Goal: Task Accomplishment & Management: Complete application form

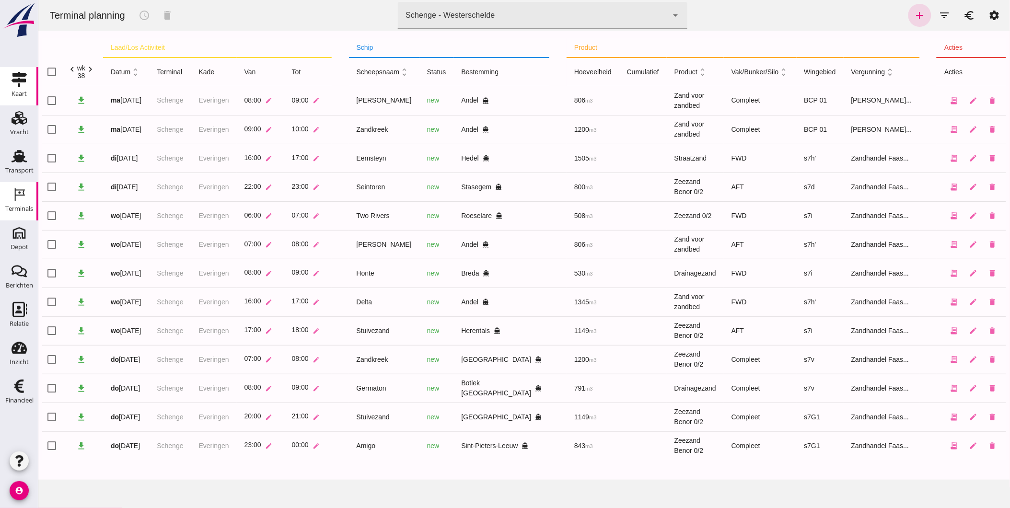
click at [17, 83] on icon "Kaart" at bounding box center [19, 79] width 15 height 15
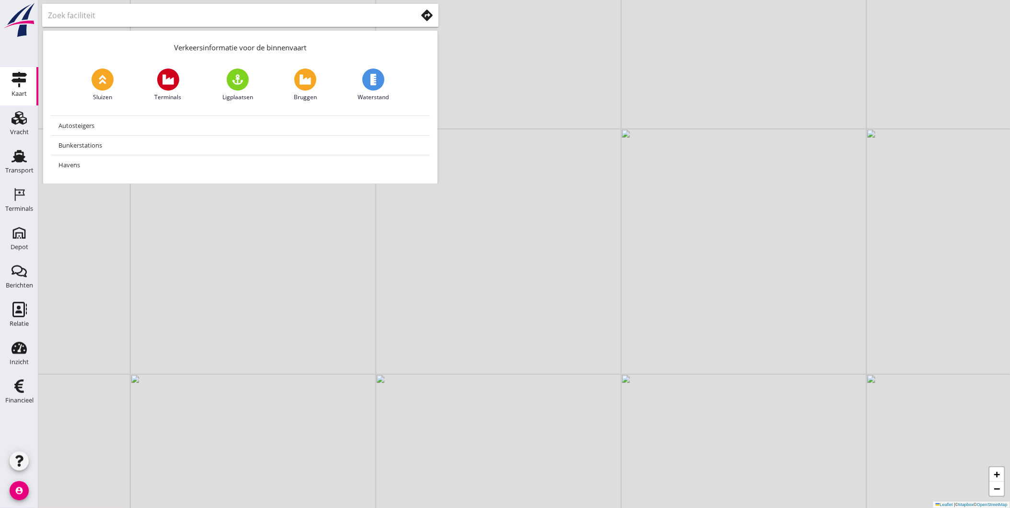
click at [313, 4] on div at bounding box center [240, 15] width 396 height 23
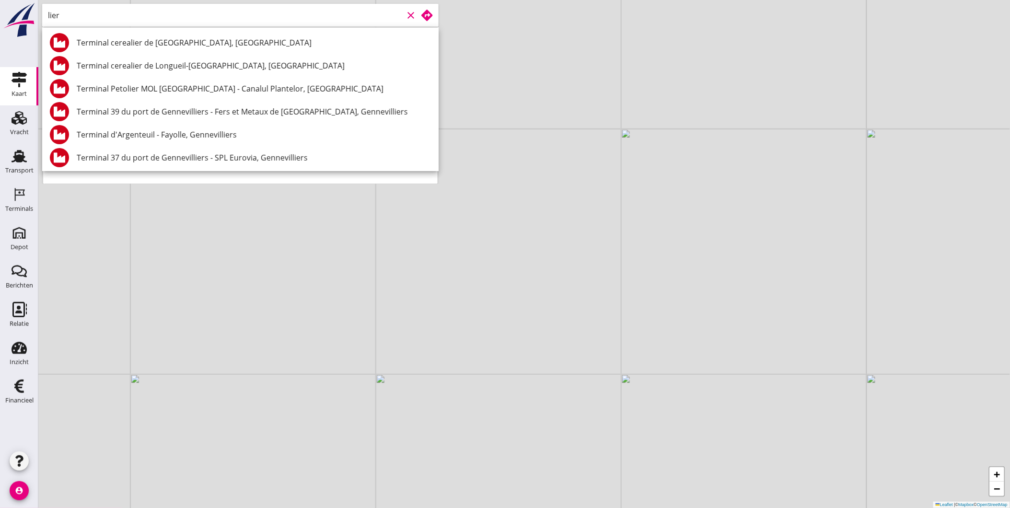
type input "lier"
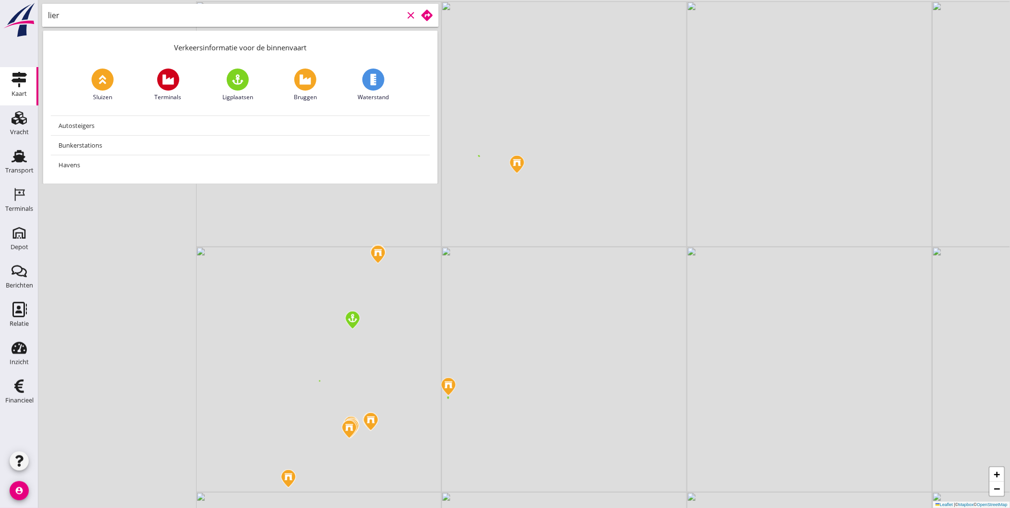
drag, startPoint x: 616, startPoint y: 335, endPoint x: 654, endPoint y: 335, distance: 37.4
click at [654, 335] on div "+ − Leaflet | © Mapbox © OpenStreetMap" at bounding box center [523, 254] width 971 height 508
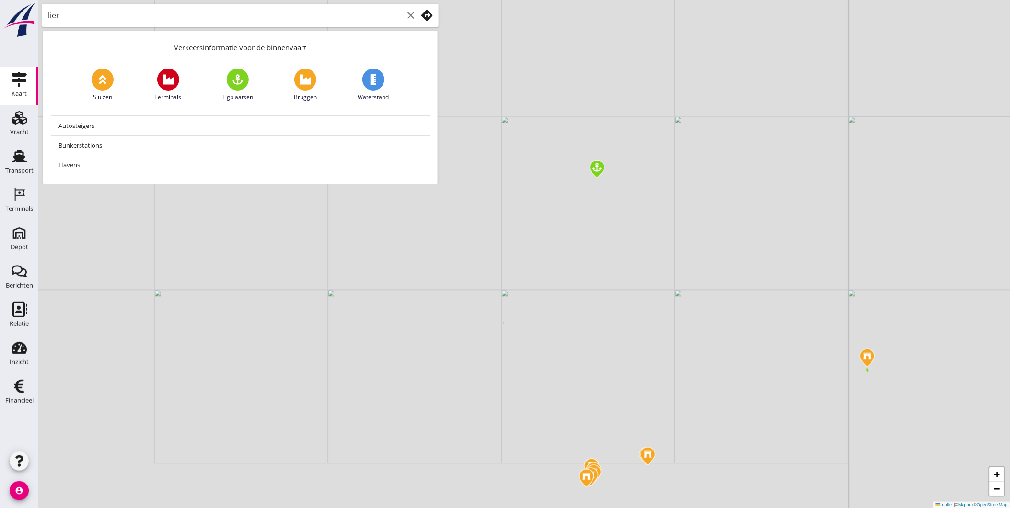
drag, startPoint x: 376, startPoint y: 406, endPoint x: 449, endPoint y: 347, distance: 94.1
click at [449, 347] on div "+ − Leaflet | © Mapbox © OpenStreetMap" at bounding box center [523, 254] width 971 height 508
click at [404, 13] on div "clear" at bounding box center [410, 16] width 13 height 12
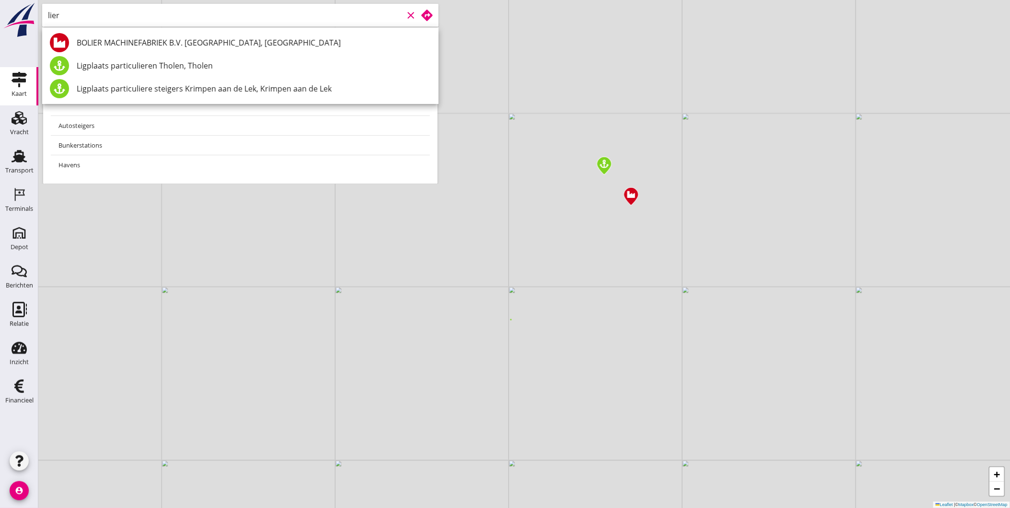
click at [408, 15] on icon "clear" at bounding box center [411, 16] width 12 height 12
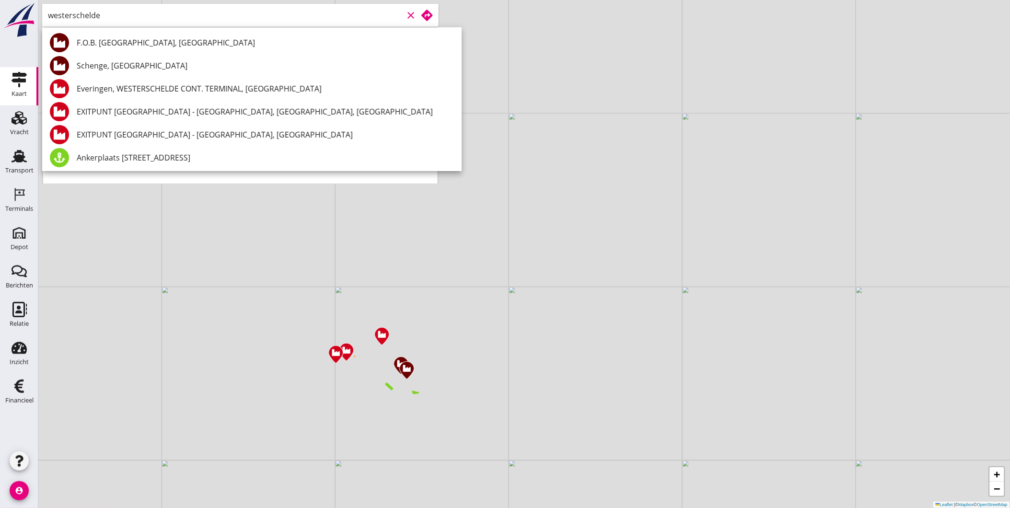
click at [152, 62] on div "Schenge, [GEOGRAPHIC_DATA]" at bounding box center [265, 66] width 377 height 12
type input "Schenge, [GEOGRAPHIC_DATA]"
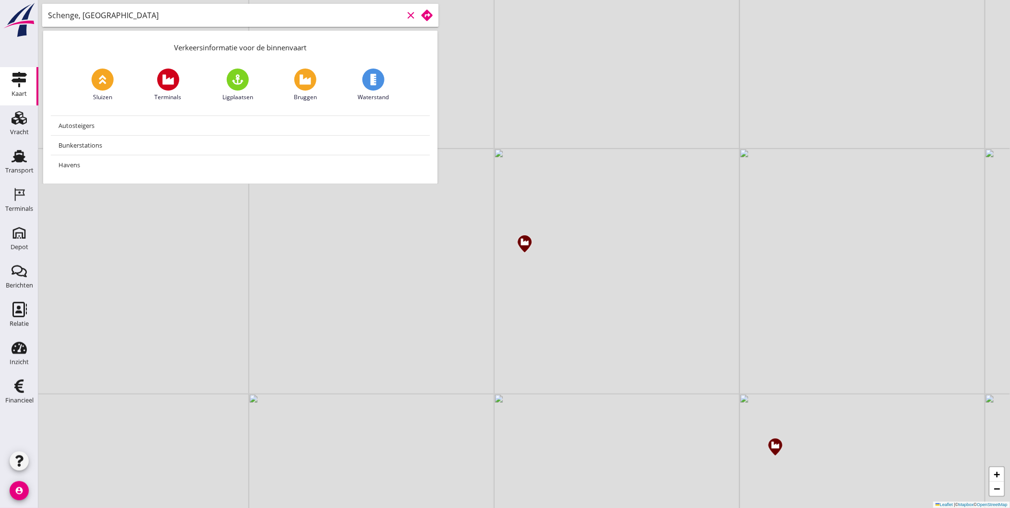
click at [429, 15] on icon at bounding box center [427, 16] width 12 height 12
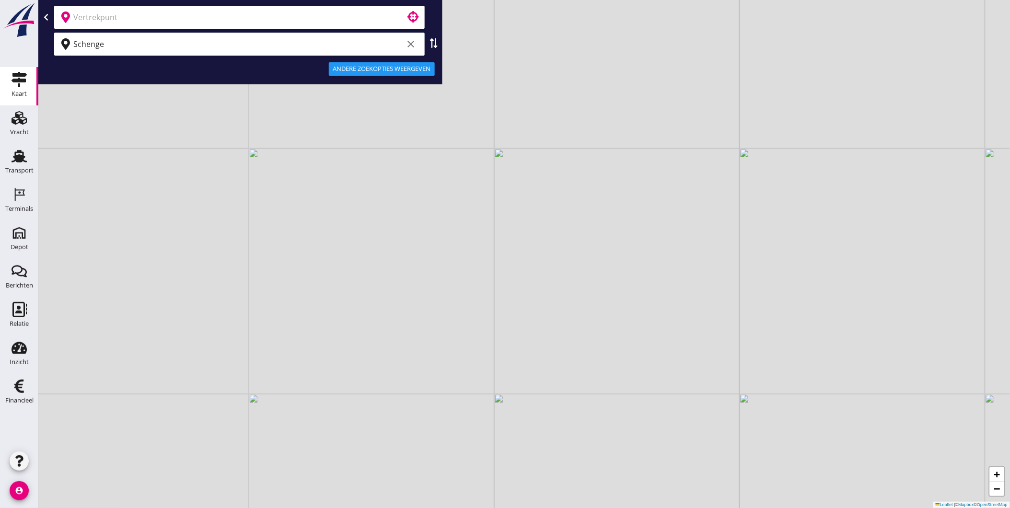
click at [422, 47] on div "Schenge clear" at bounding box center [239, 44] width 370 height 23
click at [429, 45] on icon at bounding box center [434, 43] width 10 height 10
type input "Schenge"
click at [279, 35] on div at bounding box center [239, 44] width 370 height 23
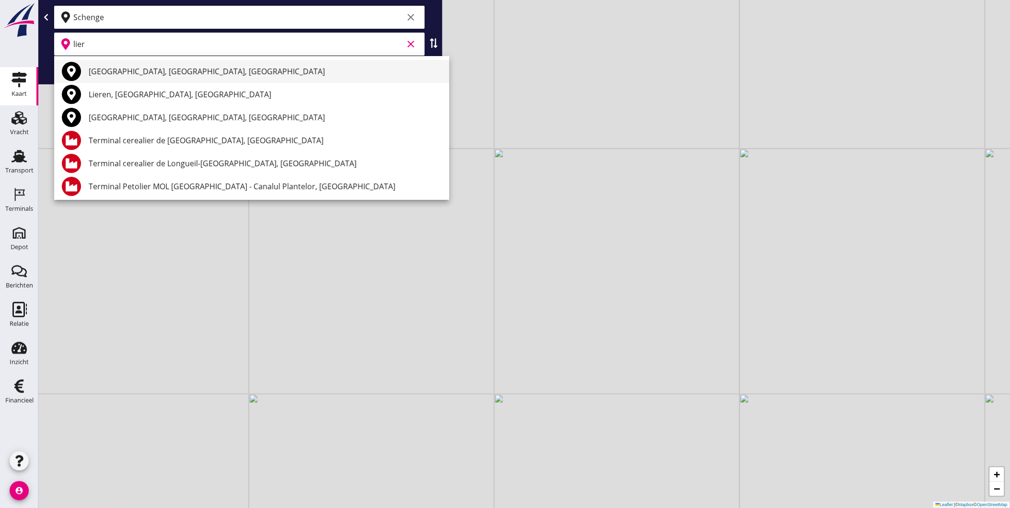
click at [194, 77] on div "Lier, Antwerp, Belgium" at bounding box center [265, 72] width 353 height 12
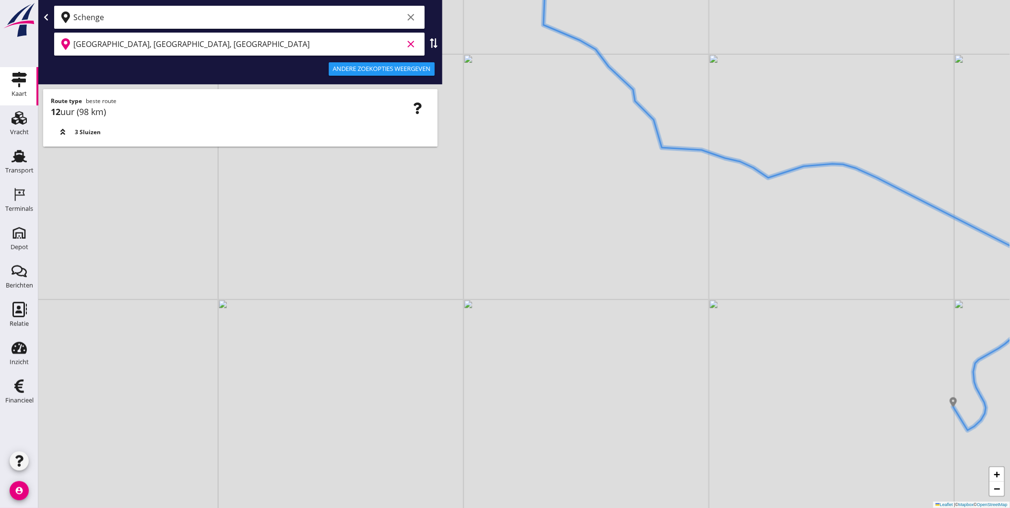
type input "Lier, Antwerp, Belgium"
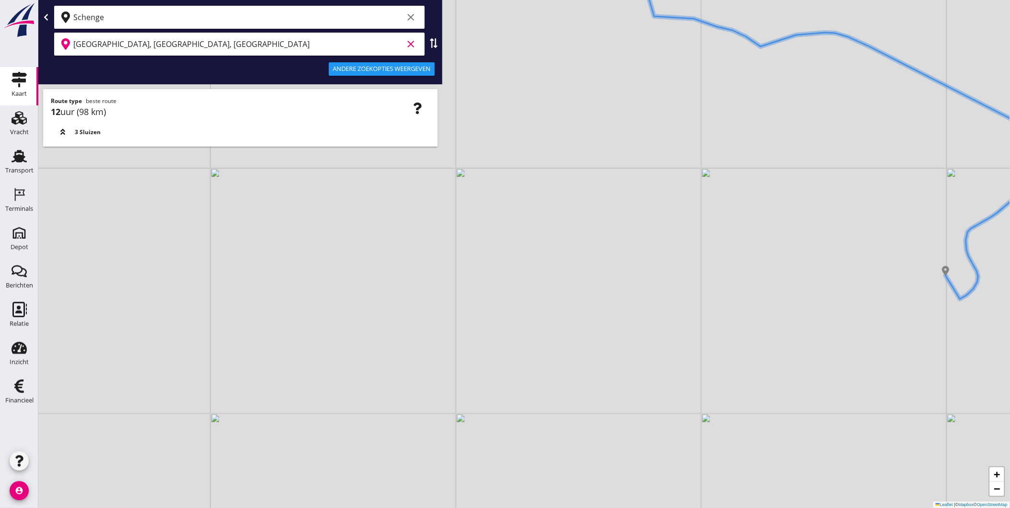
drag, startPoint x: 624, startPoint y: 421, endPoint x: 617, endPoint y: 289, distance: 131.5
click at [617, 289] on div "+ − Leaflet | © Mapbox © OpenStreetMap" at bounding box center [523, 254] width 971 height 508
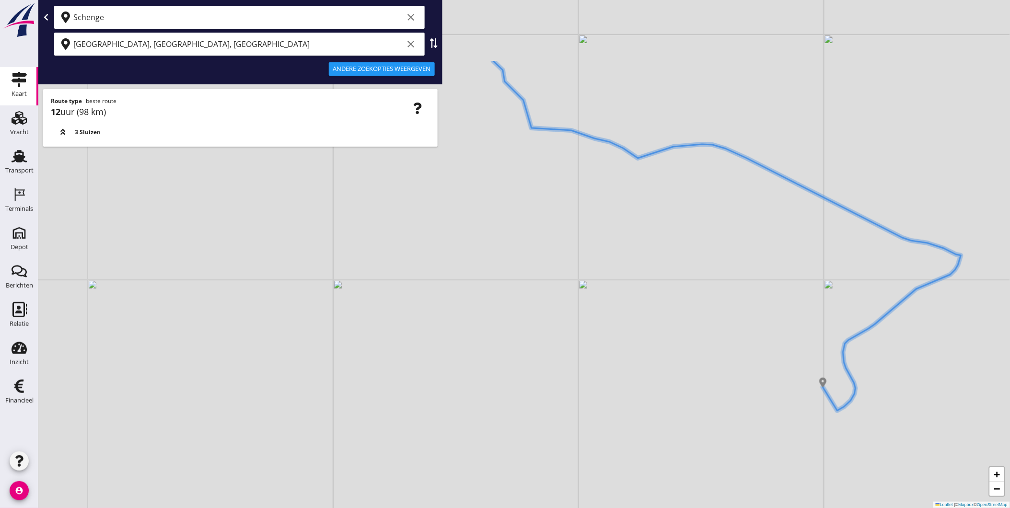
drag, startPoint x: 777, startPoint y: 289, endPoint x: 655, endPoint y: 400, distance: 165.9
click at [655, 400] on div "+ − Leaflet | © Mapbox © OpenStreetMap" at bounding box center [523, 254] width 971 height 508
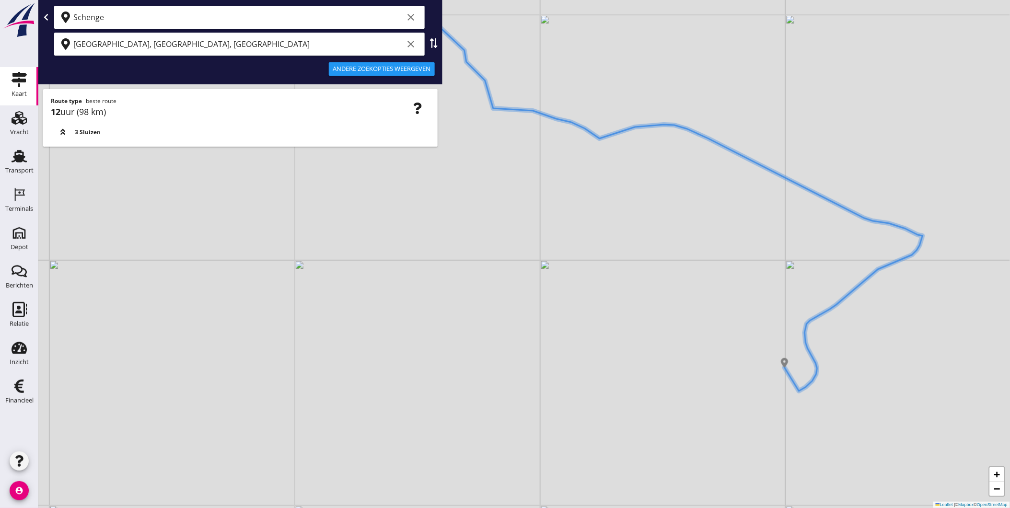
drag, startPoint x: 788, startPoint y: 320, endPoint x: 750, endPoint y: 301, distance: 43.1
click at [750, 301] on div "+ − Leaflet | © Mapbox © OpenStreetMap" at bounding box center [523, 254] width 971 height 508
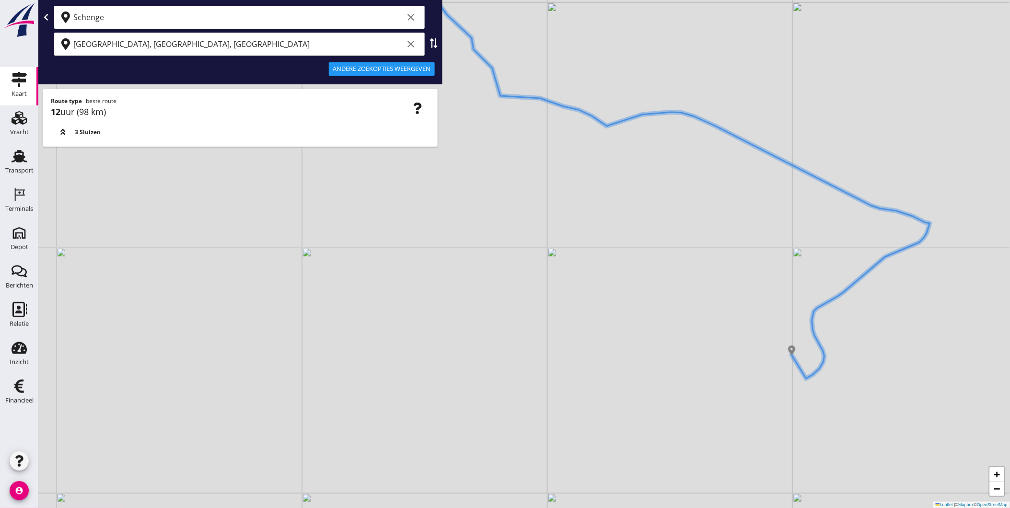
drag, startPoint x: 751, startPoint y: 301, endPoint x: 758, endPoint y: 288, distance: 15.0
click at [758, 288] on div "+ − Leaflet | © Mapbox © OpenStreetMap" at bounding box center [523, 254] width 971 height 508
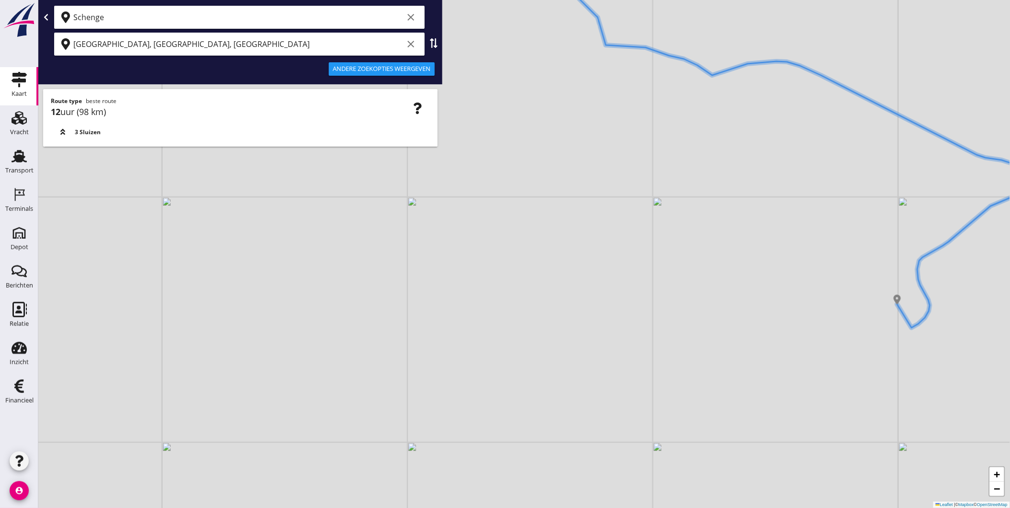
drag, startPoint x: 578, startPoint y: 274, endPoint x: 672, endPoint y: 224, distance: 107.0
click at [672, 224] on div "+ − Leaflet | © Mapbox © OpenStreetMap" at bounding box center [523, 254] width 971 height 508
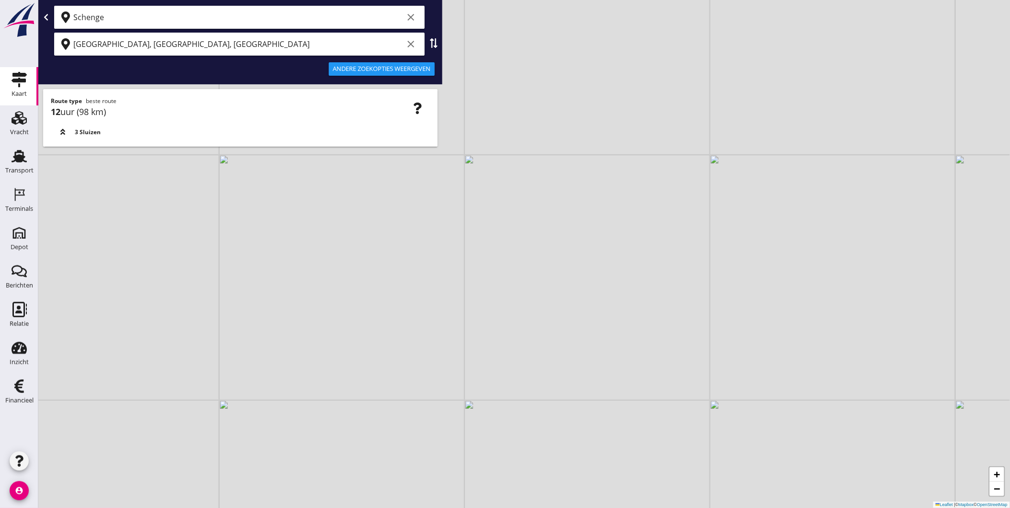
drag, startPoint x: 577, startPoint y: 254, endPoint x: 593, endPoint y: 159, distance: 96.8
click at [593, 146] on div "+ − Leaflet | © Mapbox © OpenStreetMap" at bounding box center [523, 254] width 971 height 508
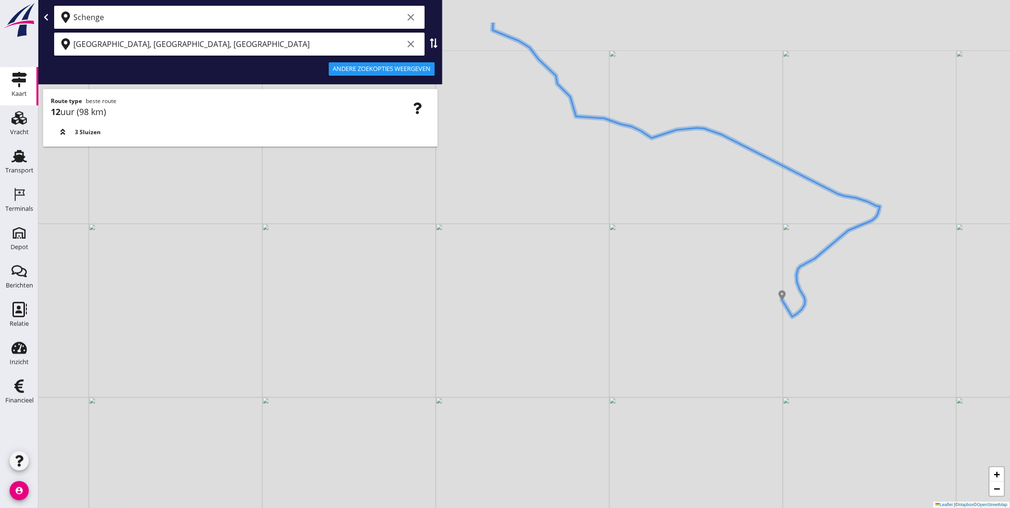
drag, startPoint x: 677, startPoint y: 160, endPoint x: 650, endPoint y: 243, distance: 86.7
click at [650, 243] on div "+ − Leaflet | © Mapbox © OpenStreetMap" at bounding box center [523, 254] width 971 height 508
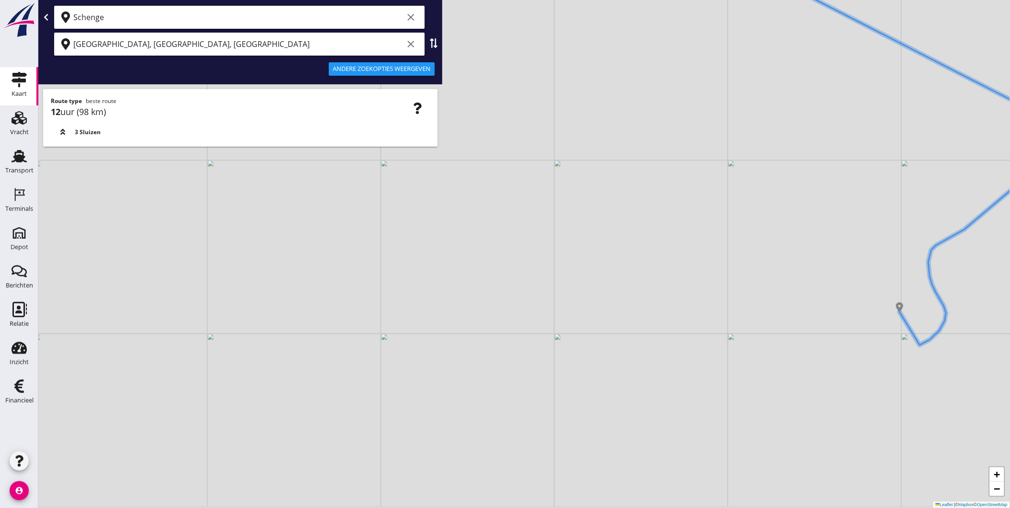
drag, startPoint x: 661, startPoint y: 214, endPoint x: 703, endPoint y: 68, distance: 151.9
click at [703, 68] on div "+ − Leaflet | © Mapbox © OpenStreetMap" at bounding box center [523, 254] width 971 height 508
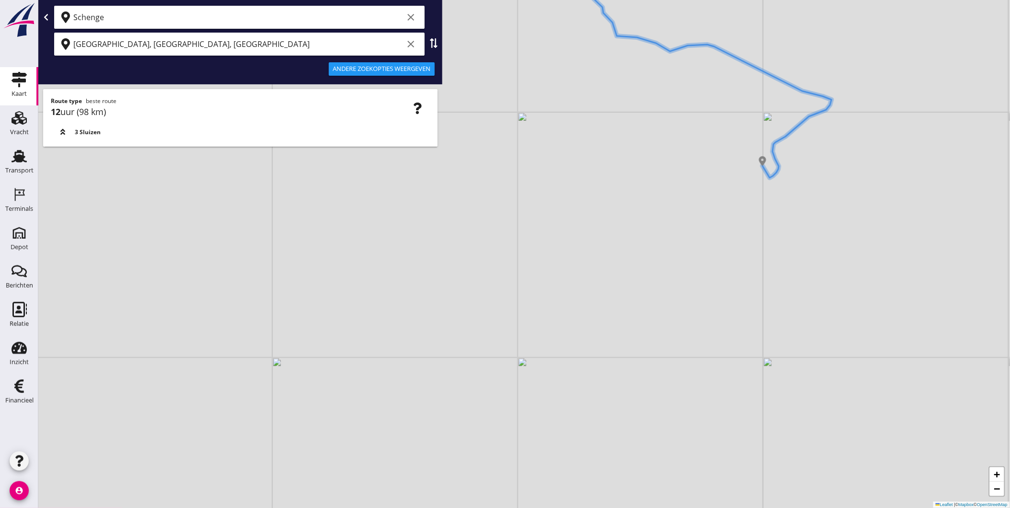
drag, startPoint x: 571, startPoint y: 346, endPoint x: 576, endPoint y: 313, distance: 32.5
click at [576, 313] on div "+ − Leaflet | © Mapbox © OpenStreetMap" at bounding box center [523, 254] width 971 height 508
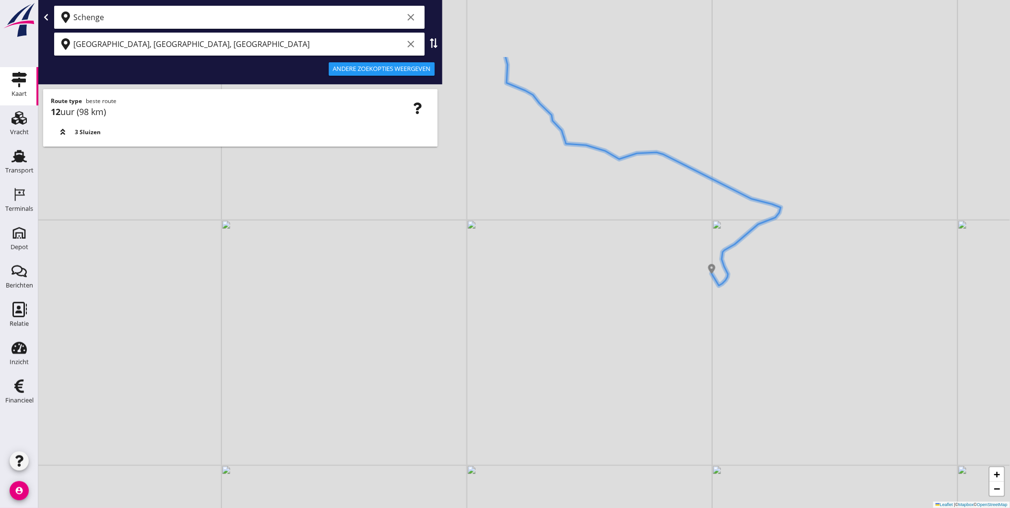
drag, startPoint x: 634, startPoint y: 209, endPoint x: 585, endPoint y: 313, distance: 114.9
click at [585, 313] on div "+ − Leaflet | © Mapbox © OpenStreetMap" at bounding box center [523, 254] width 971 height 508
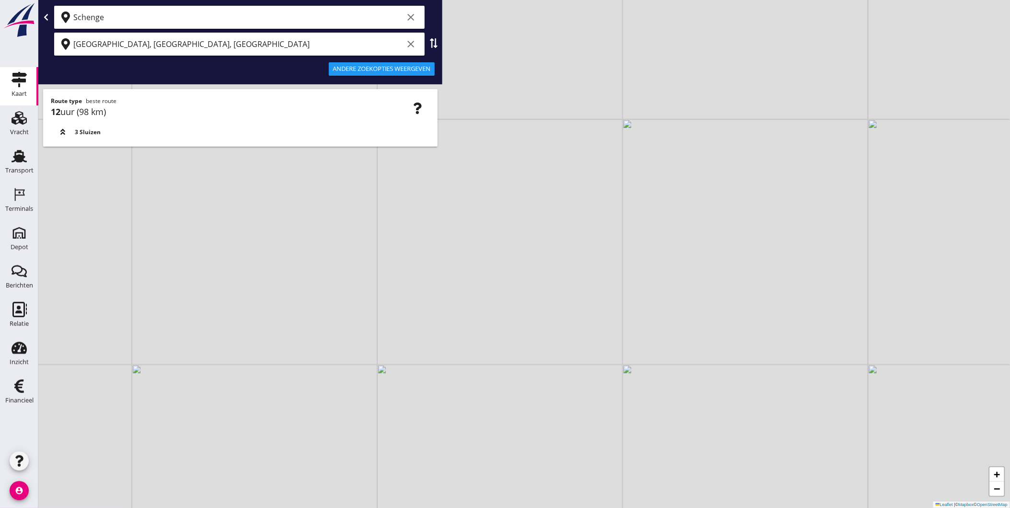
drag, startPoint x: 528, startPoint y: 330, endPoint x: 534, endPoint y: 164, distance: 165.9
click at [534, 164] on div "+ − Leaflet | © Mapbox © OpenStreetMap" at bounding box center [523, 254] width 971 height 508
drag, startPoint x: 534, startPoint y: 164, endPoint x: 653, endPoint y: 341, distance: 213.5
click at [653, 341] on div "+ − Leaflet | © Mapbox © OpenStreetMap" at bounding box center [523, 254] width 971 height 508
drag, startPoint x: 829, startPoint y: 171, endPoint x: 688, endPoint y: 303, distance: 193.6
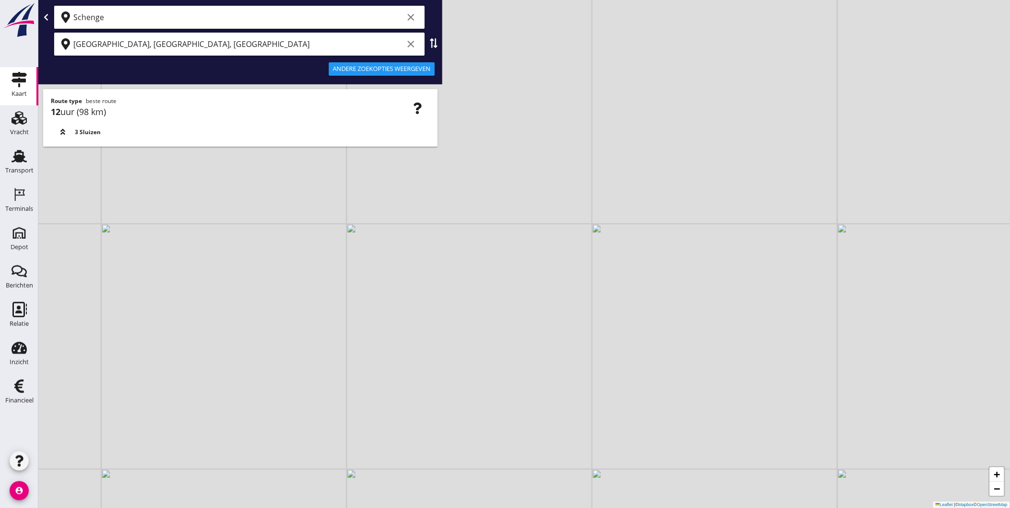
click at [680, 339] on div "+ − Leaflet | © Mapbox © OpenStreetMap" at bounding box center [523, 254] width 971 height 508
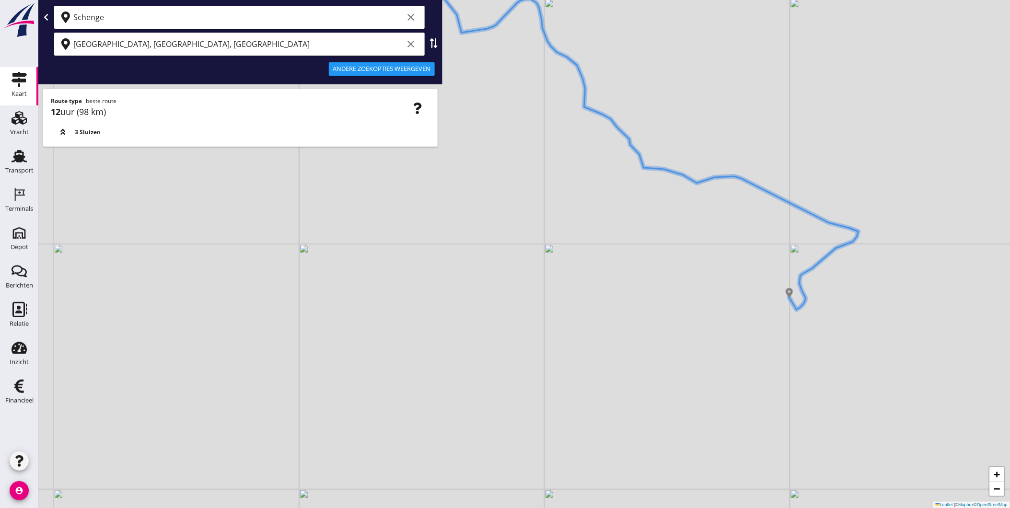
drag, startPoint x: 692, startPoint y: 252, endPoint x: 650, endPoint y: 236, distance: 44.8
click at [650, 236] on div "+ − Leaflet | © Mapbox © OpenStreetMap" at bounding box center [523, 254] width 971 height 508
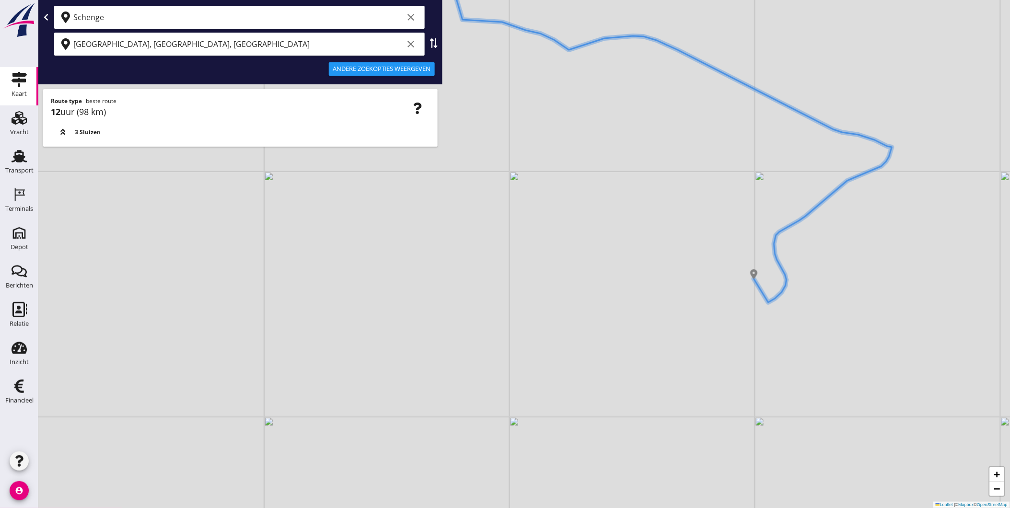
drag, startPoint x: 580, startPoint y: 390, endPoint x: 572, endPoint y: 254, distance: 135.4
click at [572, 254] on div "+ − Leaflet | © Mapbox © OpenStreetMap" at bounding box center [523, 254] width 971 height 508
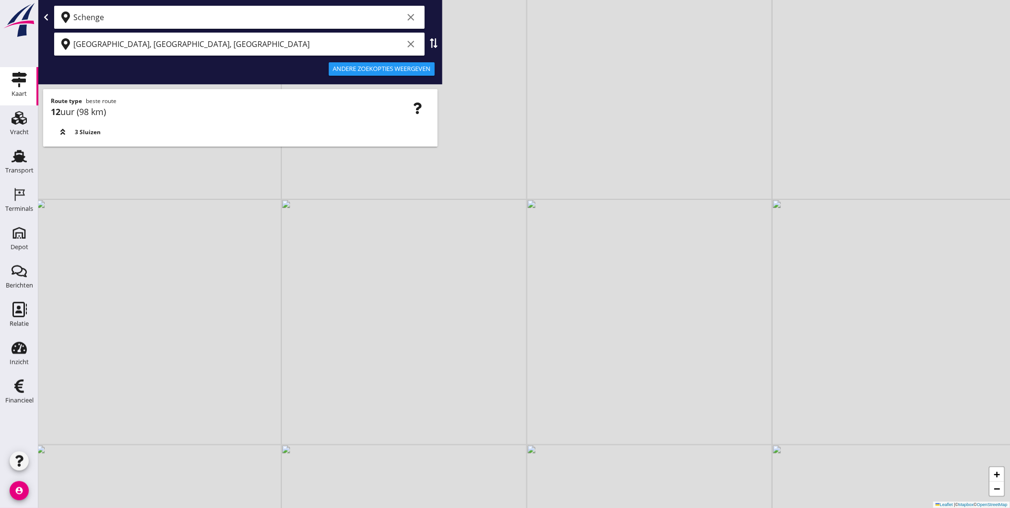
drag, startPoint x: 457, startPoint y: 402, endPoint x: 439, endPoint y: 398, distance: 18.5
click at [439, 398] on div "+ − Leaflet | © Mapbox © OpenStreetMap" at bounding box center [523, 254] width 971 height 508
drag, startPoint x: 786, startPoint y: 310, endPoint x: 895, endPoint y: 333, distance: 111.2
click at [895, 333] on div "+ − Leaflet | © Mapbox © OpenStreetMap" at bounding box center [523, 254] width 971 height 508
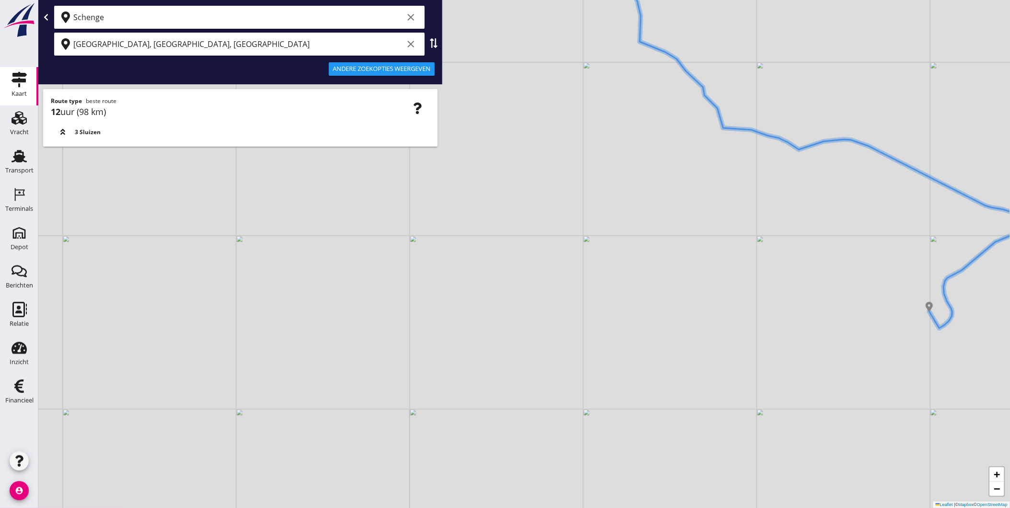
drag, startPoint x: 432, startPoint y: 41, endPoint x: 406, endPoint y: 42, distance: 25.9
click at [432, 41] on use at bounding box center [434, 43] width 8 height 10
type input "Lier, Antwerp, Belgium"
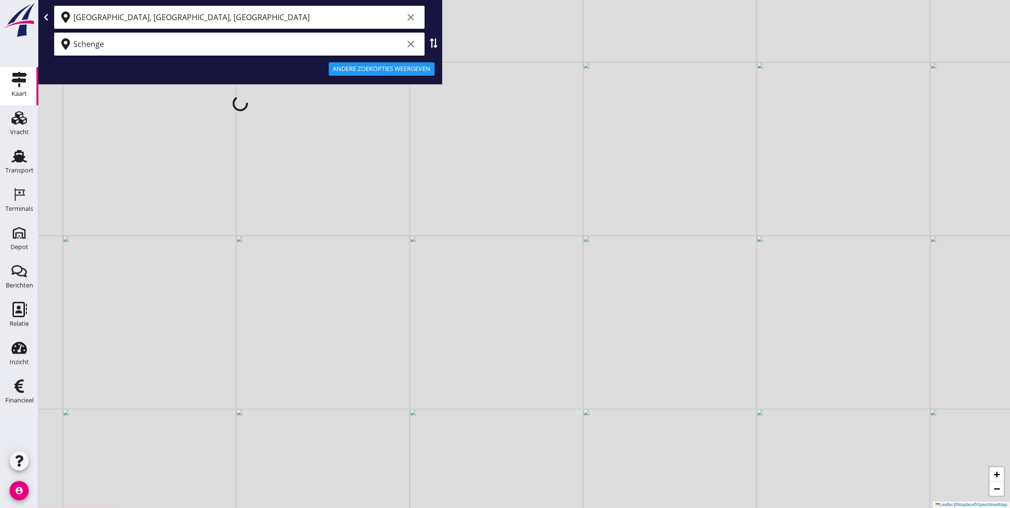
click at [221, 14] on div "Lier, Antwerp, Belgium clear Schenge clear Andere zoekopties weergeven" at bounding box center [240, 61] width 404 height 123
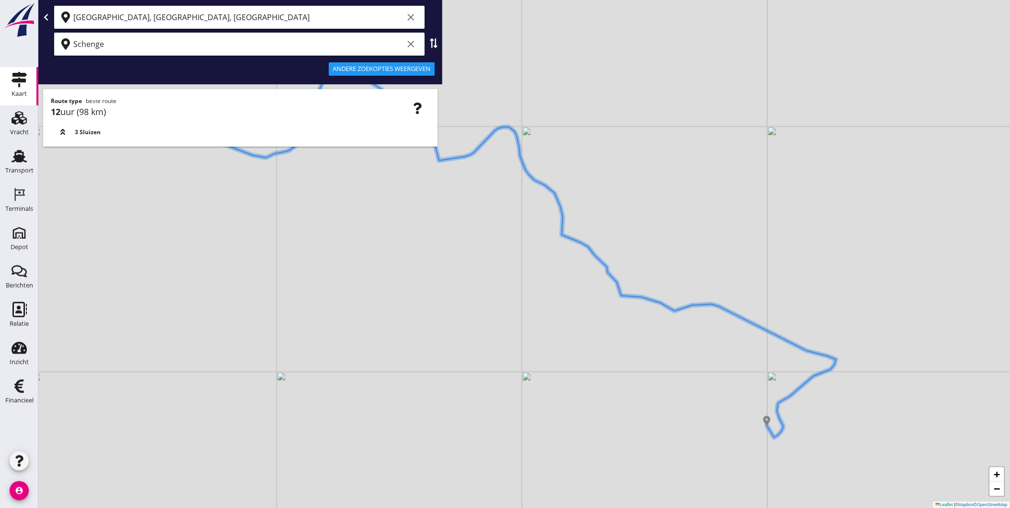
click at [203, 39] on input "Schenge" at bounding box center [238, 43] width 330 height 15
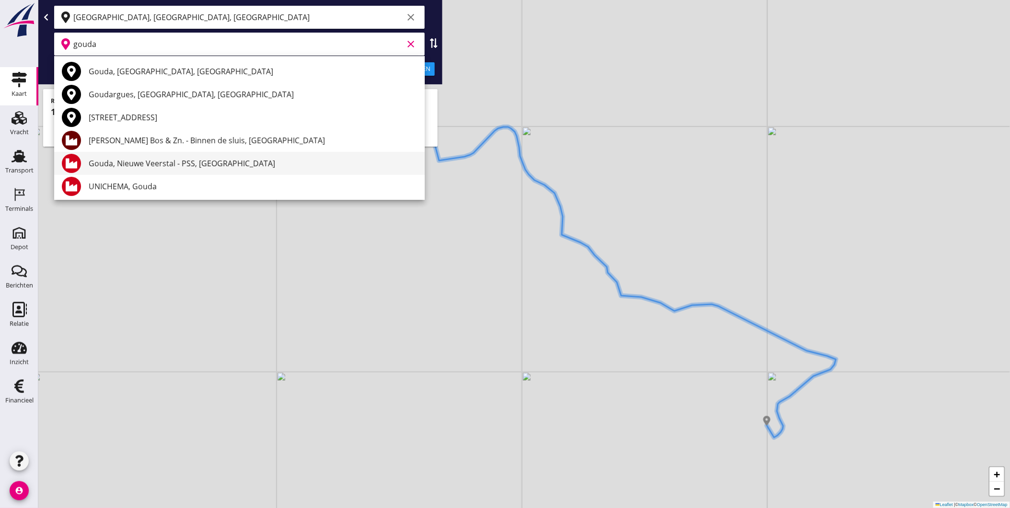
click at [157, 163] on div "Gouda, Nieuwe Veerstal - PSS, Gouda" at bounding box center [253, 164] width 328 height 12
type input "Gouda, Nieuwe Veerstal - PSS, Gouda"
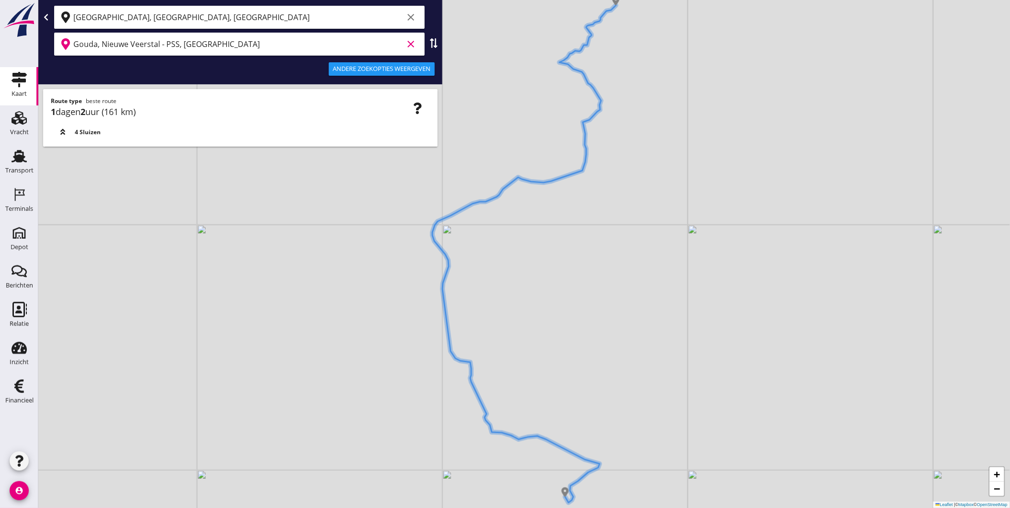
click at [417, 105] on icon "button" at bounding box center [418, 109] width 12 height 12
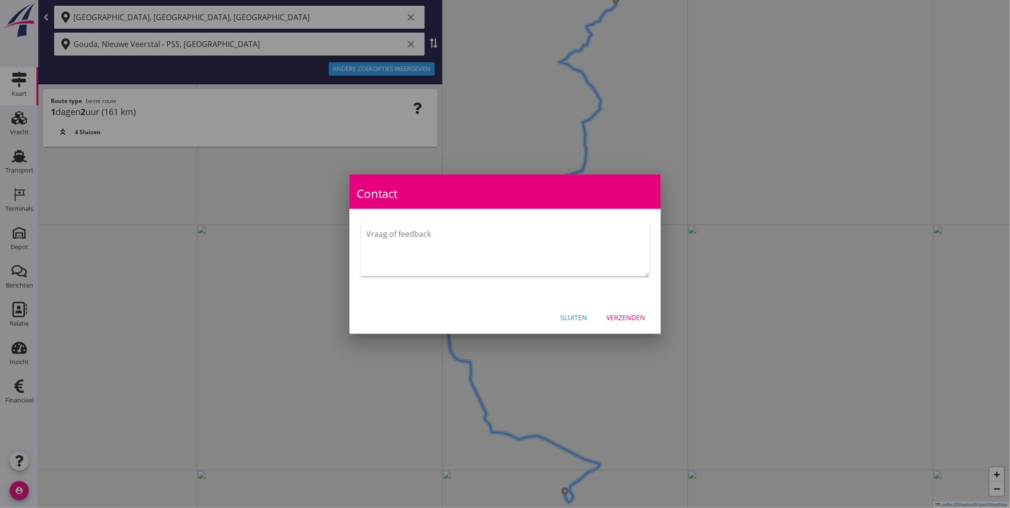
click at [417, 105] on div at bounding box center [505, 254] width 1010 height 508
click at [566, 317] on div "Sluiten" at bounding box center [574, 317] width 27 height 10
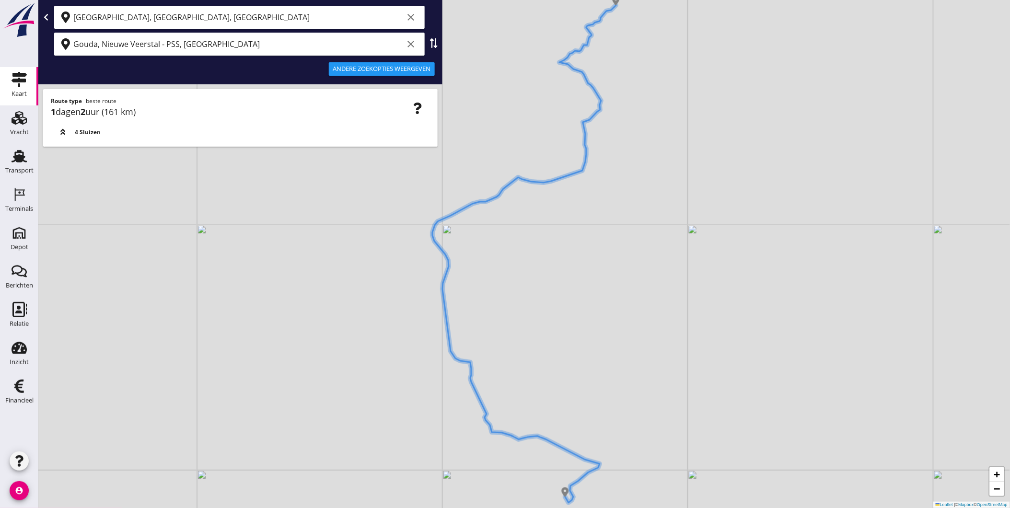
click at [392, 70] on div "Andere zoekopties weergeven" at bounding box center [382, 69] width 98 height 10
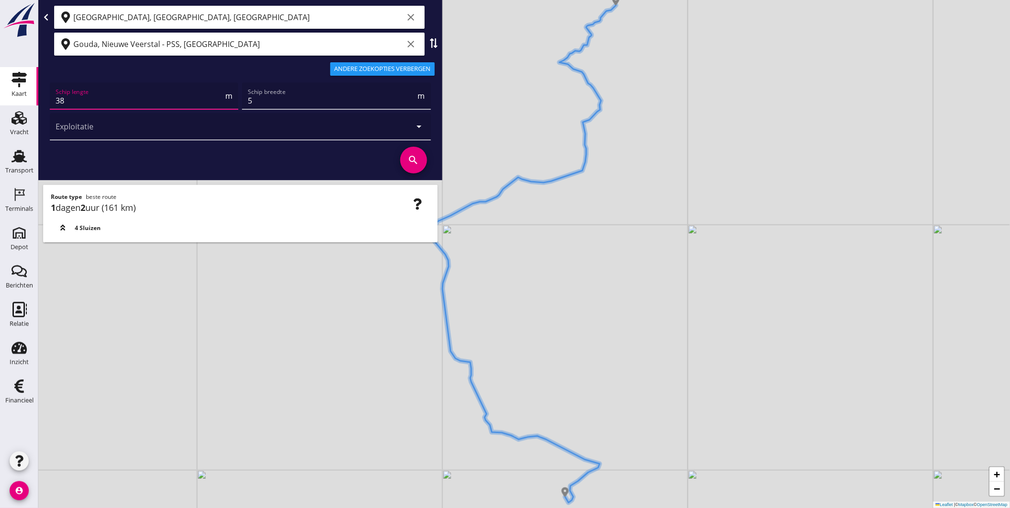
click at [103, 100] on input "38" at bounding box center [140, 100] width 168 height 15
drag, startPoint x: 103, startPoint y: 100, endPoint x: 0, endPoint y: 102, distance: 103.1
click at [6, 100] on div "Kaart Kaart Vracht Vracht Transport Transport Terminals Terminals Depot Depot B…" at bounding box center [505, 254] width 1010 height 508
type input "65"
type input "8"
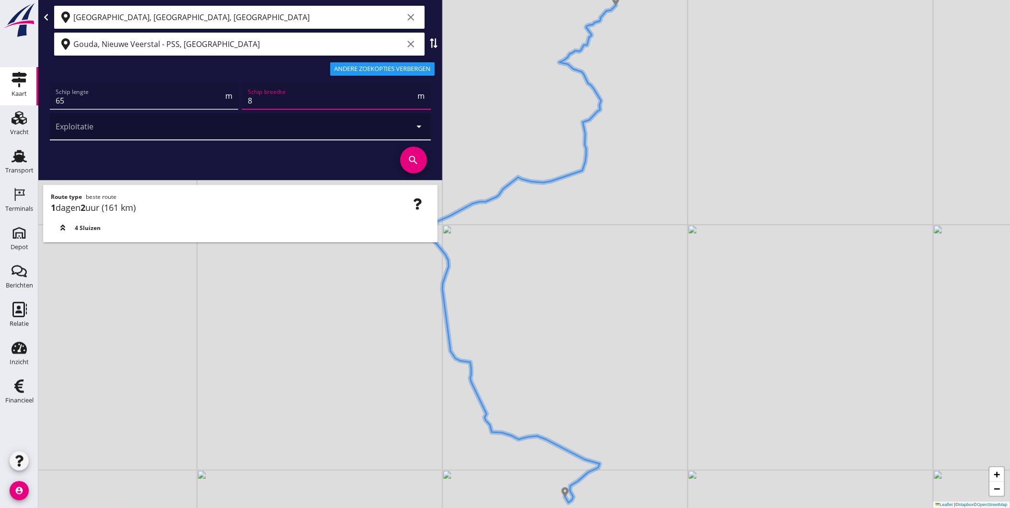
click at [356, 128] on div at bounding box center [227, 126] width 343 height 27
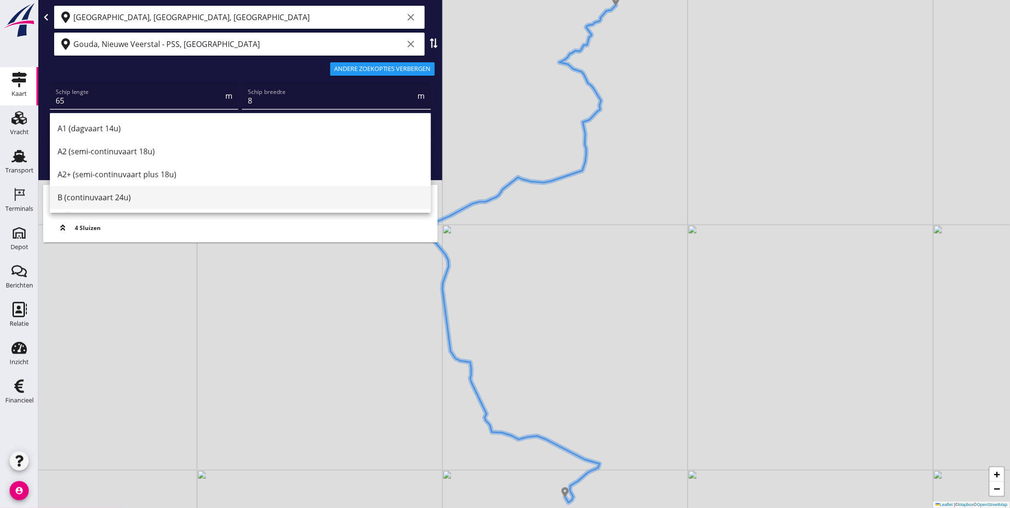
click at [283, 197] on div "B (continuvaart 24u)" at bounding box center [241, 198] width 366 height 12
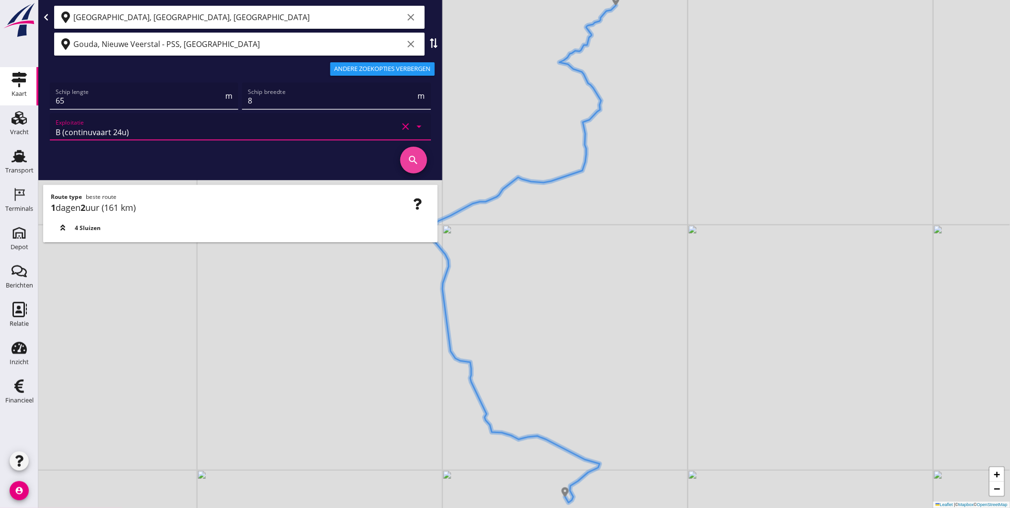
click at [407, 155] on icon "search" at bounding box center [413, 160] width 27 height 27
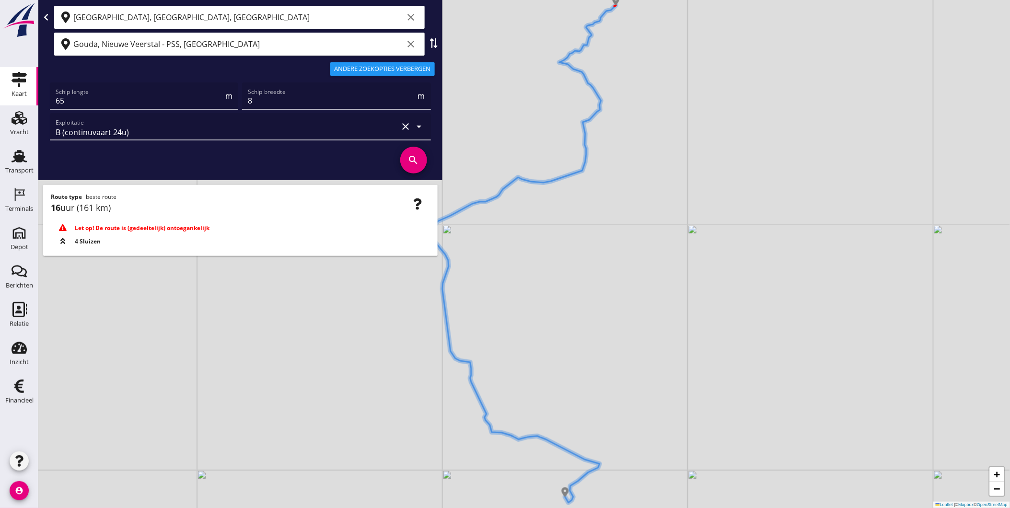
click at [564, 287] on div "+ − Leaflet | © Mapbox © OpenStreetMap" at bounding box center [523, 254] width 971 height 508
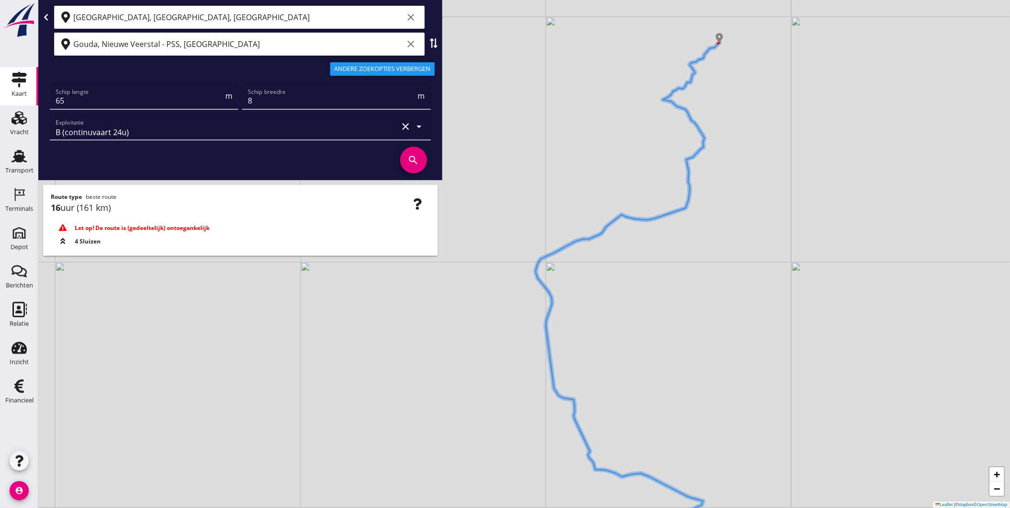
drag, startPoint x: 545, startPoint y: 462, endPoint x: 648, endPoint y: 497, distance: 109.0
click at [648, 497] on div "+ − Leaflet | © Mapbox © OpenStreetMap" at bounding box center [523, 254] width 971 height 508
click at [26, 196] on icon "Terminals" at bounding box center [19, 194] width 15 height 15
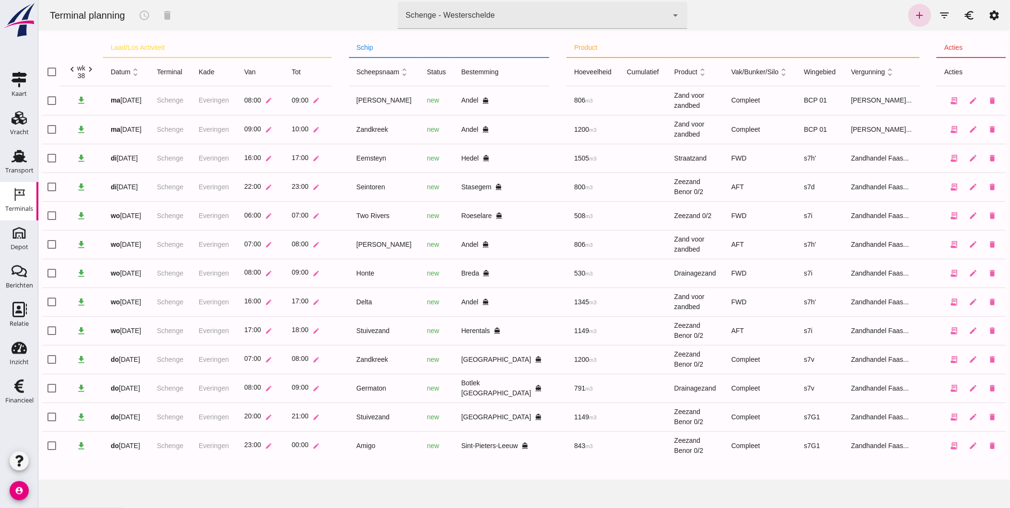
click at [93, 69] on icon "chevron_right" at bounding box center [90, 69] width 10 height 10
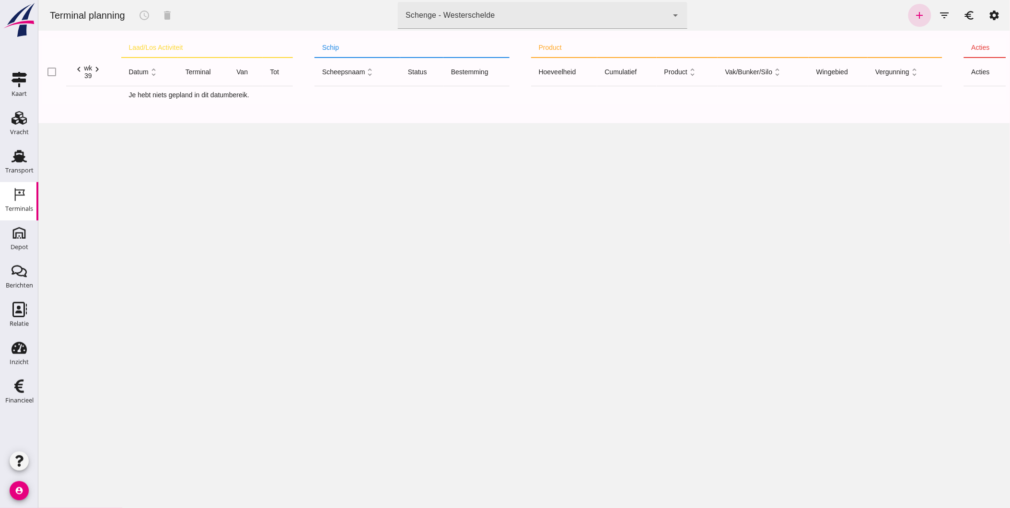
click at [906, 5] on div "add filter_list euro settings" at bounding box center [956, 15] width 100 height 23
click at [913, 13] on icon "add" at bounding box center [919, 16] width 12 height 12
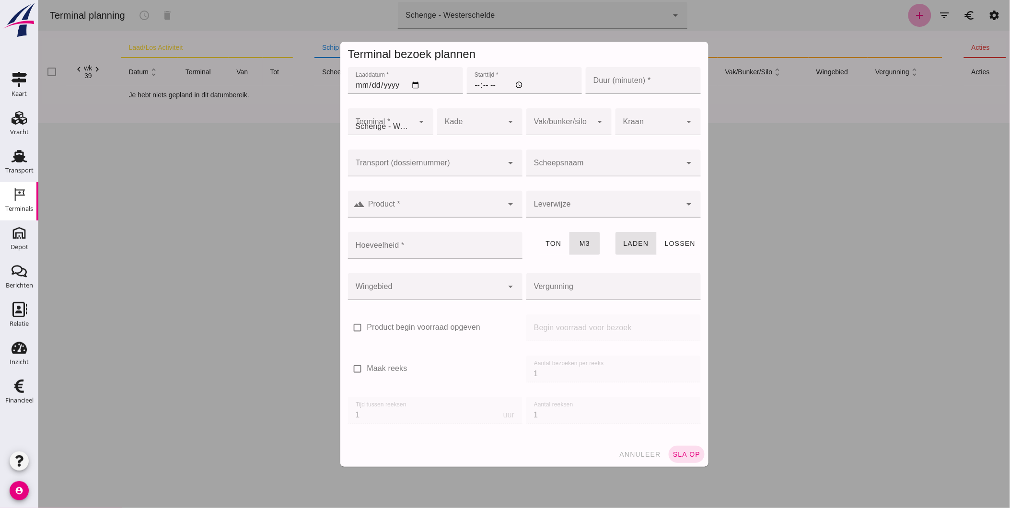
type input "Zandhandel Faasse B.V."
click at [471, 84] on input "Starttijd *" at bounding box center [523, 80] width 115 height 27
click at [357, 81] on input "Laaddatum *" at bounding box center [404, 80] width 115 height 27
type input "[DATE]"
click at [472, 85] on input "Starttijd *" at bounding box center [523, 80] width 115 height 27
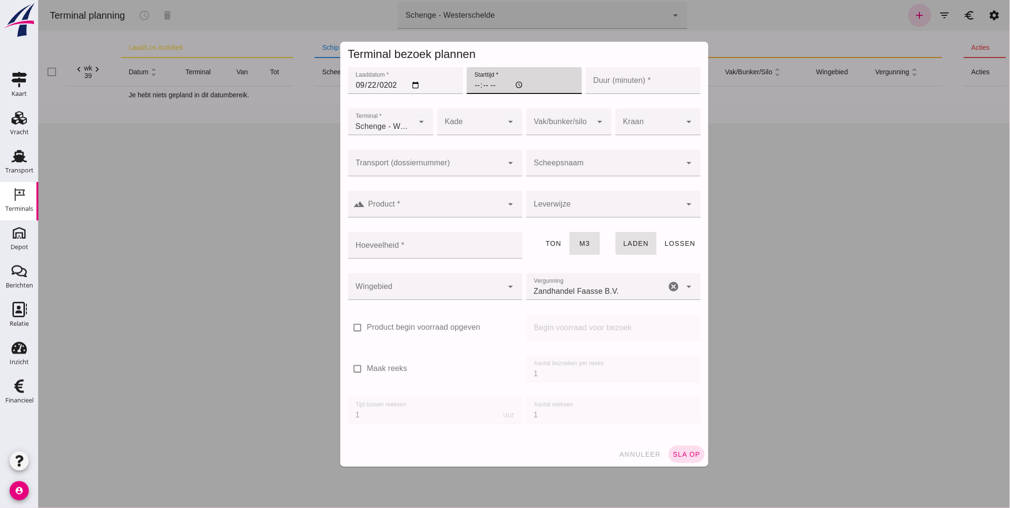
type input "09:00"
type input "60"
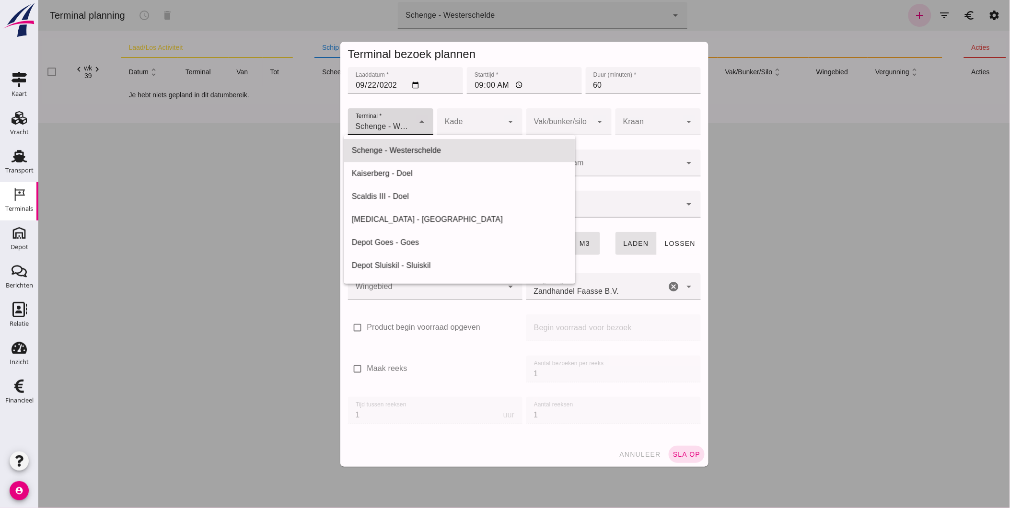
click at [398, 126] on span "Schenge - Westerschelde" at bounding box center [383, 127] width 56 height 12
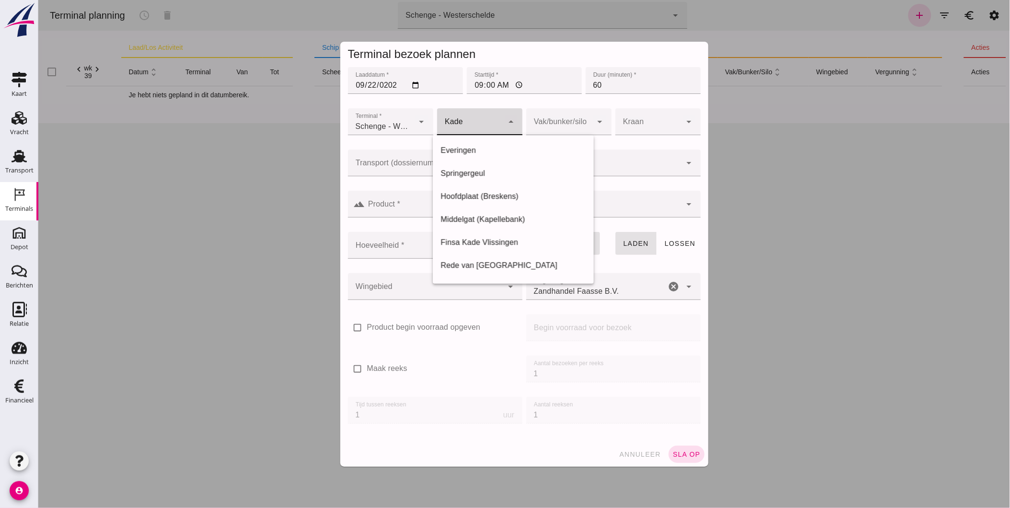
click at [451, 125] on div at bounding box center [470, 121] width 66 height 27
click at [483, 156] on div "Everingen" at bounding box center [513, 151] width 146 height 12
type input "7"
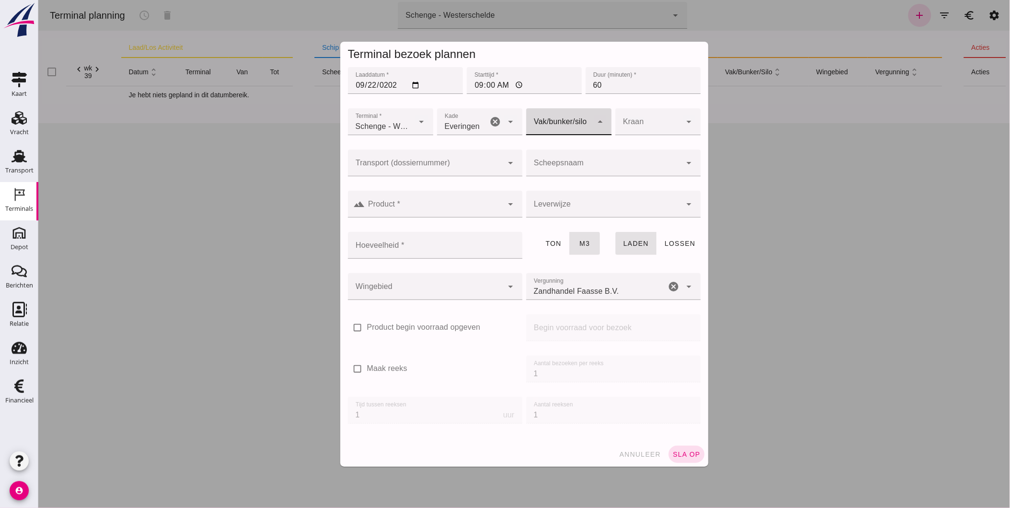
click at [577, 120] on div at bounding box center [559, 121] width 66 height 27
click at [570, 194] on div "Compleet" at bounding box center [565, 197] width 70 height 12
type input "291"
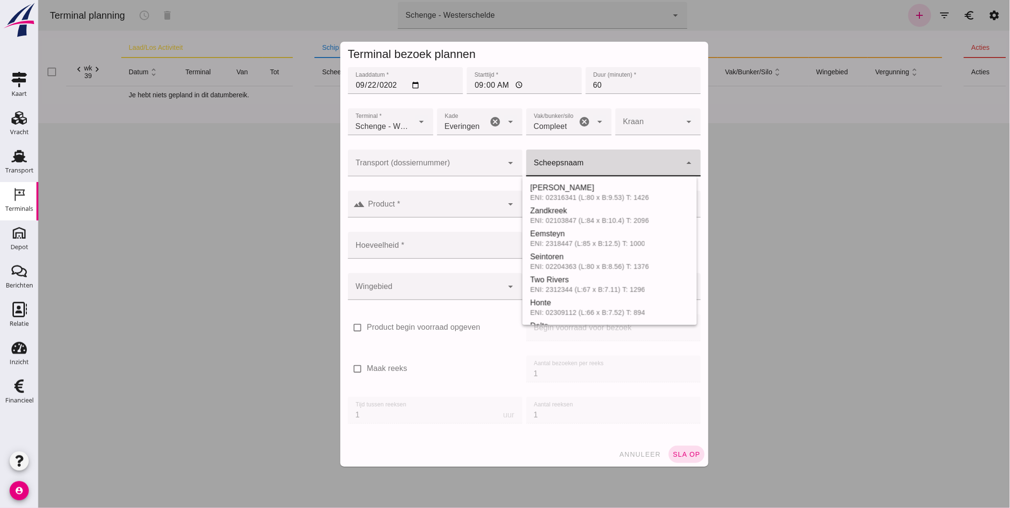
click at [587, 160] on div at bounding box center [603, 163] width 155 height 27
click at [608, 188] on div "[PERSON_NAME]" at bounding box center [617, 188] width 144 height 12
type input "[PERSON_NAME]"
type input "806"
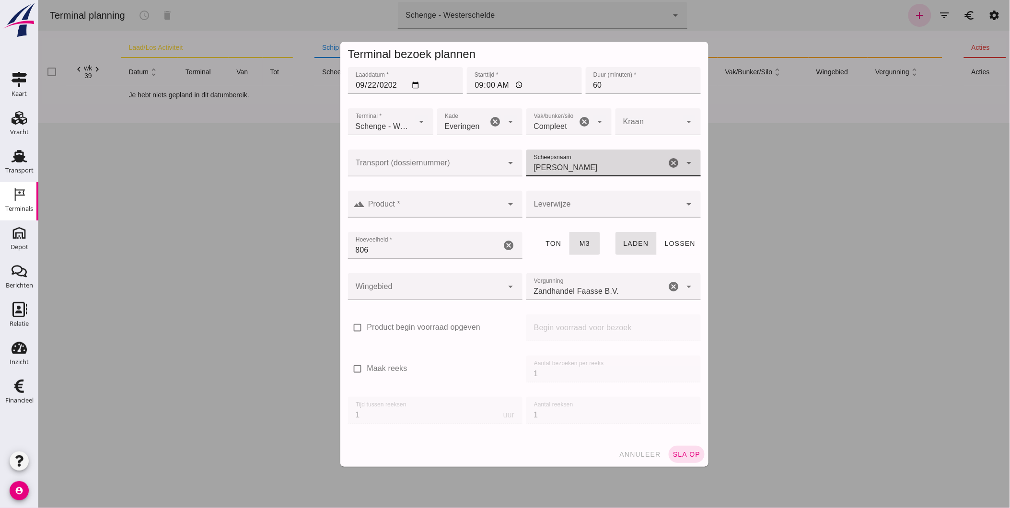
click at [453, 291] on div at bounding box center [424, 286] width 155 height 27
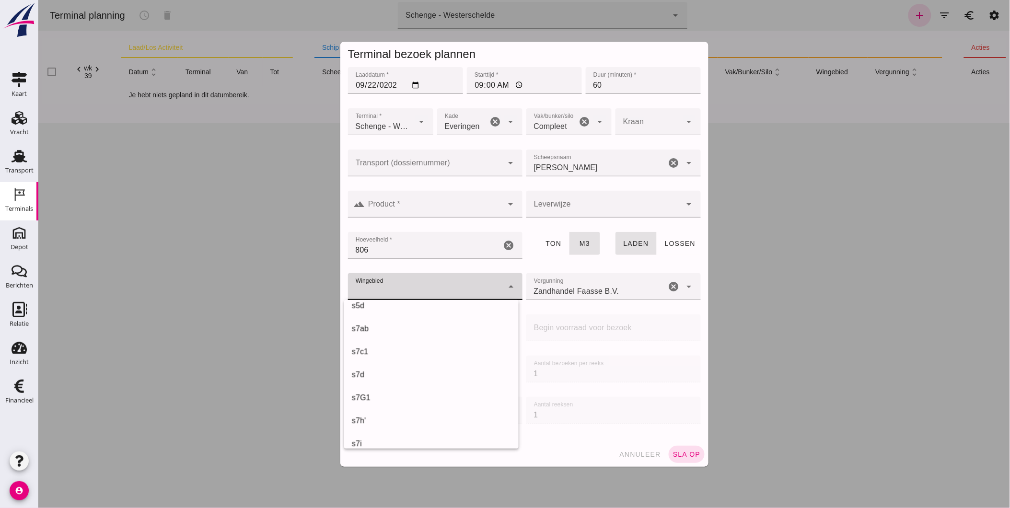
scroll to position [266, 0]
click at [386, 389] on div "s7G1" at bounding box center [430, 395] width 159 height 12
type input "224"
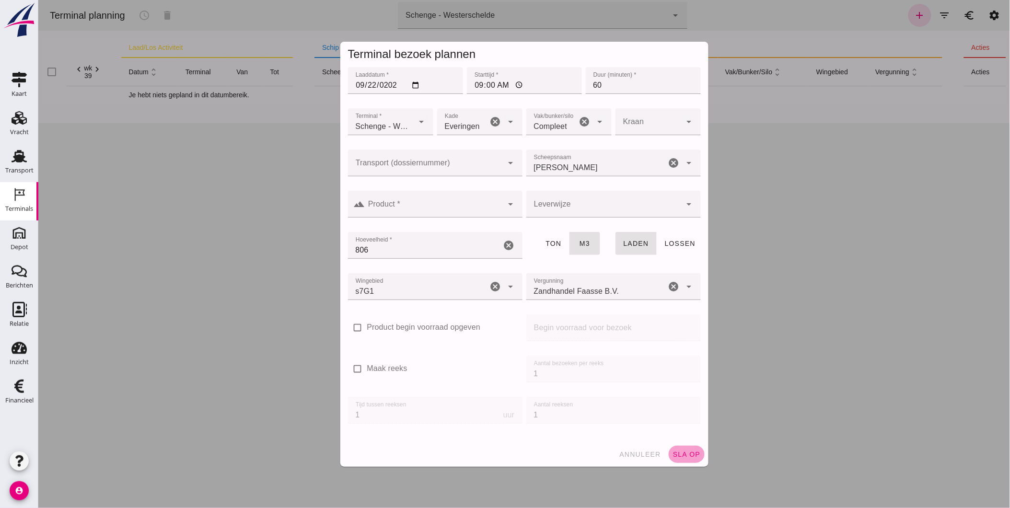
click at [678, 454] on span "sla op" at bounding box center [686, 455] width 28 height 8
click at [407, 209] on input "Product *" at bounding box center [434, 209] width 138 height 12
click at [393, 204] on input "Product *" at bounding box center [434, 209] width 138 height 12
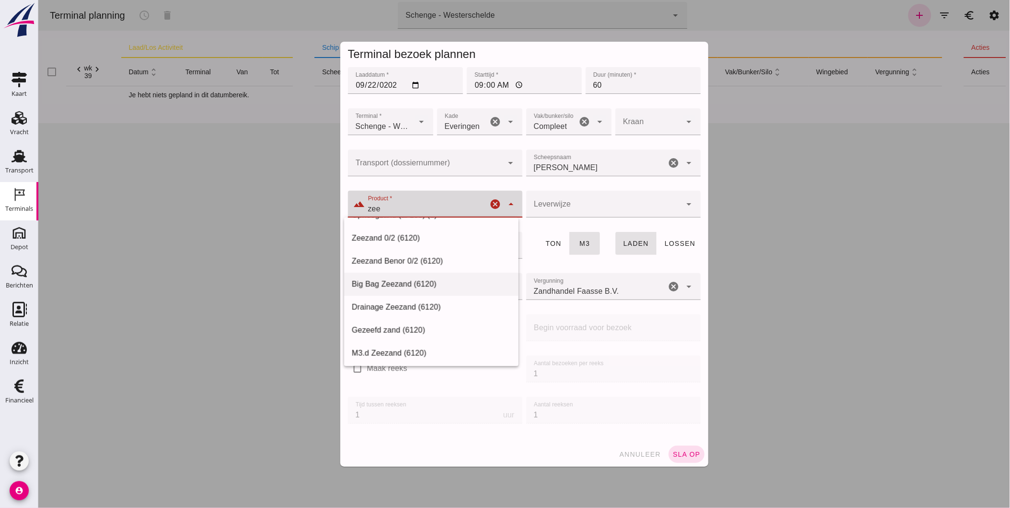
scroll to position [0, 0]
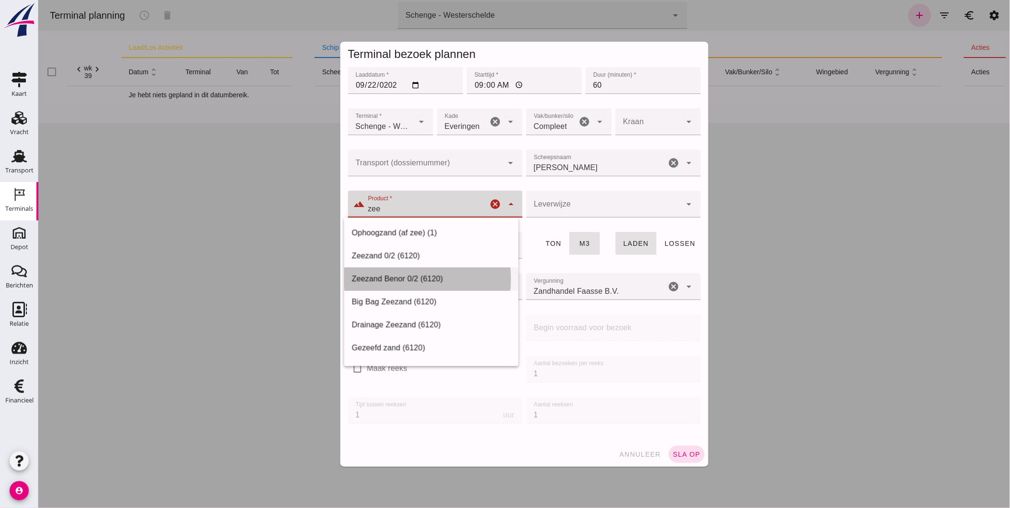
click at [439, 279] on div "Zeezand Benor 0/2 (6120)" at bounding box center [430, 279] width 159 height 12
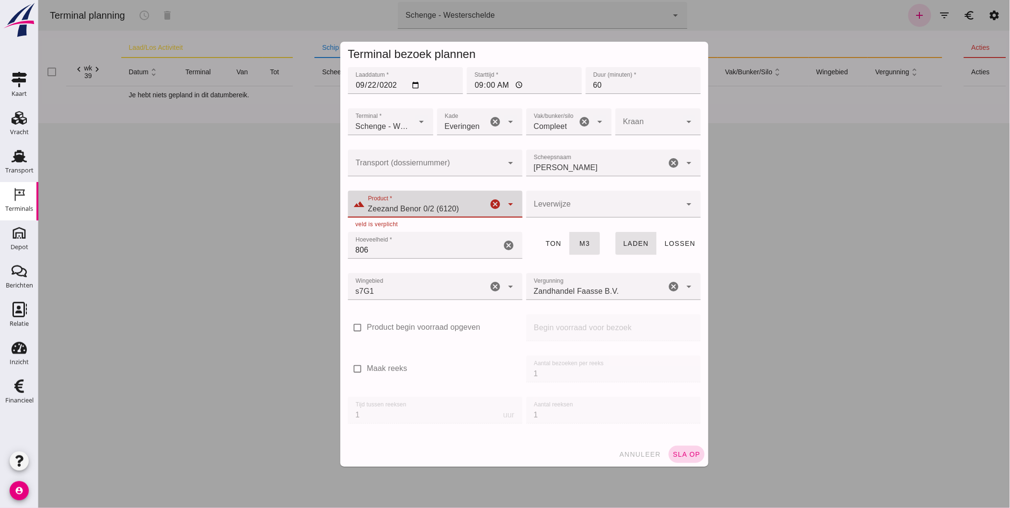
type input "Zeezand Benor 0/2 (6120)"
click at [679, 453] on span "sla op" at bounding box center [686, 455] width 28 height 8
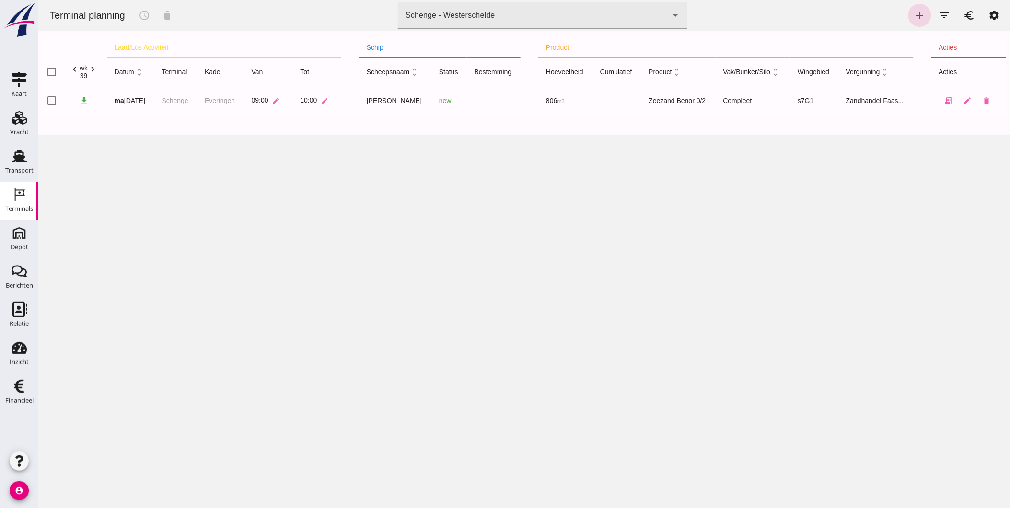
click at [491, 203] on div "Terminal planning schedule delete terminal Schenge - Westerschelde 9c876888-926…" at bounding box center [523, 254] width 971 height 508
click at [18, 150] on icon "Transport" at bounding box center [19, 156] width 15 height 15
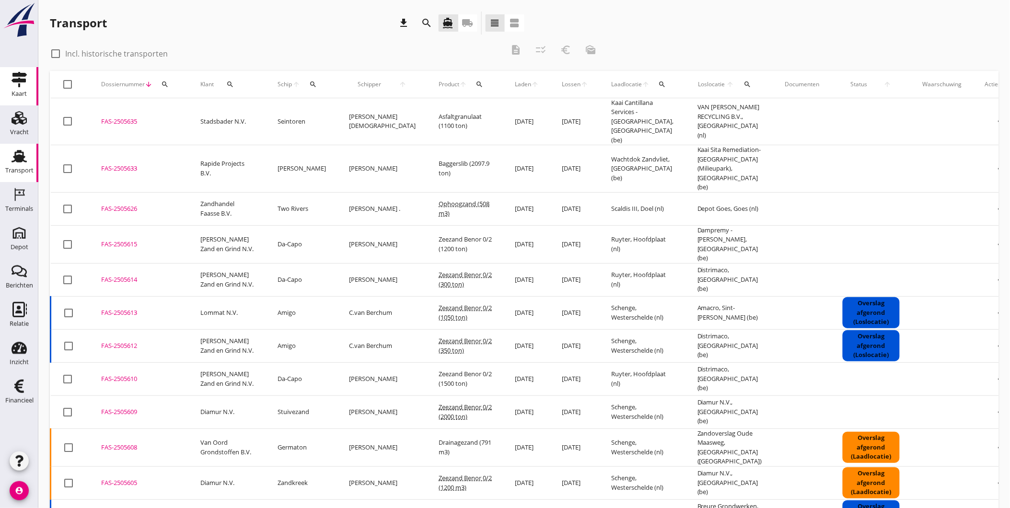
click at [18, 94] on div "Kaart" at bounding box center [19, 94] width 15 height 6
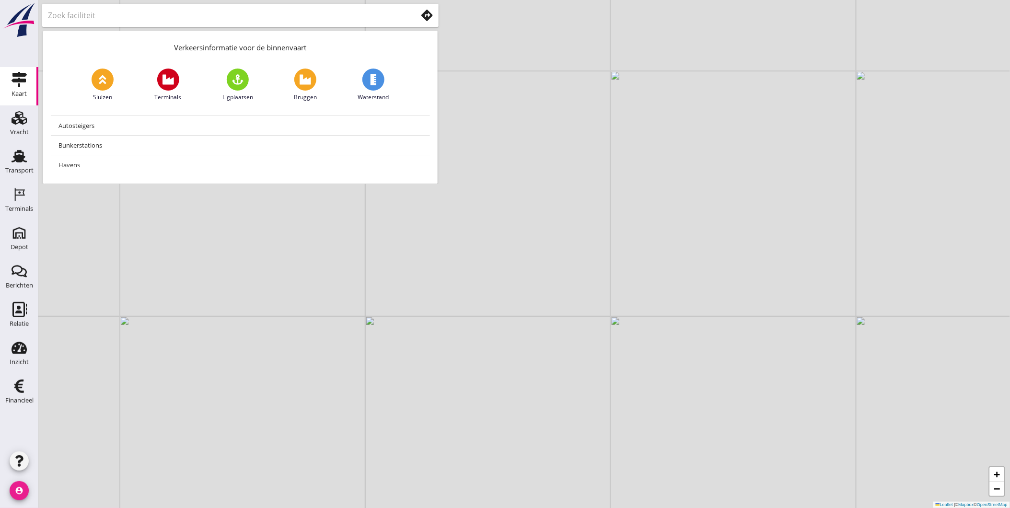
drag, startPoint x: 21, startPoint y: 491, endPoint x: 24, endPoint y: 434, distance: 57.1
click at [24, 434] on aside "Kaart Kaart Vracht Vracht Transport Transport Terminals Terminals Depot Depot B…" at bounding box center [19, 254] width 38 height 508
click at [15, 459] on icon "button" at bounding box center [19, 461] width 12 height 12
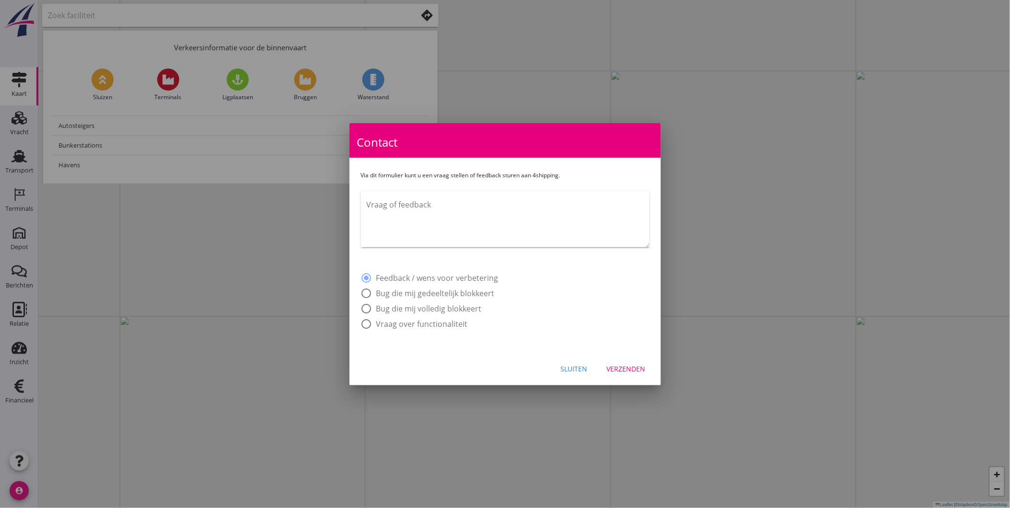
click at [15, 459] on div at bounding box center [505, 254] width 1010 height 508
click at [25, 492] on div at bounding box center [505, 254] width 1010 height 508
drag, startPoint x: 23, startPoint y: 491, endPoint x: 150, endPoint y: 448, distance: 134.6
click at [23, 490] on div at bounding box center [505, 254] width 1010 height 508
click at [572, 365] on div "Sluiten" at bounding box center [574, 369] width 27 height 10
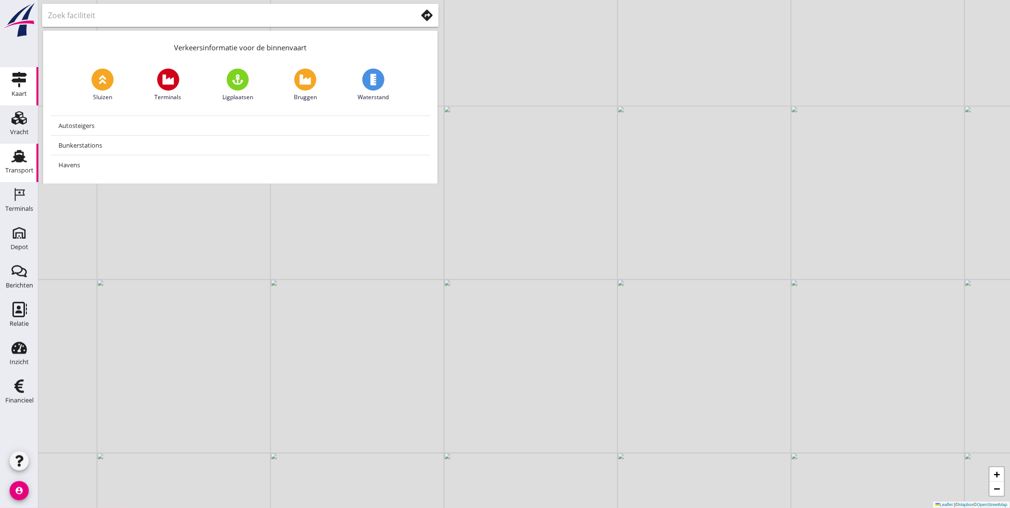
click at [24, 173] on div "Transport" at bounding box center [19, 170] width 28 height 6
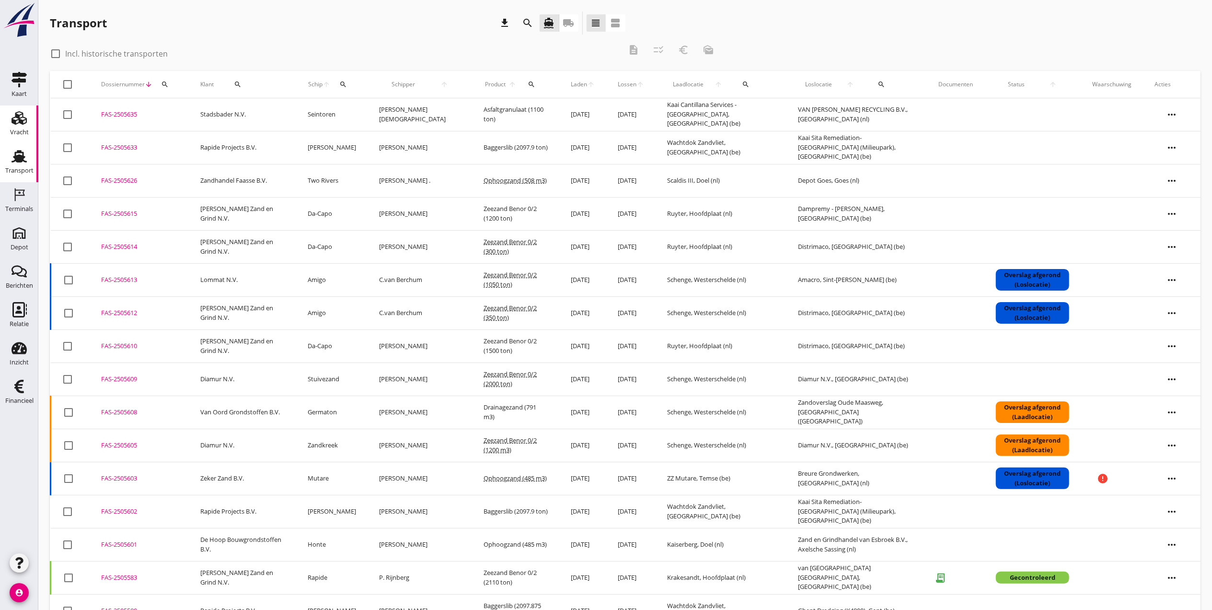
click at [10, 131] on div "Vracht" at bounding box center [19, 132] width 19 height 6
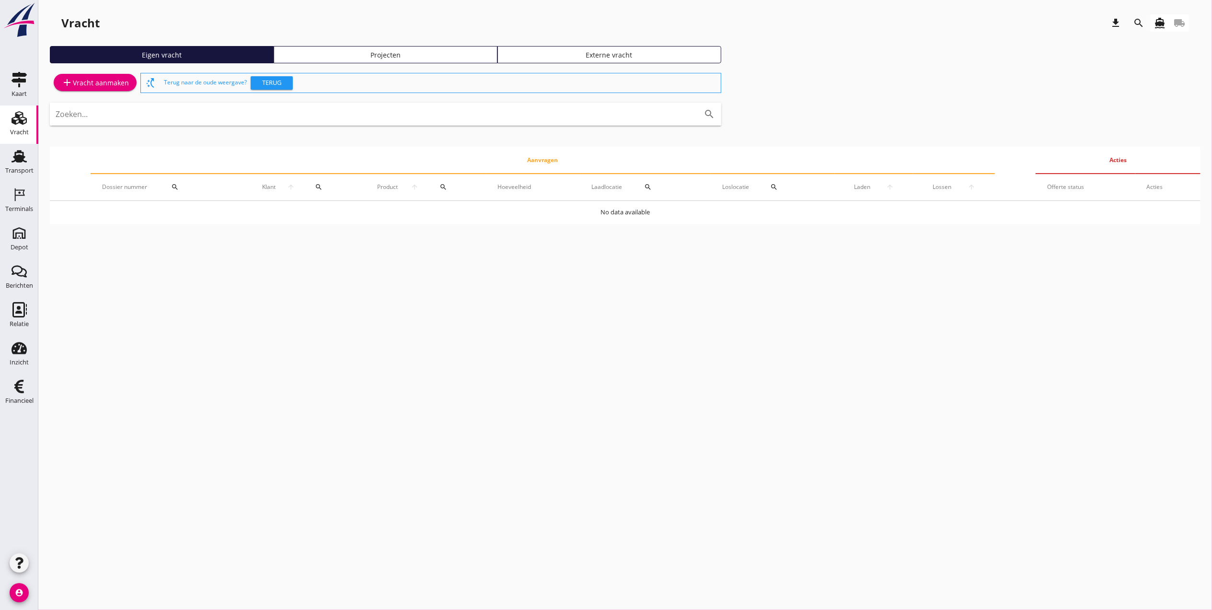
click at [1009, 24] on icon "directions_boat" at bounding box center [1160, 23] width 12 height 12
click at [23, 160] on use at bounding box center [19, 156] width 15 height 12
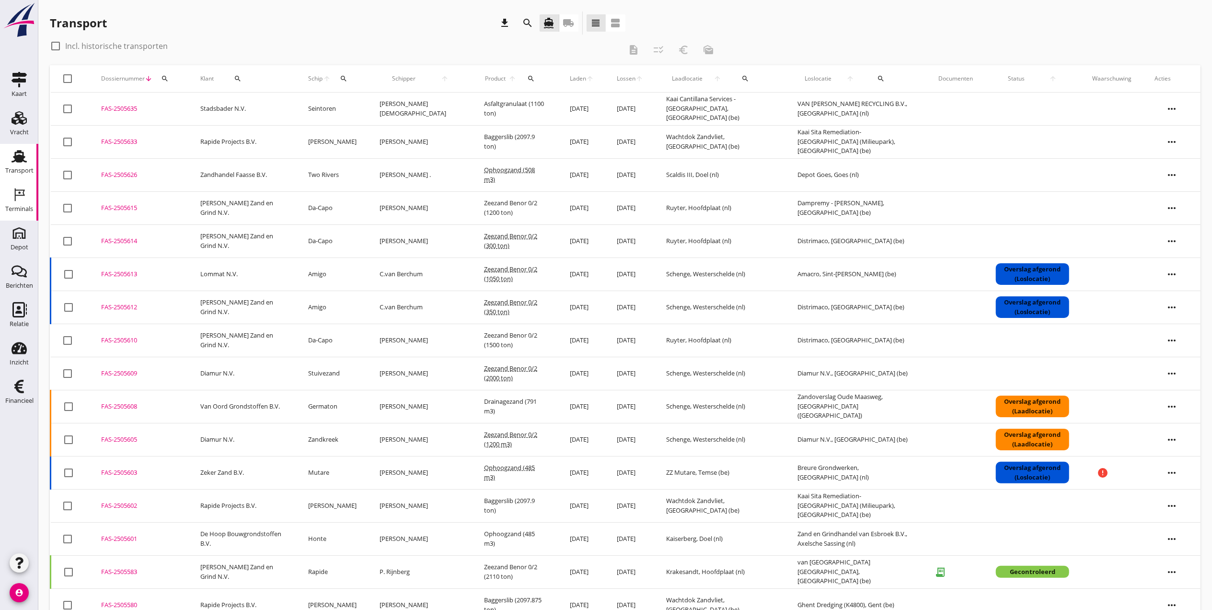
click at [19, 190] on use at bounding box center [20, 194] width 10 height 13
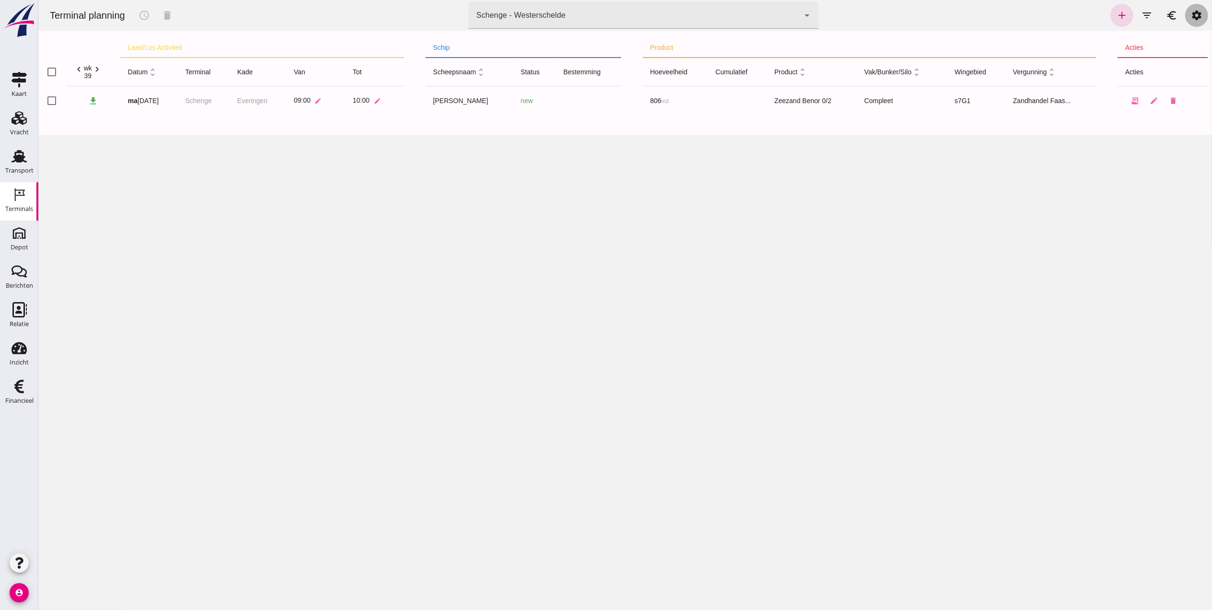
click at [1009, 20] on icon "settings" at bounding box center [1196, 16] width 12 height 12
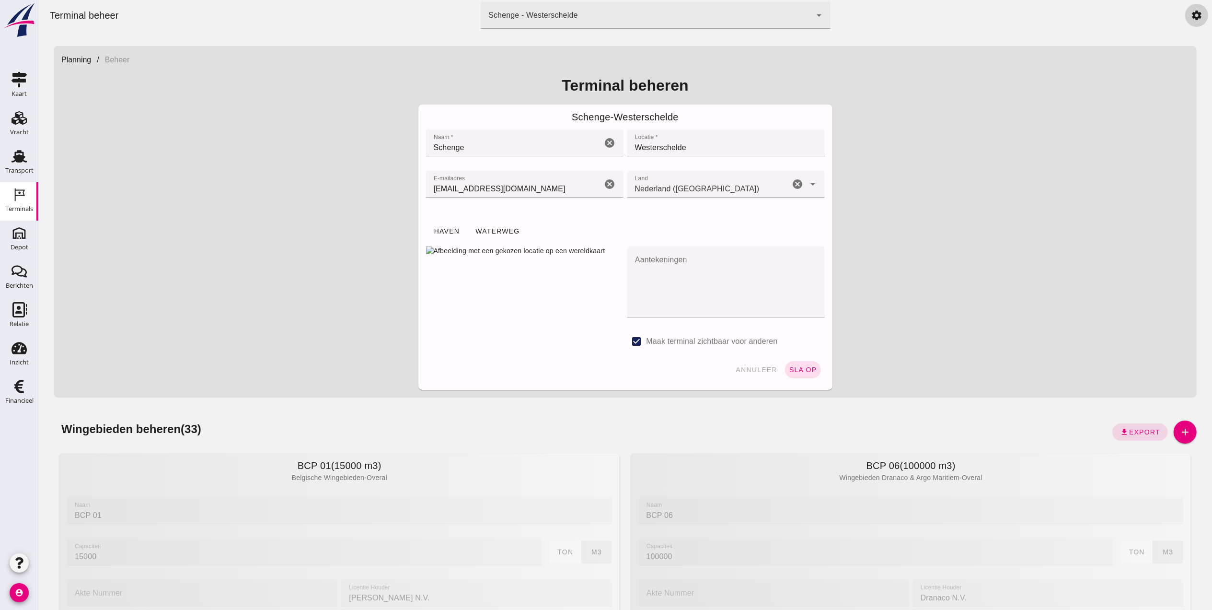
click at [1009, 17] on icon "settings" at bounding box center [1196, 16] width 12 height 12
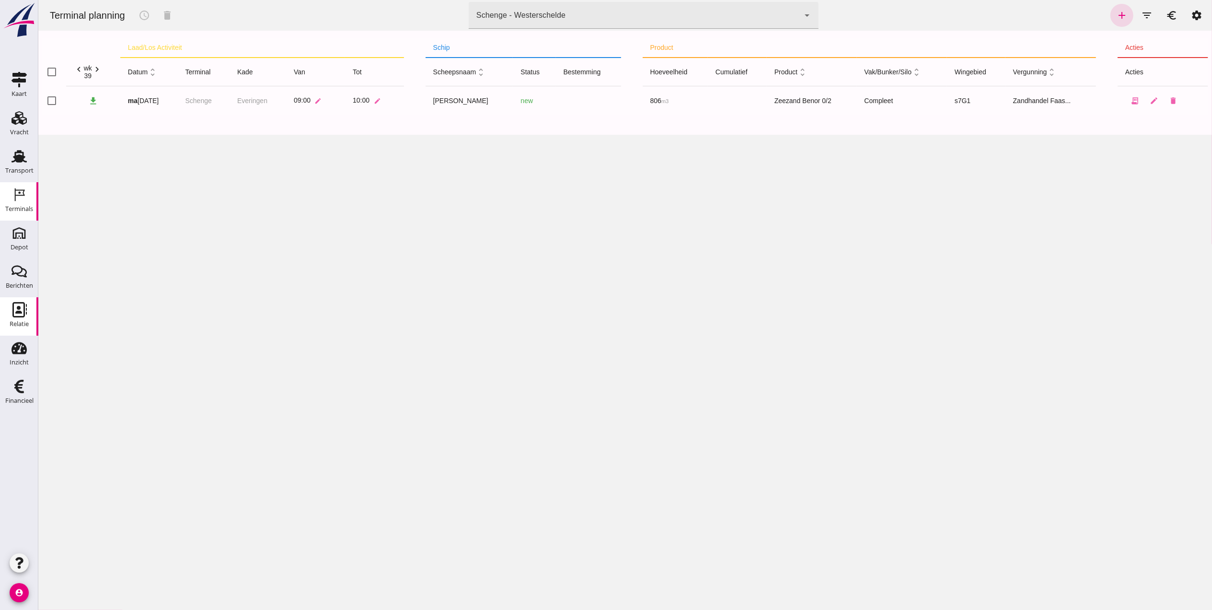
click at [25, 309] on use at bounding box center [19, 309] width 14 height 15
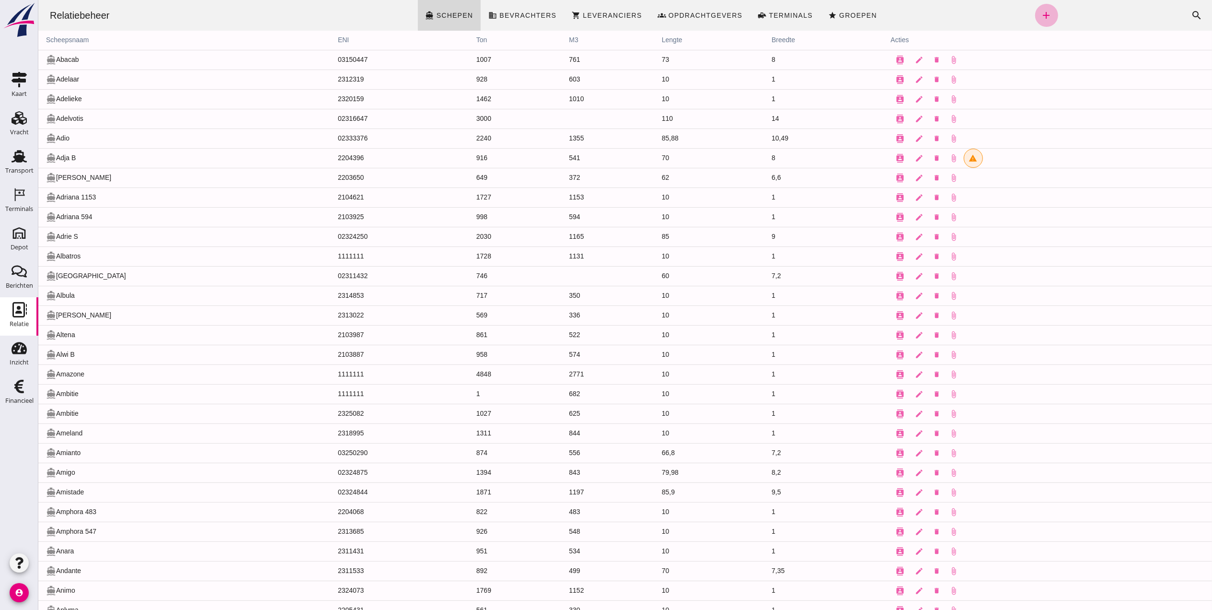
click at [1009, 11] on icon "add" at bounding box center [1046, 16] width 12 height 12
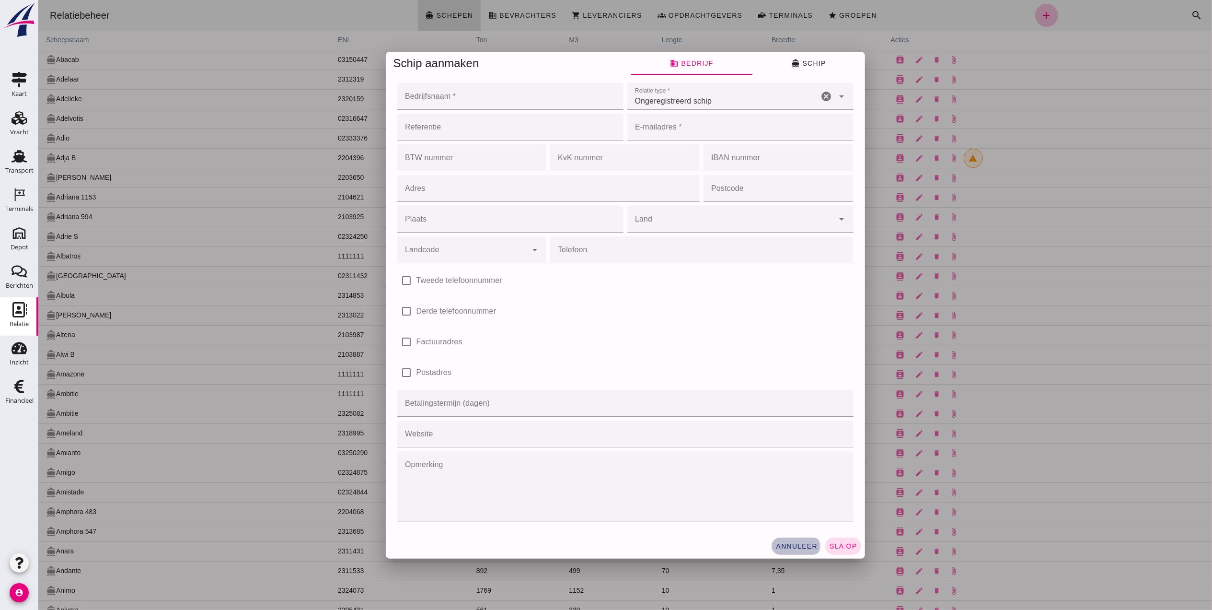
click at [787, 508] on span "annuleer" at bounding box center [796, 546] width 42 height 8
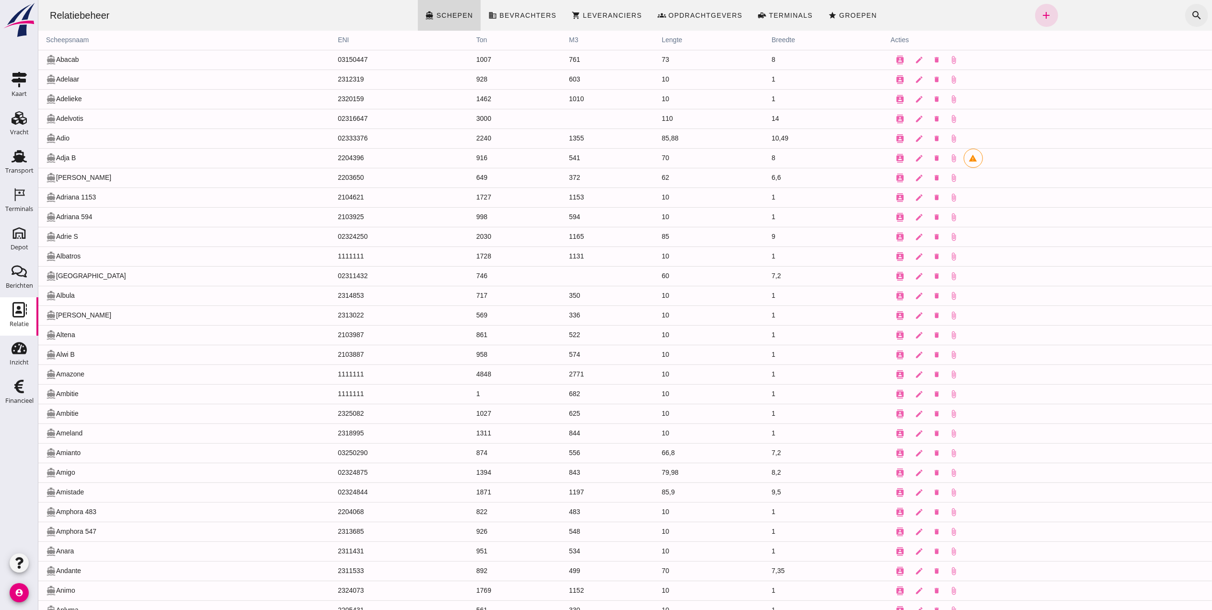
click at [1009, 11] on icon "search" at bounding box center [1196, 16] width 12 height 12
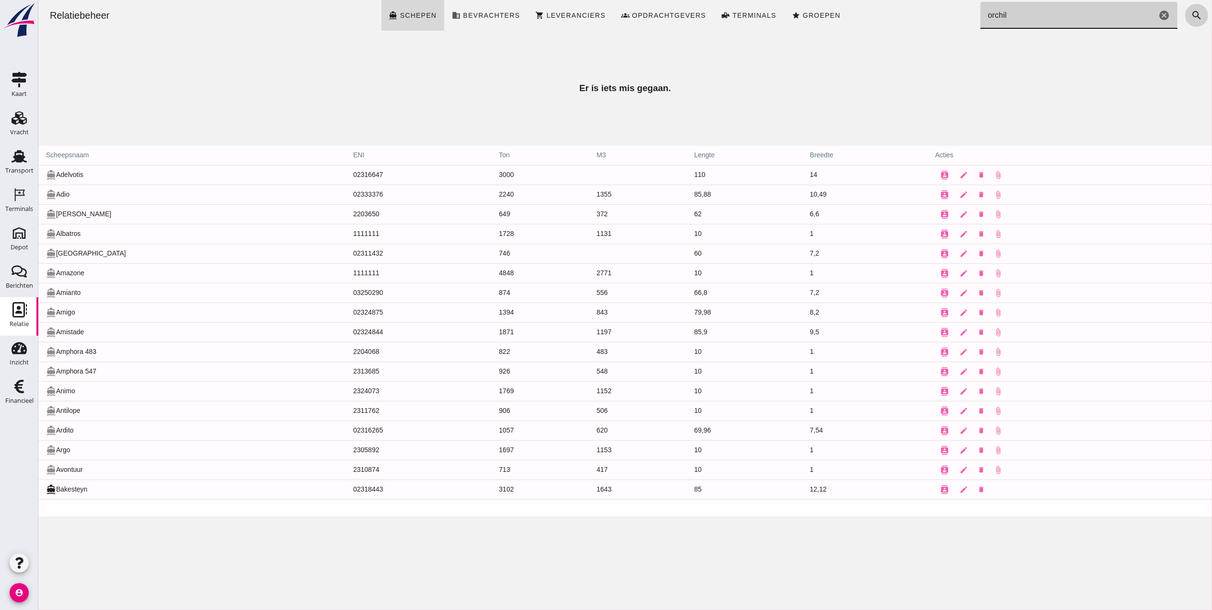
type input "orchila"
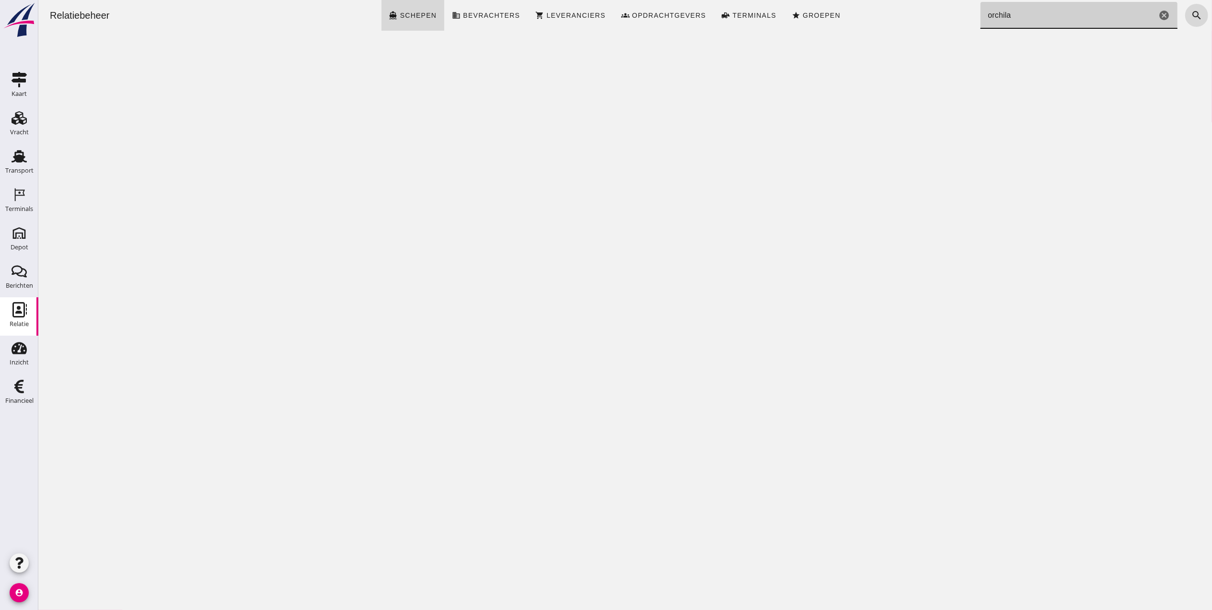
drag, startPoint x: 1045, startPoint y: 22, endPoint x: 865, endPoint y: 22, distance: 179.7
click at [867, 22] on div "Relatiebeheer directions_boat Schepen business Bevrachters shopping_cart Levera…" at bounding box center [625, 15] width 1166 height 31
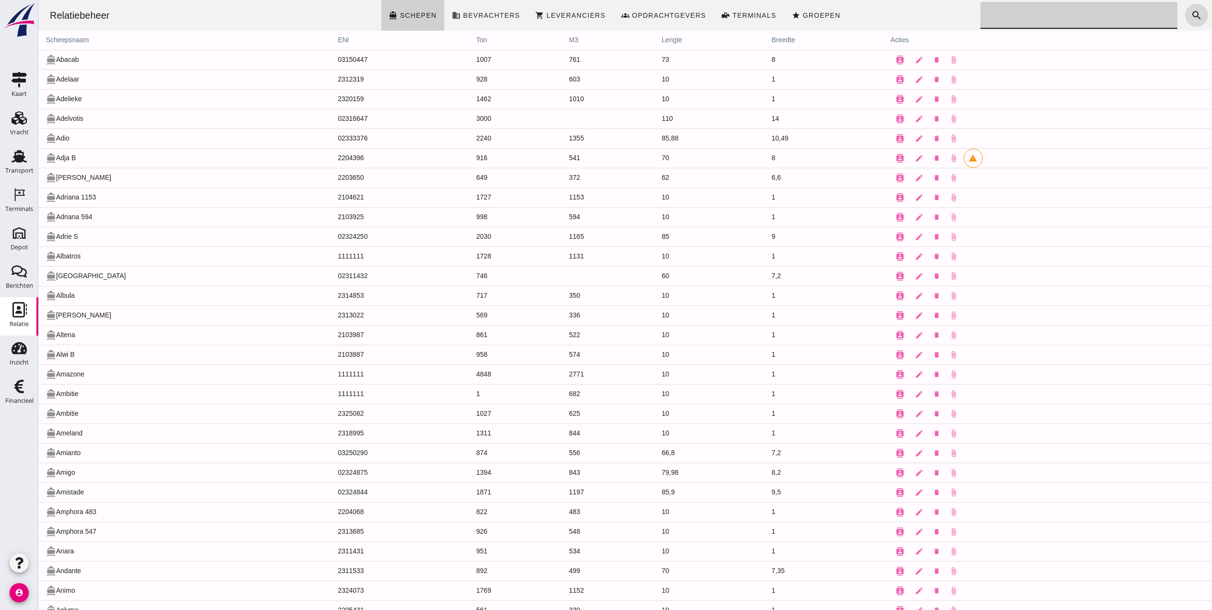
click at [409, 15] on span "Schepen" at bounding box center [417, 16] width 37 height 8
click at [1009, 16] on button "search" at bounding box center [1196, 15] width 23 height 23
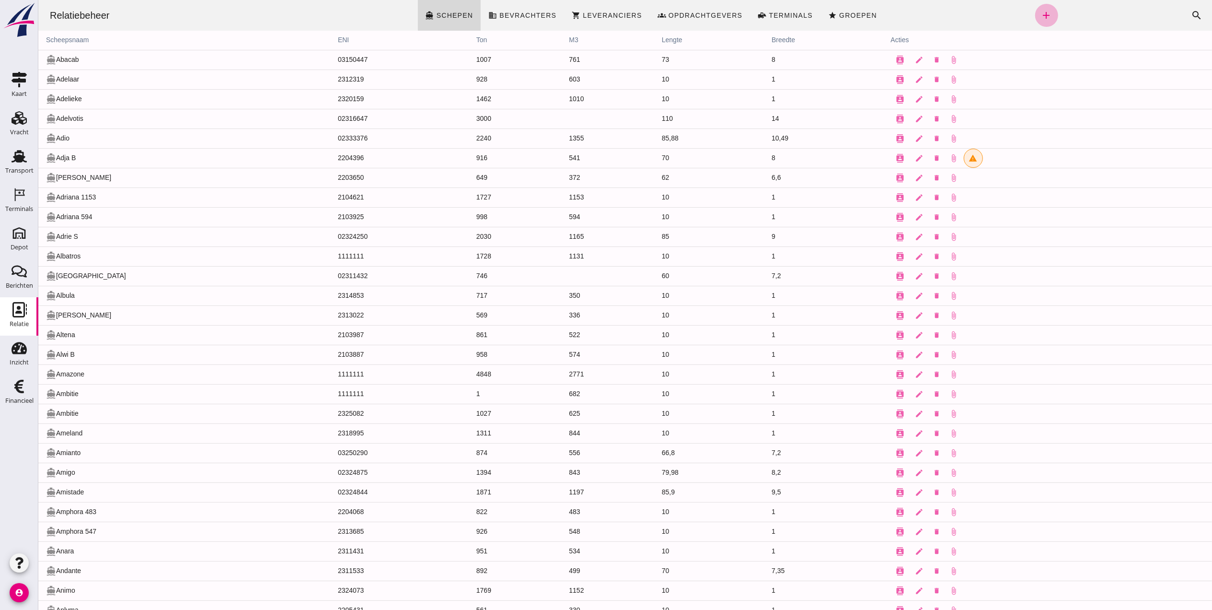
click at [1009, 20] on link "add" at bounding box center [1046, 15] width 23 height 23
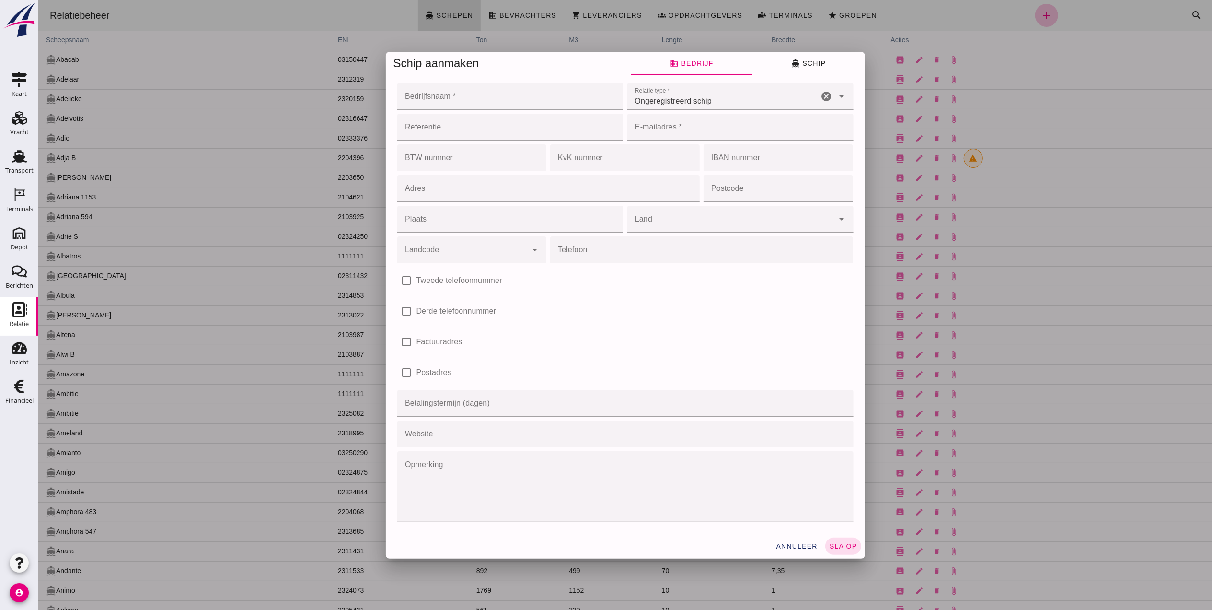
click at [481, 94] on input "Bedrijfsnaam *" at bounding box center [507, 96] width 220 height 27
click at [807, 64] on button "directions_boat Schip" at bounding box center [808, 63] width 113 height 23
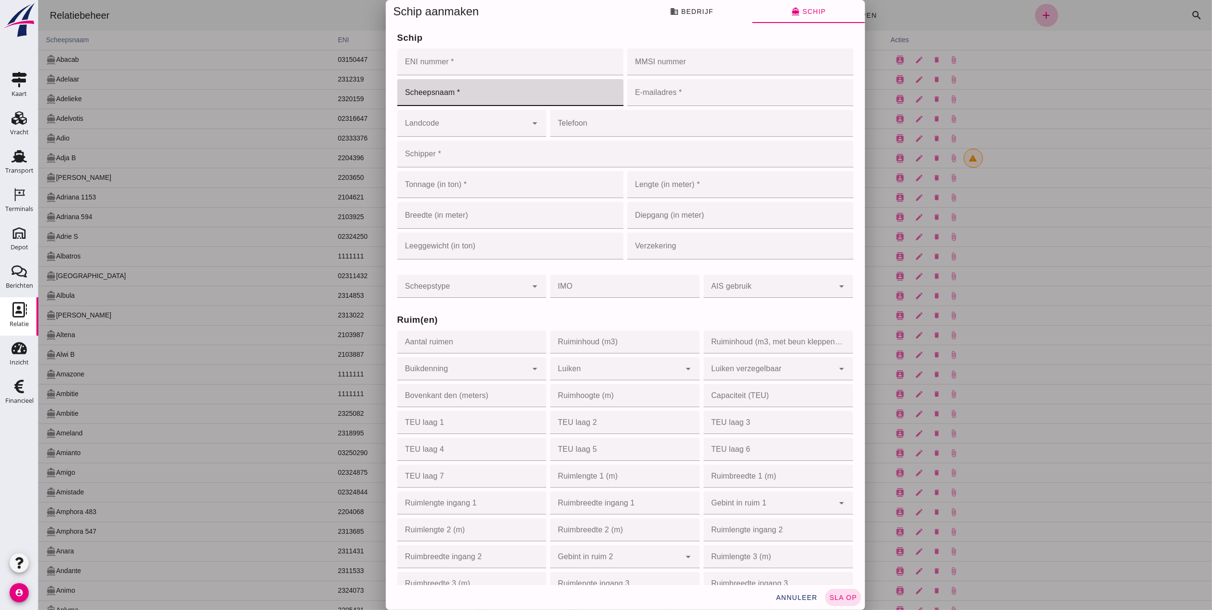
click at [502, 88] on input "Scheepsnaam *" at bounding box center [510, 92] width 226 height 27
type input "Orchila"
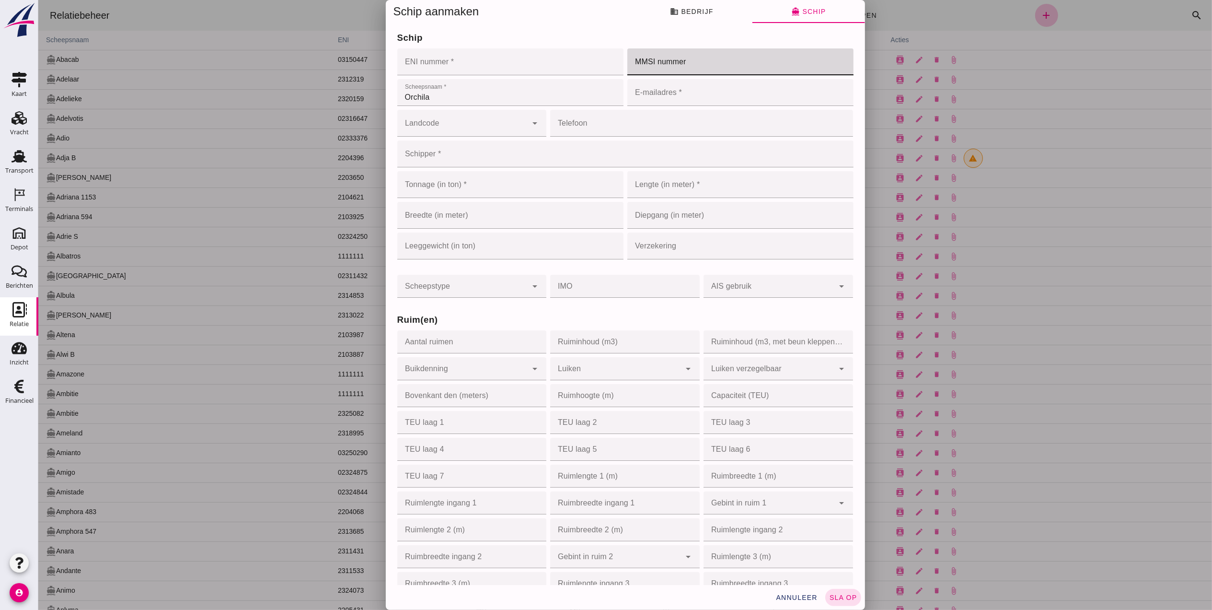
click at [681, 61] on input "MMSI nummer" at bounding box center [737, 61] width 220 height 27
paste input "244650723"
type input "244650723"
click at [480, 69] on input "ENI nummer *" at bounding box center [507, 61] width 220 height 27
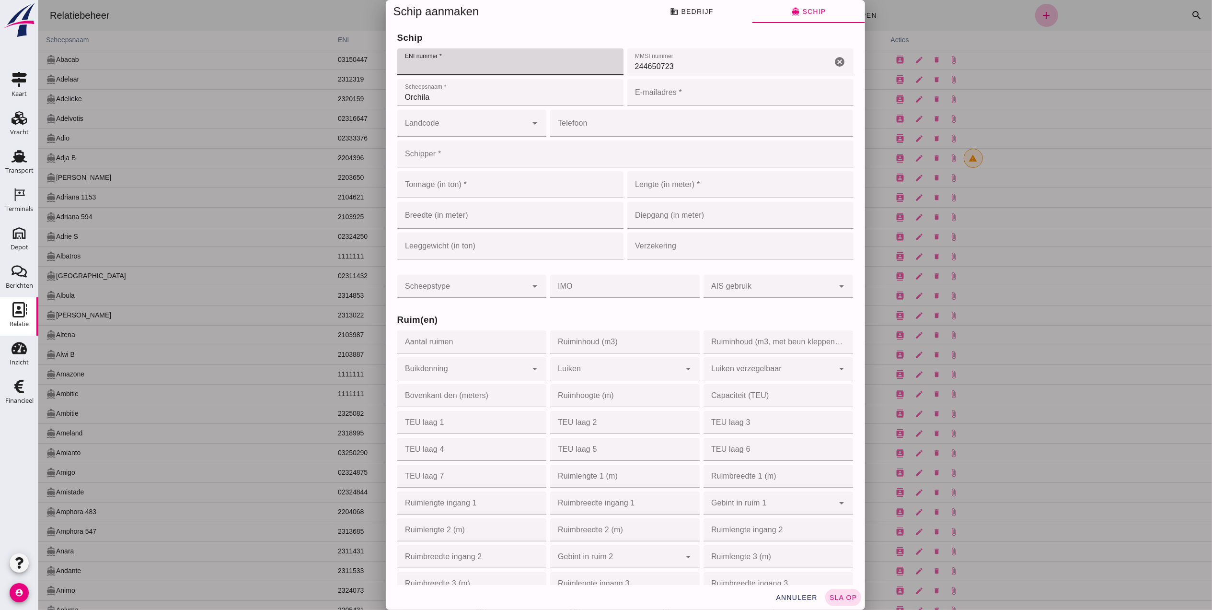
paste input "02332415"
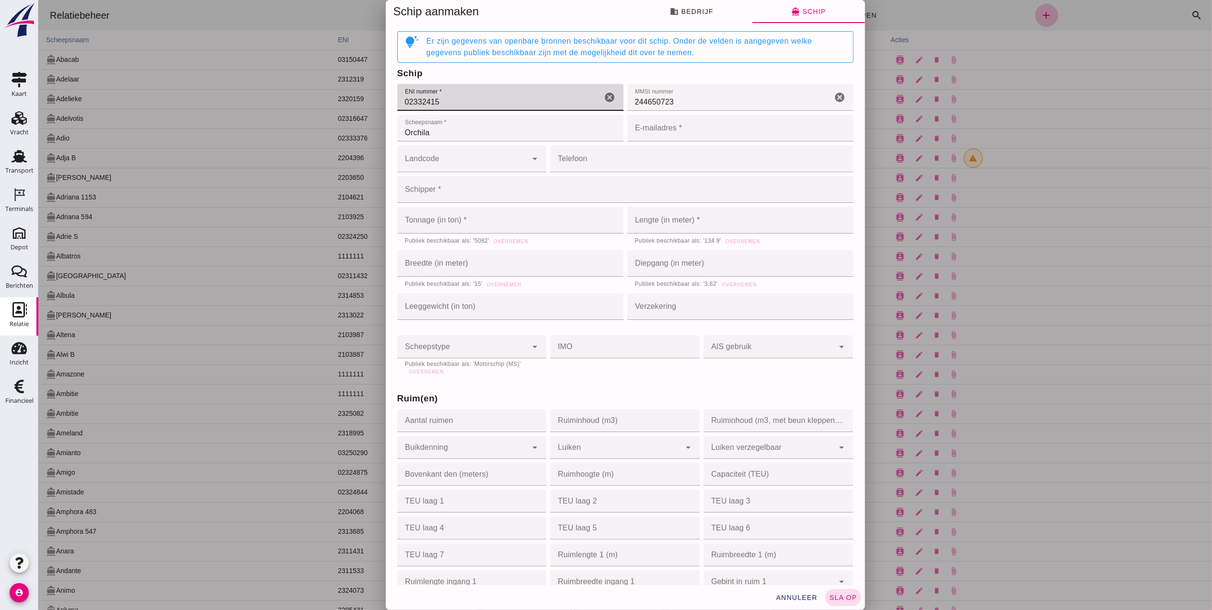
type input "02332415"
click at [467, 185] on input "Schipper *" at bounding box center [622, 189] width 451 height 27
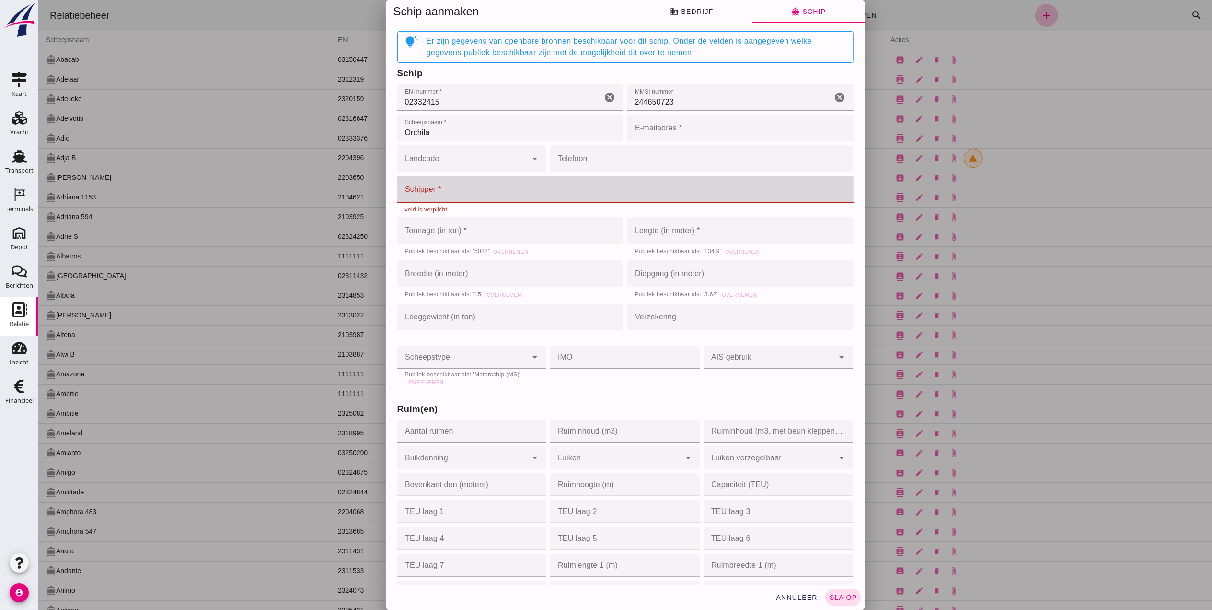
click at [437, 192] on input "Schipper *" at bounding box center [622, 189] width 451 height 27
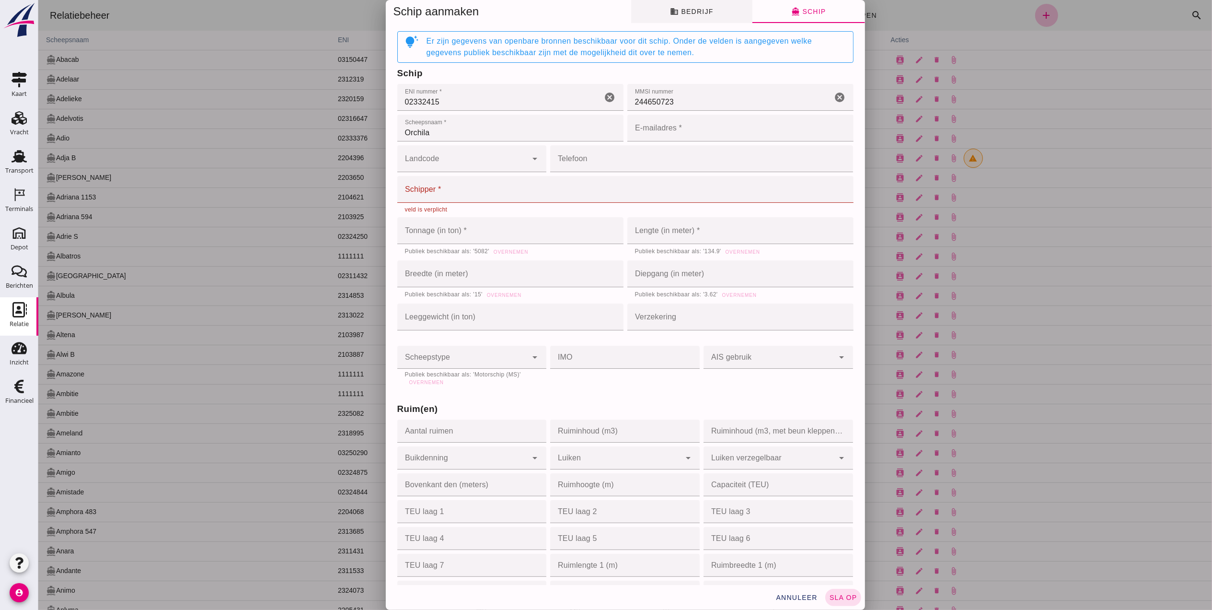
click at [705, 12] on span "business Bedrijf" at bounding box center [691, 11] width 43 height 9
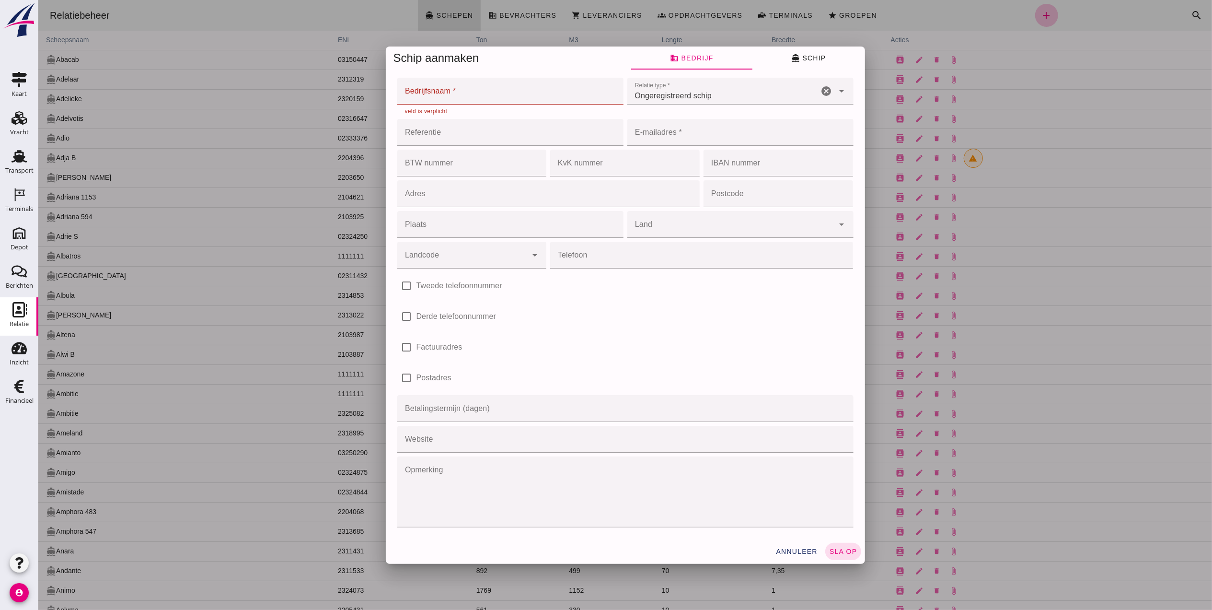
click at [497, 96] on input "Bedrijfsnaam *" at bounding box center [507, 91] width 220 height 27
paste input "Vof. Van Leeuwen & Zn. in Rotterdam"
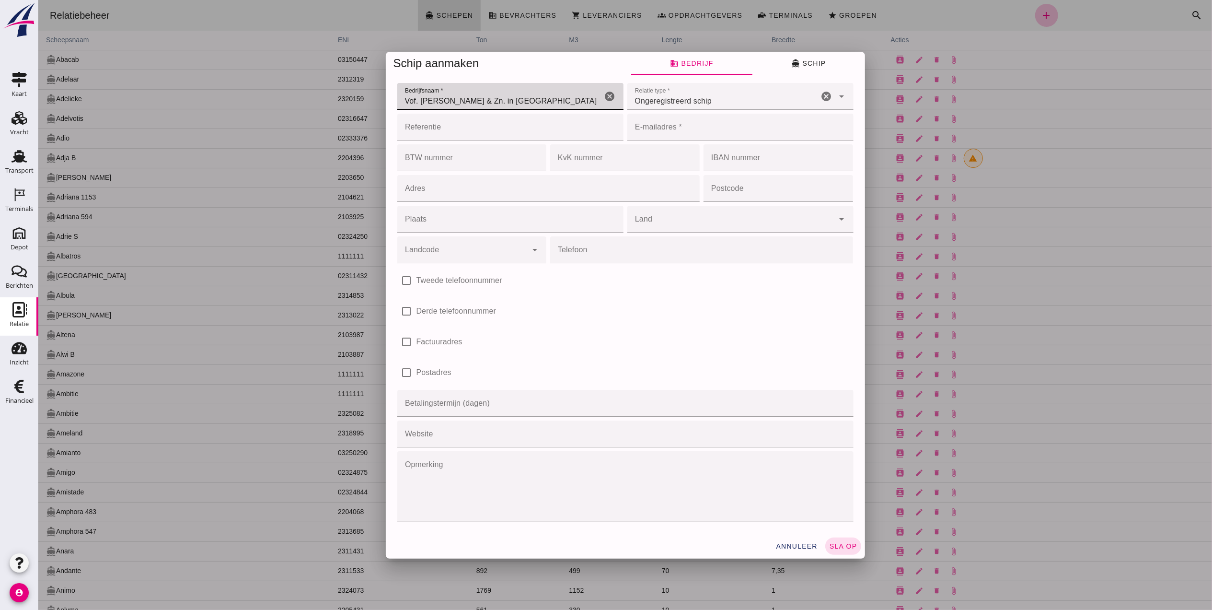
drag, startPoint x: 409, startPoint y: 97, endPoint x: 489, endPoint y: 110, distance: 81.1
click at [416, 97] on input "Vof. Van Leeuwen & Zn. in Rotterdam" at bounding box center [499, 96] width 205 height 27
type input "Vof. Van Leeuwen & Zn. in Rotterdam"
click at [492, 131] on input "Referentie" at bounding box center [507, 127] width 220 height 27
drag, startPoint x: 820, startPoint y: 66, endPoint x: 776, endPoint y: 65, distance: 44.1
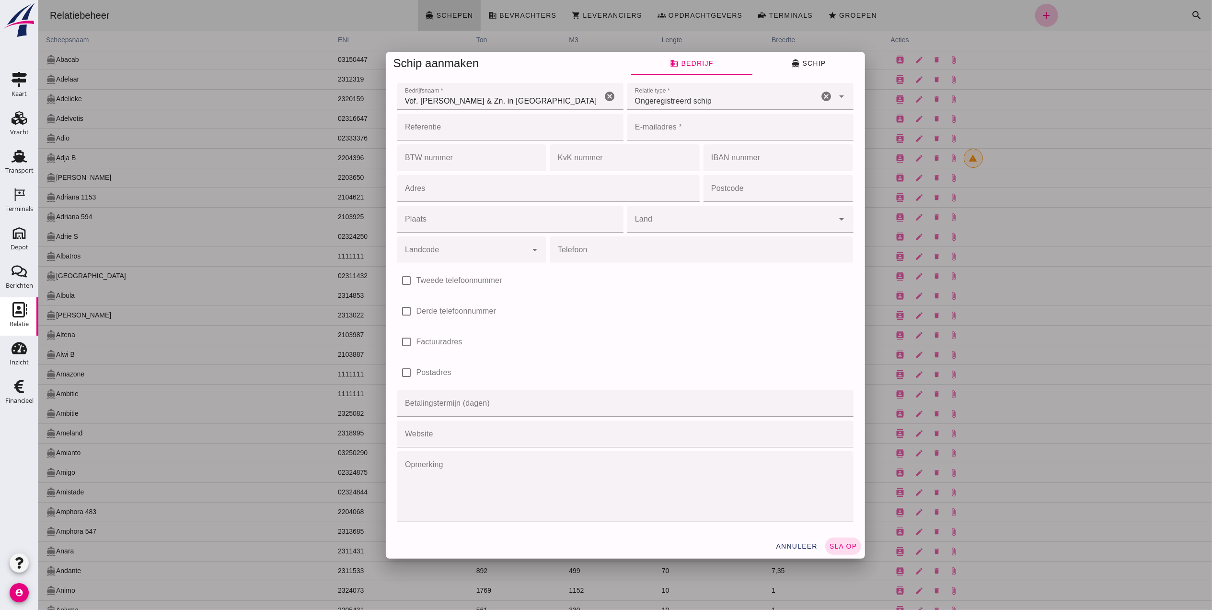
click at [820, 66] on button "directions_boat Schip" at bounding box center [808, 63] width 113 height 23
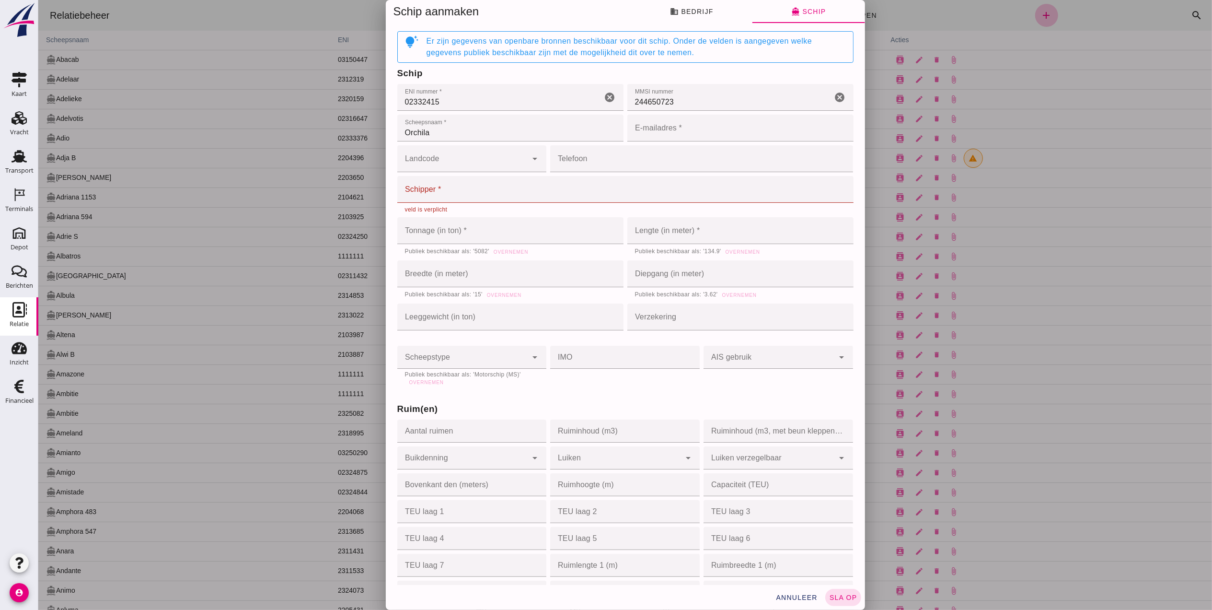
click at [627, 158] on input "Telefoon" at bounding box center [698, 158] width 297 height 27
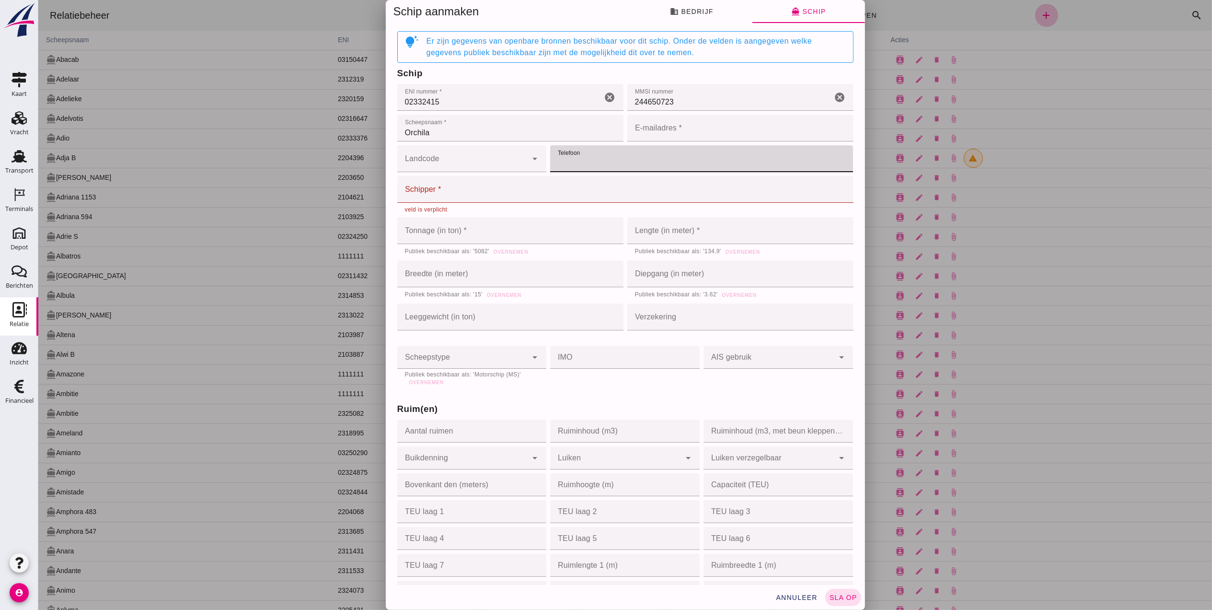
paste input "06-53683116"
type input "06-53683116"
click at [683, 125] on input "E-mailadres *" at bounding box center [737, 128] width 220 height 27
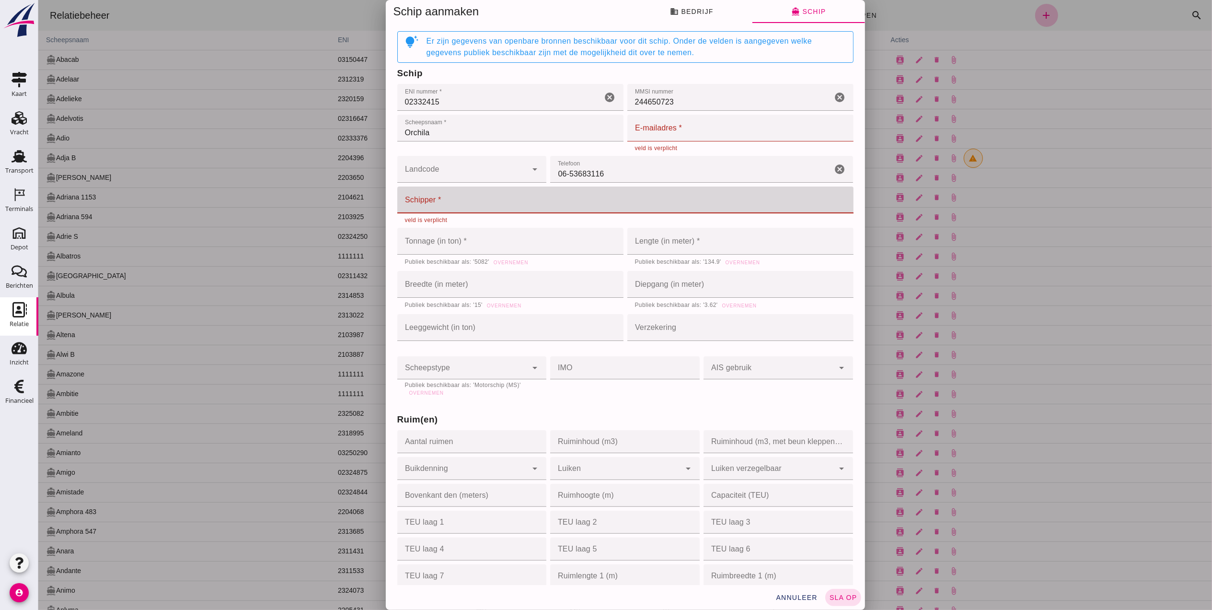
click at [451, 200] on input "Schipper *" at bounding box center [622, 199] width 451 height 27
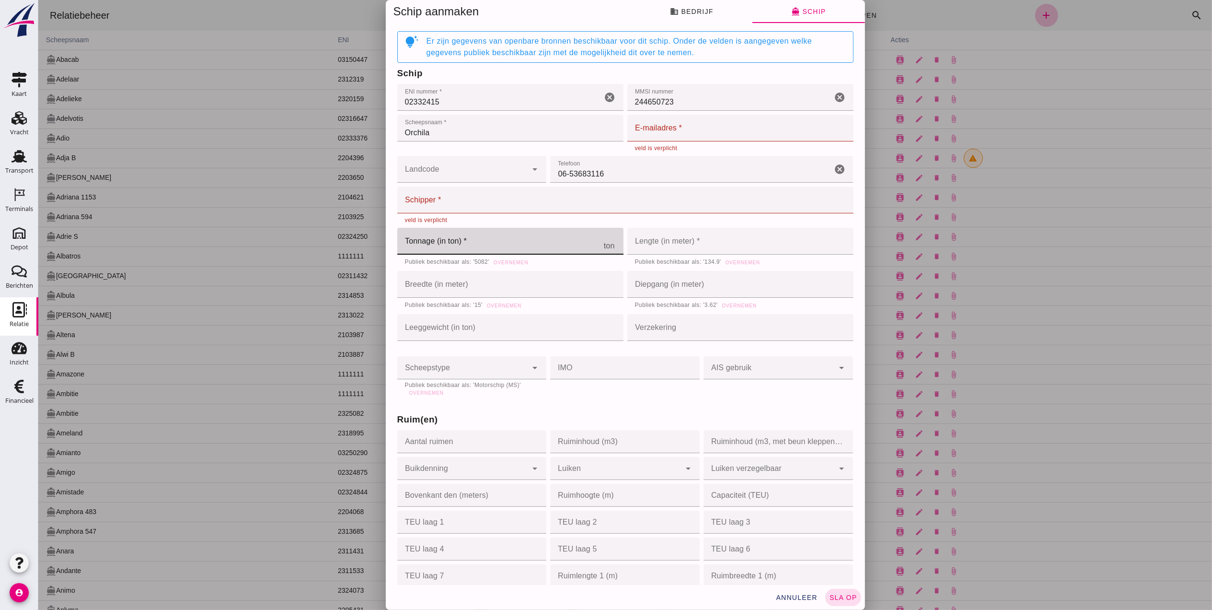
click at [495, 246] on input "Tonnage (in ton) *" at bounding box center [500, 241] width 207 height 27
type input "5082"
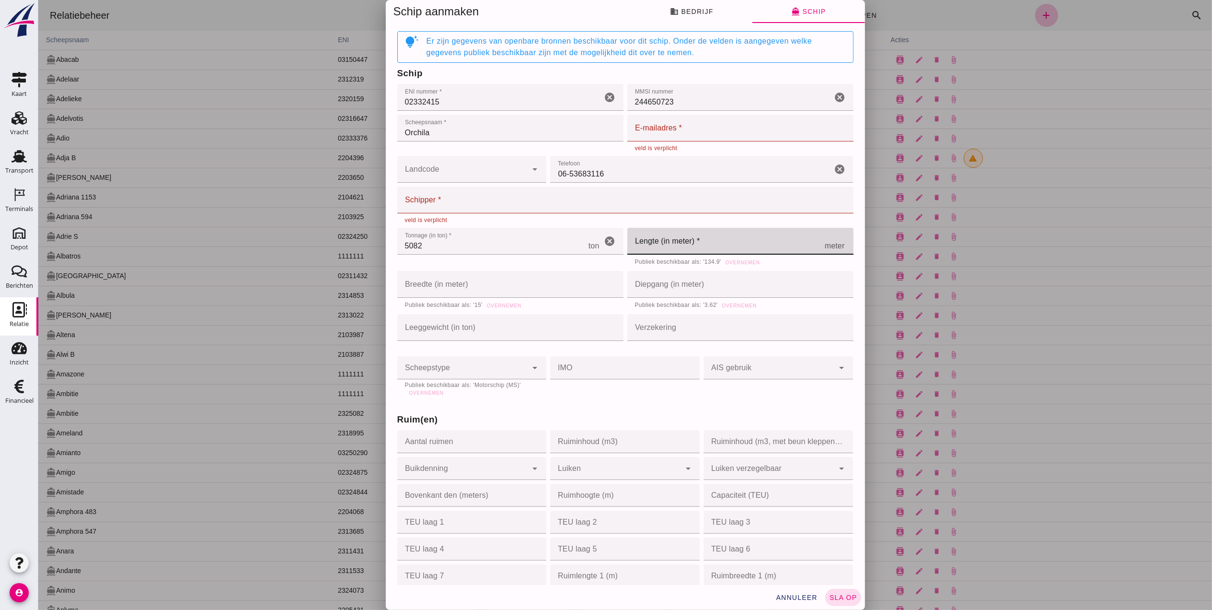
click at [650, 246] on input "Lengte (in meter) *" at bounding box center [725, 241] width 197 height 27
type input "134"
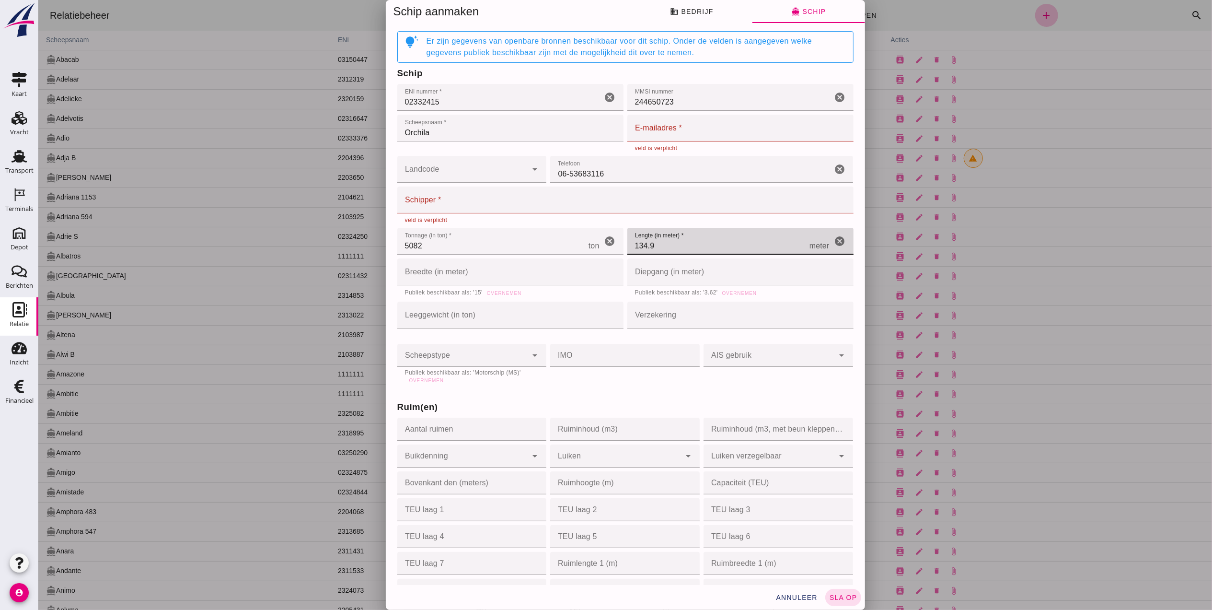
type input "134.9"
click at [466, 242] on input "5082" at bounding box center [492, 241] width 191 height 27
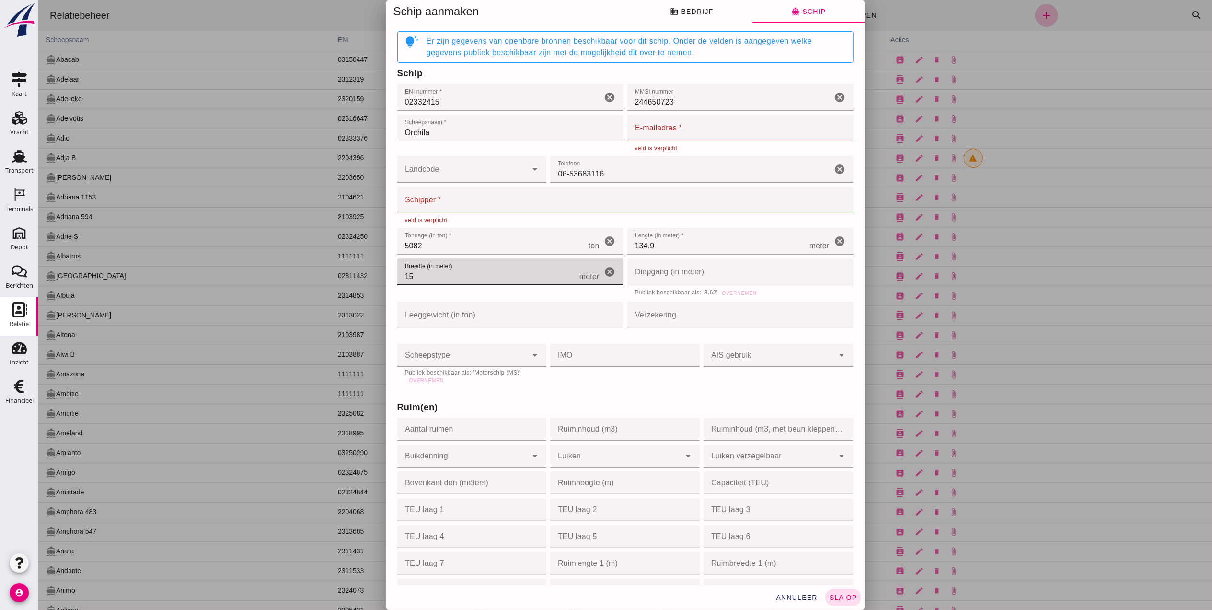
type input "15"
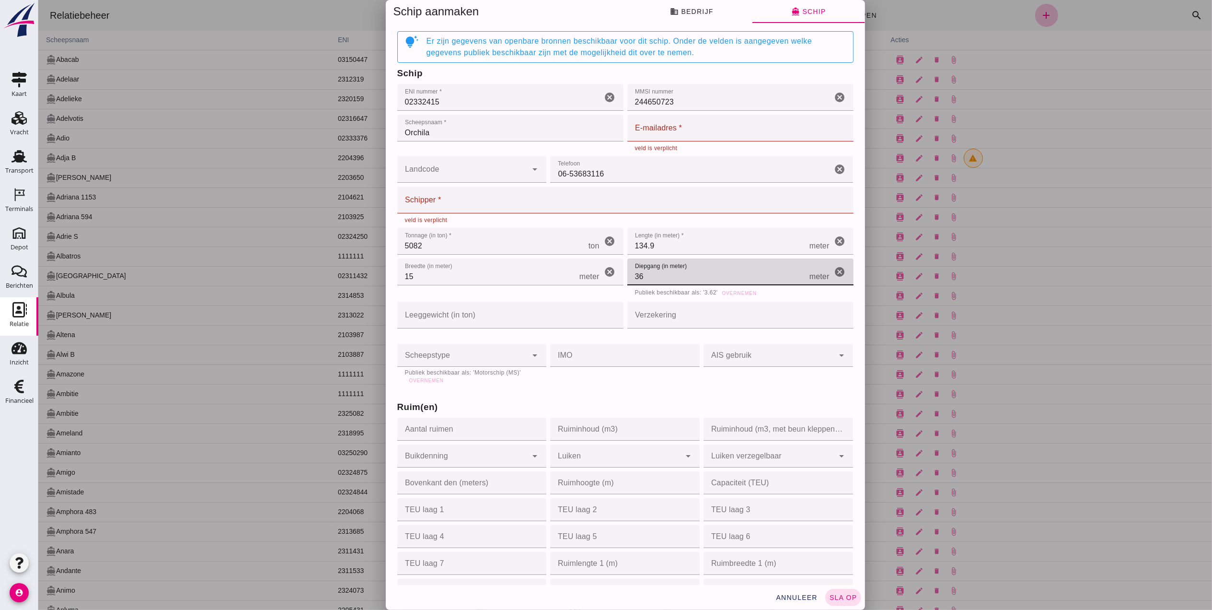
type input "3"
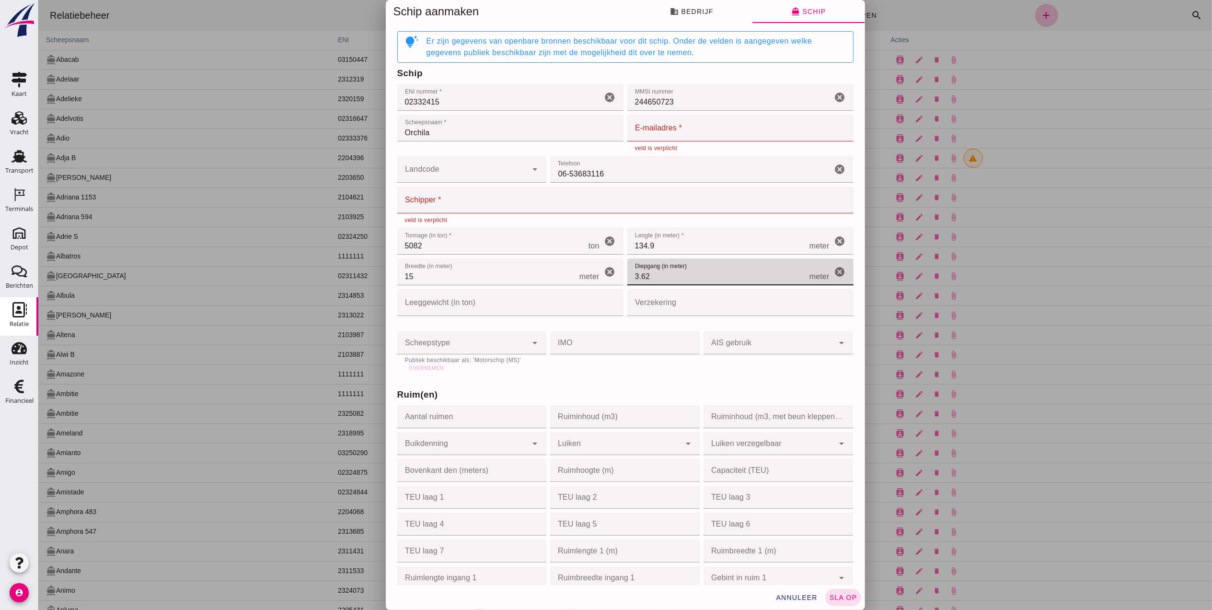
type input "3.62"
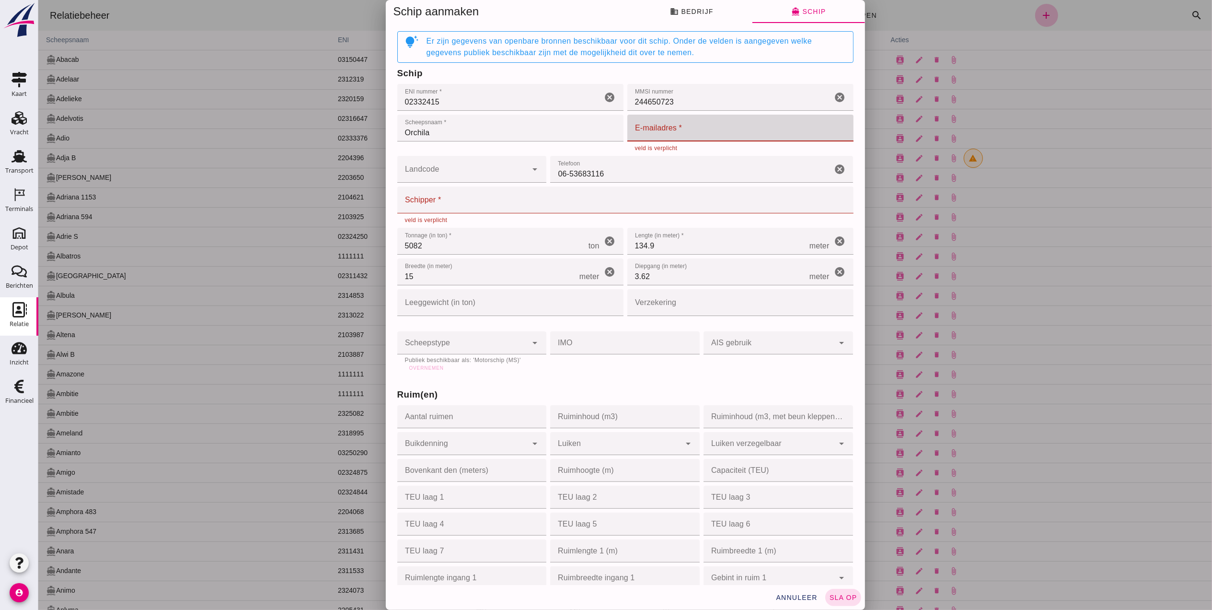
click at [734, 135] on input "E-mailadres *" at bounding box center [737, 128] width 220 height 27
click at [717, 138] on input "Bonnen@" at bounding box center [729, 128] width 205 height 27
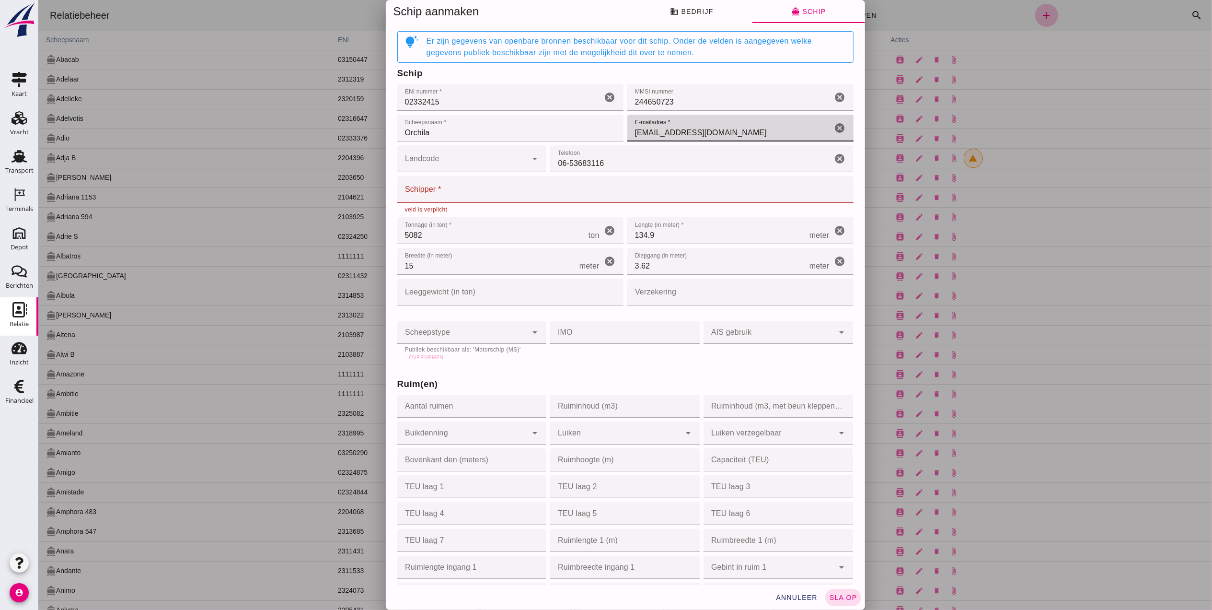
type input "Bonnen@Faassegroep.nl"
click at [429, 185] on div "Schipper * Schipper * cancel veld is verplicht" at bounding box center [625, 194] width 460 height 41
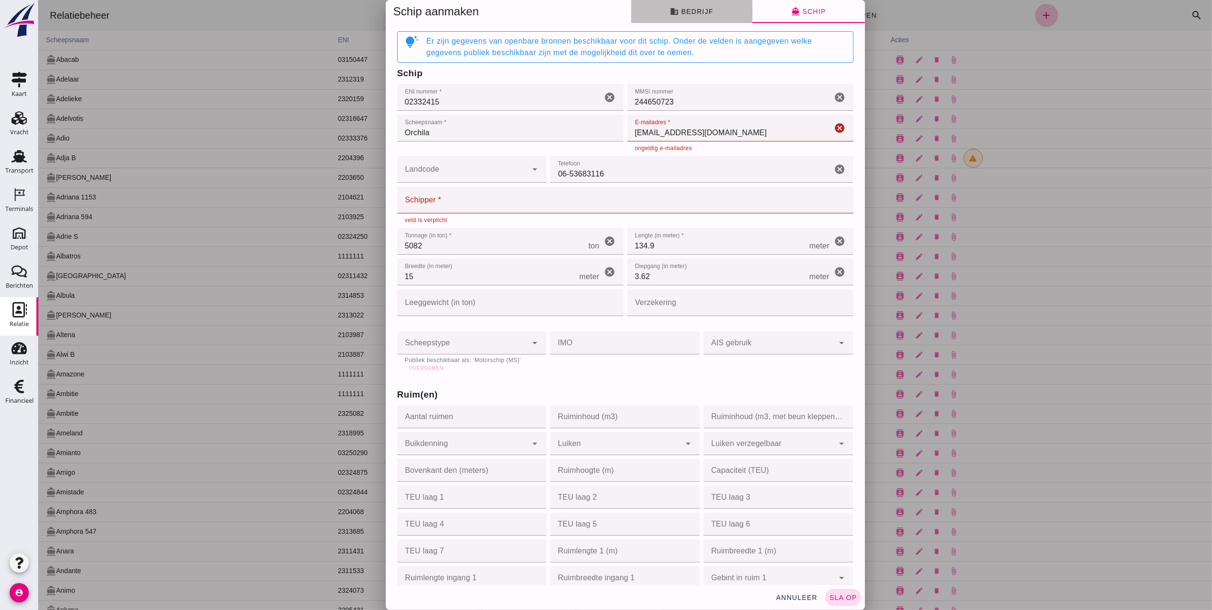
drag, startPoint x: 693, startPoint y: 14, endPoint x: 691, endPoint y: 18, distance: 5.2
click at [693, 13] on span "business Bedrijf" at bounding box center [691, 11] width 43 height 9
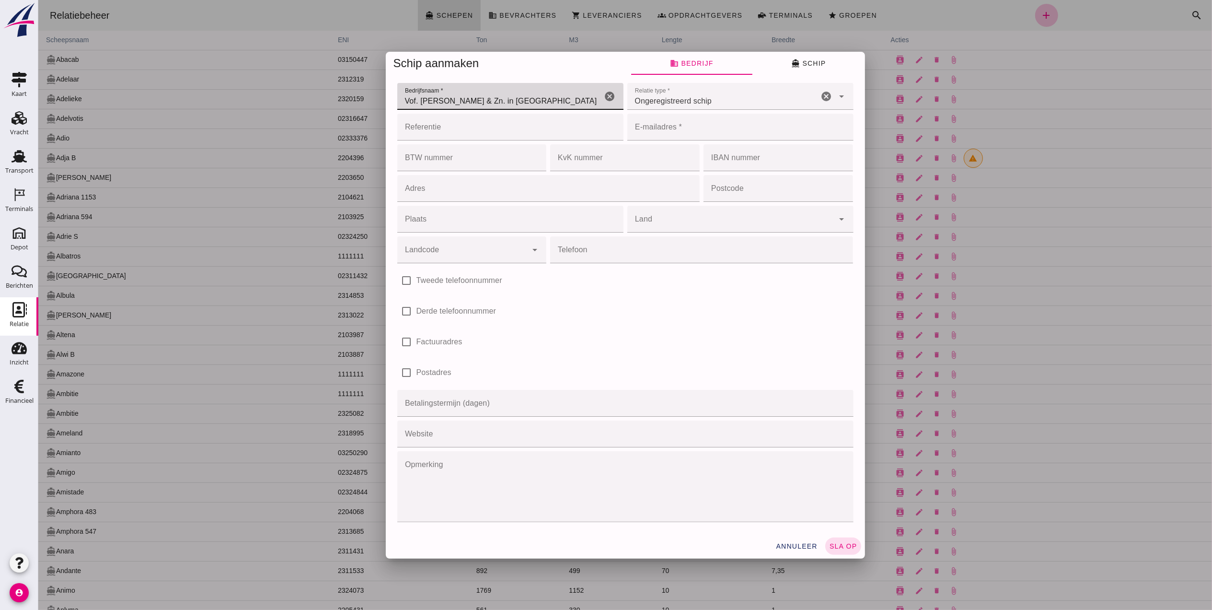
drag, startPoint x: 424, startPoint y: 103, endPoint x: 470, endPoint y: 102, distance: 46.0
click at [470, 102] on input "Vof. Van Leeuwen & Zn. in Rotterdam" at bounding box center [499, 96] width 205 height 27
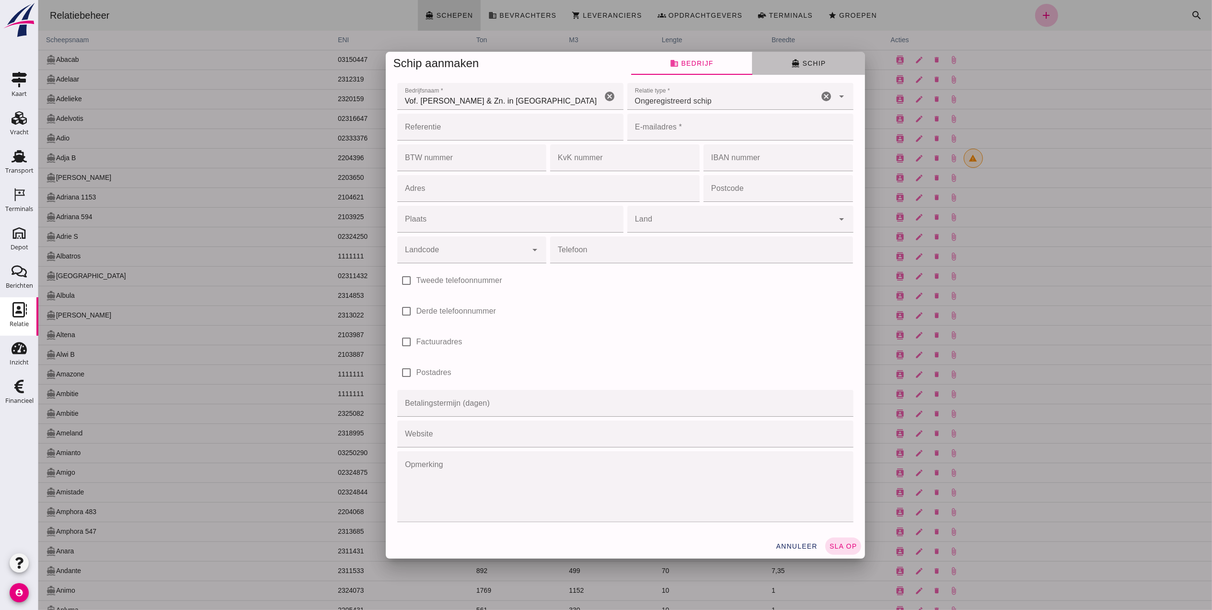
click at [796, 66] on span "directions_boat Schip" at bounding box center [808, 63] width 35 height 9
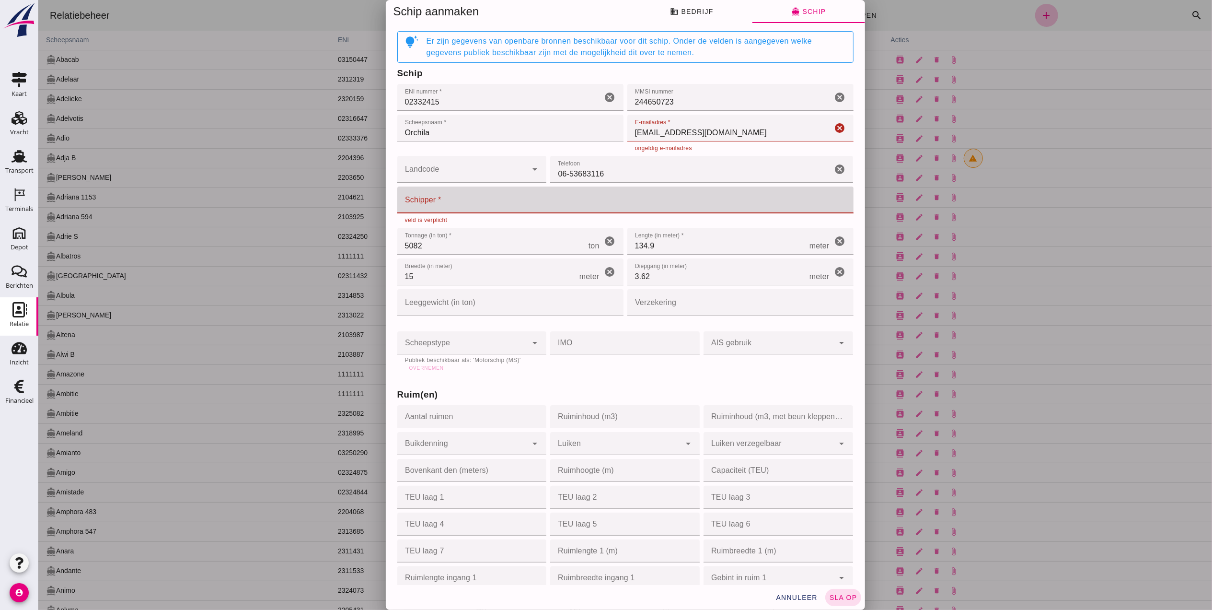
drag, startPoint x: 421, startPoint y: 191, endPoint x: 427, endPoint y: 199, distance: 10.4
click at [422, 192] on input "Schipper *" at bounding box center [622, 199] width 451 height 27
paste input "Van Leeuwen"
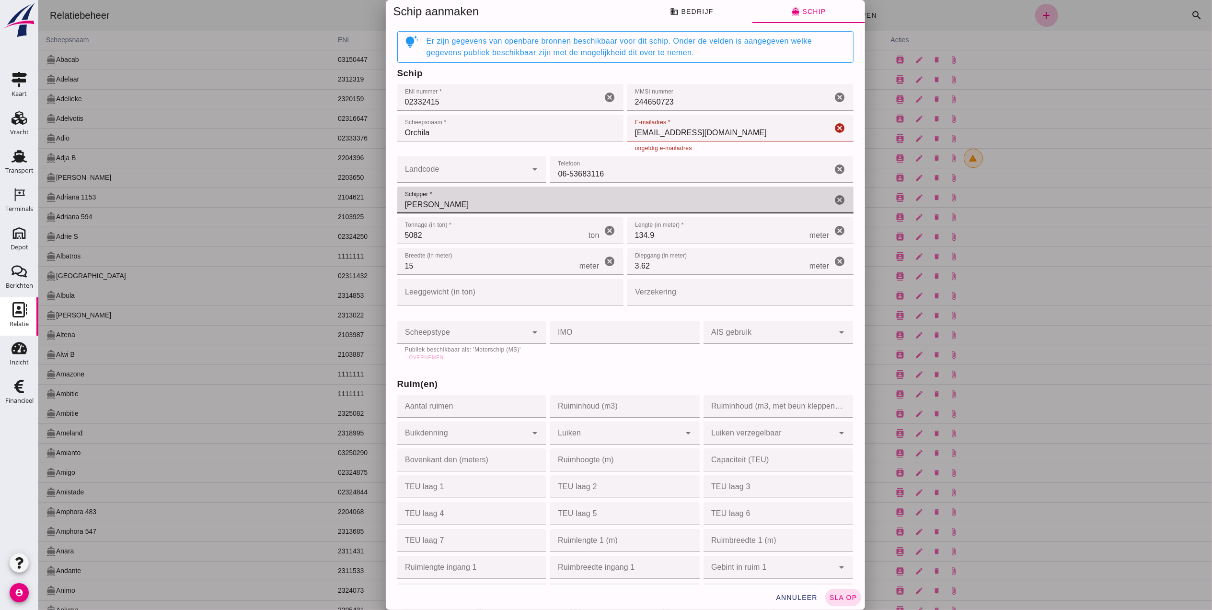
click at [403, 200] on input "Van Leeuwen" at bounding box center [614, 199] width 435 height 27
type input "van Leeuwen"
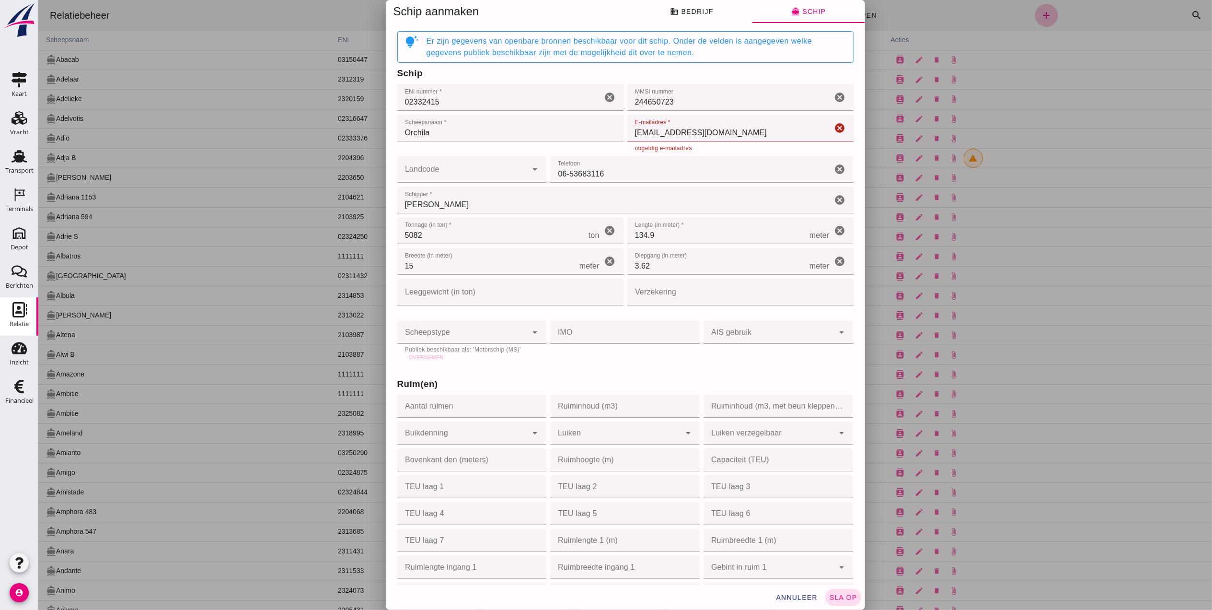
drag, startPoint x: 832, startPoint y: 602, endPoint x: 667, endPoint y: 430, distance: 238.0
click at [669, 432] on div "Schip aanmaken business Bedrijf directions_boat Schip Bedrijfsnaam * Bedrijfsna…" at bounding box center [624, 305] width 479 height 610
click at [848, 508] on span "sla op" at bounding box center [843, 597] width 28 height 8
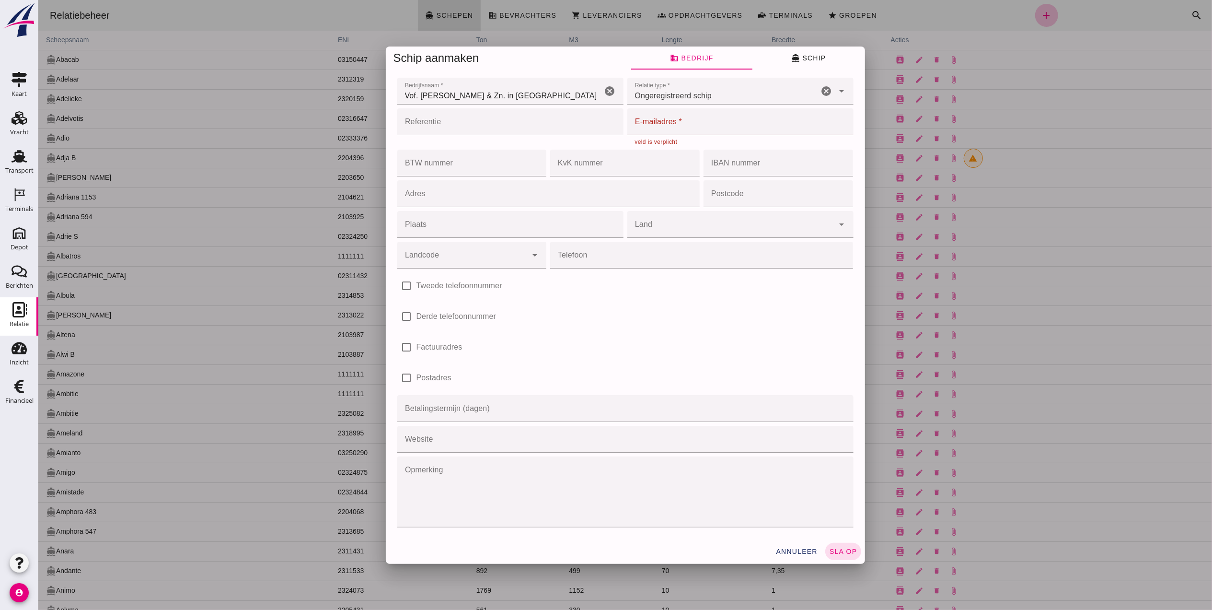
click at [662, 104] on div "Relatie type * Relatie type * Ongeregistreerd schip unregistered_vessel cancel …" at bounding box center [740, 91] width 230 height 31
click at [660, 119] on input "E-mailadres *" at bounding box center [737, 121] width 220 height 27
click at [699, 60] on span "business Bedrijf" at bounding box center [691, 58] width 43 height 9
click at [784, 54] on button "directions_boat Schip" at bounding box center [808, 57] width 113 height 23
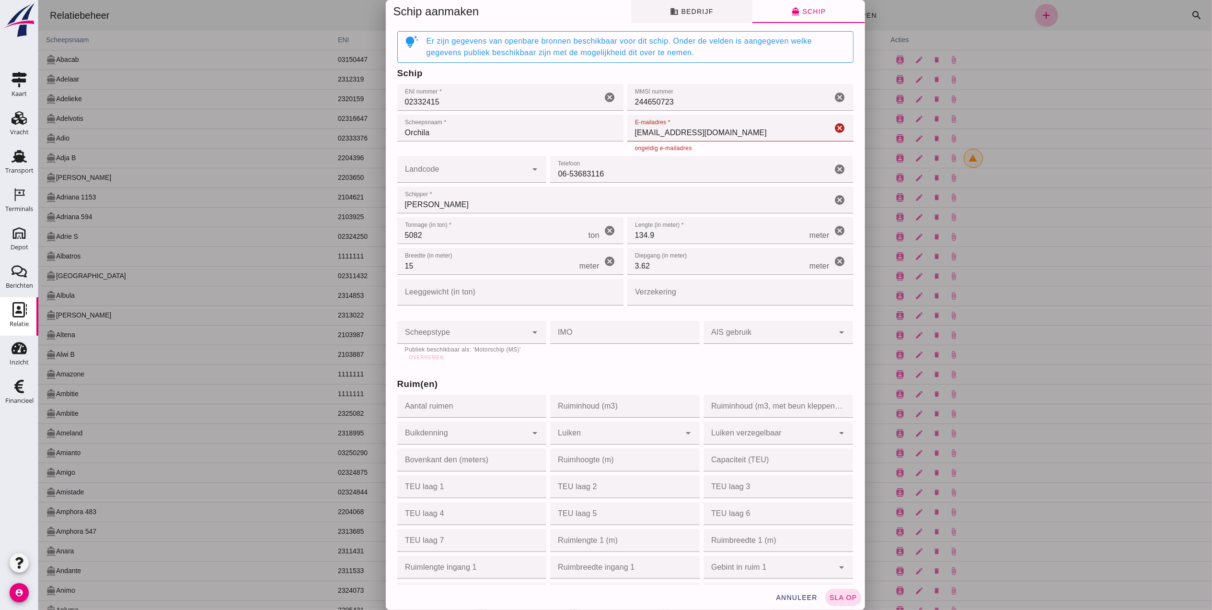
click at [716, 14] on button "business Bedrijf" at bounding box center [691, 11] width 121 height 23
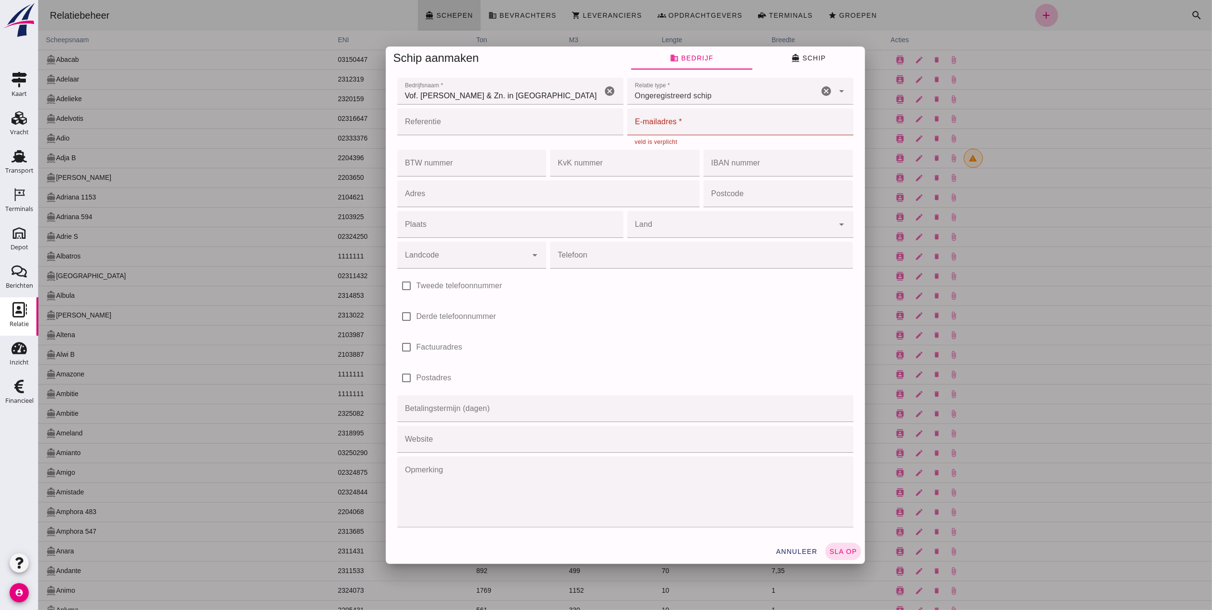
click at [686, 119] on input "E-mailadres *" at bounding box center [737, 121] width 220 height 27
type input "Bonnen@Faassegroep.nl"
type input "[GEOGRAPHIC_DATA]"
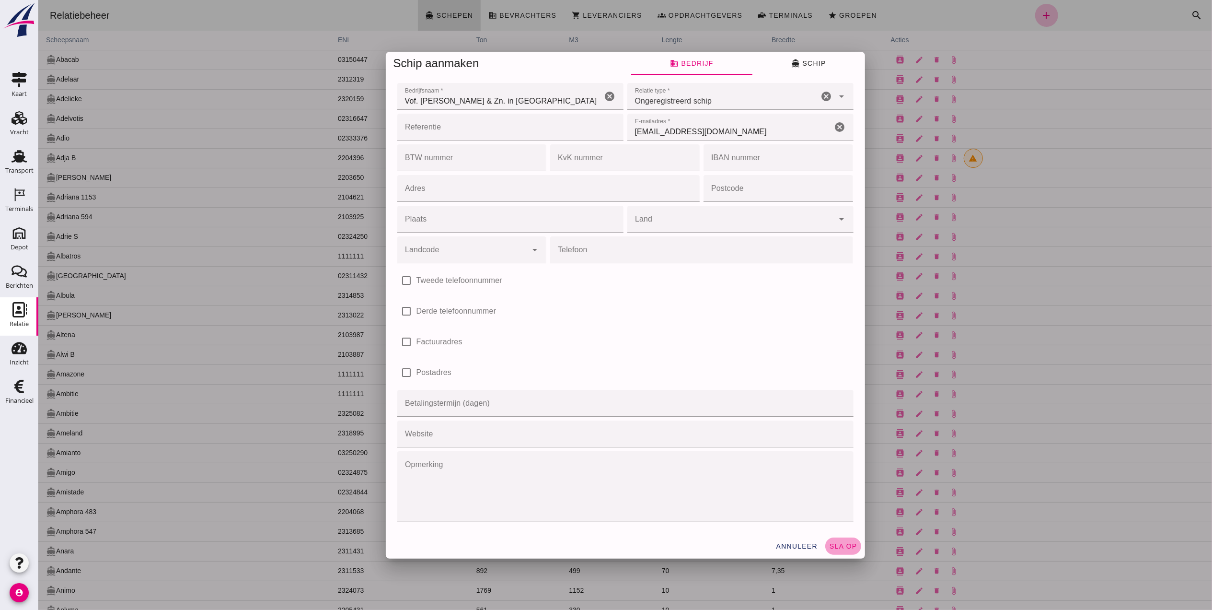
click at [831, 508] on button "sla op" at bounding box center [843, 545] width 36 height 17
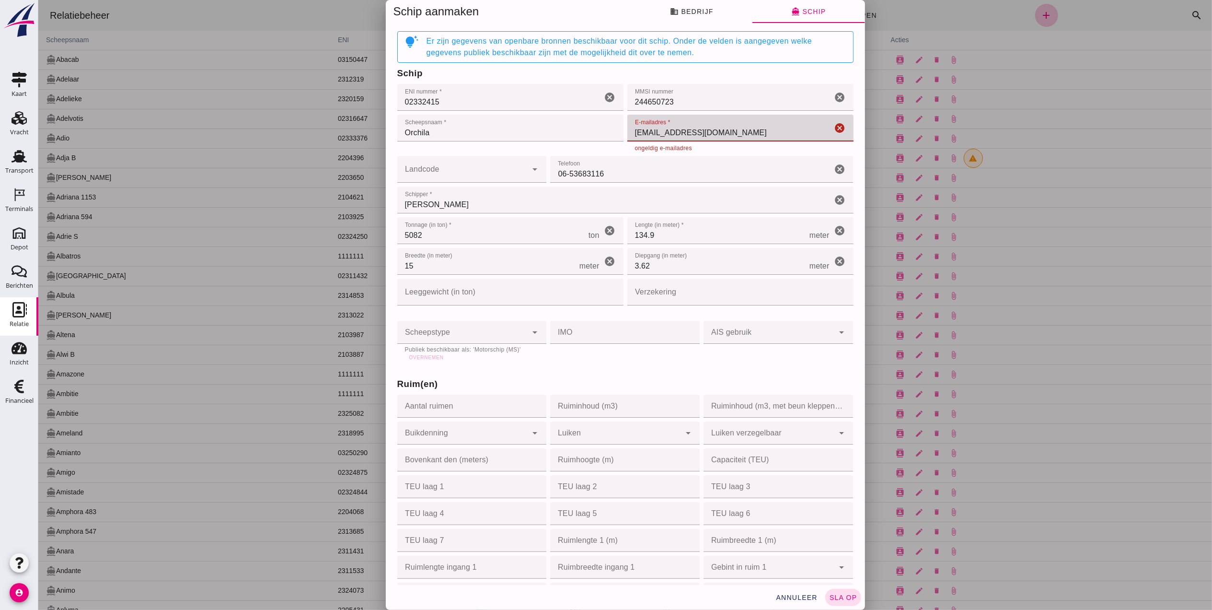
click at [631, 131] on input "Bonnen@Faassegroep.nl" at bounding box center [729, 128] width 205 height 27
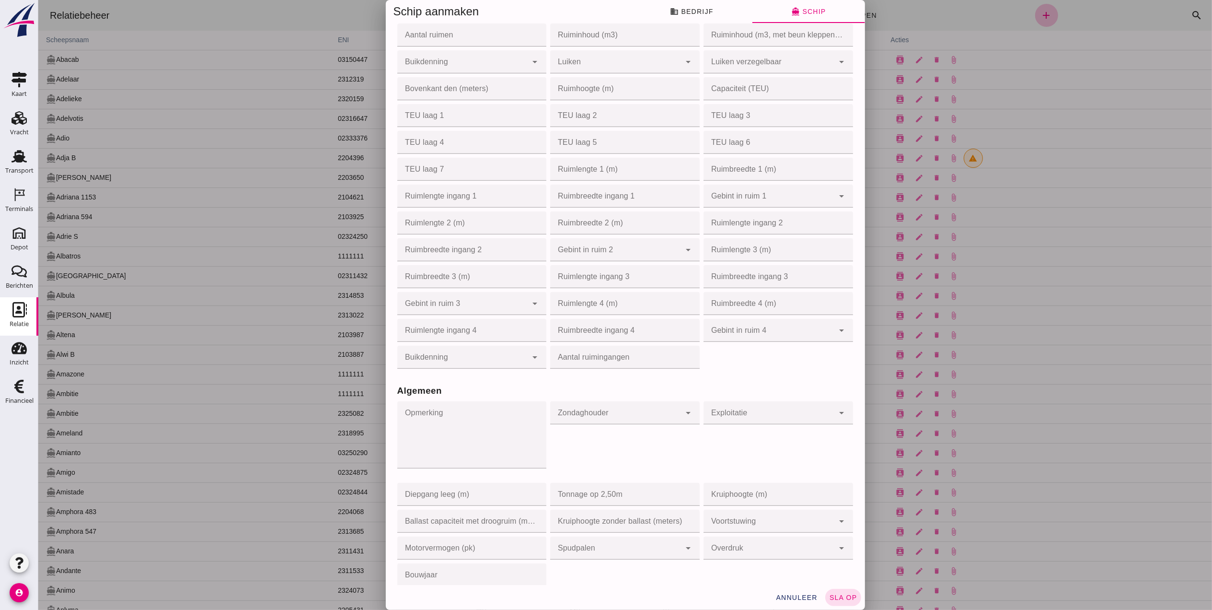
scroll to position [447, 0]
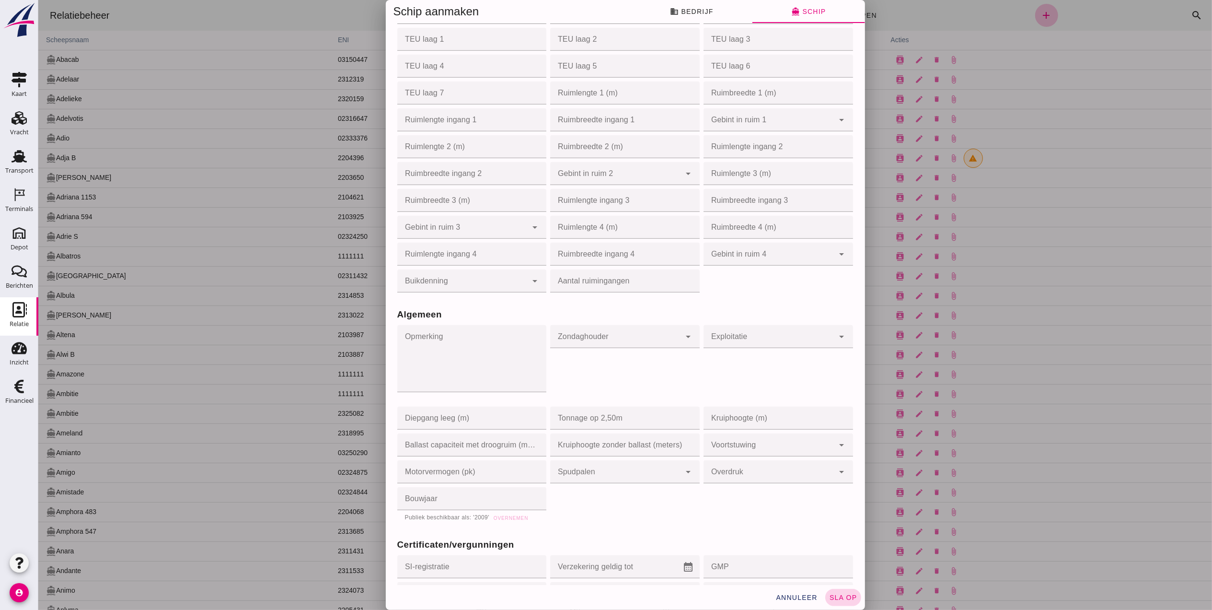
click at [834, 508] on span "sla op" at bounding box center [843, 597] width 28 height 8
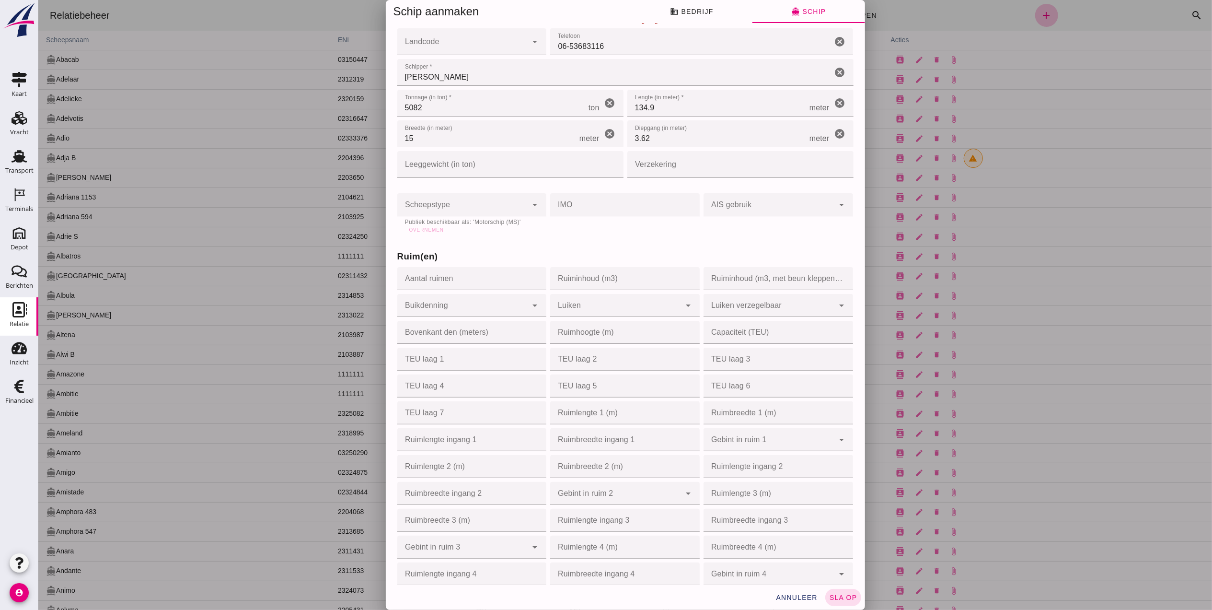
scroll to position [0, 0]
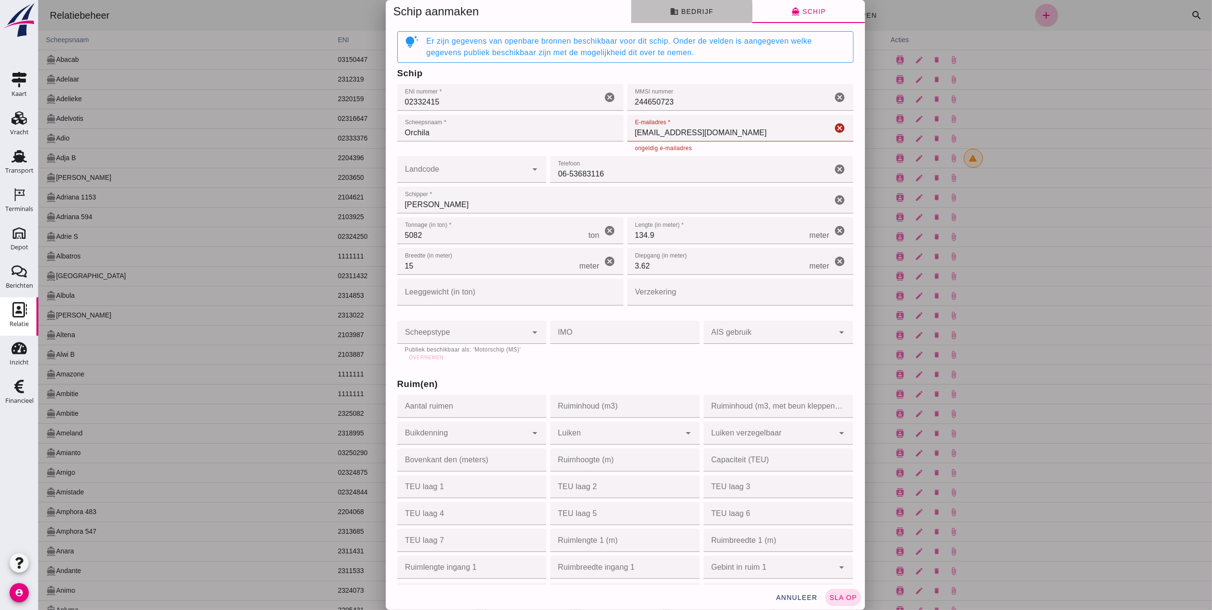
click at [709, 10] on button "business Bedrijf" at bounding box center [691, 11] width 121 height 23
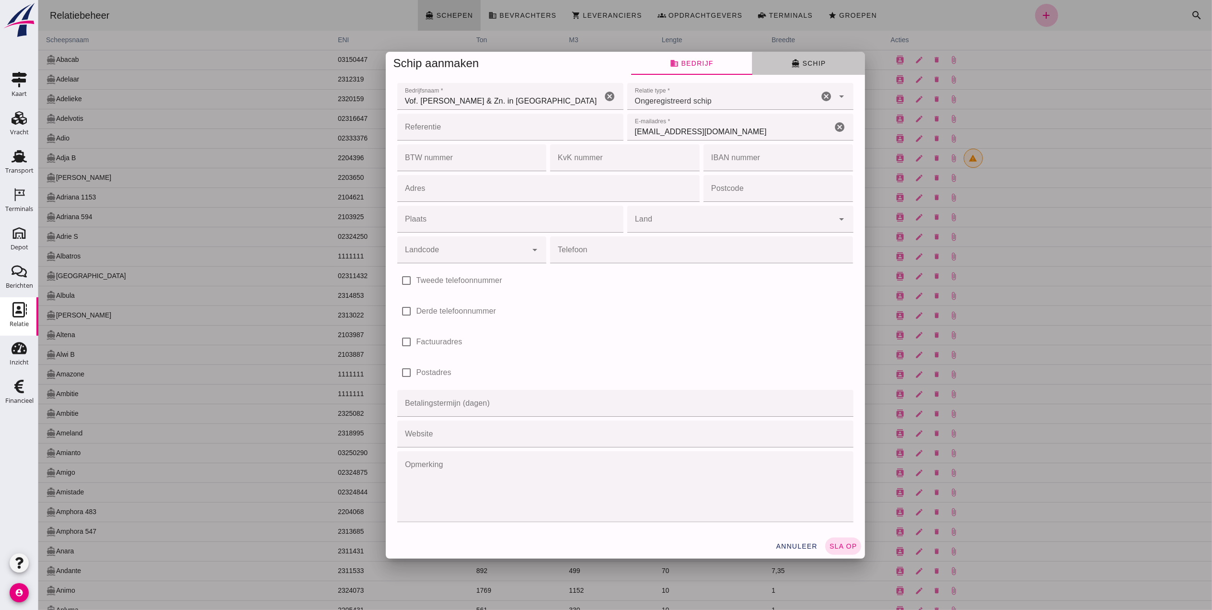
drag, startPoint x: 789, startPoint y: 62, endPoint x: 782, endPoint y: 67, distance: 9.3
click at [791, 61] on icon "directions_boat" at bounding box center [795, 63] width 9 height 9
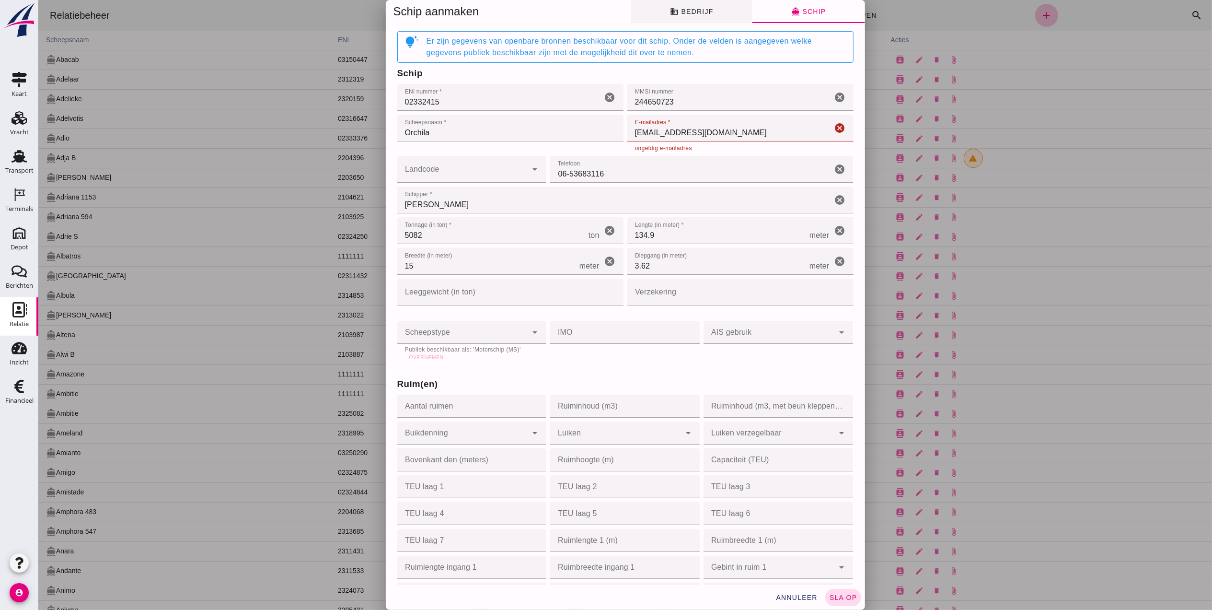
click at [674, 7] on span "business Bedrijf" at bounding box center [691, 11] width 43 height 9
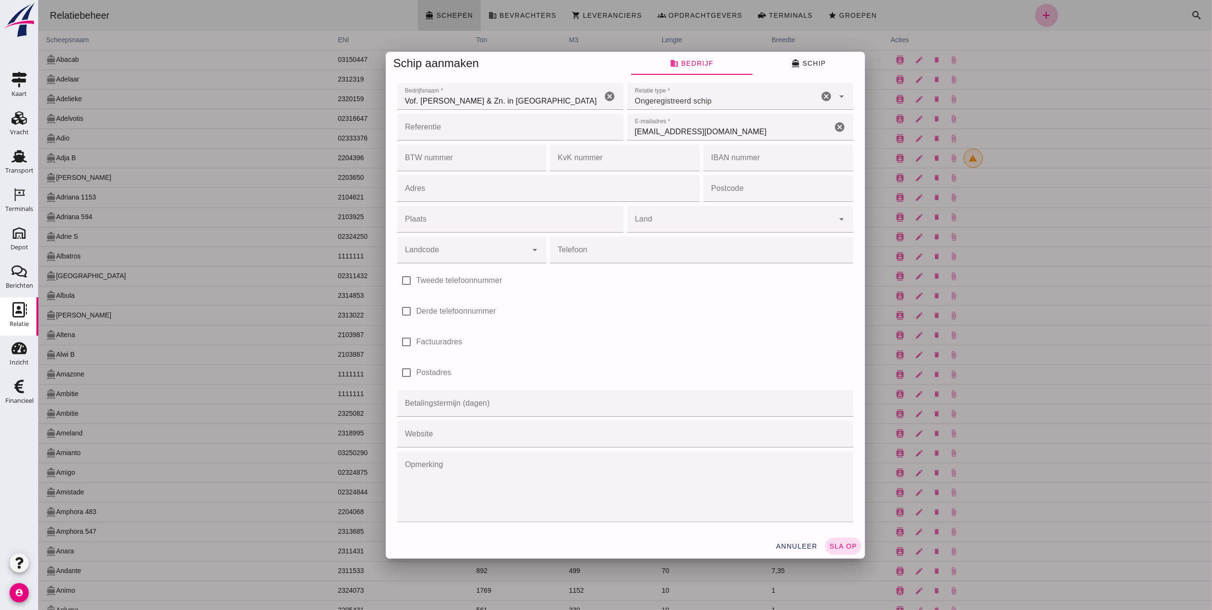
click at [795, 13] on div at bounding box center [625, 305] width 1174 height 610
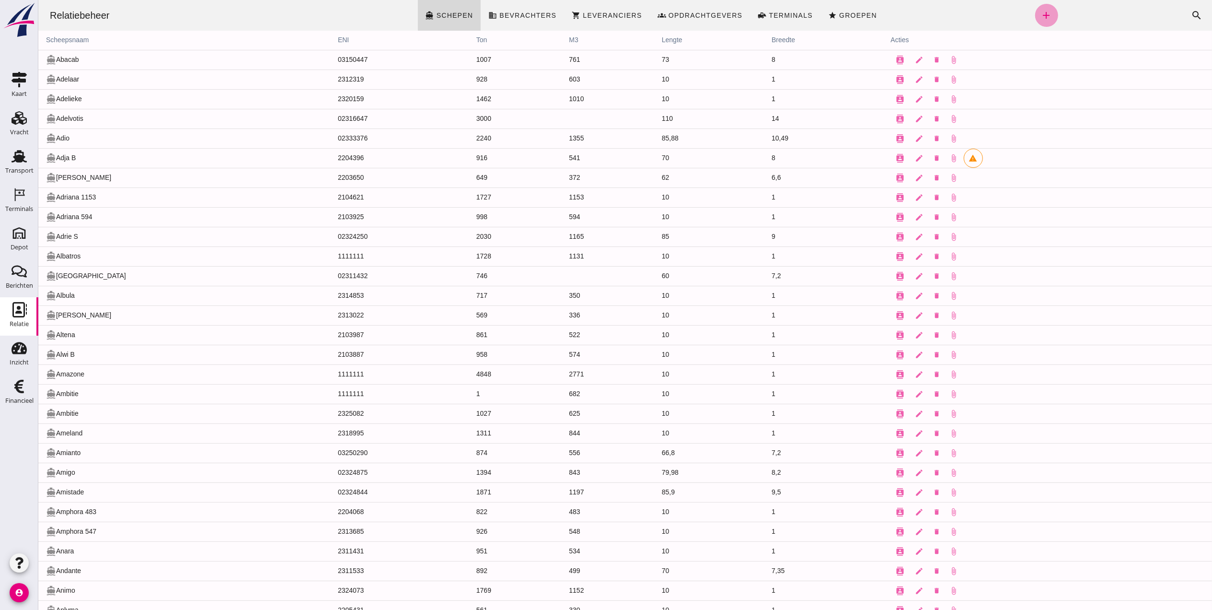
click at [1009, 16] on link "add" at bounding box center [1046, 15] width 23 height 23
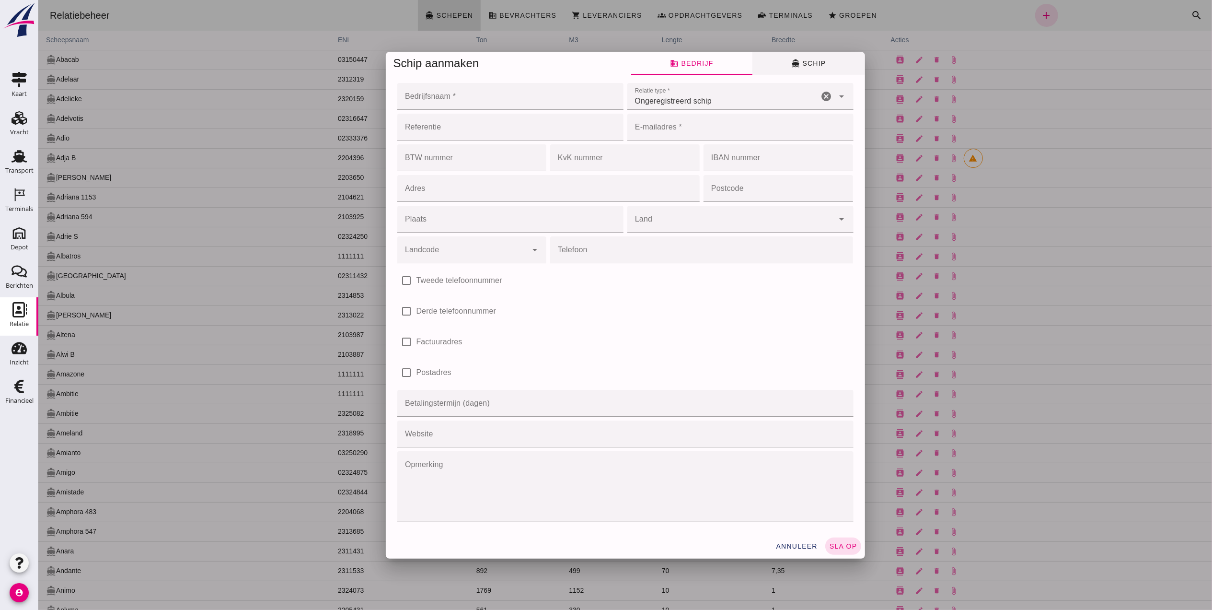
click at [769, 70] on button "directions_boat Schip" at bounding box center [808, 63] width 113 height 23
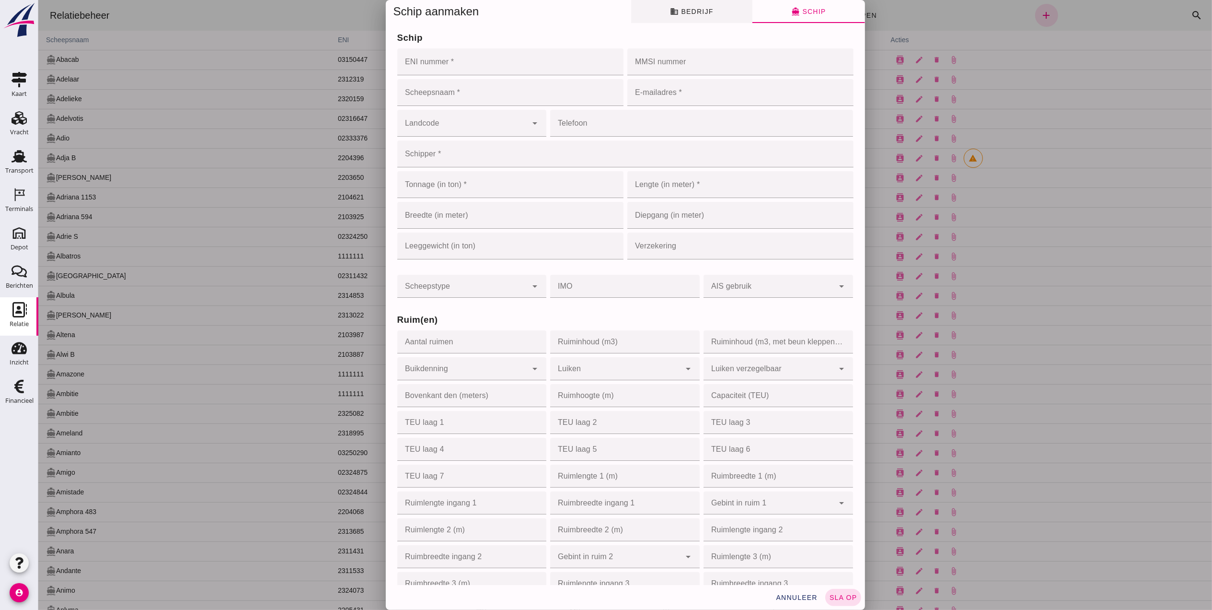
click at [710, 8] on button "business Bedrijf" at bounding box center [691, 11] width 121 height 23
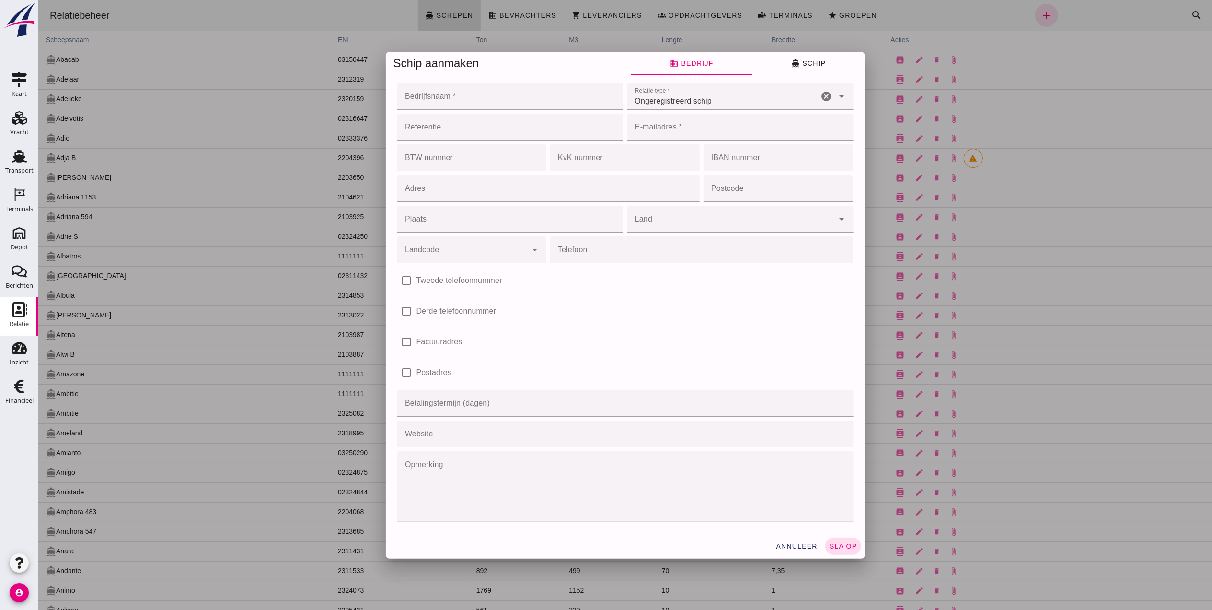
drag, startPoint x: 795, startPoint y: 59, endPoint x: 786, endPoint y: 68, distance: 12.2
click at [796, 59] on span "directions_boat Schip" at bounding box center [808, 63] width 35 height 9
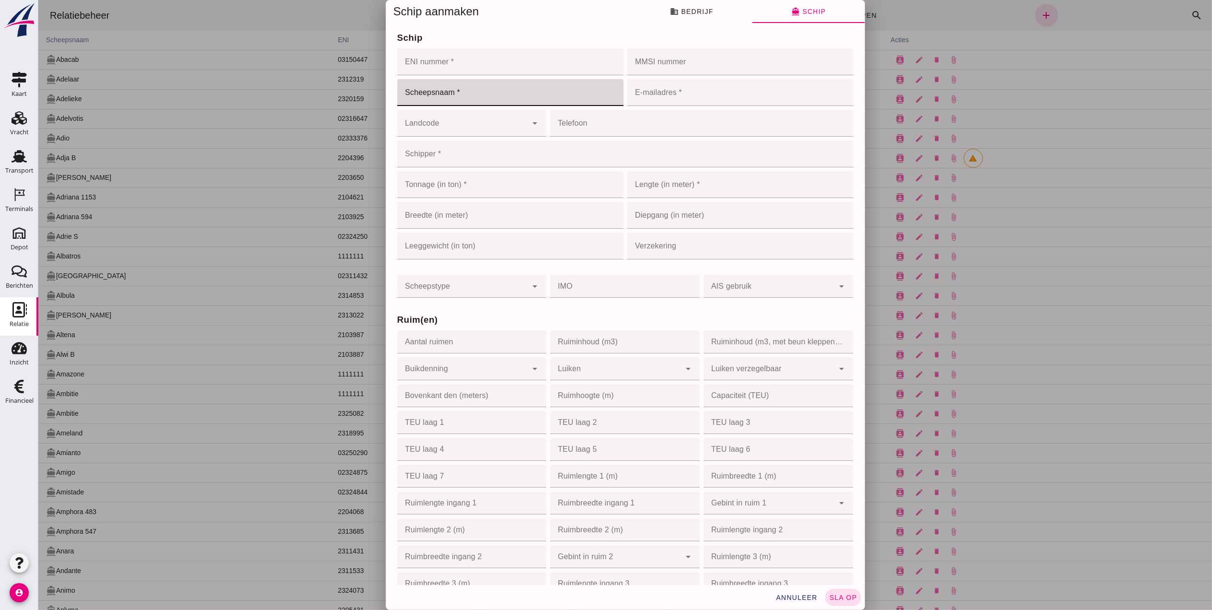
click at [493, 92] on input "Scheepsnaam *" at bounding box center [510, 92] width 226 height 27
type input "Orchila"
drag, startPoint x: 502, startPoint y: 56, endPoint x: 514, endPoint y: 67, distance: 16.3
click at [504, 56] on input "ENI nummer *" at bounding box center [507, 61] width 220 height 27
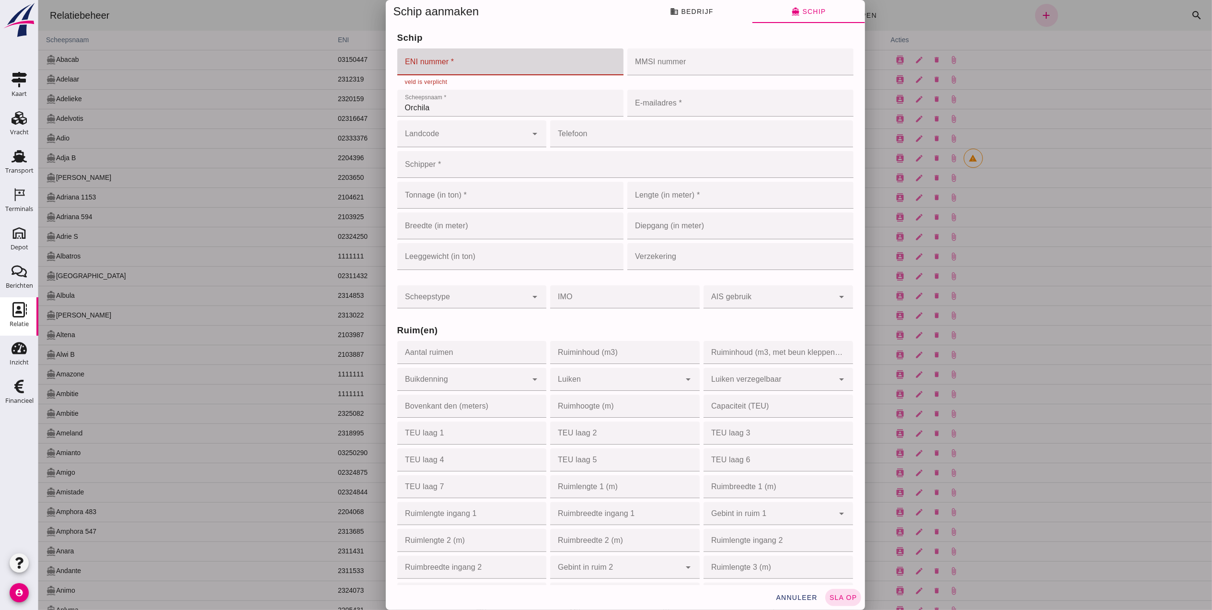
click at [448, 64] on input "ENI nummer *" at bounding box center [507, 61] width 220 height 27
paste input "02332415"
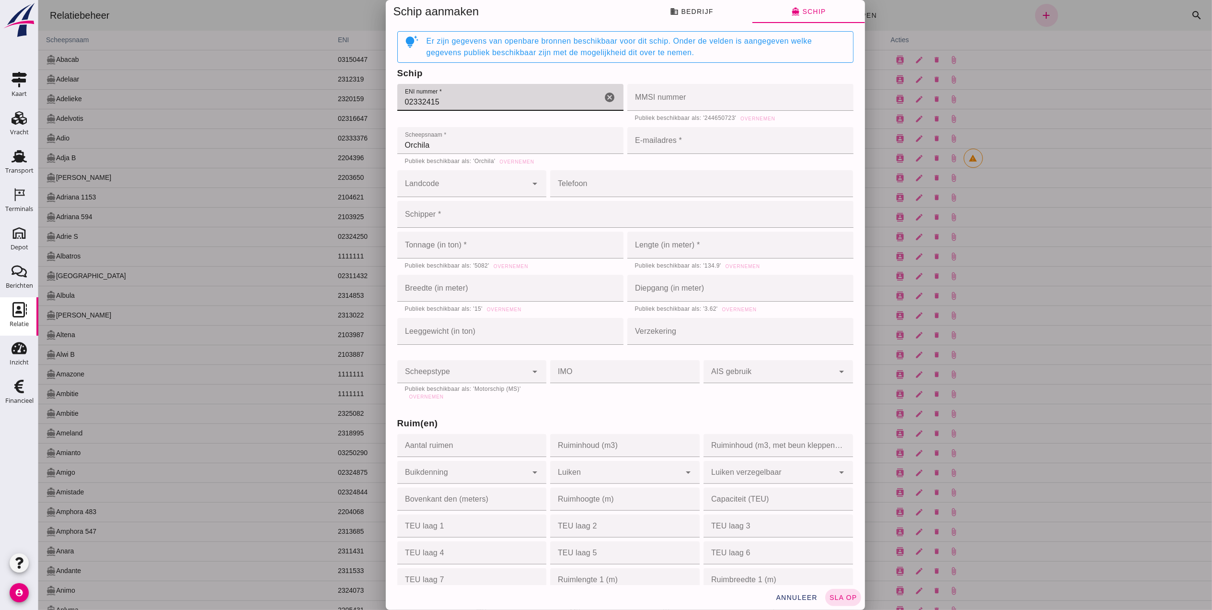
type input "02332415"
click at [685, 102] on input "MMSI nummer" at bounding box center [737, 97] width 220 height 27
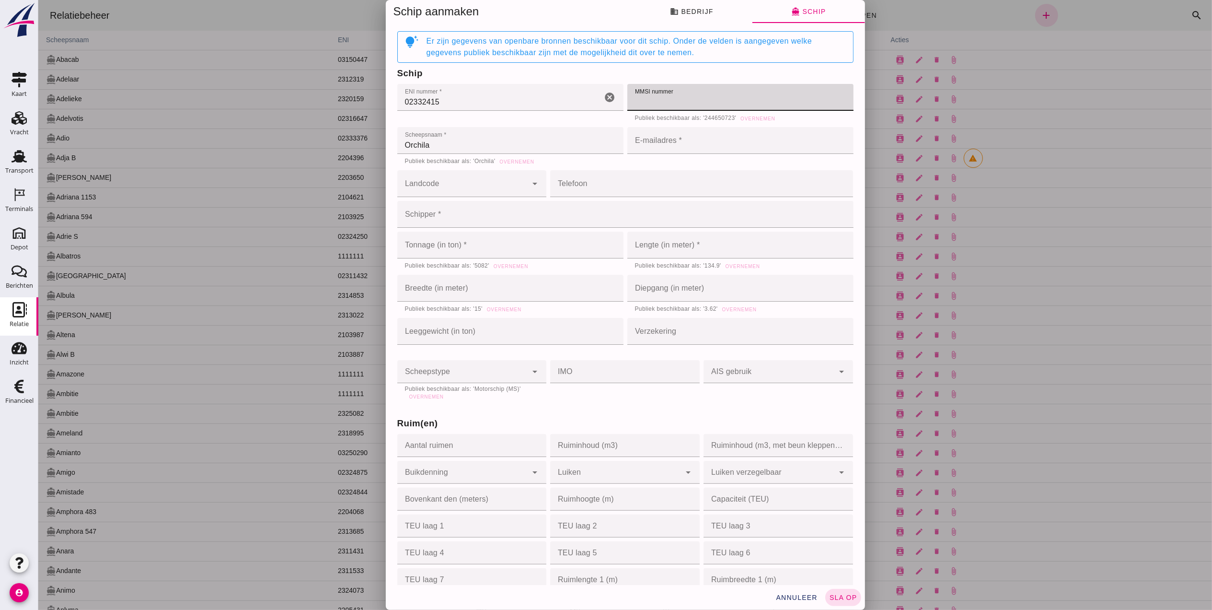
paste input "244650723"
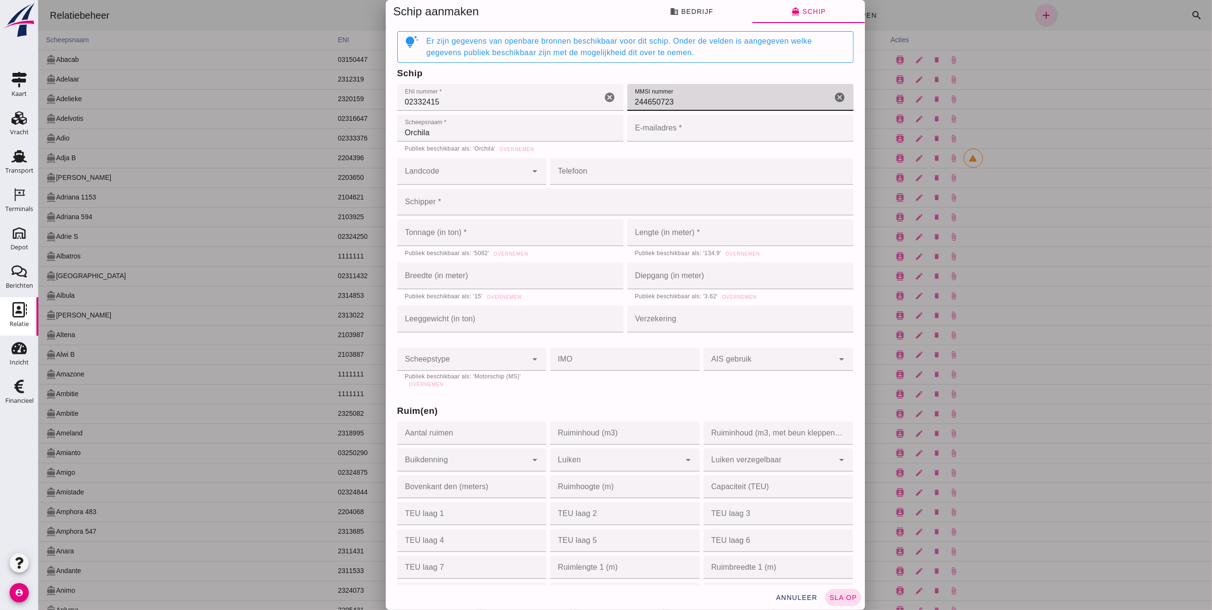
type input "244650723"
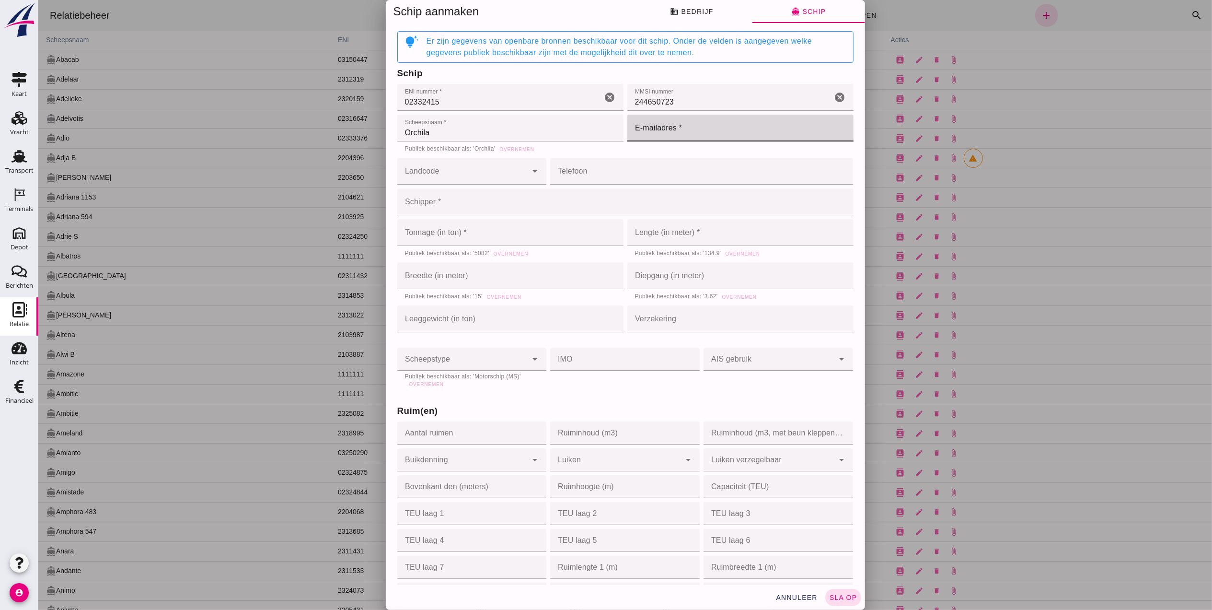
click at [681, 121] on input "E-mailadres *" at bounding box center [737, 128] width 220 height 27
type input "Bonnen@Faassegroep.nl"
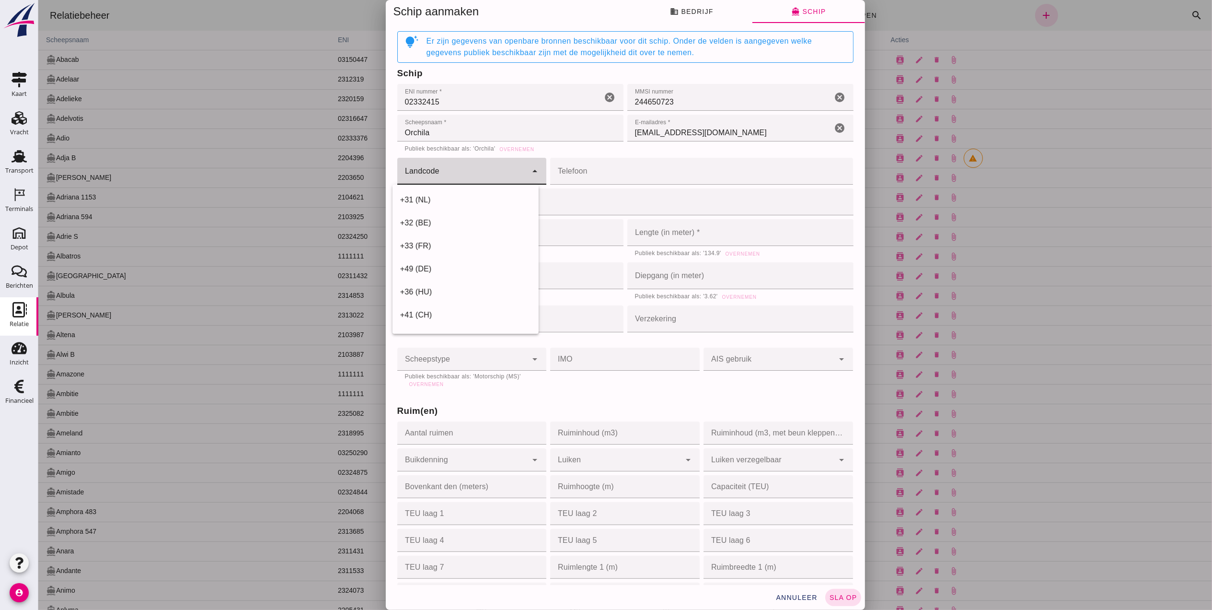
drag, startPoint x: 447, startPoint y: 175, endPoint x: 441, endPoint y: 173, distance: 6.0
click at [445, 173] on input "Landcode" at bounding box center [462, 176] width 130 height 12
click at [470, 206] on div "+31 (NL)" at bounding box center [465, 199] width 146 height 23
type input "+31 (NL)"
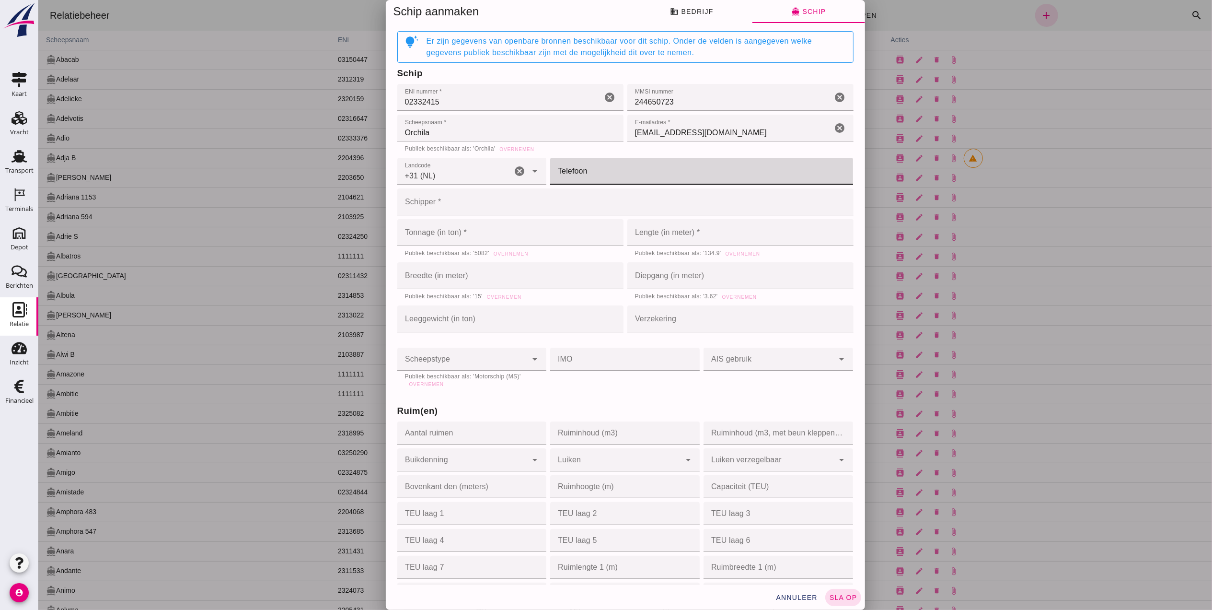
click at [604, 175] on input "Telefoon" at bounding box center [698, 171] width 297 height 27
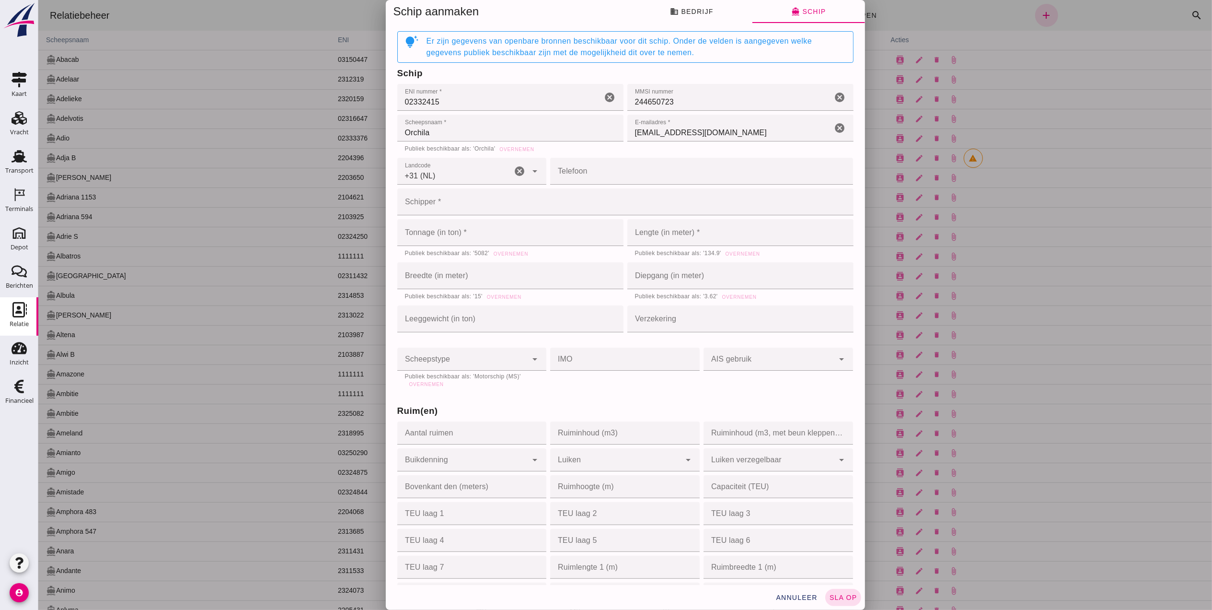
click at [573, 172] on input "Telefoon" at bounding box center [698, 171] width 297 height 27
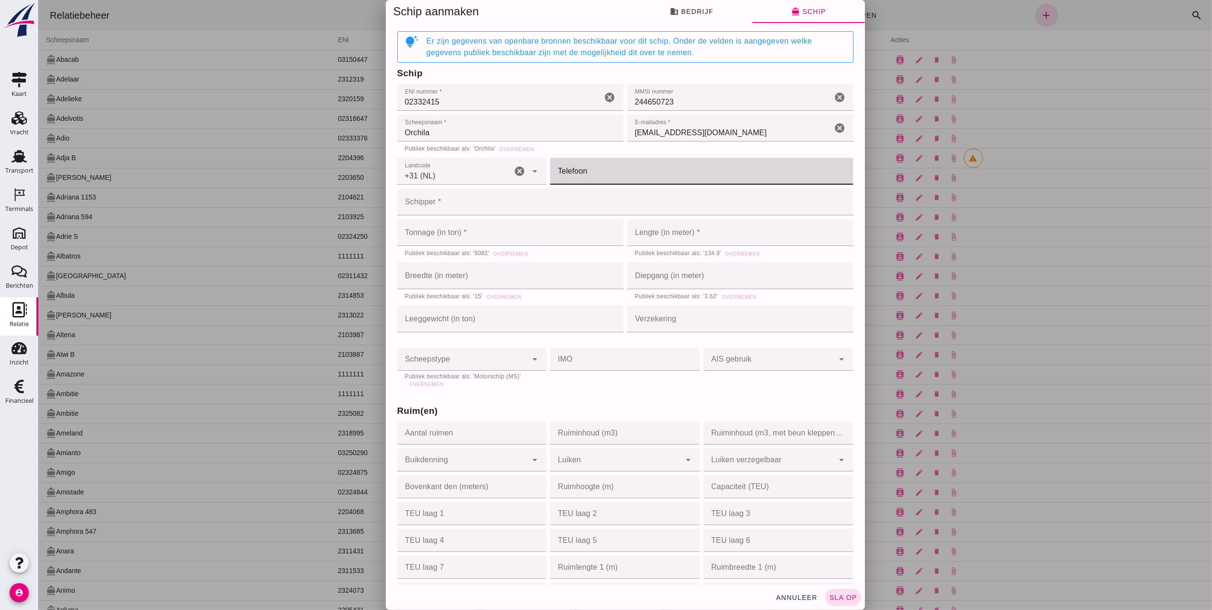
paste input "06-53683116"
type input "06-53683116"
click at [468, 198] on input "Schipper *" at bounding box center [622, 201] width 451 height 27
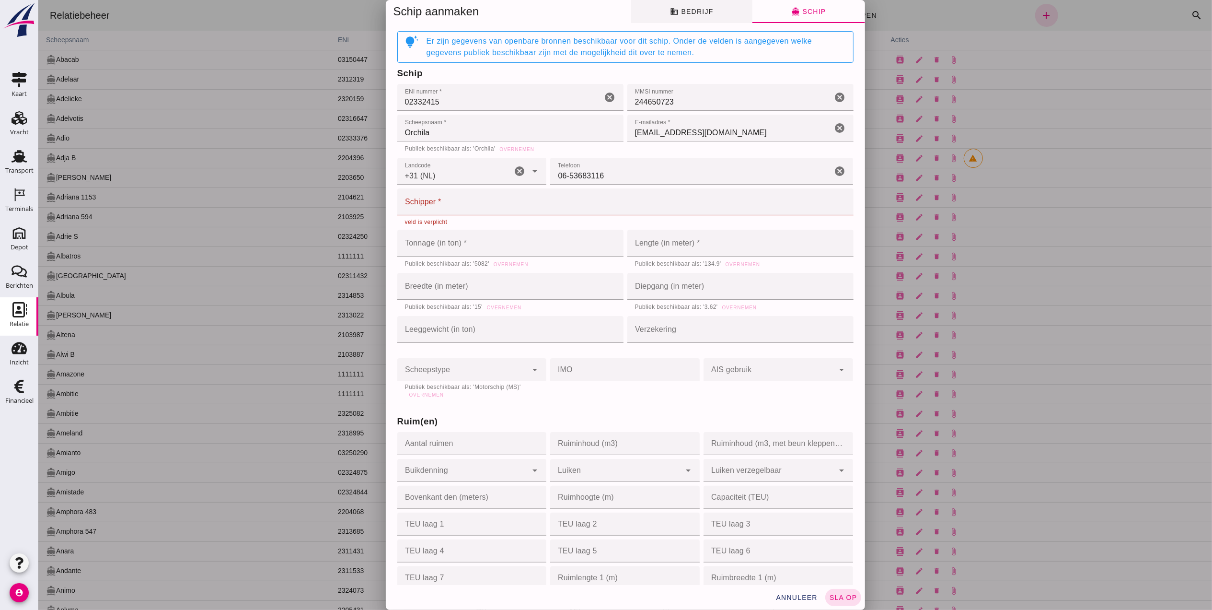
click at [696, 14] on span "business Bedrijf" at bounding box center [691, 11] width 43 height 9
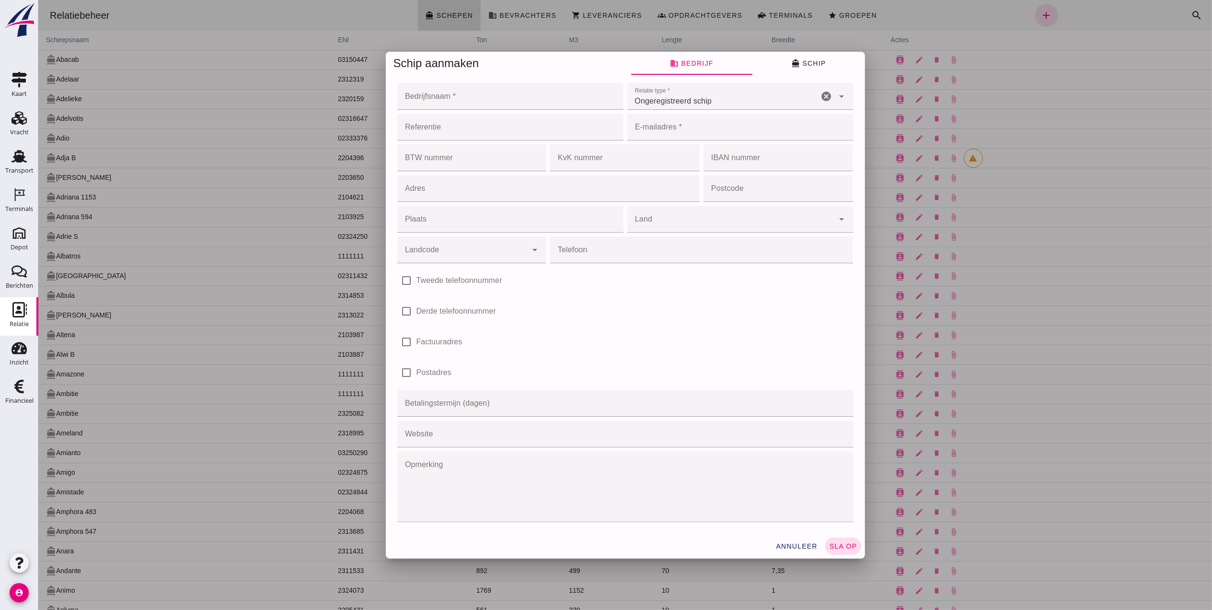
click at [506, 99] on input "Bedrijfsnaam *" at bounding box center [507, 96] width 220 height 27
paste input "Vof. Van Leeuwen & Zn. in Rotterdam"
drag, startPoint x: 460, startPoint y: 100, endPoint x: 416, endPoint y: 97, distance: 43.7
click at [416, 97] on input "Vof. Van Leeuwen & Zn. in Rotterdam" at bounding box center [499, 96] width 205 height 27
type input "Vof. Van Leeuwen & Zn. in Rotterdam"
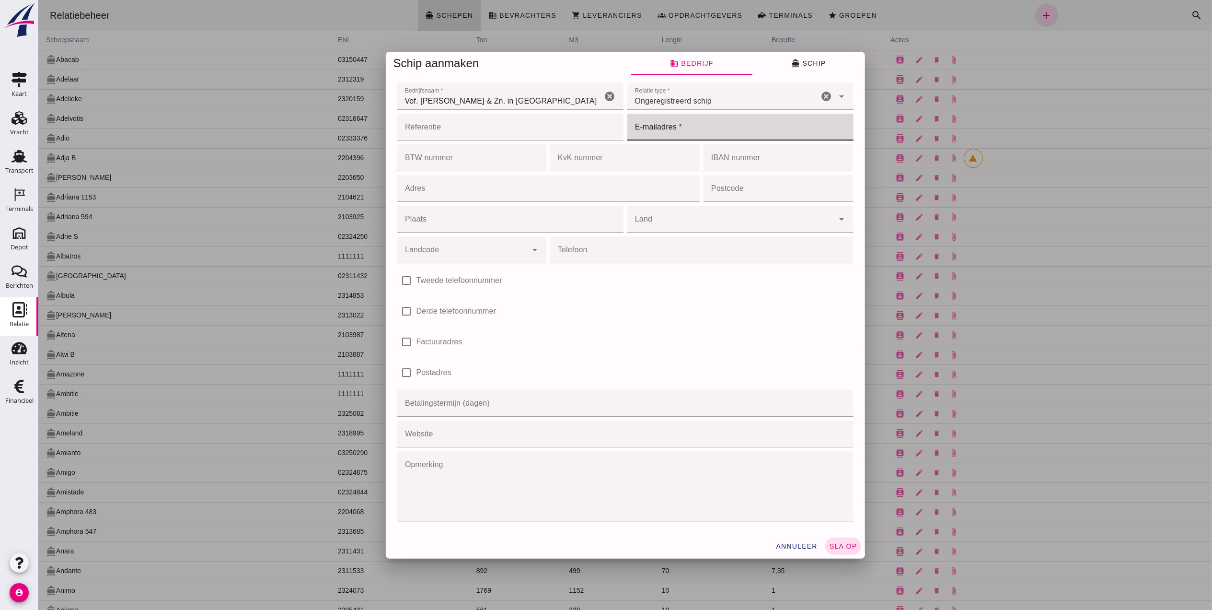
click at [704, 134] on input "E-mailadres *" at bounding box center [737, 127] width 220 height 27
type input "Bonnen@Faassegroep.nl"
type input "[GEOGRAPHIC_DATA]"
click at [791, 59] on icon "directions_boat" at bounding box center [795, 63] width 9 height 9
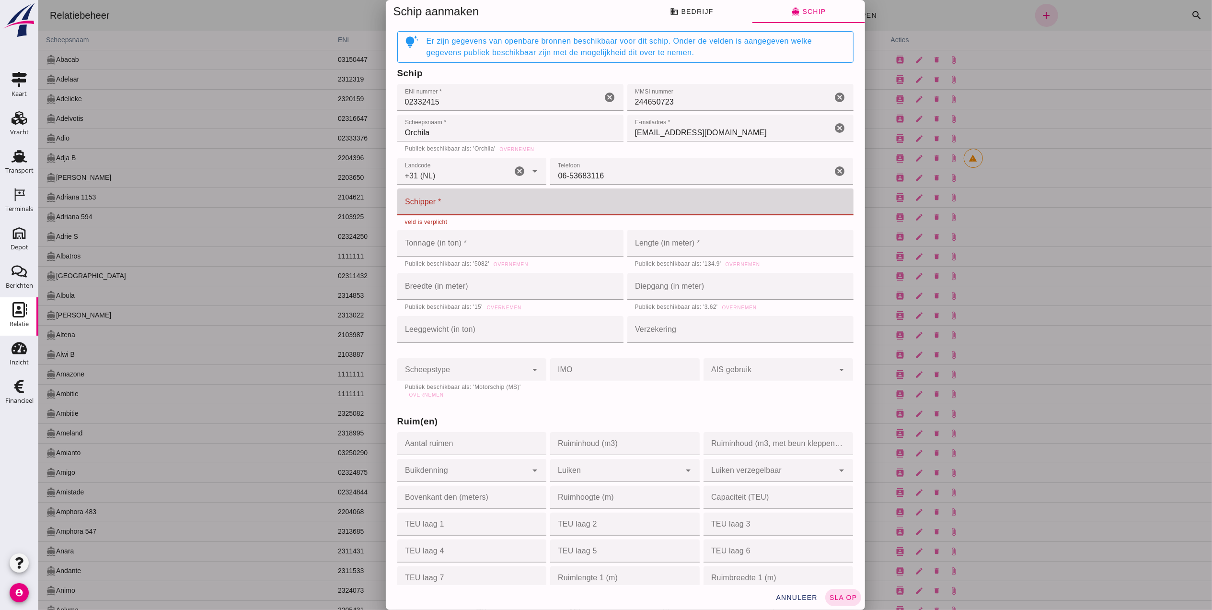
click at [464, 202] on input "Schipper *" at bounding box center [622, 201] width 451 height 27
paste input "Van Leeuwen"
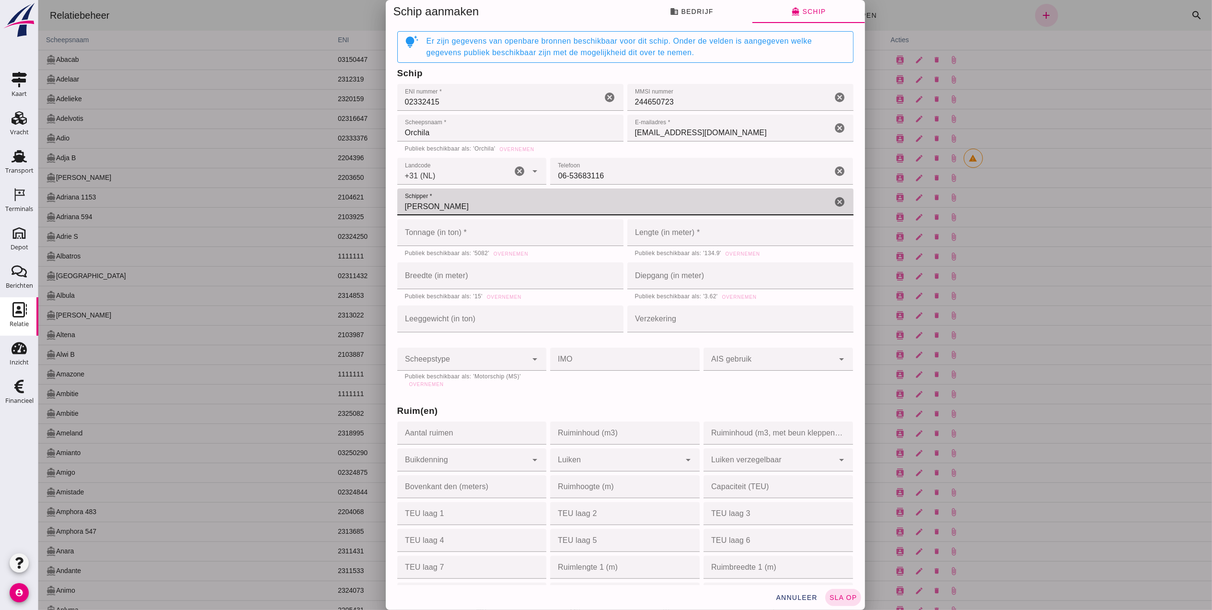
type input "Van Leeuwen"
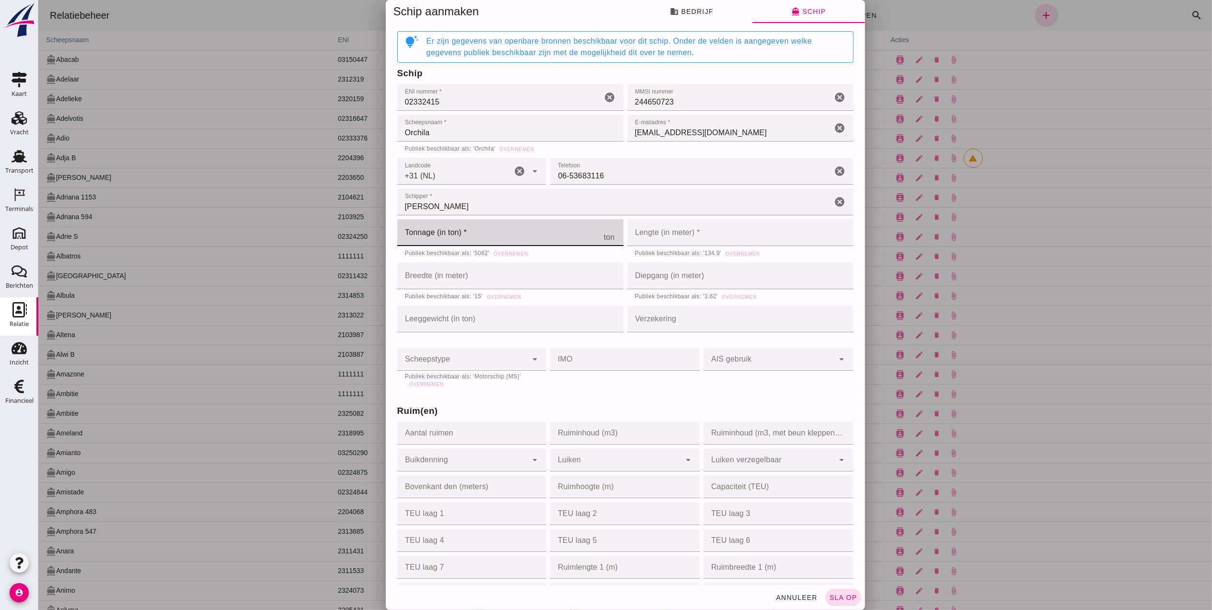
click at [495, 235] on input "Tonnage (in ton) *" at bounding box center [500, 232] width 207 height 27
click at [516, 223] on input "Tonnage (in ton) *" at bounding box center [500, 232] width 207 height 27
type input "5082"
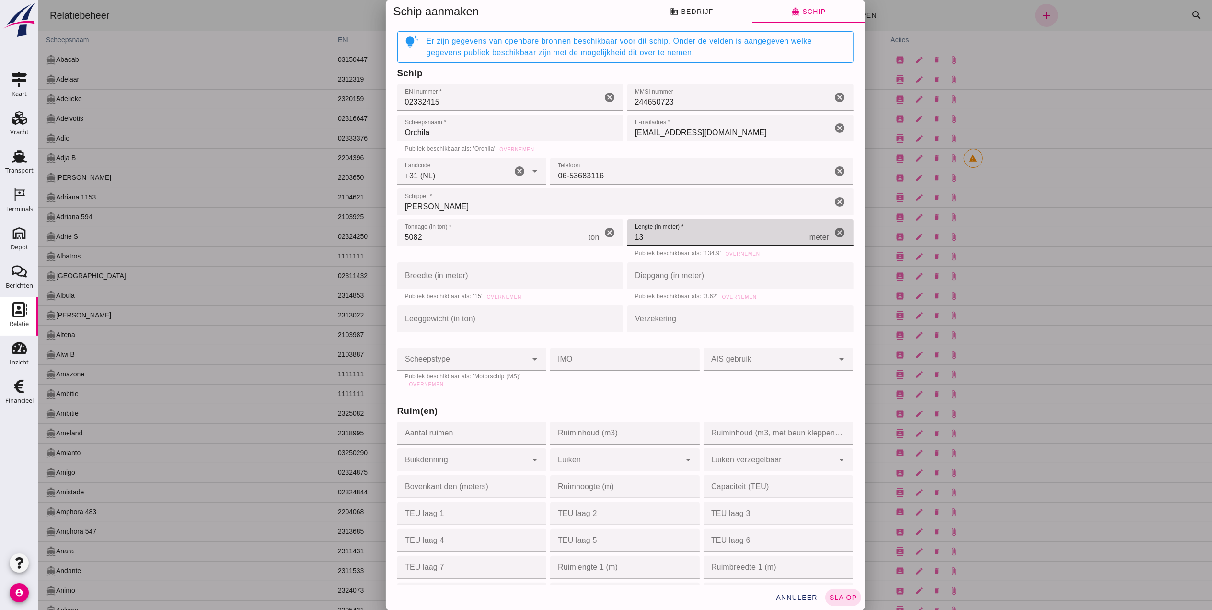
type input "134"
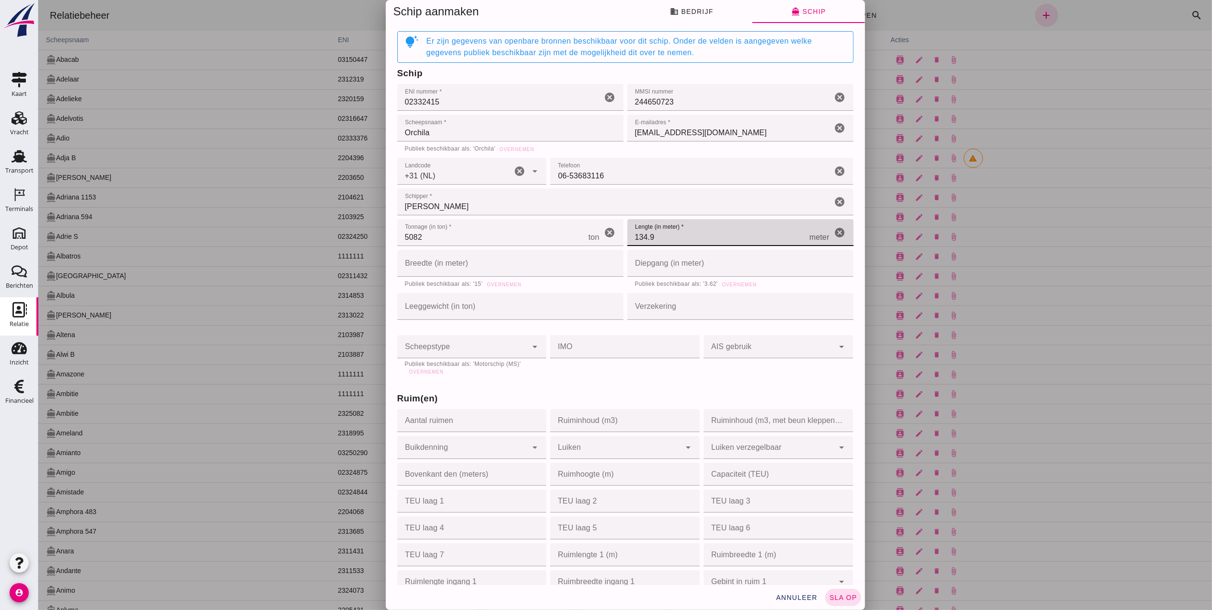
type input "134.9"
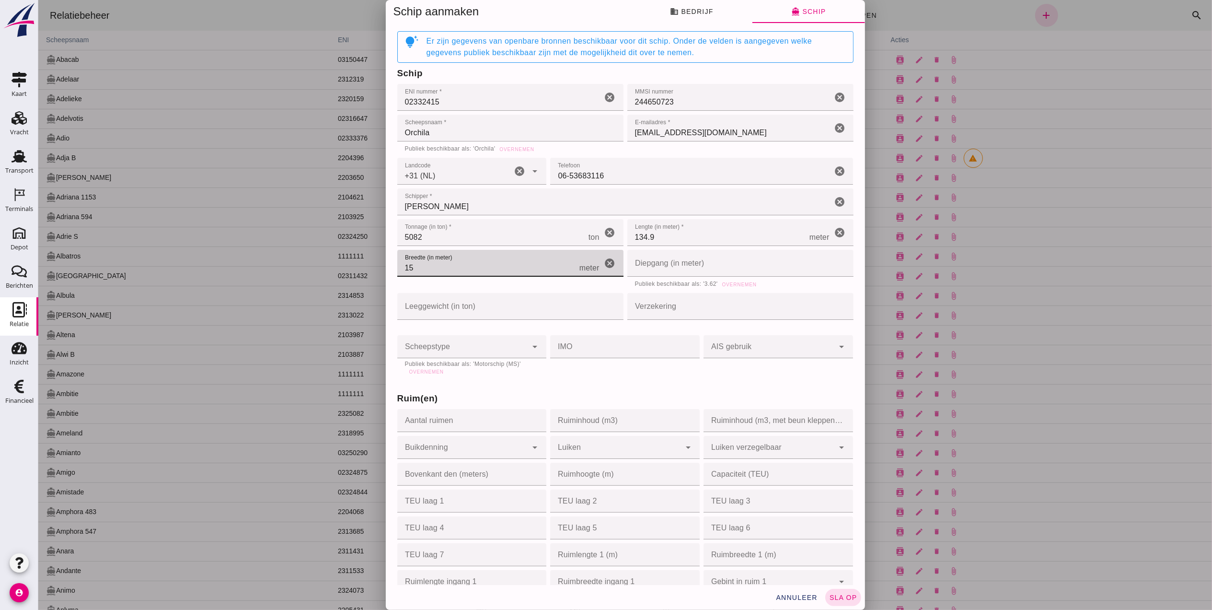
type input "15"
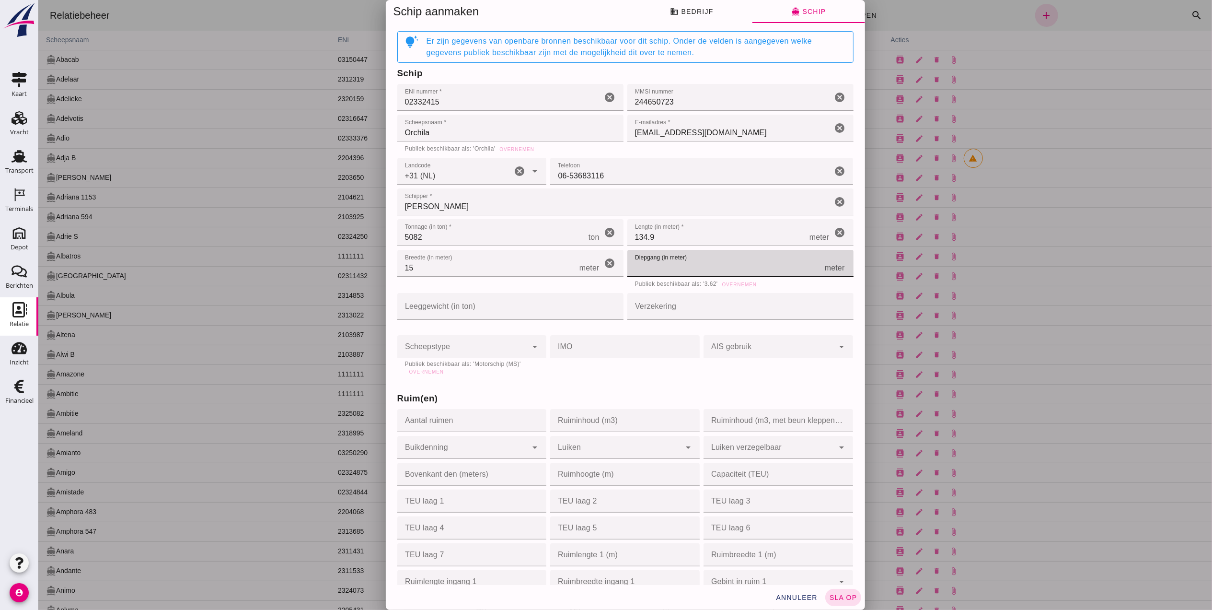
type input "3"
type input "3.5"
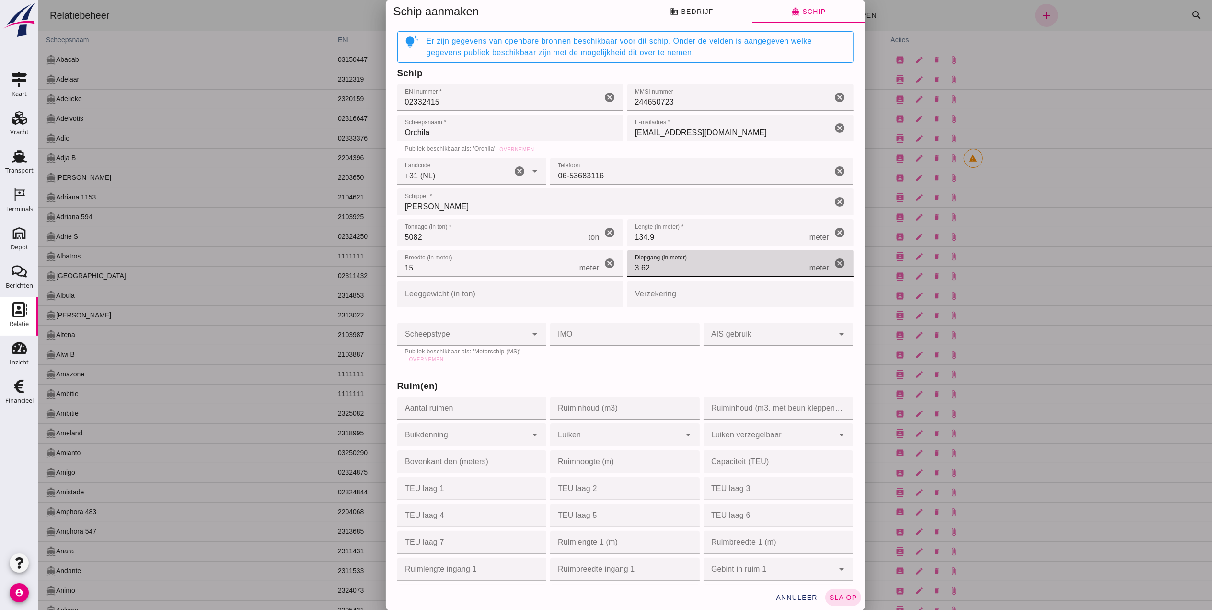
type input "3.62"
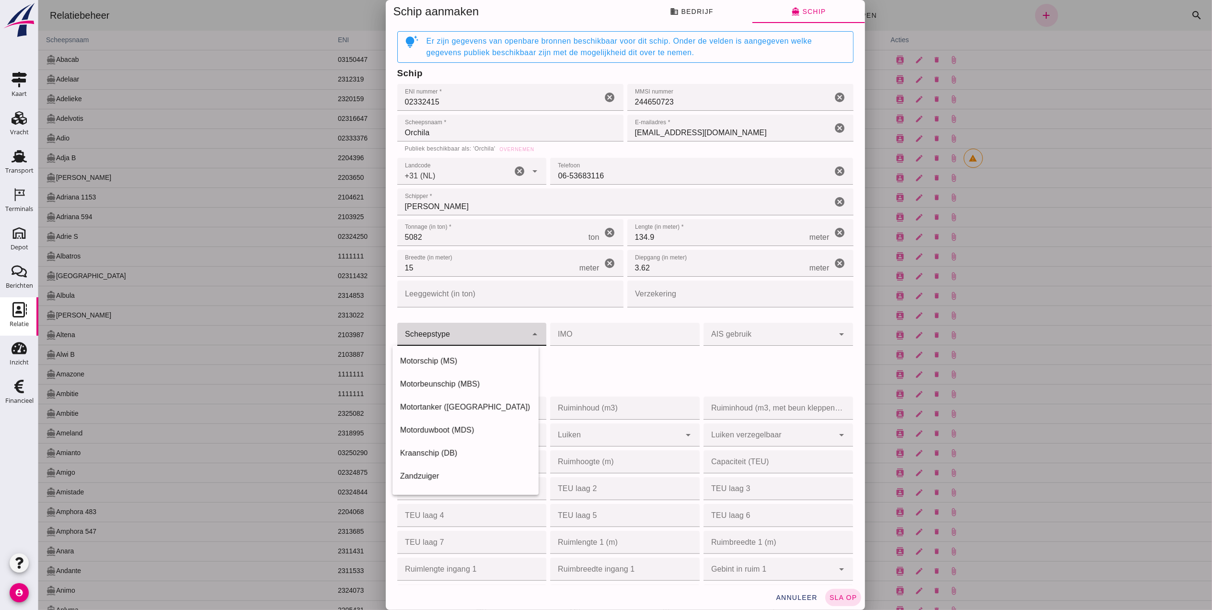
click at [475, 330] on div at bounding box center [462, 334] width 130 height 23
click at [615, 355] on div "IMO IMO cancel" at bounding box center [624, 343] width 153 height 45
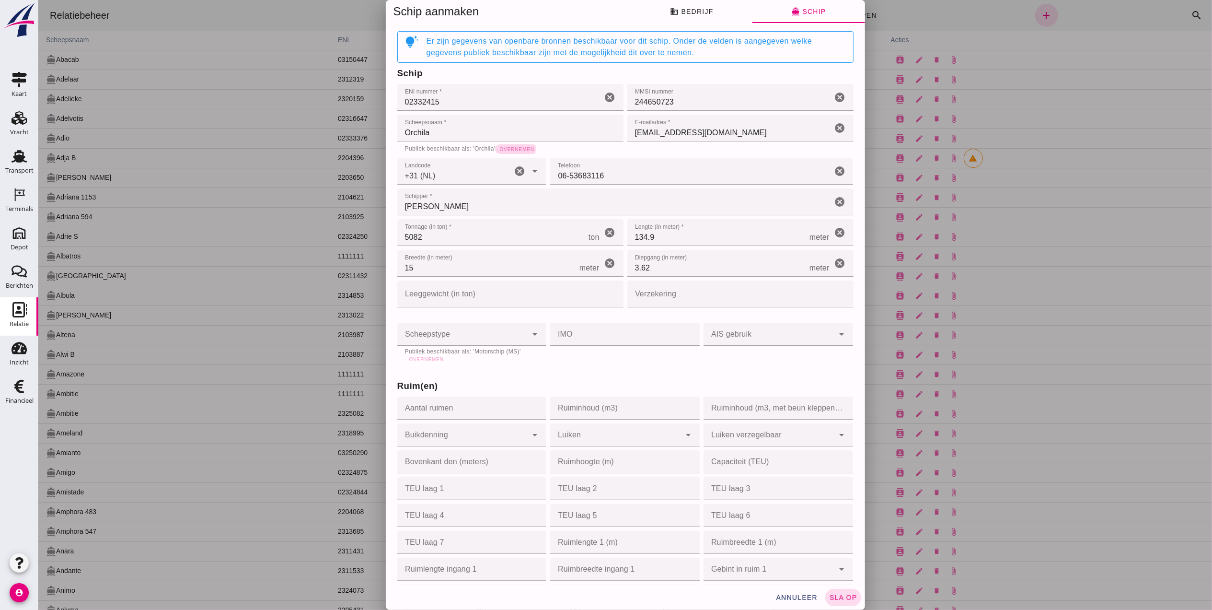
click at [508, 147] on span "Overnemen" at bounding box center [515, 149] width 35 height 5
type input "Orchila"
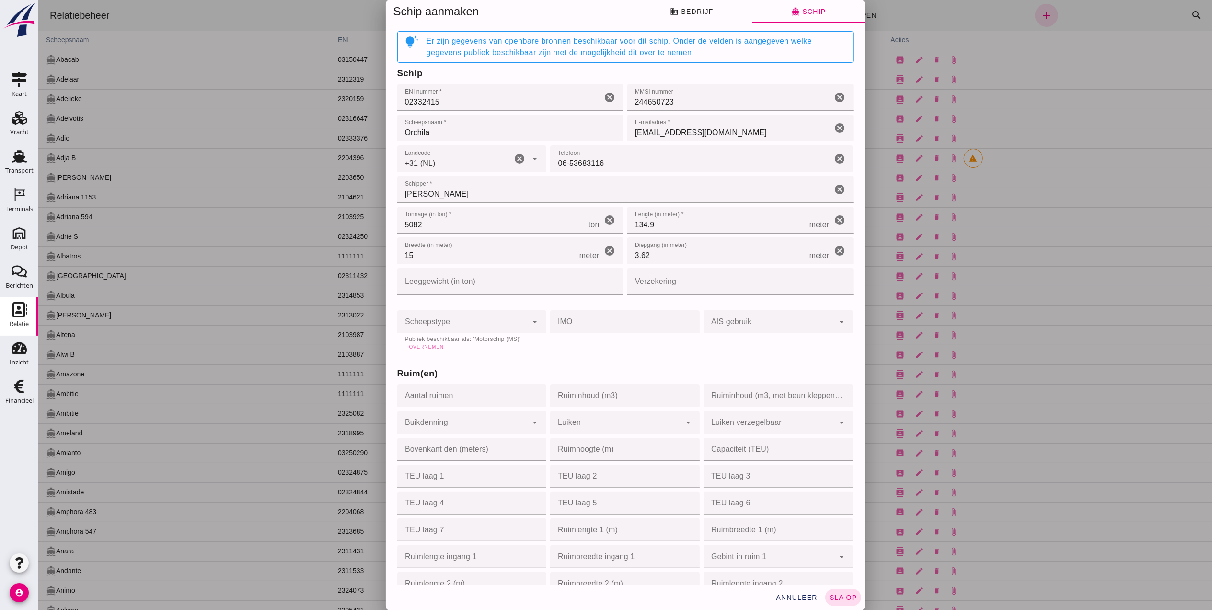
click at [418, 344] on span "Overnemen" at bounding box center [425, 346] width 35 height 5
type input "motor_ship"
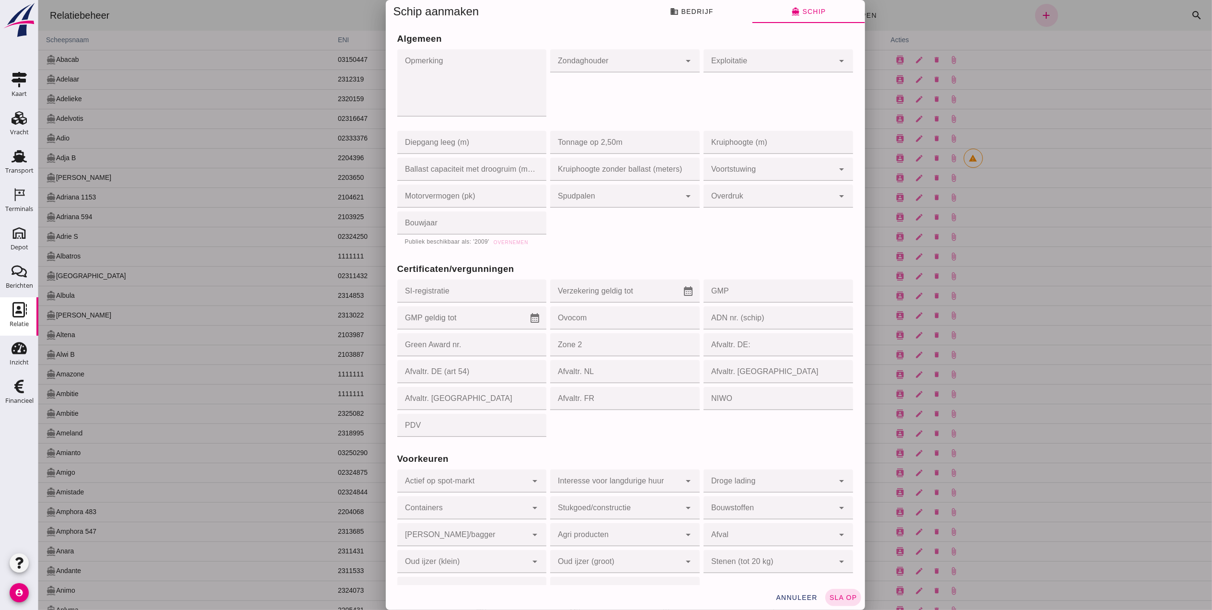
scroll to position [720, 0]
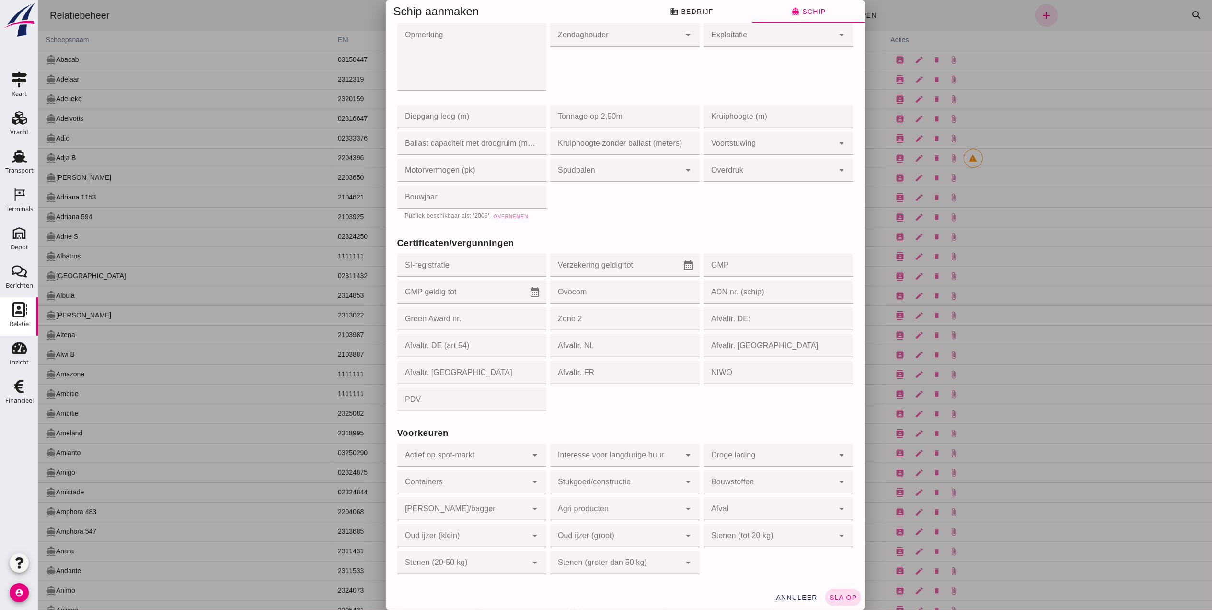
click at [504, 211] on button "Overnemen" at bounding box center [510, 216] width 43 height 10
type input "2009"
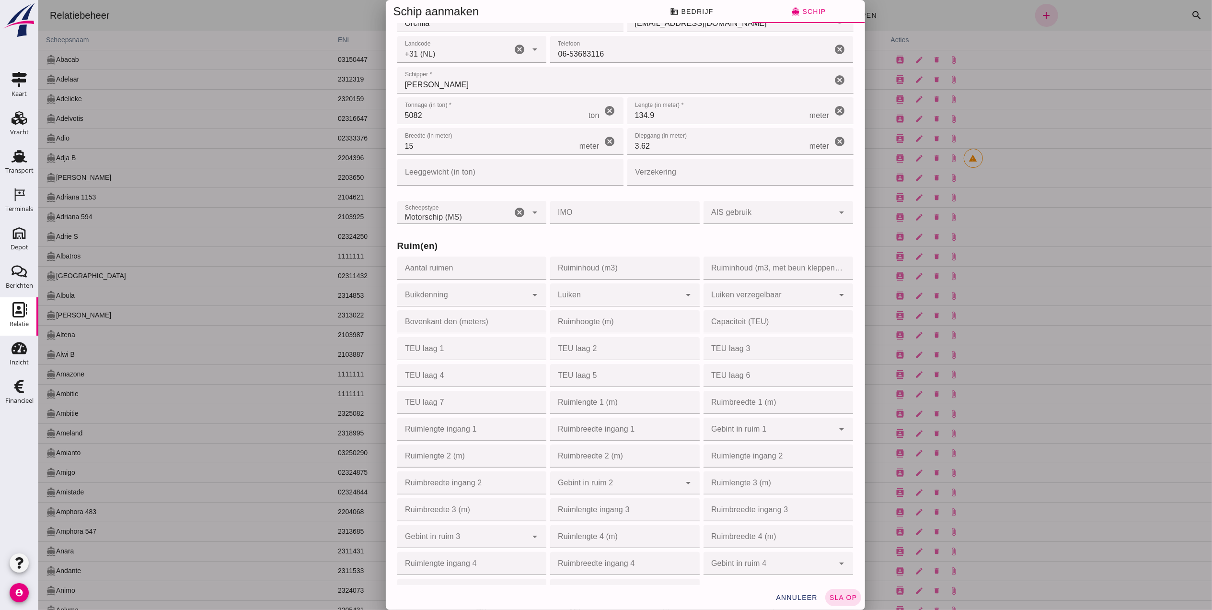
scroll to position [0, 0]
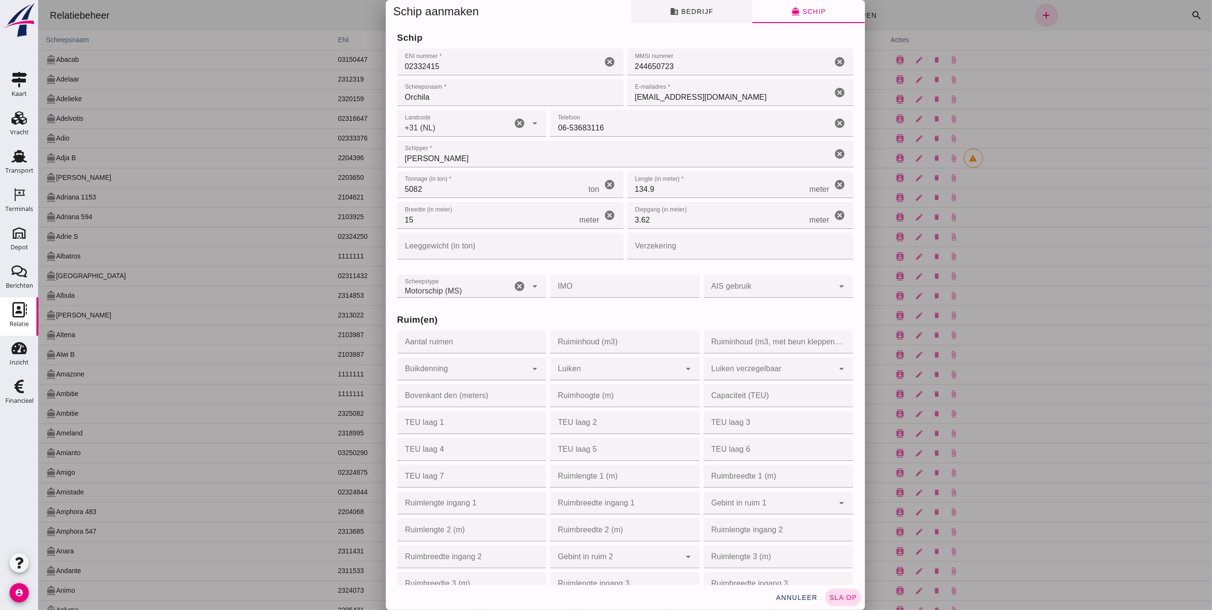
click at [679, 14] on span "business Bedrijf" at bounding box center [691, 11] width 43 height 9
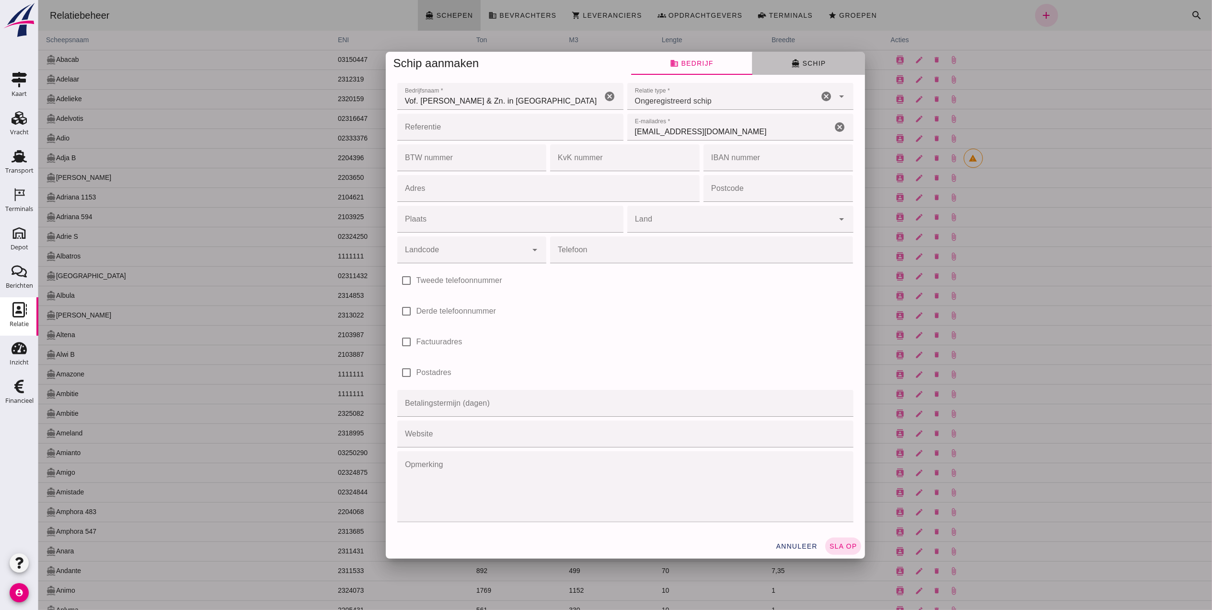
click at [810, 61] on span "directions_boat Schip" at bounding box center [808, 63] width 35 height 9
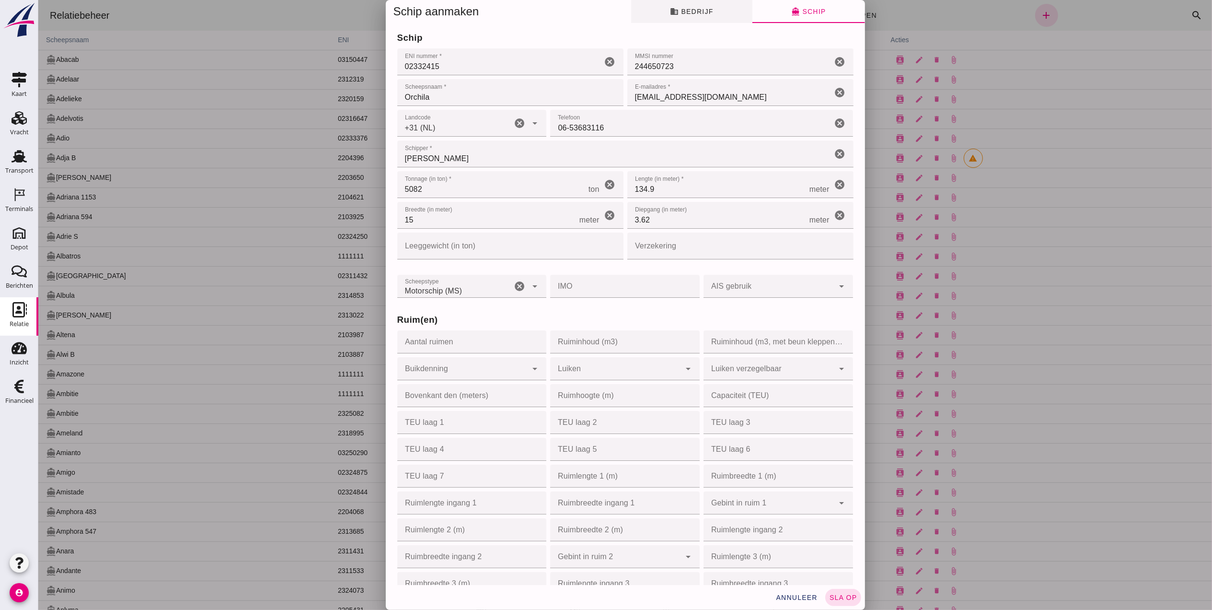
click at [706, 8] on span "business Bedrijf" at bounding box center [691, 11] width 43 height 9
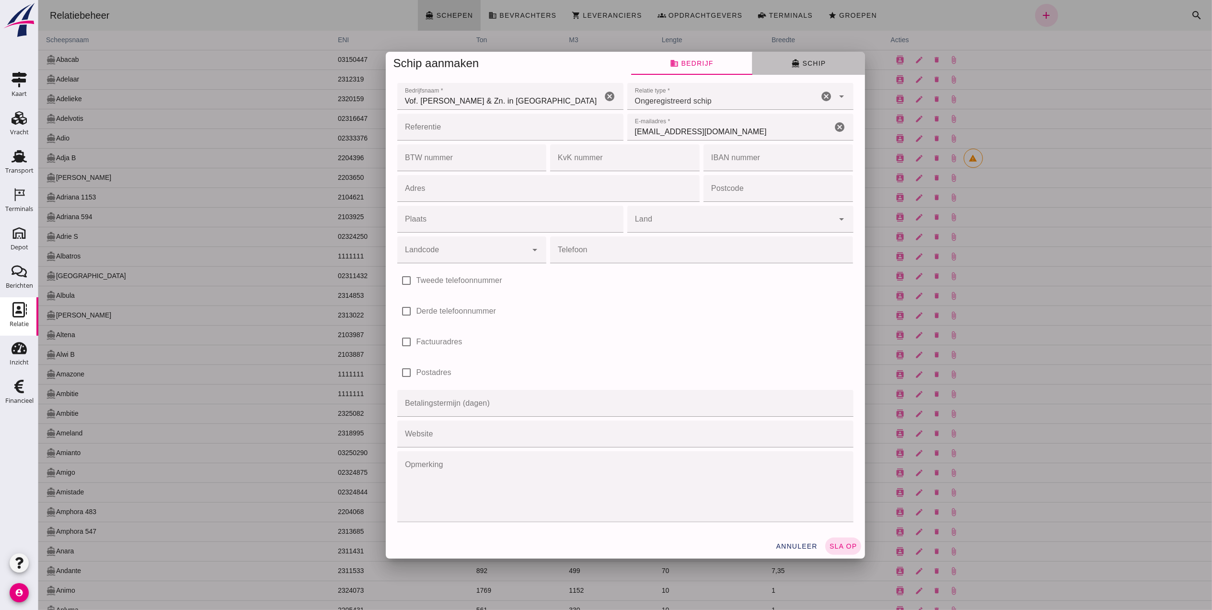
click at [794, 59] on icon "directions_boat" at bounding box center [795, 63] width 9 height 9
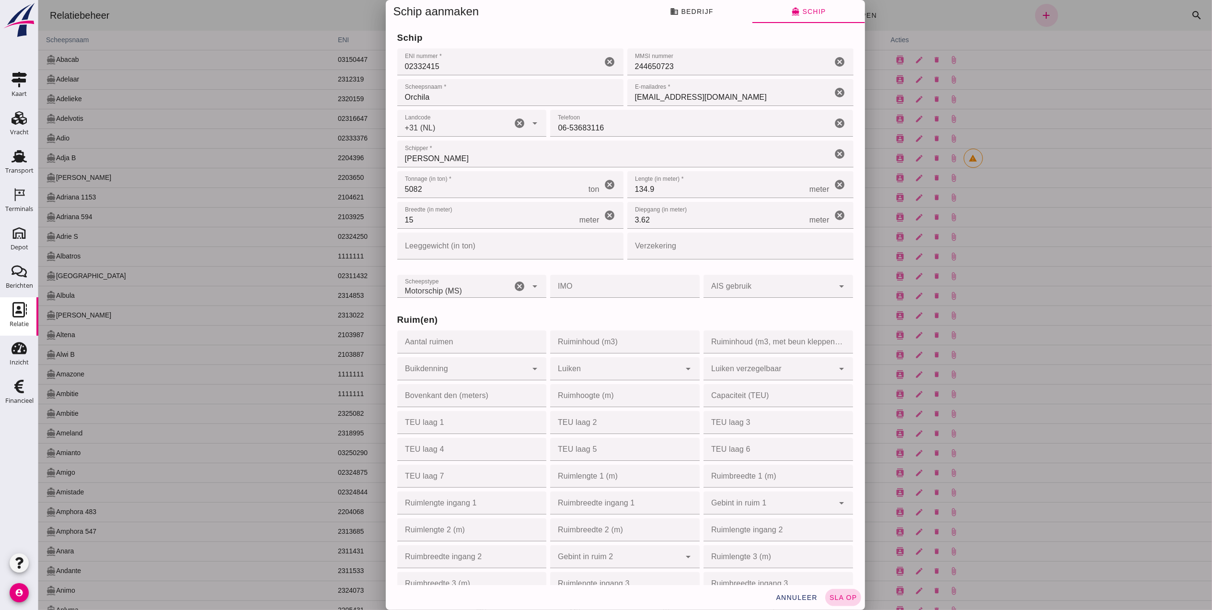
click at [844, 508] on span "sla op" at bounding box center [843, 597] width 28 height 8
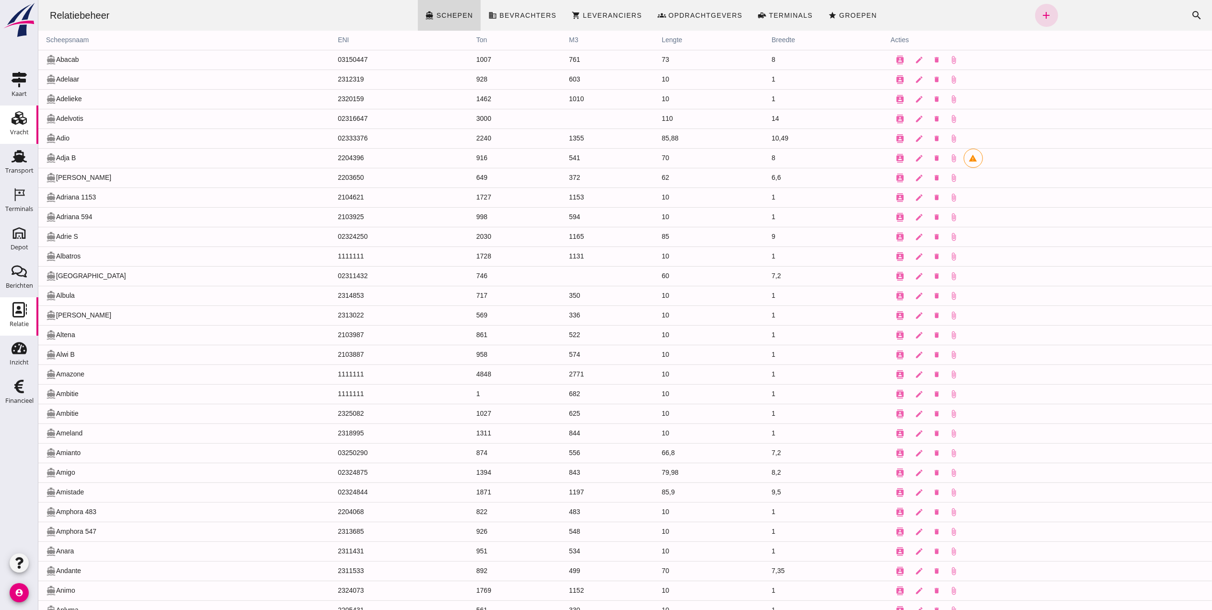
click at [14, 116] on icon "Vracht" at bounding box center [19, 117] width 15 height 15
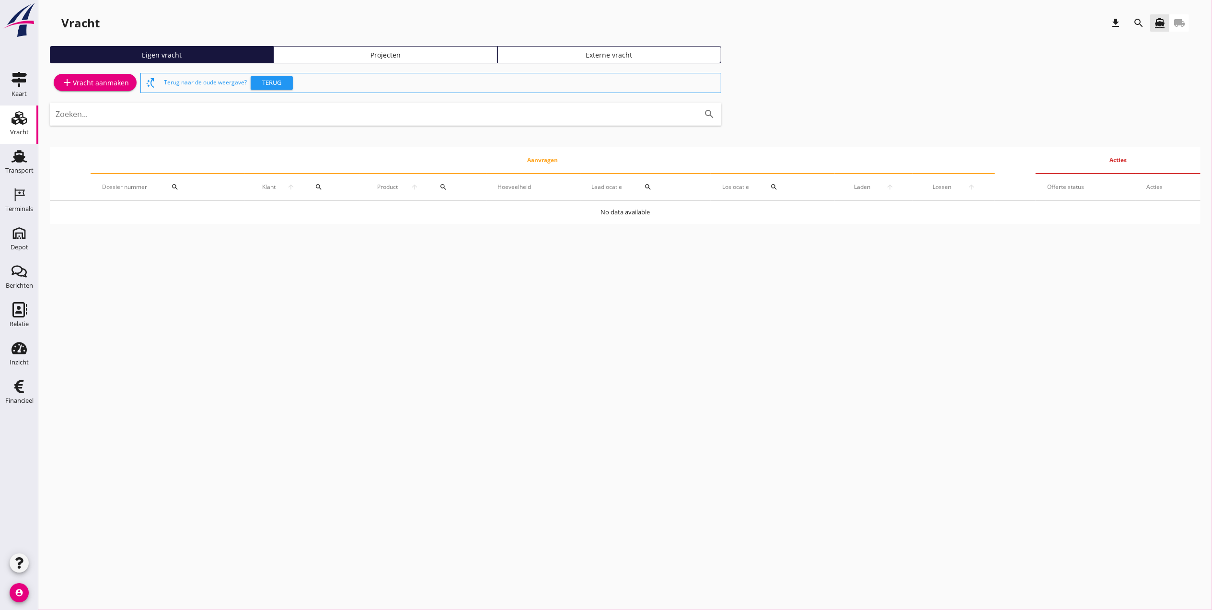
click at [420, 58] on div "Projecten" at bounding box center [385, 55] width 215 height 10
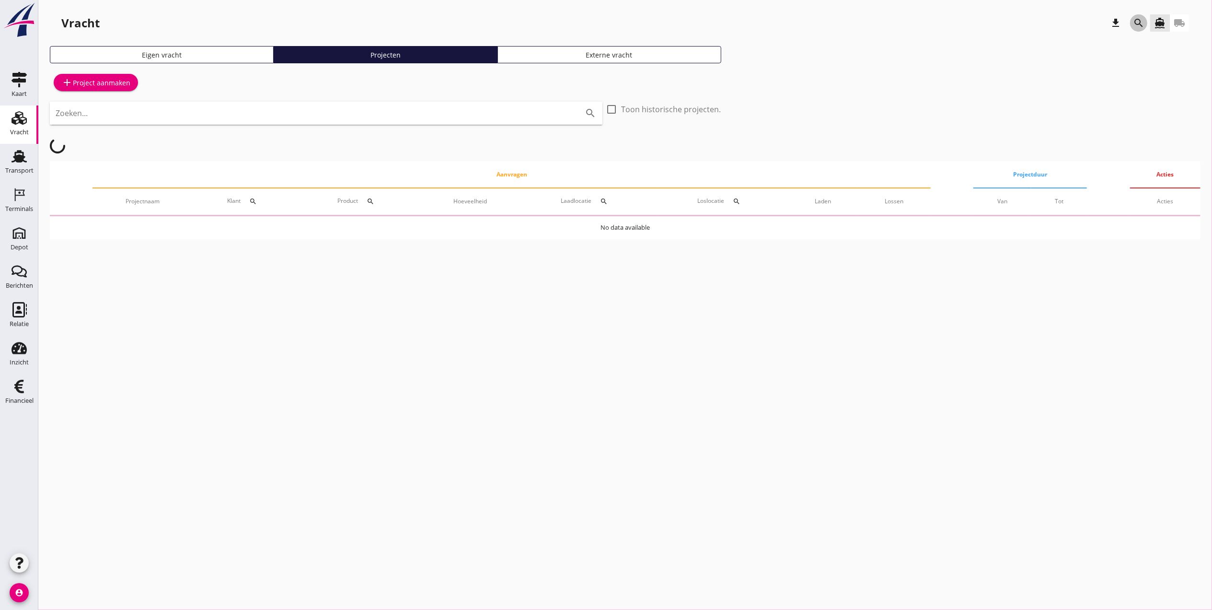
click at [1009, 25] on icon "search" at bounding box center [1139, 23] width 12 height 12
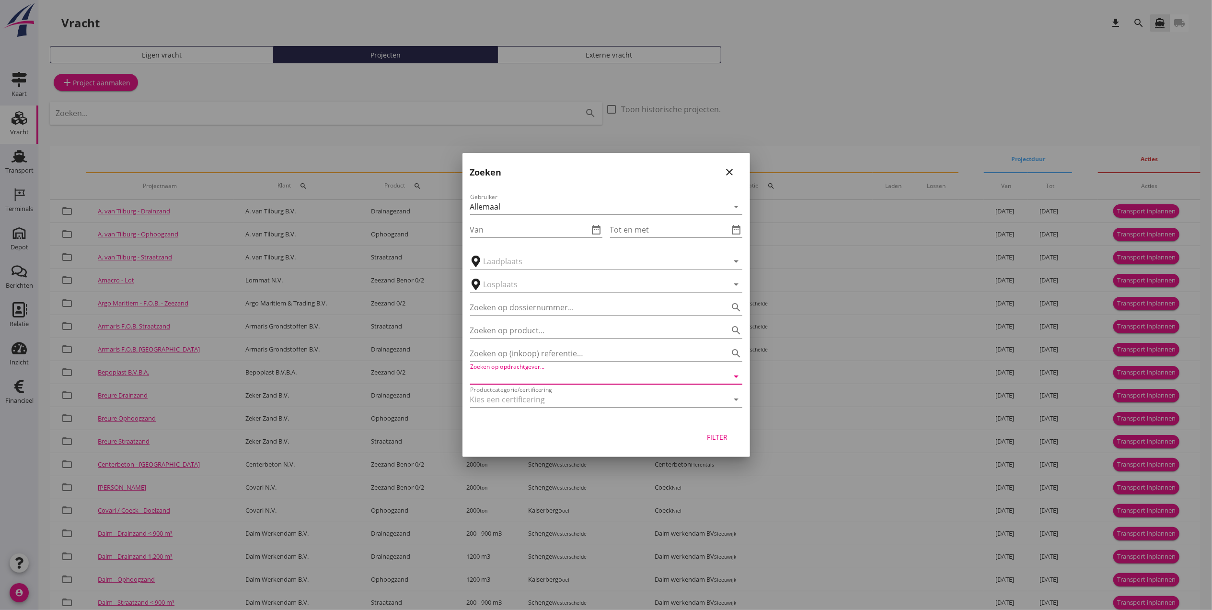
click at [562, 378] on input "Zoeken op opdrachtgever..." at bounding box center [592, 376] width 245 height 15
drag, startPoint x: 597, startPoint y: 376, endPoint x: 333, endPoint y: 358, distance: 264.7
click at [333, 358] on div "arrow_drop_down check Schenge, Westerschelde Kaiserberg, Doel Scaldis III, Doel…" at bounding box center [606, 454] width 1212 height 909
drag, startPoint x: 529, startPoint y: 379, endPoint x: 453, endPoint y: 377, distance: 75.7
click at [453, 377] on div "arrow_drop_down check Schenge, Westerschelde Kaiserberg, Doel Scaldis III, Doel…" at bounding box center [606, 454] width 1212 height 909
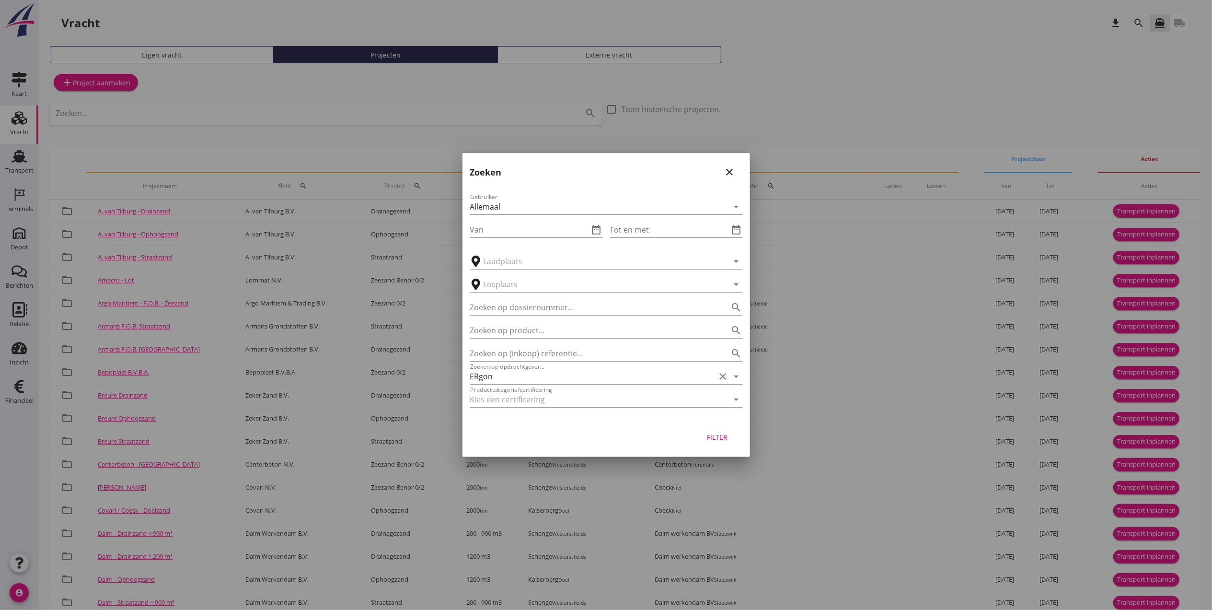
click at [551, 386] on div "Productcategorie/certificering arrow_drop_down" at bounding box center [606, 401] width 272 height 31
click at [545, 376] on input "ERgon" at bounding box center [592, 376] width 245 height 15
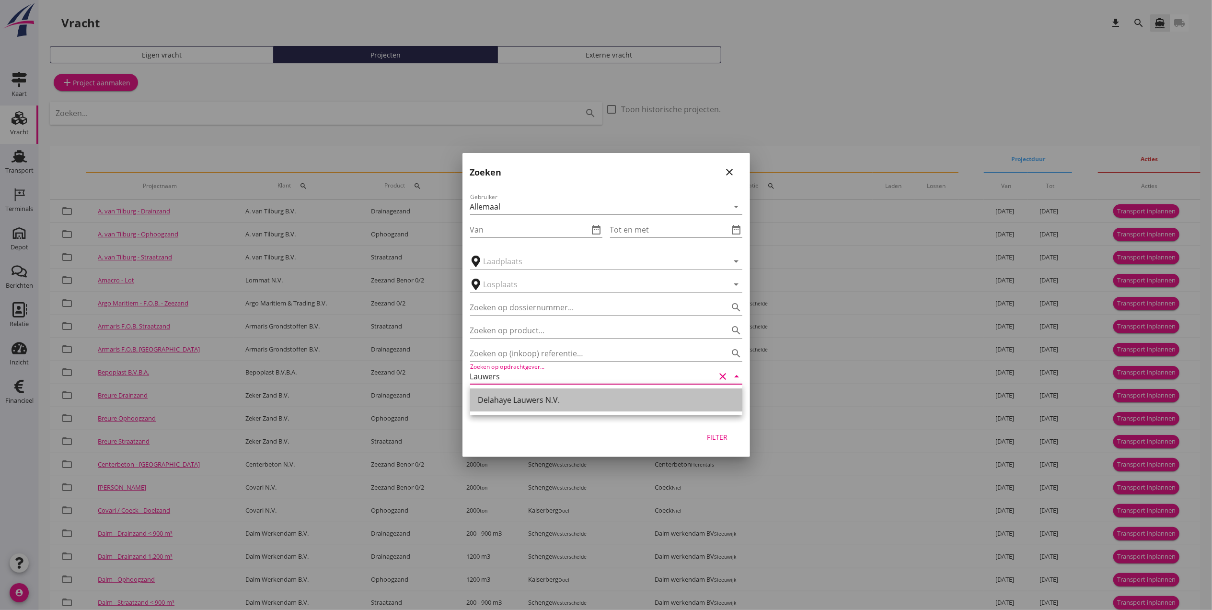
click at [538, 401] on div "Delahaye Lauwers N.V." at bounding box center [606, 400] width 257 height 12
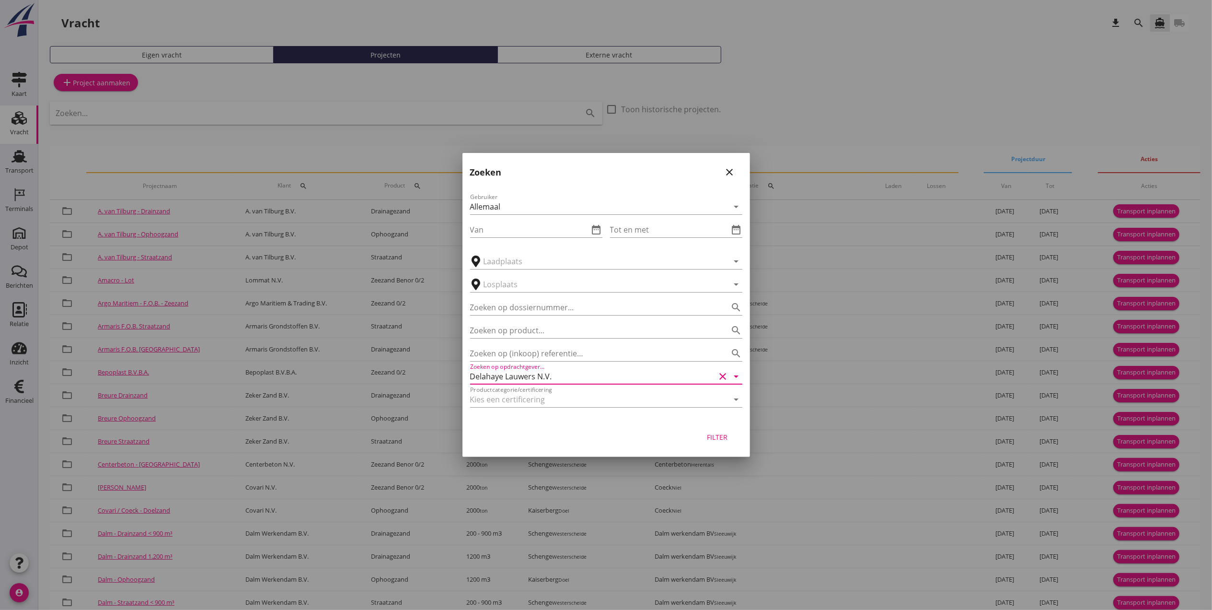
type input "Delahaye Lauwers N.V."
click at [727, 435] on div "Filter" at bounding box center [717, 437] width 27 height 10
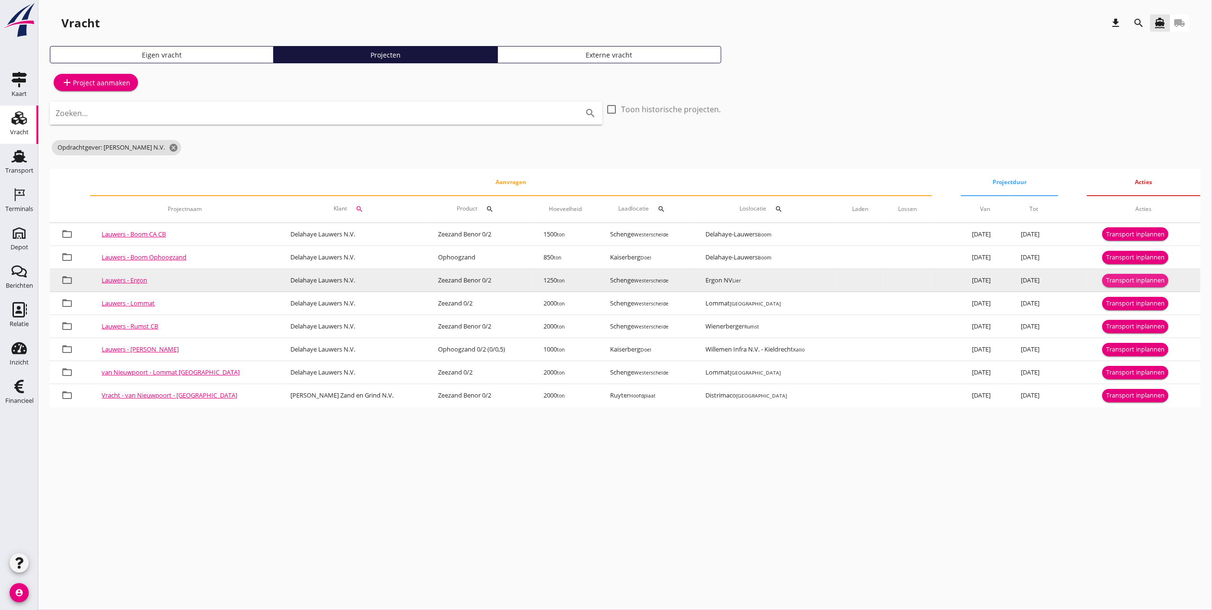
click at [1009, 279] on div "Transport inplannen" at bounding box center [1135, 281] width 58 height 10
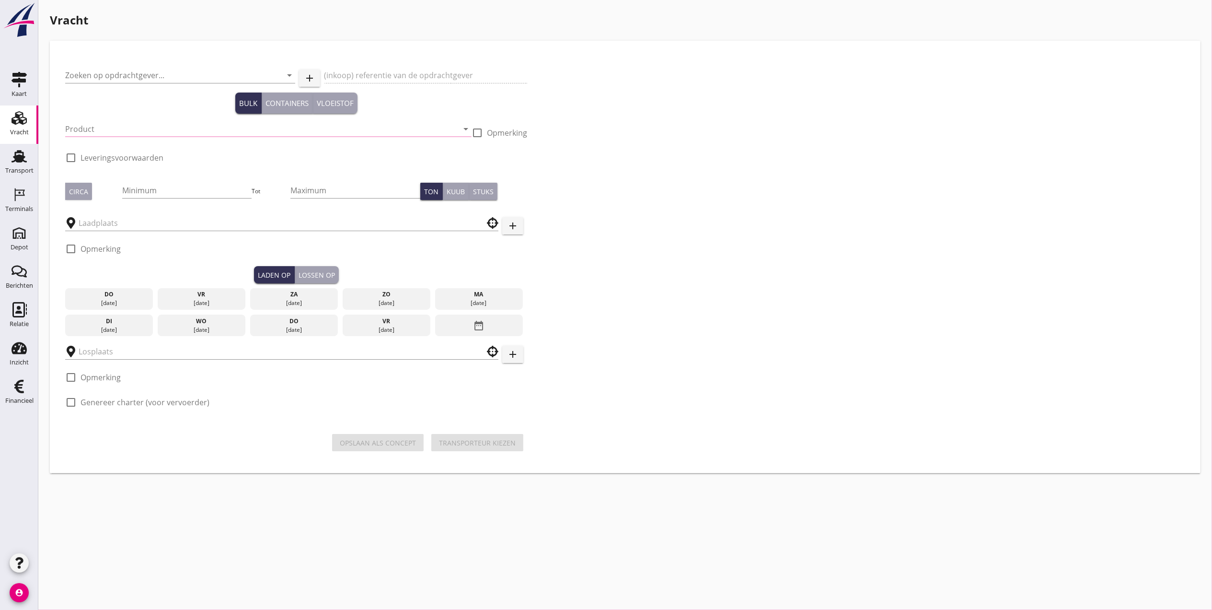
type input "Delahaye Lauwers N.V."
type input "Levering Zeezand - Ergon te Lier"
type input "Zeezand Benor 0/2 (6120)"
checkbox input "true"
type input "1250"
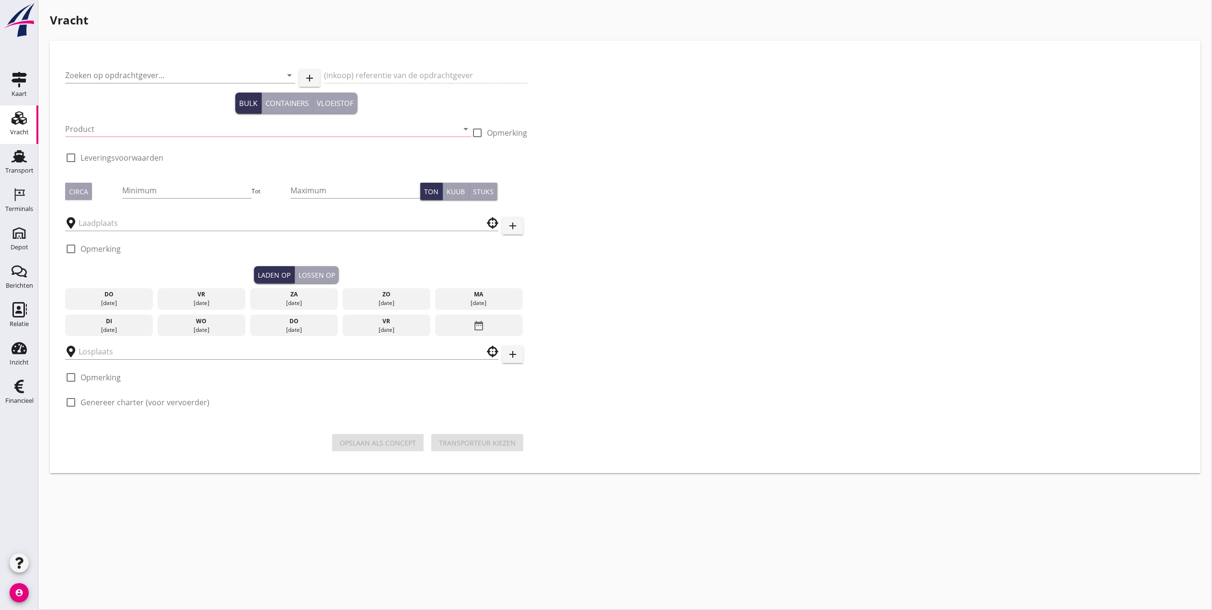
checkbox input "true"
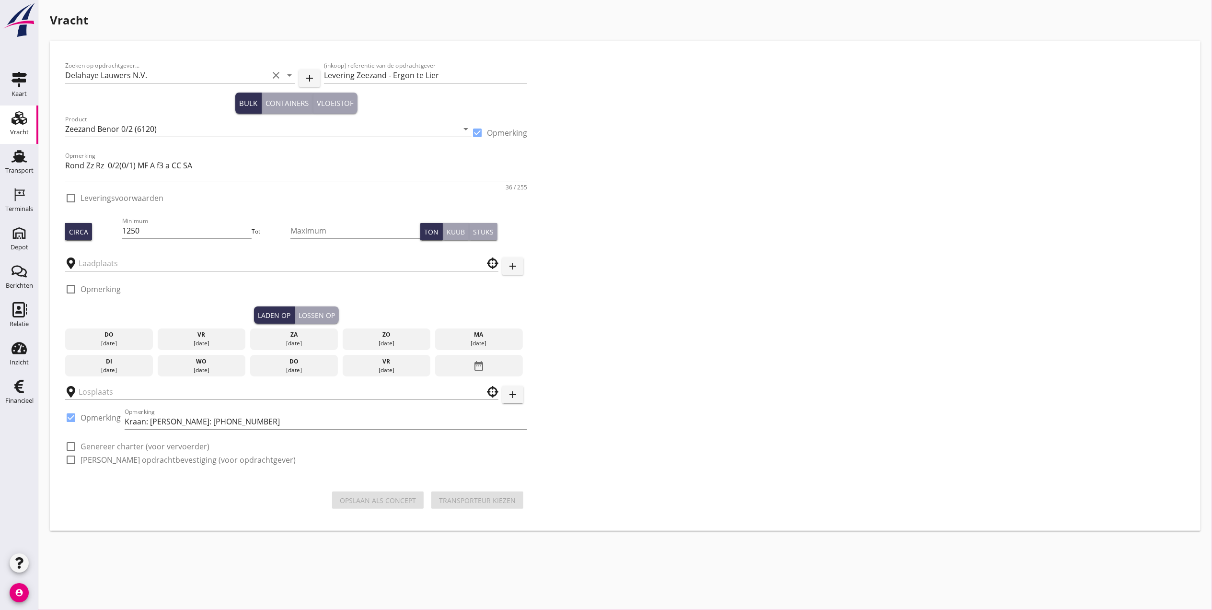
type input "Schenge"
checkbox input "true"
type input "Ergon NV"
checkbox input "true"
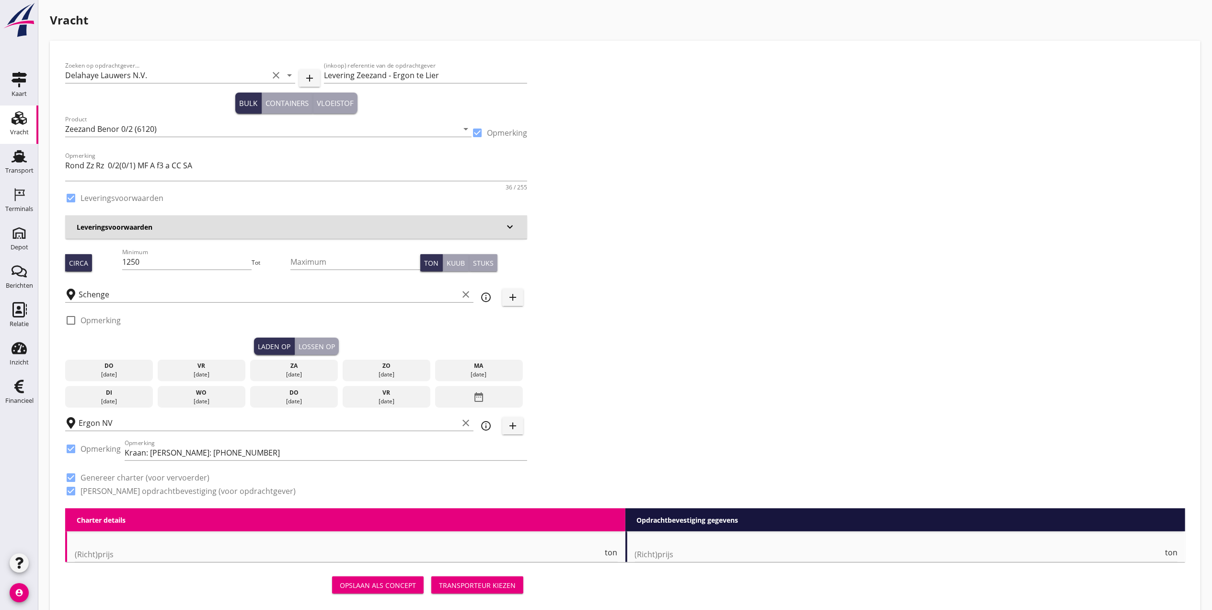
type input "3.38"
checkbox input "false"
radio input "false"
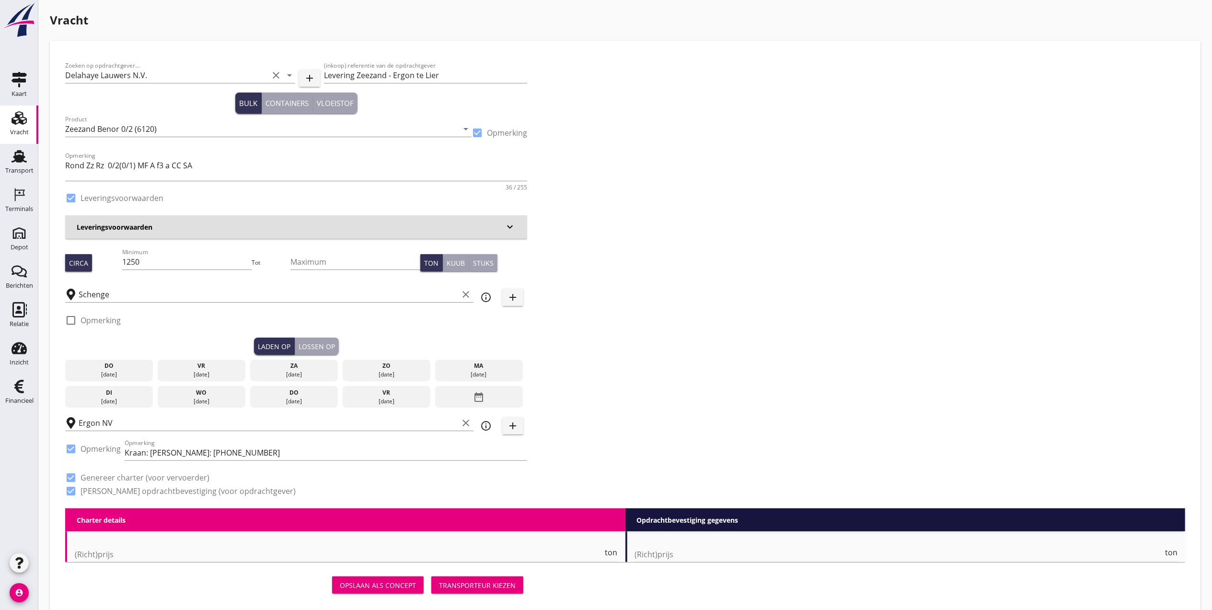
checkbox input "true"
type input "1"
type input "9.4"
checkbox input "false"
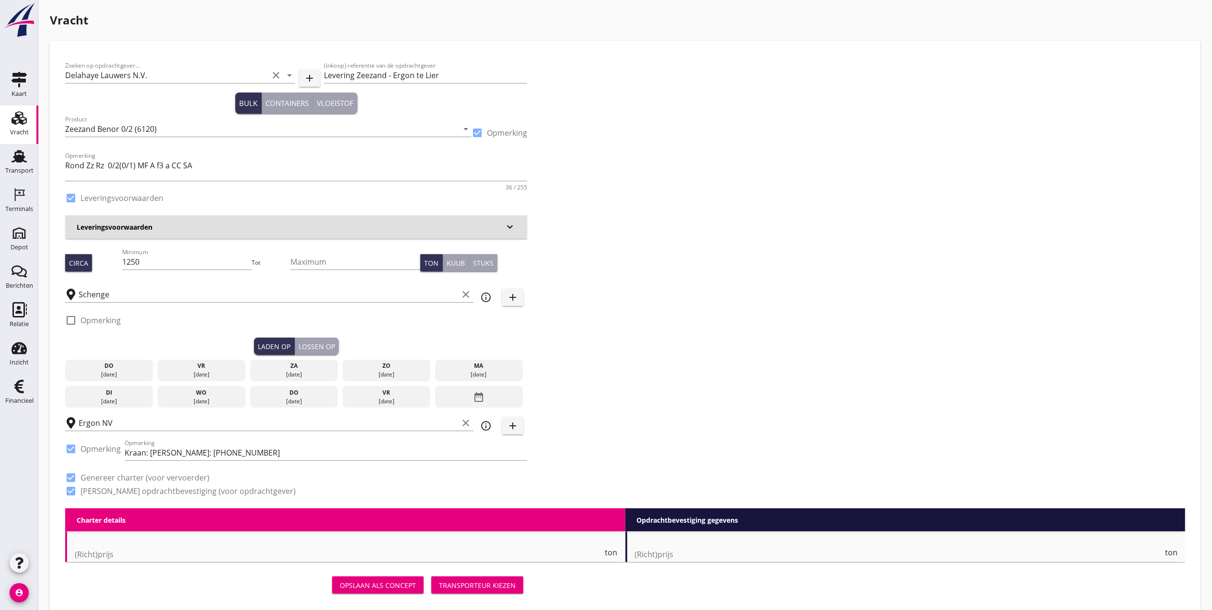
radio input "false"
checkbox input "true"
type input "1"
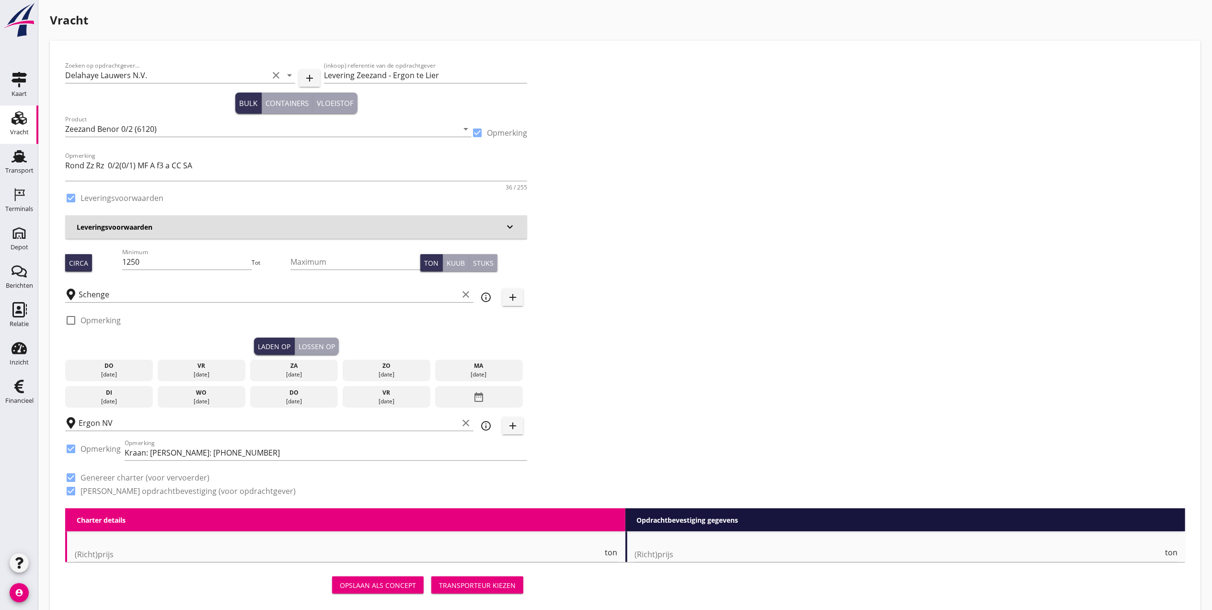
type input "1"
click at [499, 372] on div "[DATE]" at bounding box center [478, 374] width 83 height 9
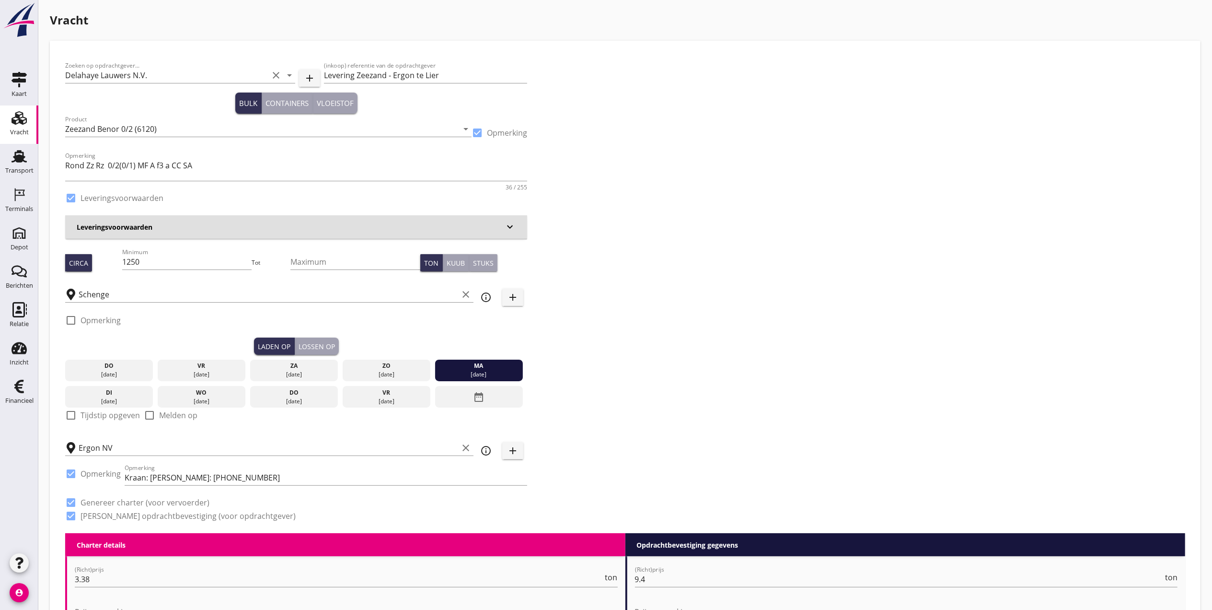
drag, startPoint x: 307, startPoint y: 344, endPoint x: 319, endPoint y: 342, distance: 12.1
click at [309, 344] on div "Lossen op" at bounding box center [317, 346] width 36 height 10
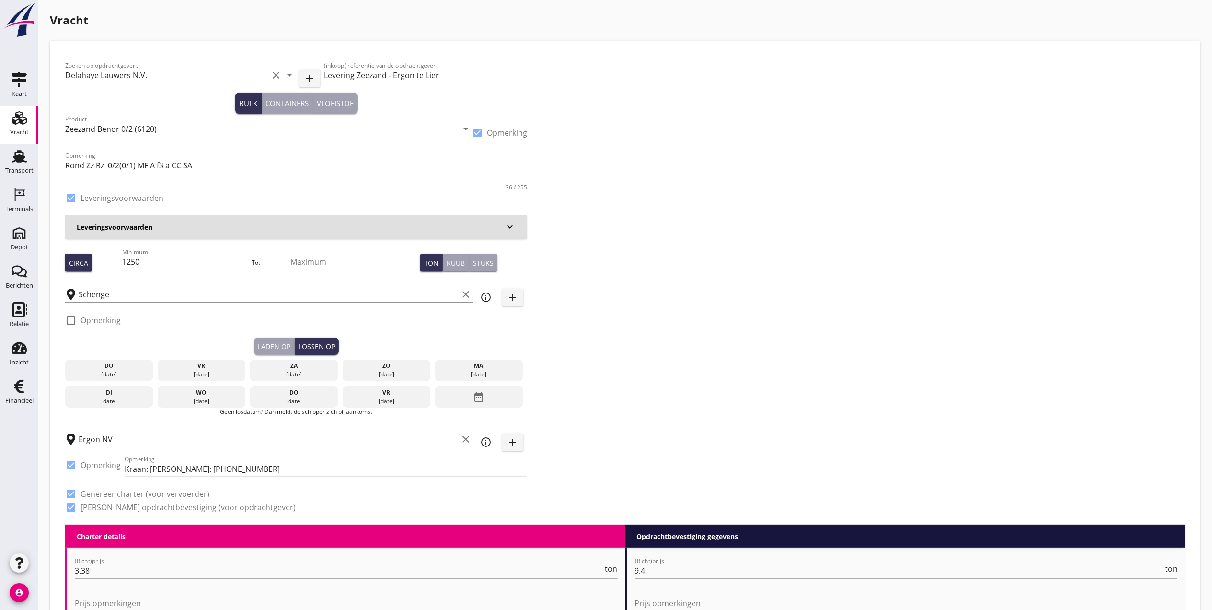
click at [98, 399] on div "[DATE]" at bounding box center [109, 401] width 83 height 9
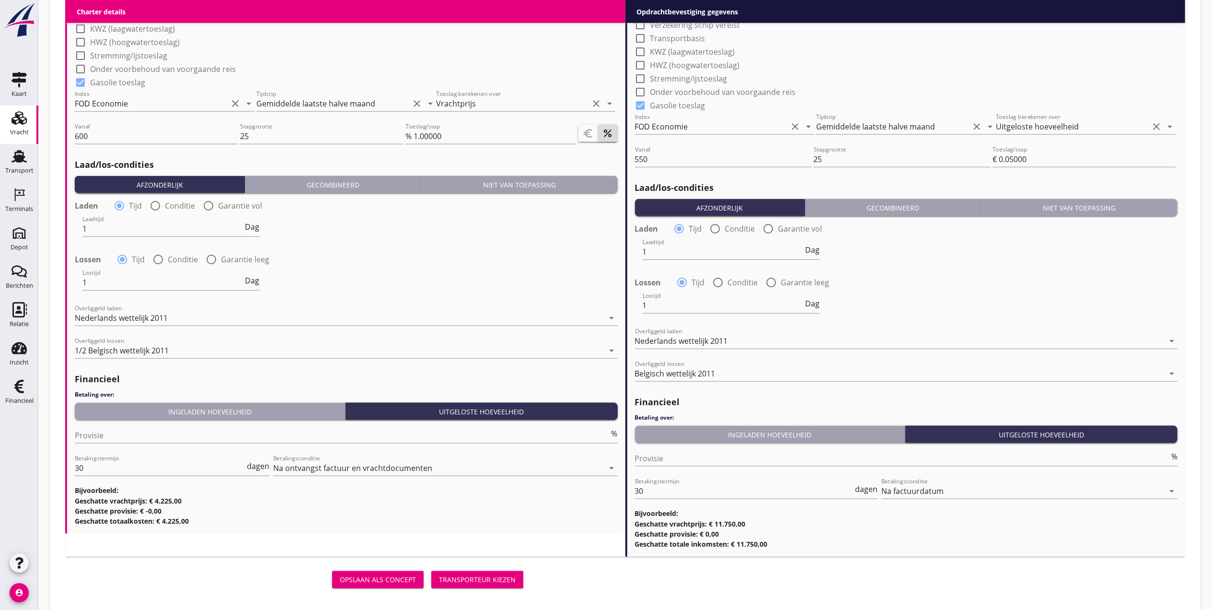
scroll to position [982, 0]
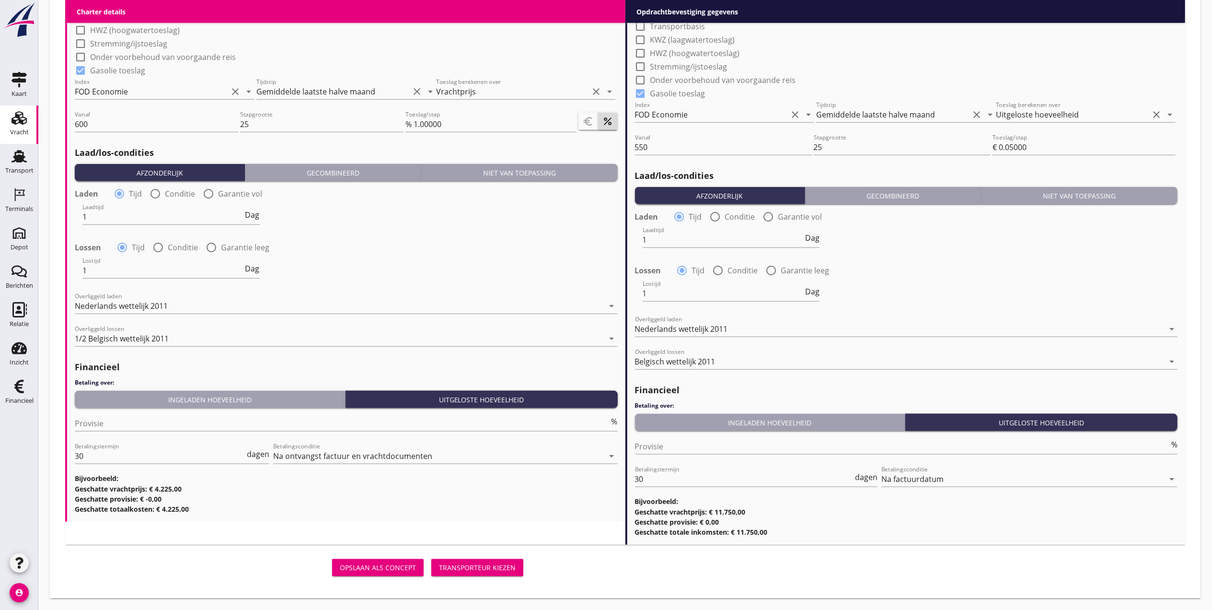
click at [506, 508] on div "Transporteur kiezen" at bounding box center [477, 567] width 77 height 10
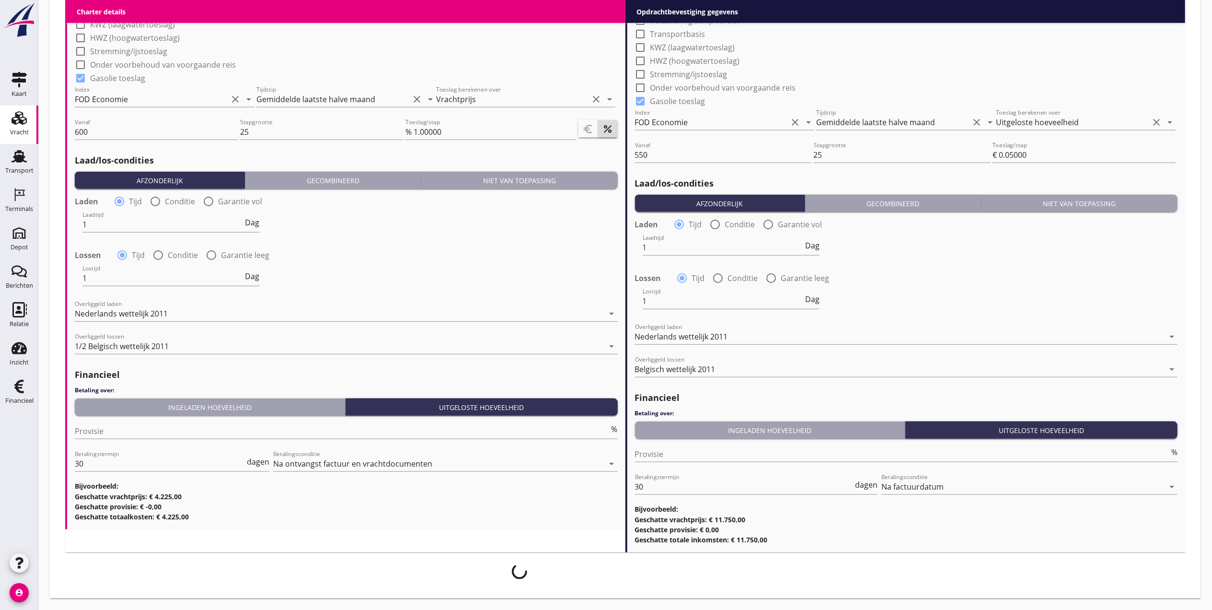
scroll to position [975, 0]
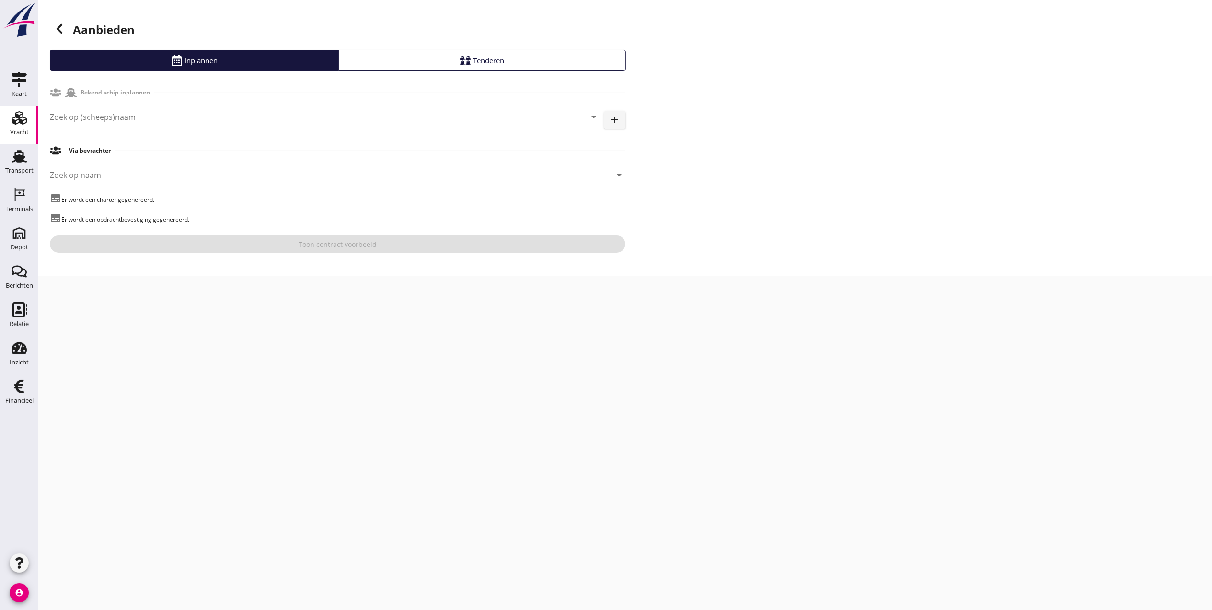
click at [161, 118] on input "Zoek op (scheeps)naam" at bounding box center [311, 116] width 523 height 15
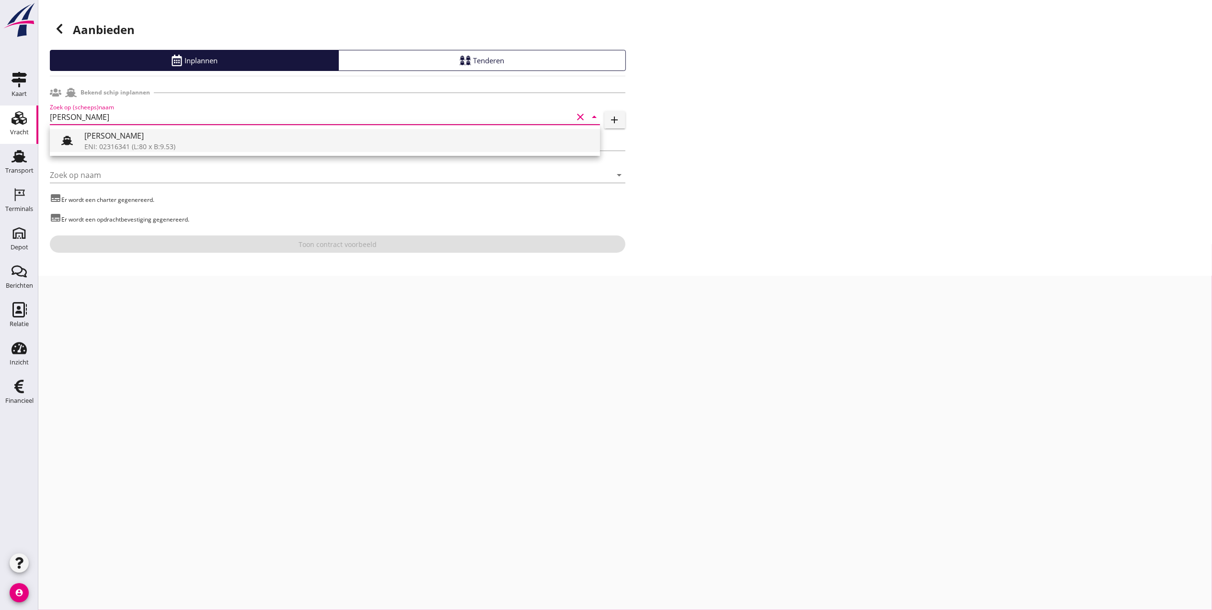
click at [158, 135] on div "[PERSON_NAME]" at bounding box center [338, 136] width 508 height 12
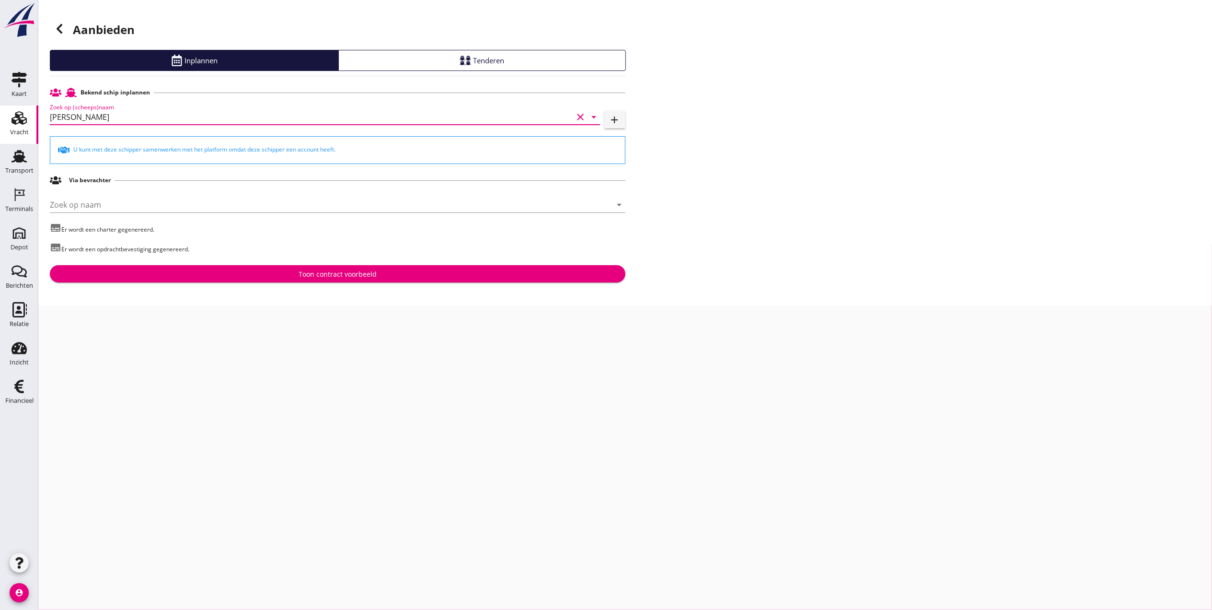
type input "[PERSON_NAME]"
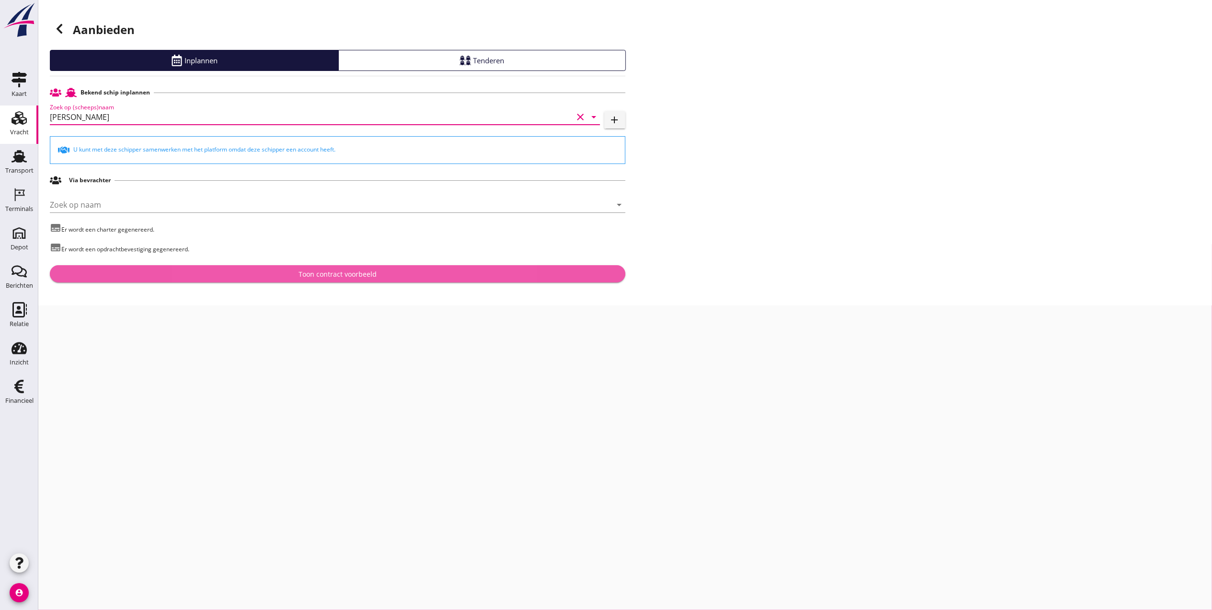
click at [379, 266] on button "Toon contract voorbeeld" at bounding box center [338, 273] width 576 height 17
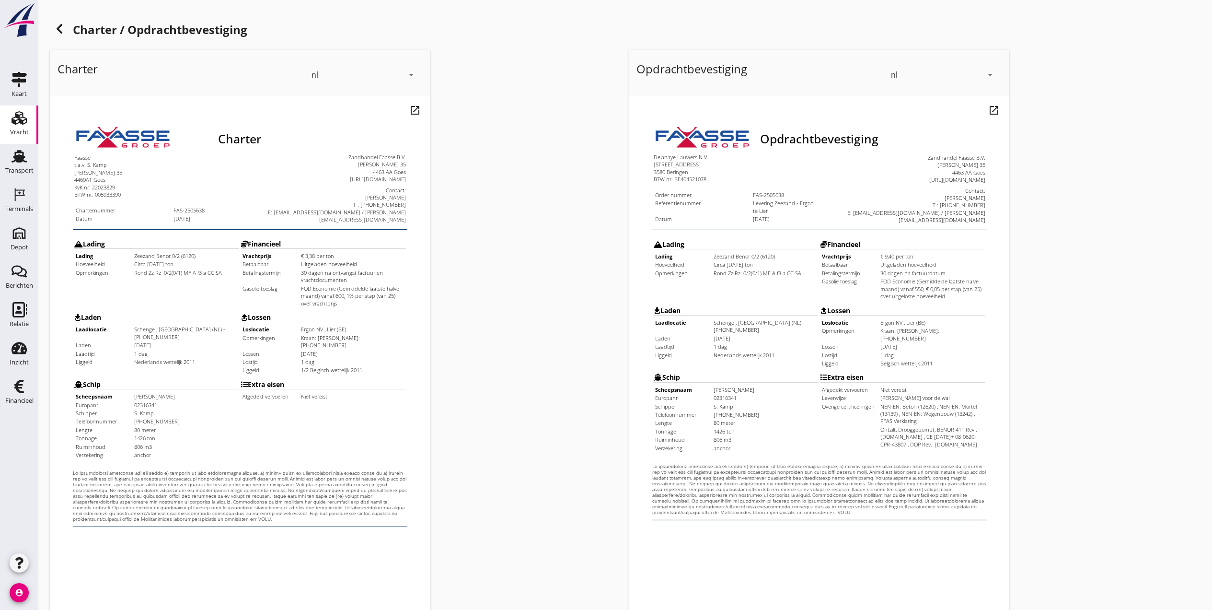
scroll to position [100, 0]
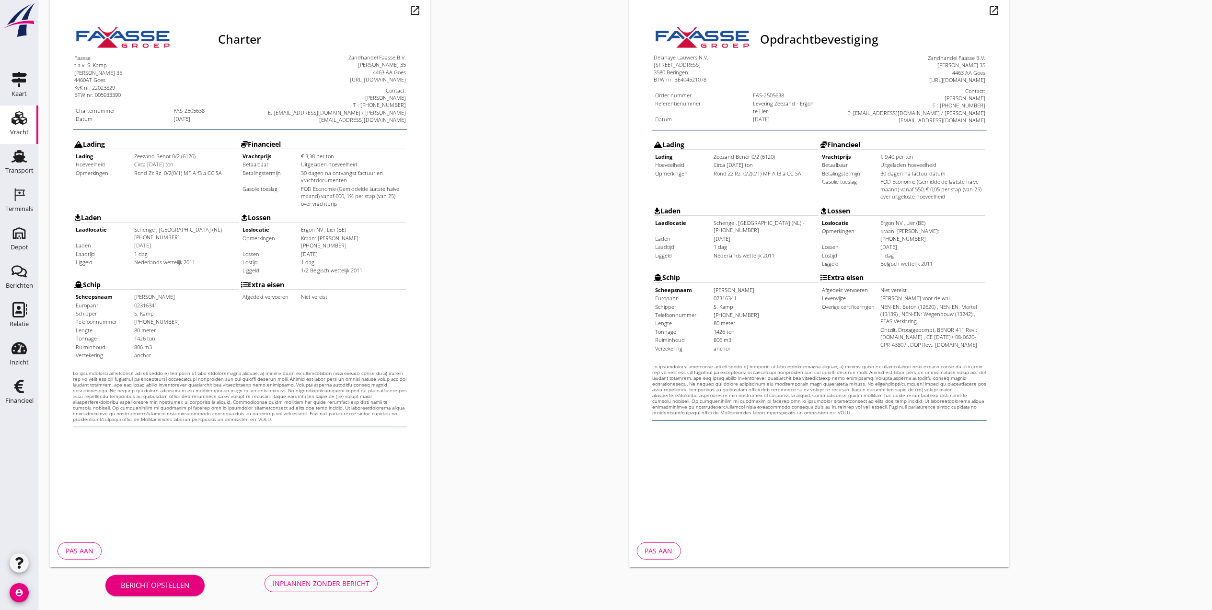
click at [283, 508] on div "Inplannen zonder bericht" at bounding box center [321, 583] width 97 height 10
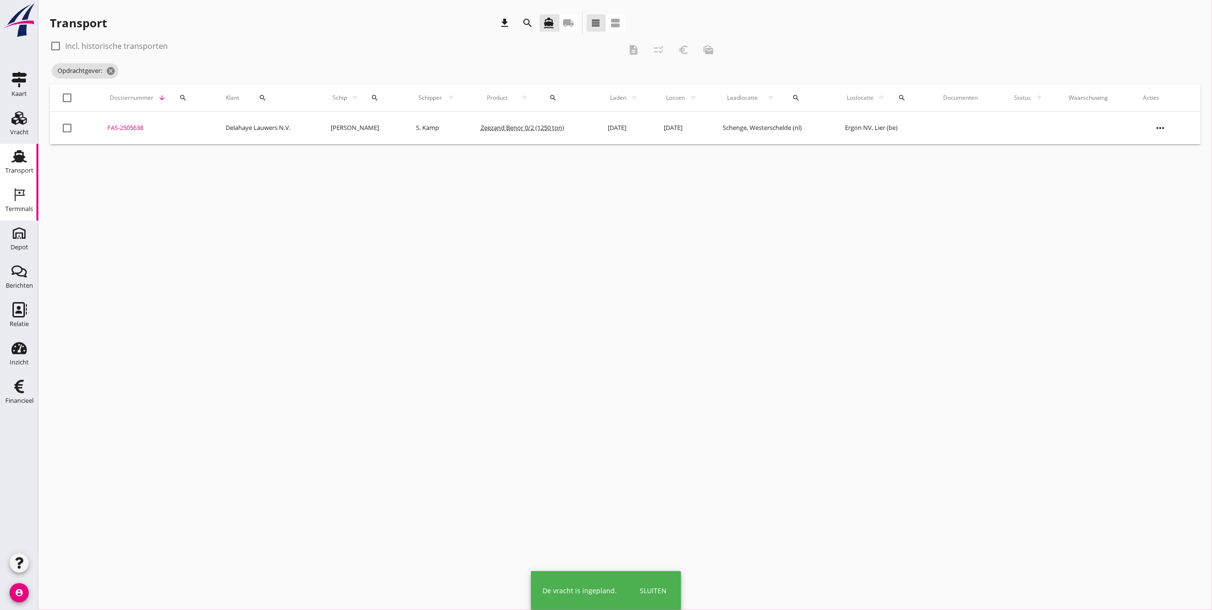
click at [11, 201] on div "Terminals" at bounding box center [19, 194] width 23 height 15
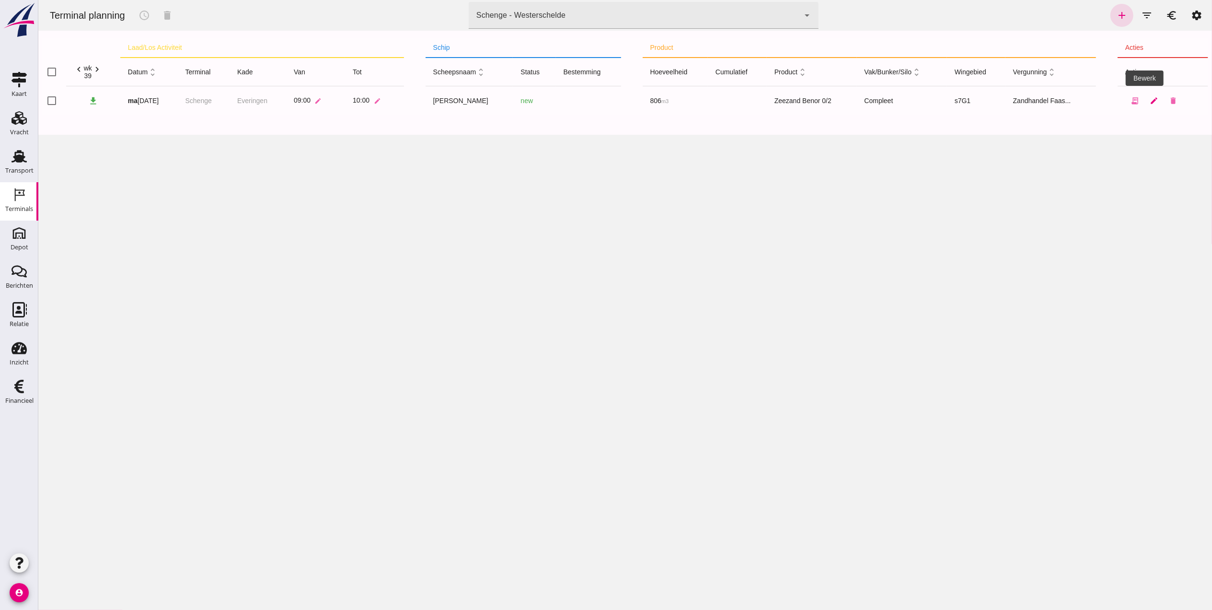
click at [1009, 102] on icon "edit" at bounding box center [1153, 100] width 9 height 9
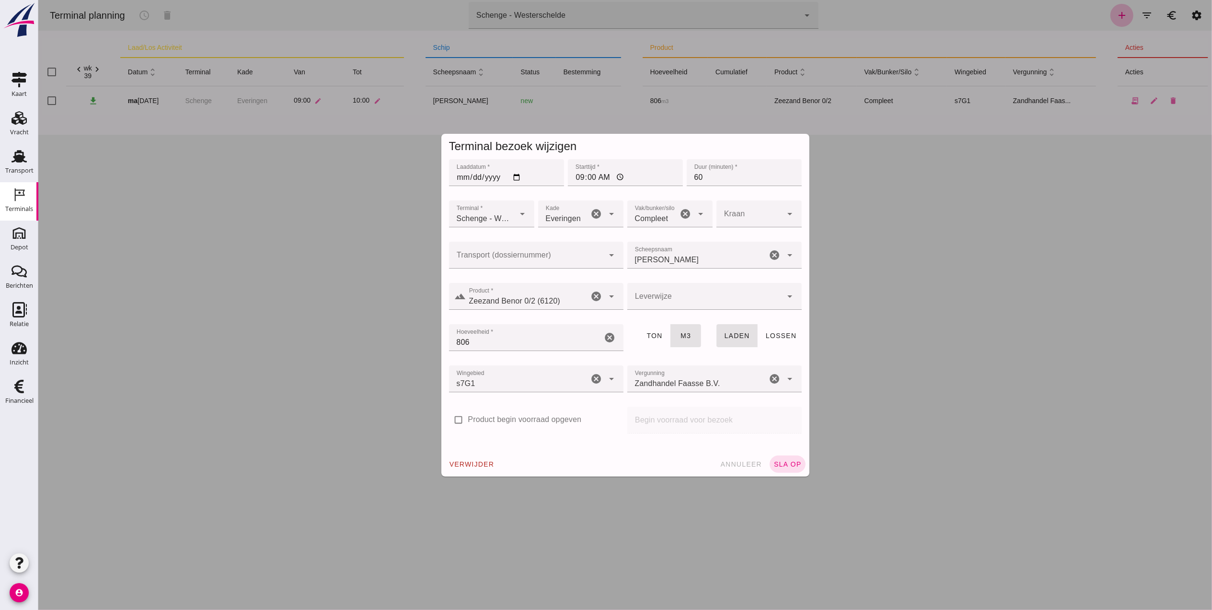
click at [512, 260] on input "Transport (dossiernummer)" at bounding box center [526, 260] width 155 height 12
click at [502, 280] on div "FAS-250 5638" at bounding box center [530, 283] width 159 height 12
type input "FAS-2505638"
type input "franco_on_shore"
type input "FAS-2505638"
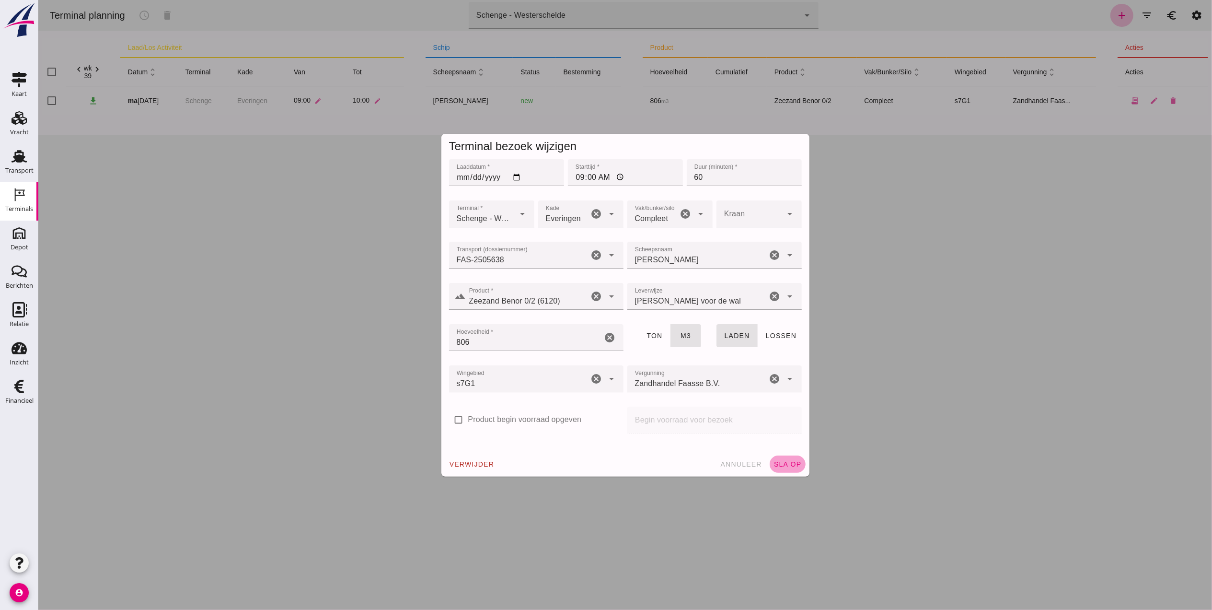
click at [784, 464] on span "sla op" at bounding box center [787, 464] width 28 height 8
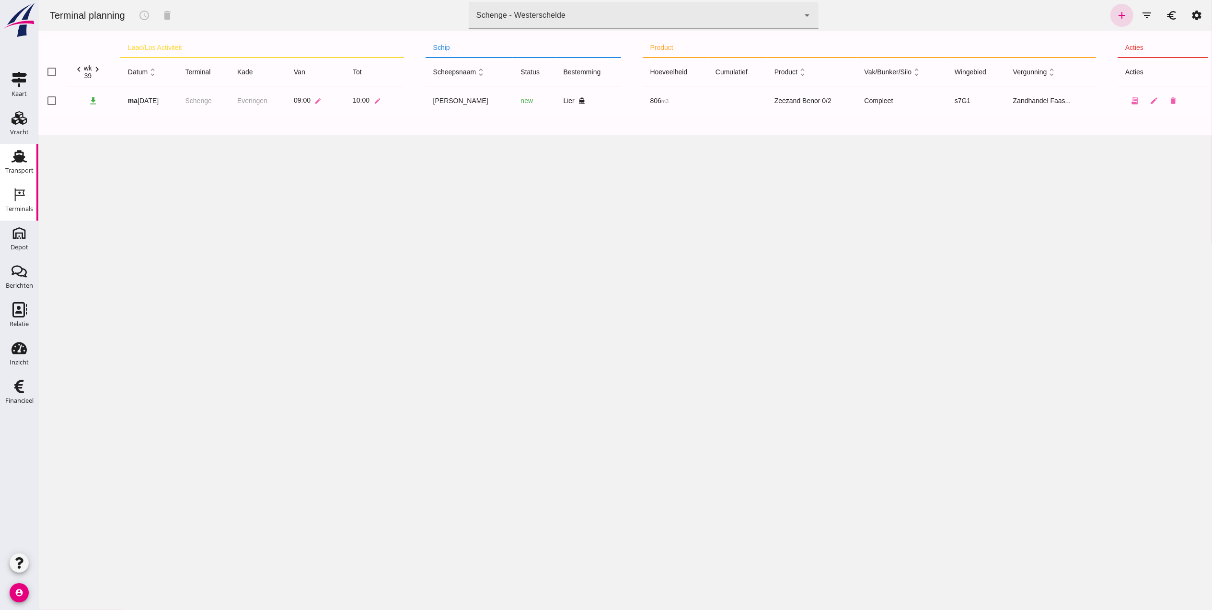
click at [23, 172] on div "Transport" at bounding box center [19, 170] width 28 height 6
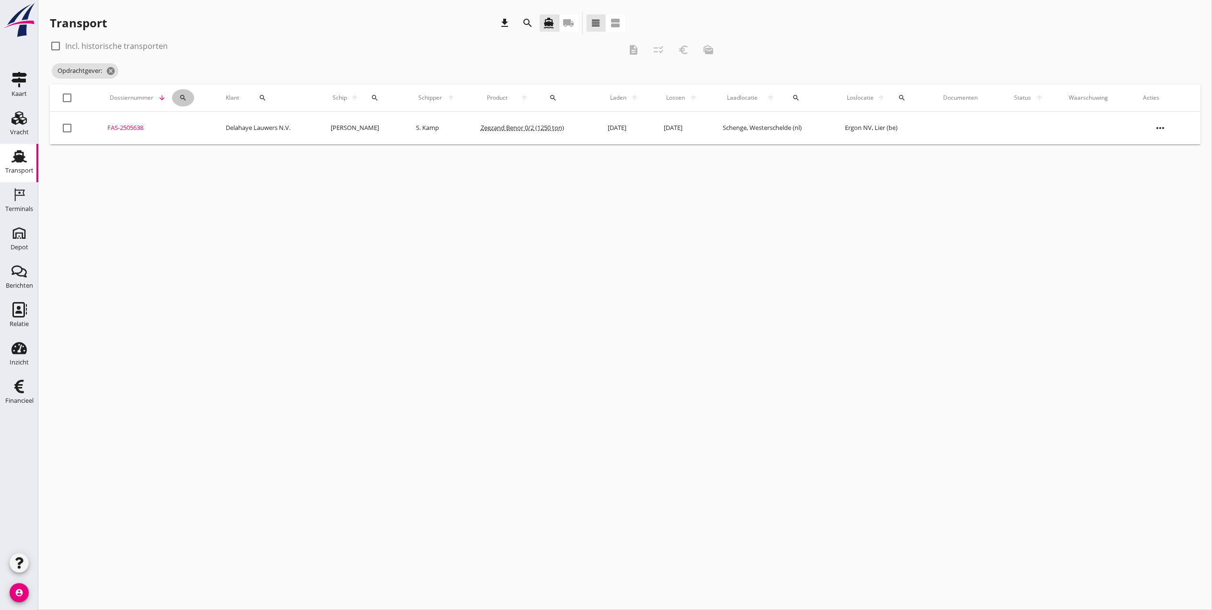
click at [185, 100] on div "search" at bounding box center [183, 98] width 22 height 8
click at [107, 71] on icon "cancel" at bounding box center [111, 71] width 10 height 10
click at [179, 82] on button "search" at bounding box center [183, 78] width 22 height 17
click at [201, 107] on input "Zoeken op dossiernummer..." at bounding box center [224, 106] width 100 height 15
type input "5528"
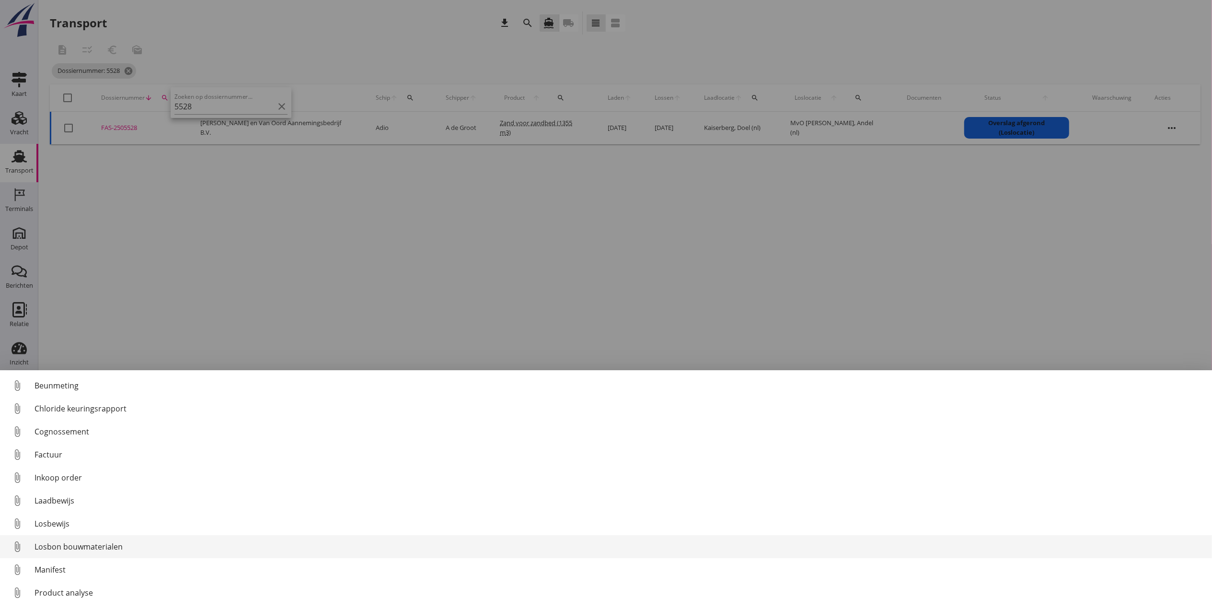
click at [98, 508] on div "Losbon bouwmaterialen" at bounding box center [620, 547] width 1170 height 12
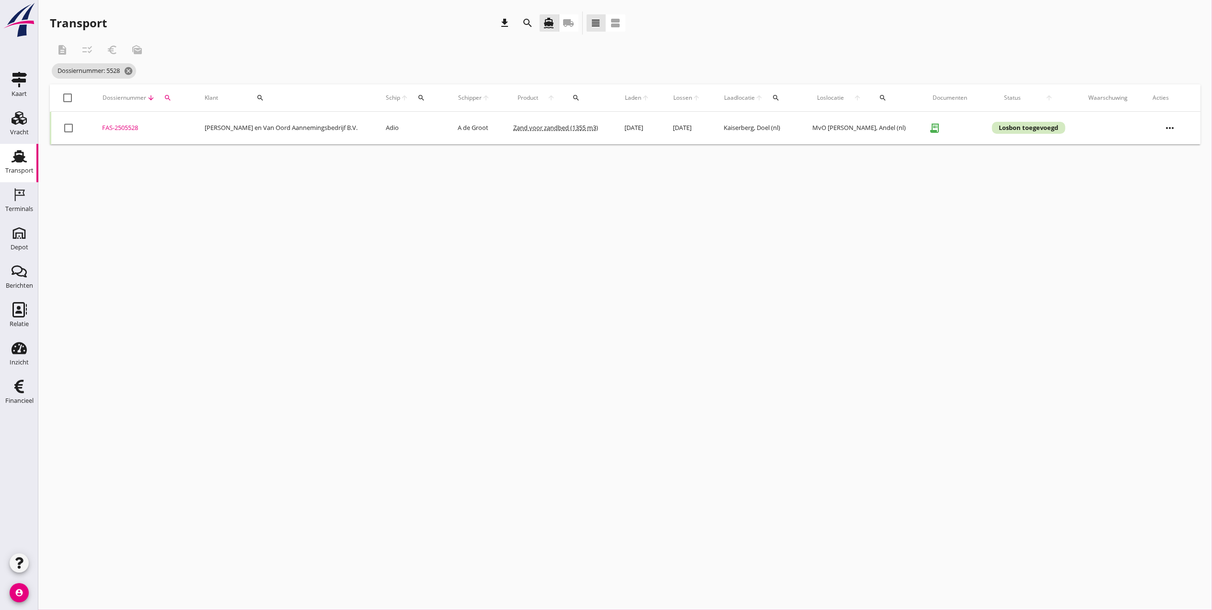
click at [133, 125] on div "FAS-2505528" at bounding box center [141, 128] width 79 height 10
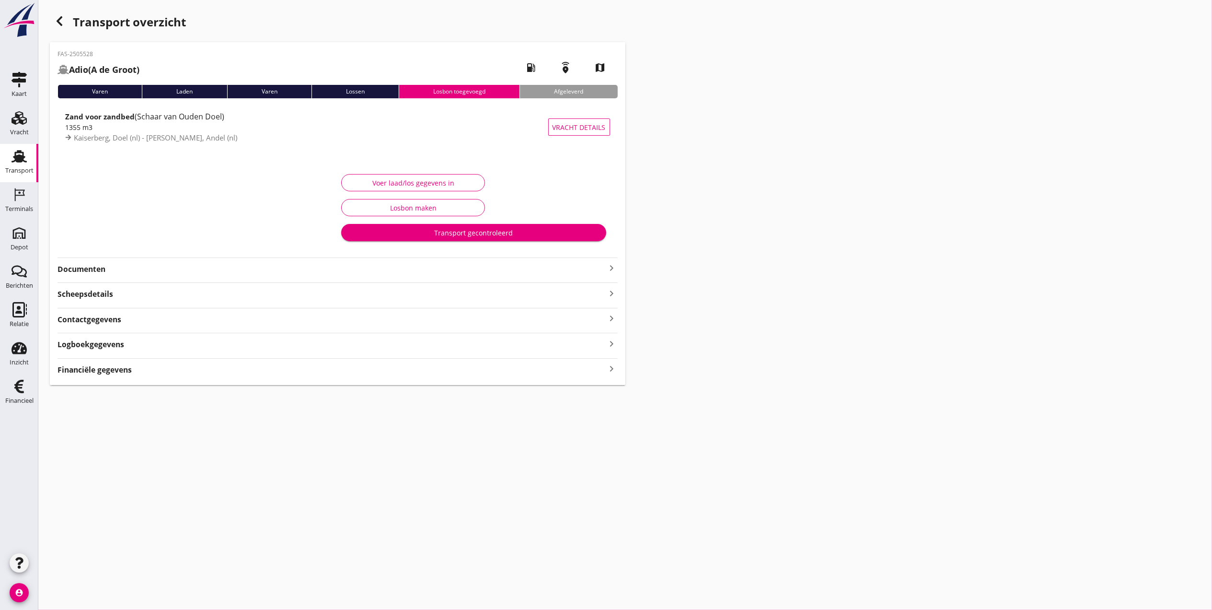
click at [219, 345] on div "Logboekgegevens keyboard_arrow_right" at bounding box center [338, 343] width 560 height 13
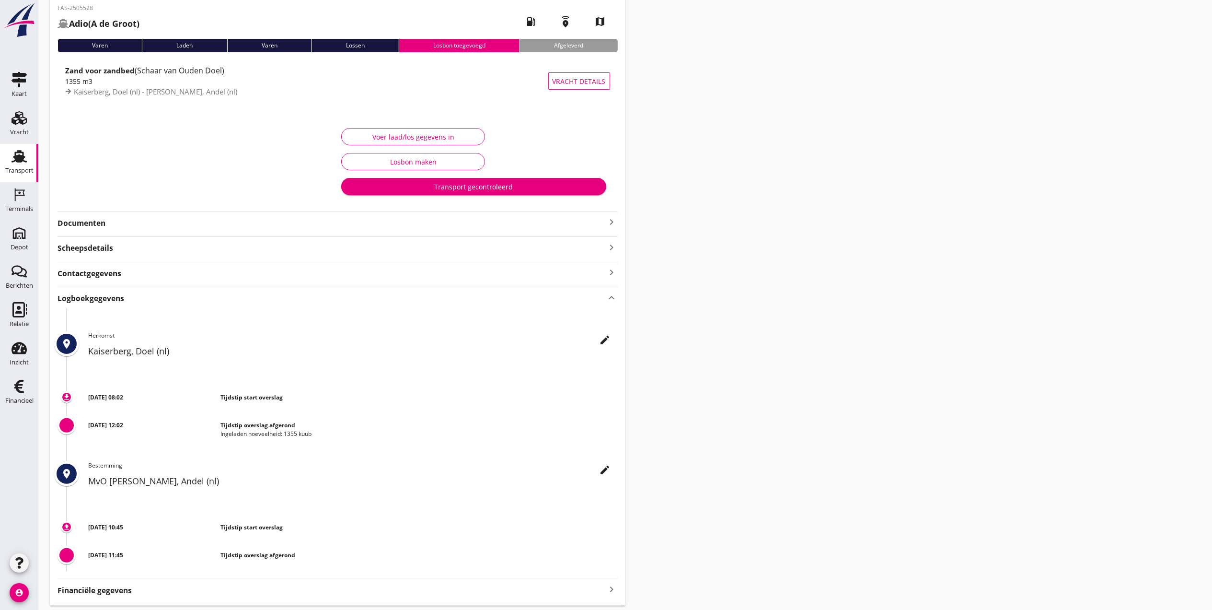
scroll to position [64, 0]
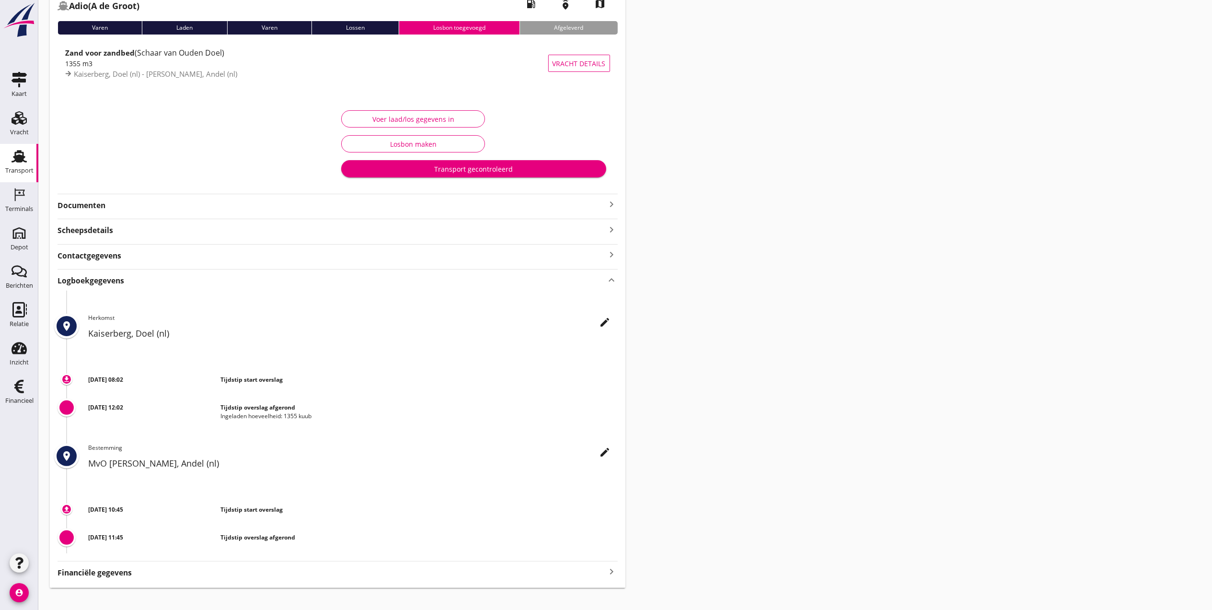
click at [444, 114] on div "Voer laad/los gegevens in" at bounding box center [412, 119] width 127 height 10
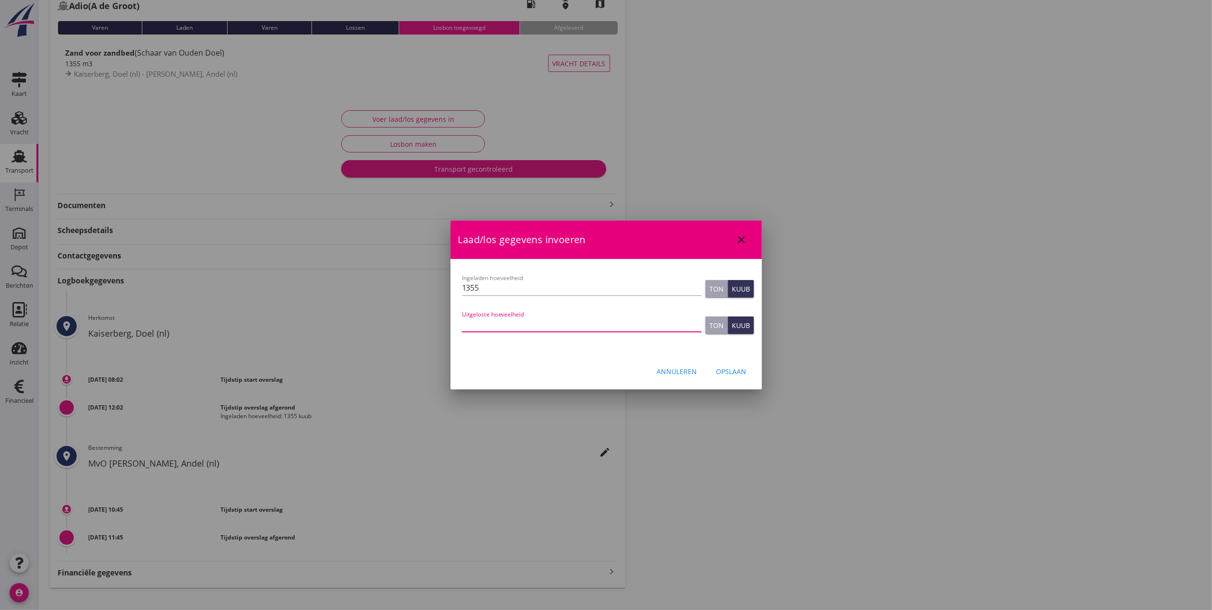
click at [562, 324] on input "Uitgeloste hoeveelheid" at bounding box center [582, 323] width 240 height 15
type input "1338"
click at [744, 365] on button "Opslaan" at bounding box center [732, 370] width 46 height 17
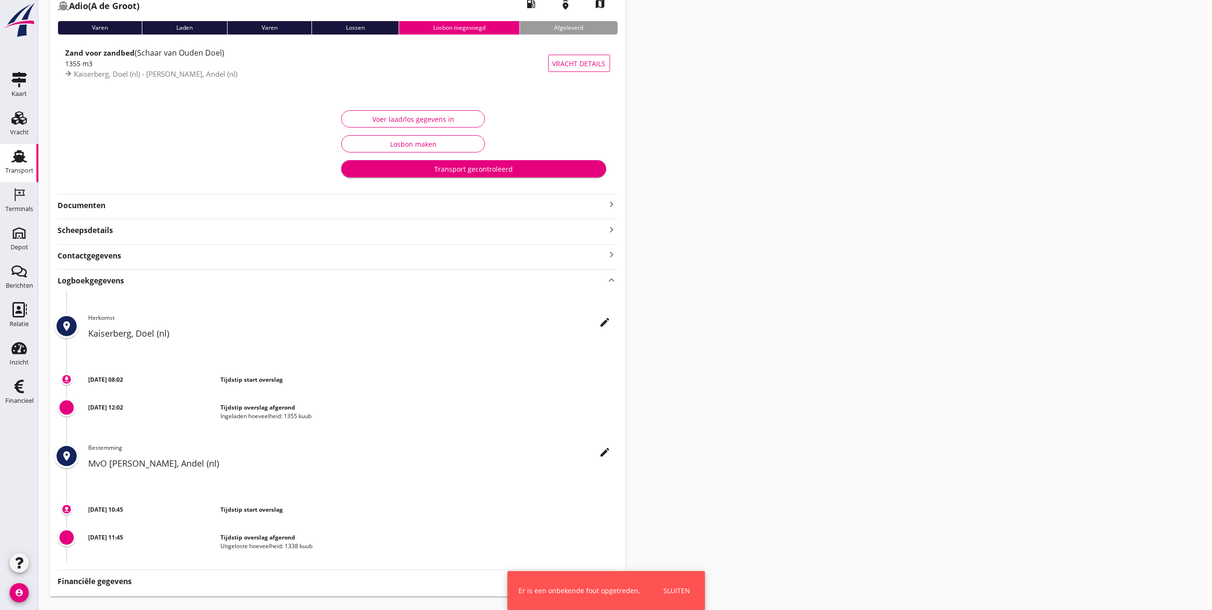
click at [603, 451] on icon "edit" at bounding box center [606, 452] width 12 height 12
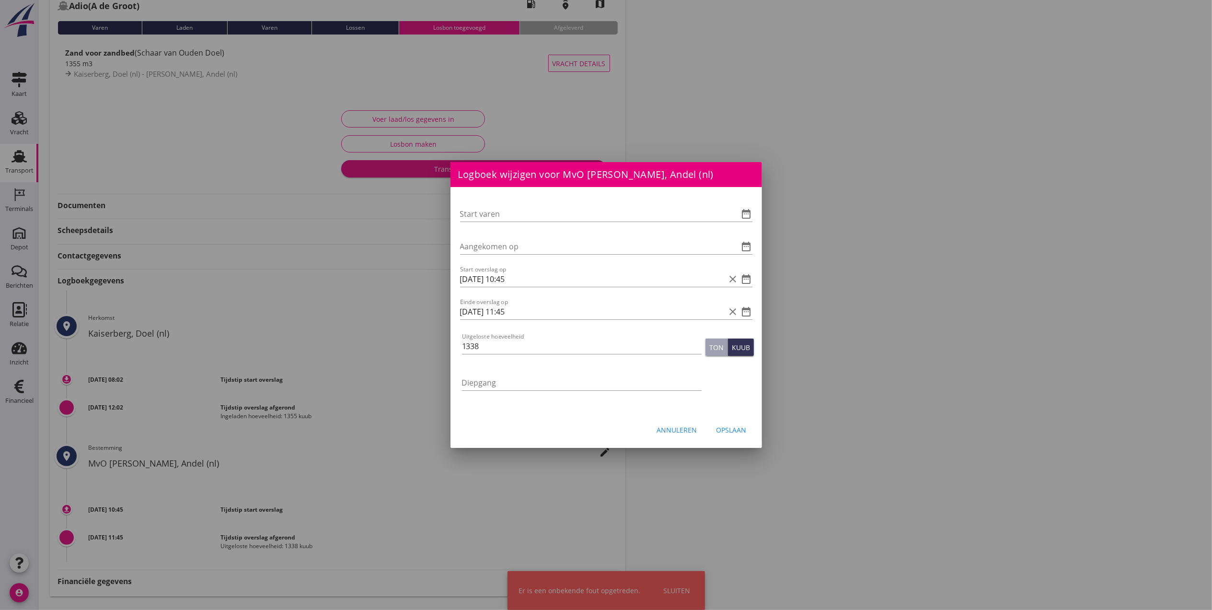
click at [688, 432] on div "Annuleren" at bounding box center [677, 430] width 40 height 10
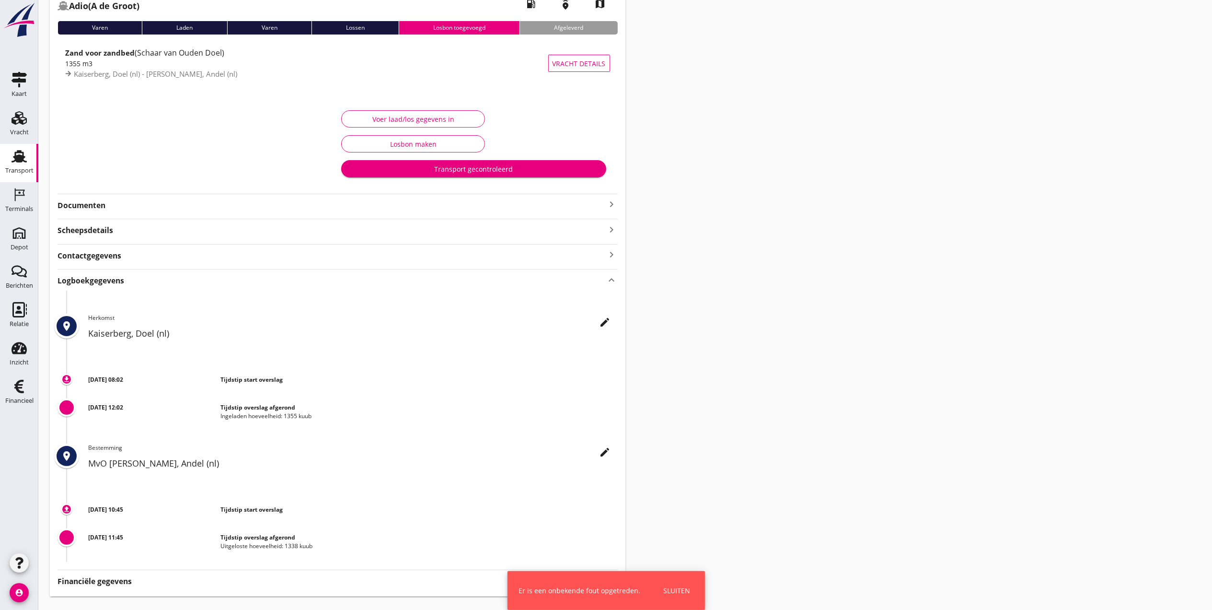
click at [805, 430] on div "Transport overzicht FAS-2505528 Adio (A de Groot) local_gas_station emergency_s…" at bounding box center [625, 271] width 1174 height 671
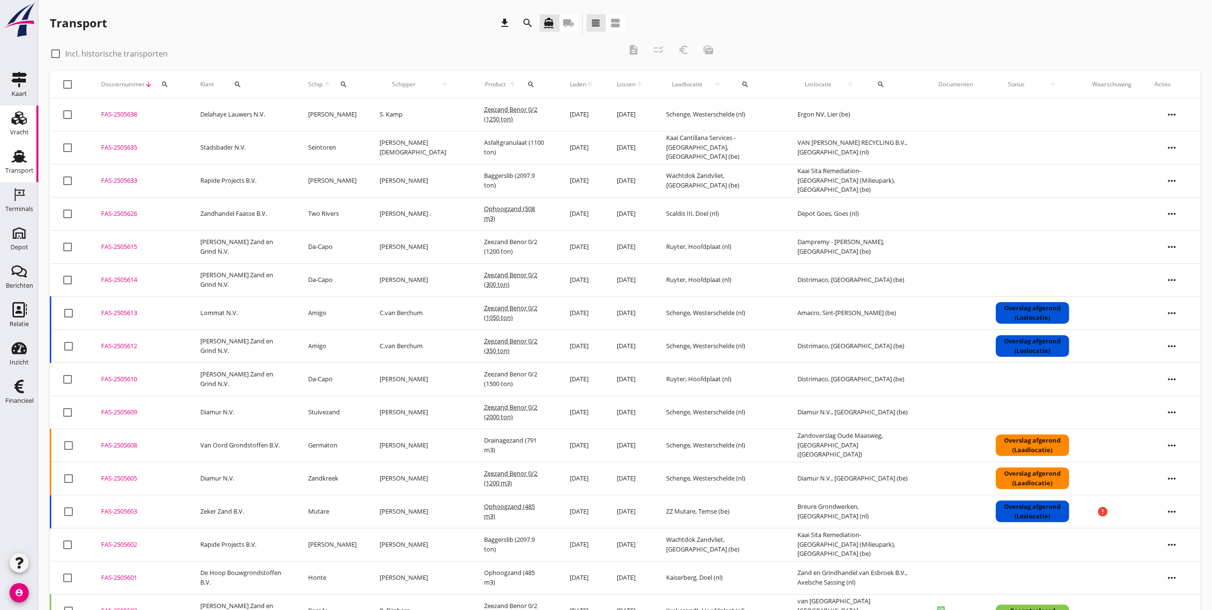
click at [22, 121] on use at bounding box center [19, 117] width 15 height 13
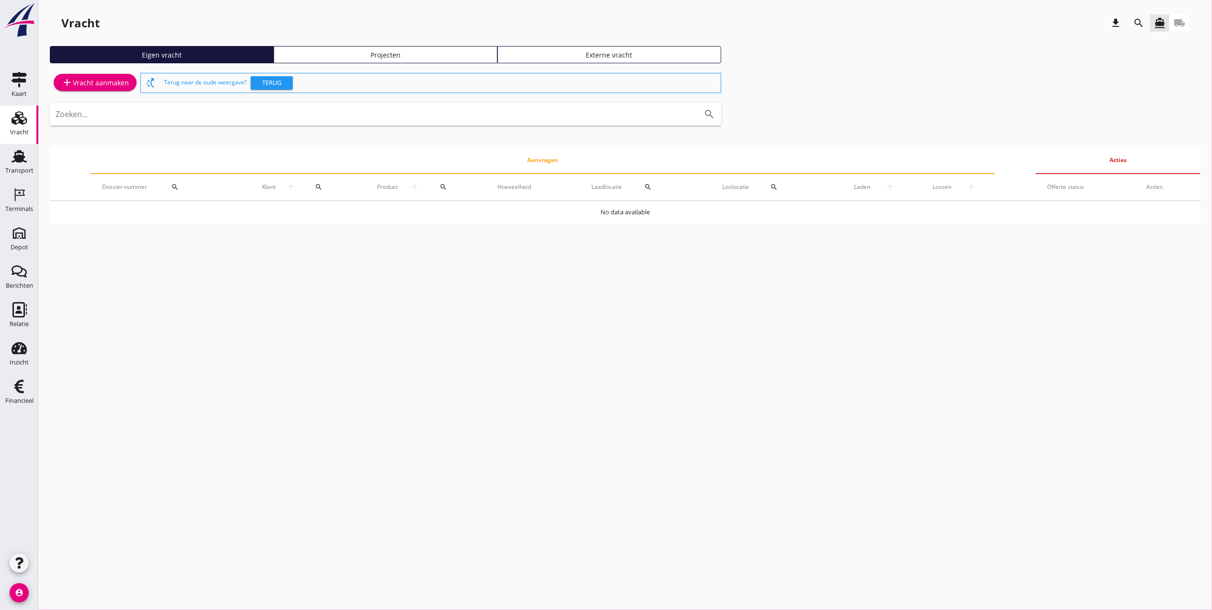
click at [405, 58] on div "Projecten" at bounding box center [385, 55] width 215 height 10
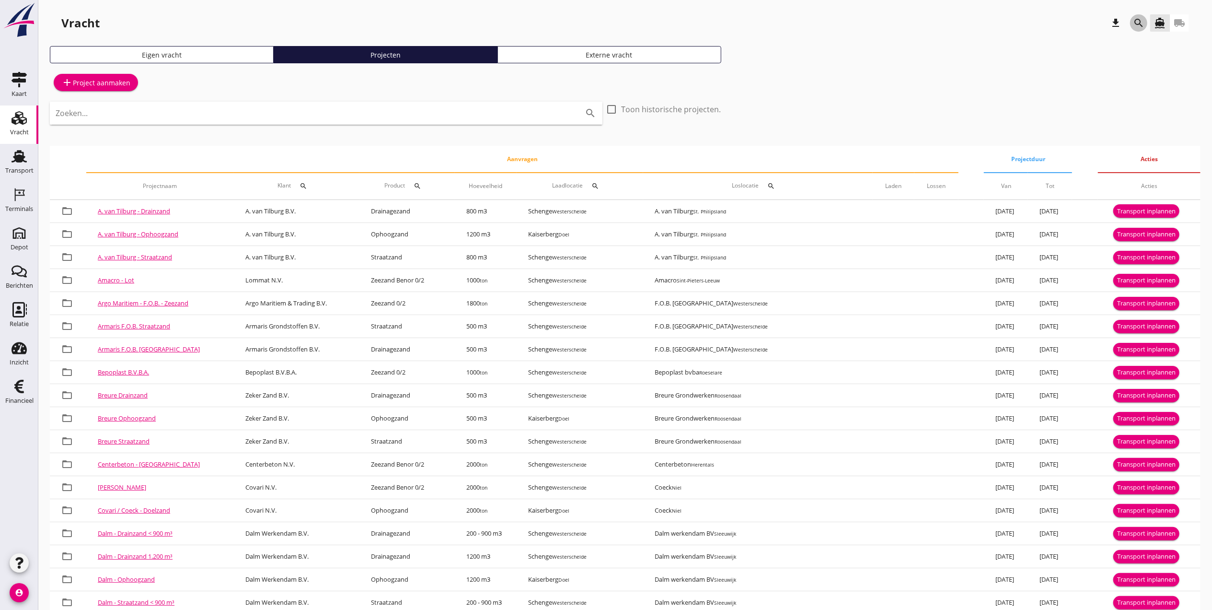
click at [1139, 25] on icon "search" at bounding box center [1139, 23] width 12 height 12
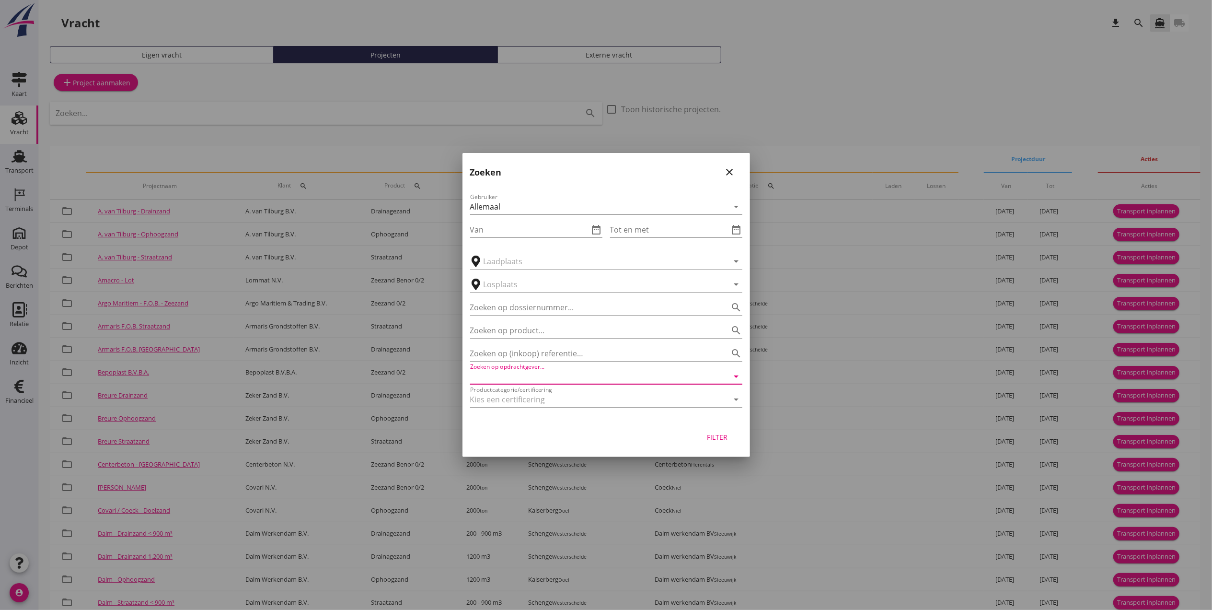
click at [549, 378] on input "Zoeken op opdrachtgever..." at bounding box center [592, 376] width 245 height 15
click at [556, 403] on div "Delahaye Lauwers N.V." at bounding box center [606, 400] width 257 height 12
type input "Delahaye Lauwers N.V."
click at [719, 432] on div "Filter" at bounding box center [717, 437] width 27 height 10
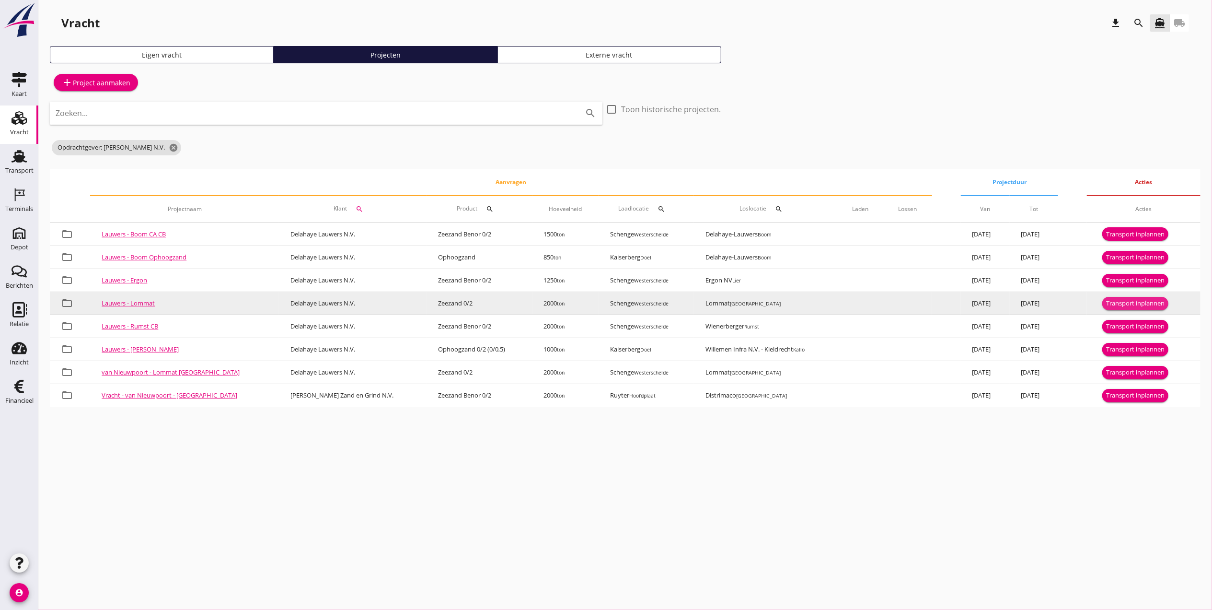
click at [1123, 303] on div "Transport inplannen" at bounding box center [1135, 304] width 58 height 10
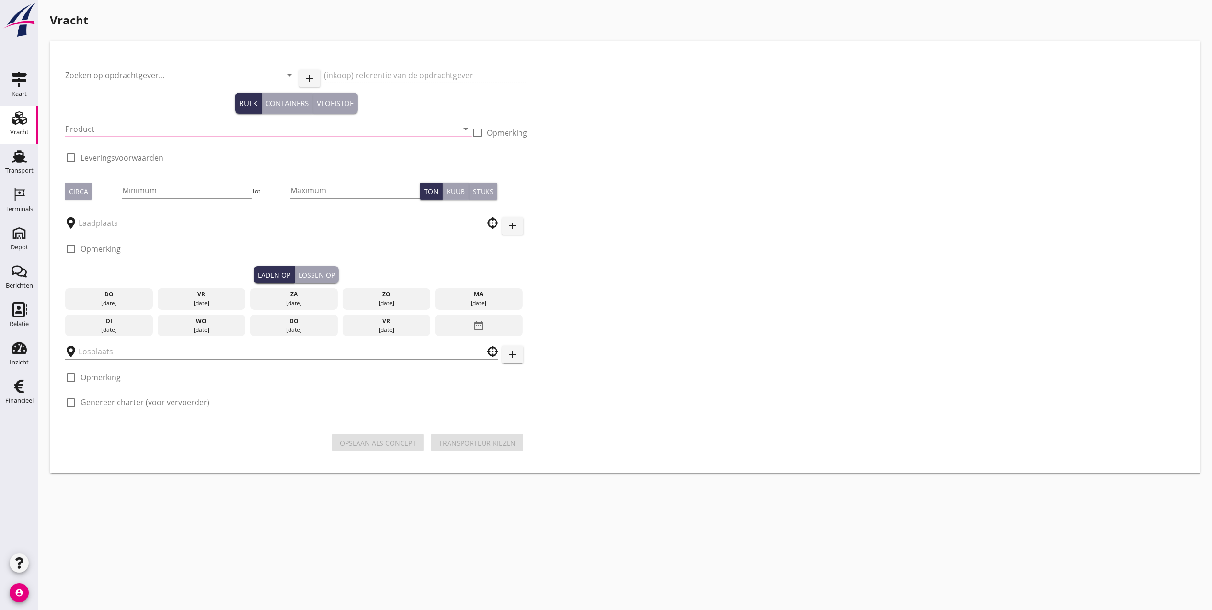
type input "Delahaye Lauwers N.V."
type input "BO_BES"
type input "Zeezand 0/2 (6120)"
type input "2000"
checkbox input "true"
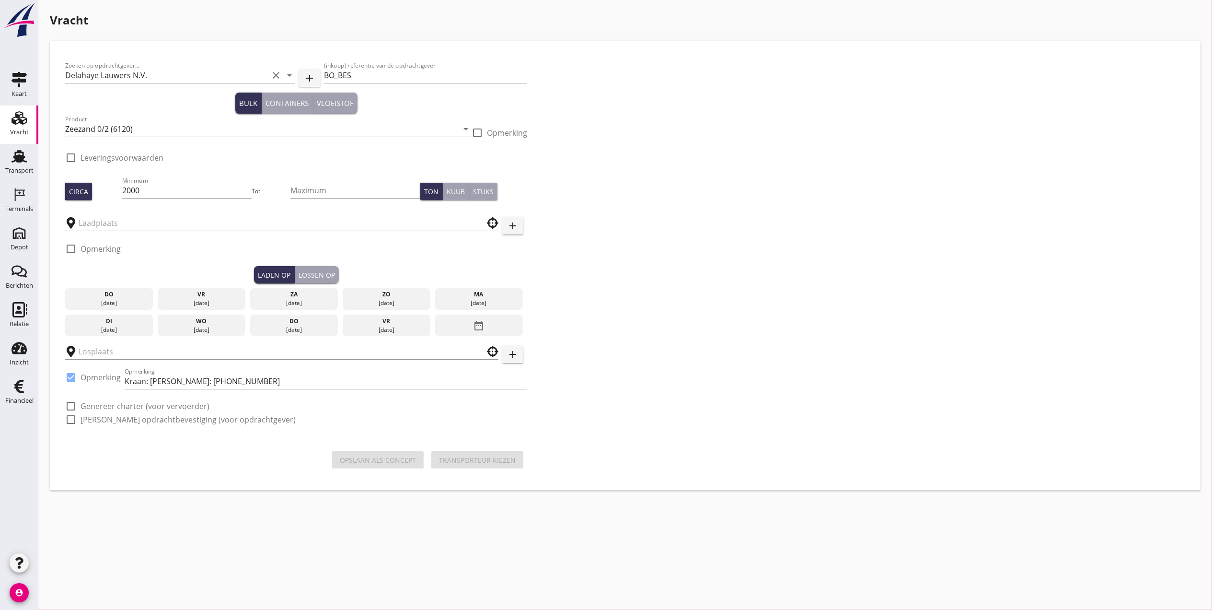
checkbox input "true"
type input "Schenge"
type input "Lommat"
checkbox input "true"
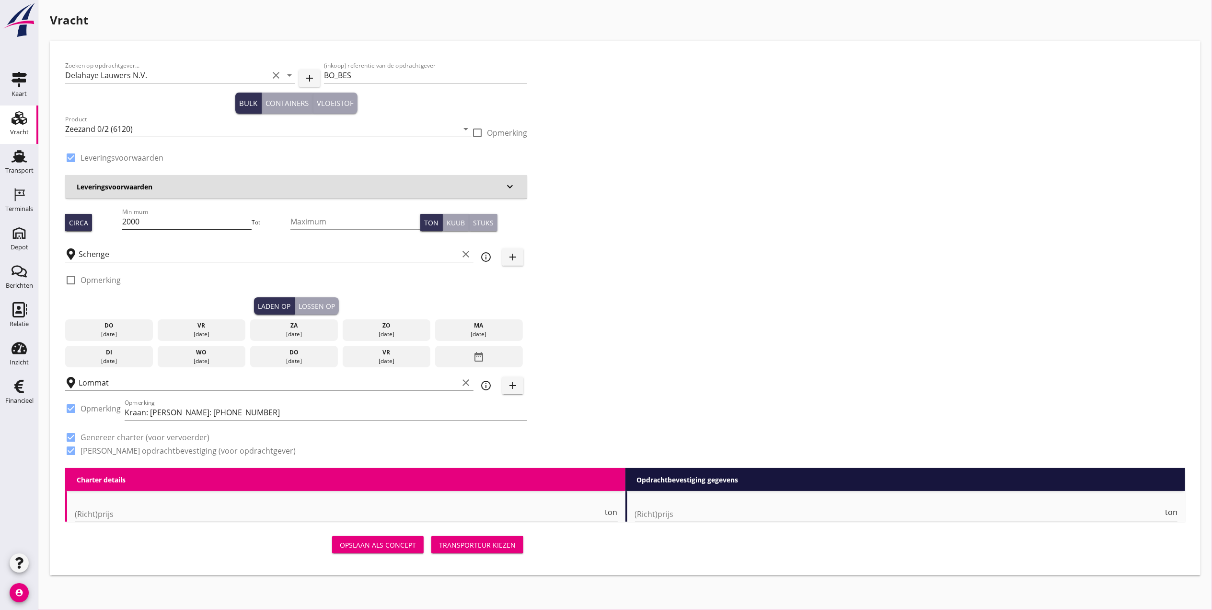
type input "2.75"
checkbox input "false"
radio input "false"
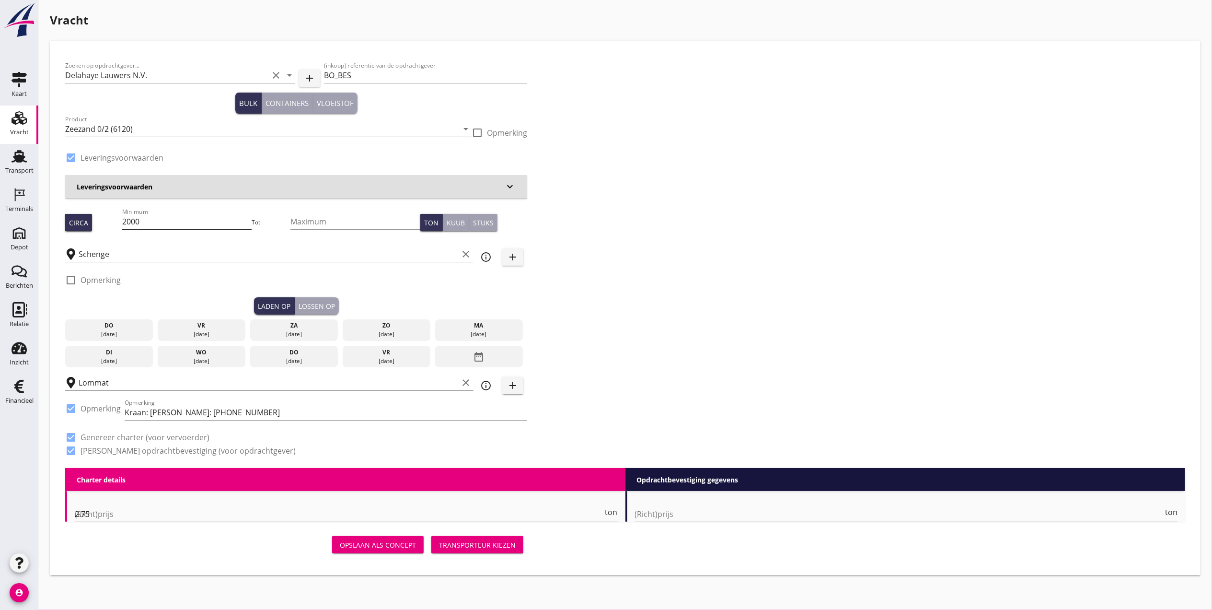
checkbox input "true"
type input "1"
type input "8.7"
checkbox input "false"
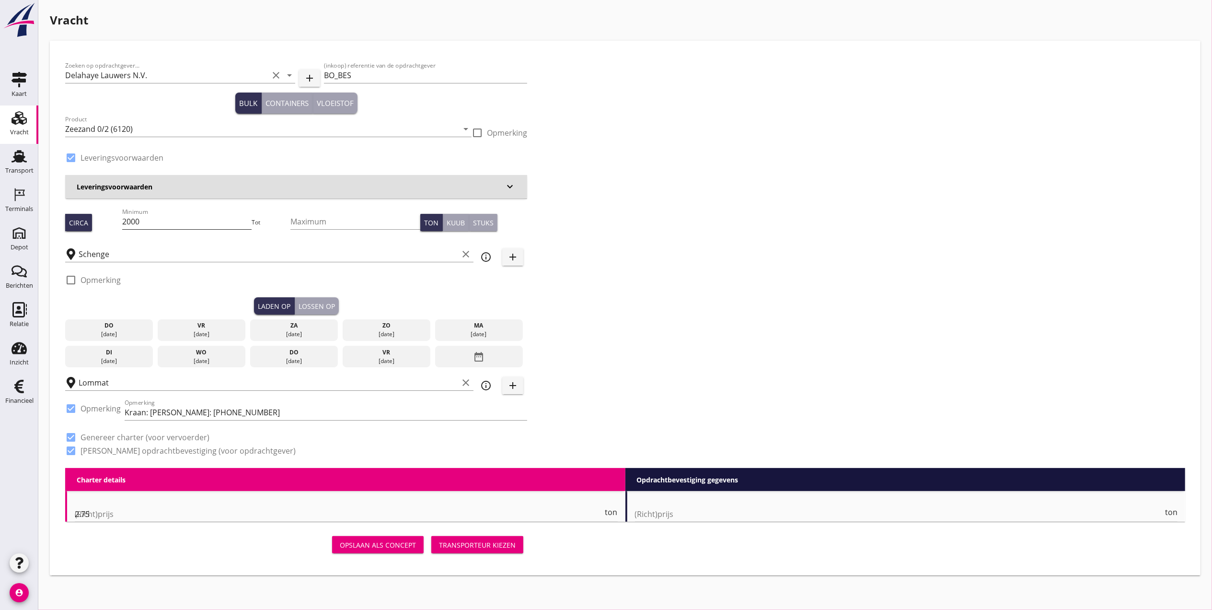
radio input "false"
checkbox input "true"
type input "1"
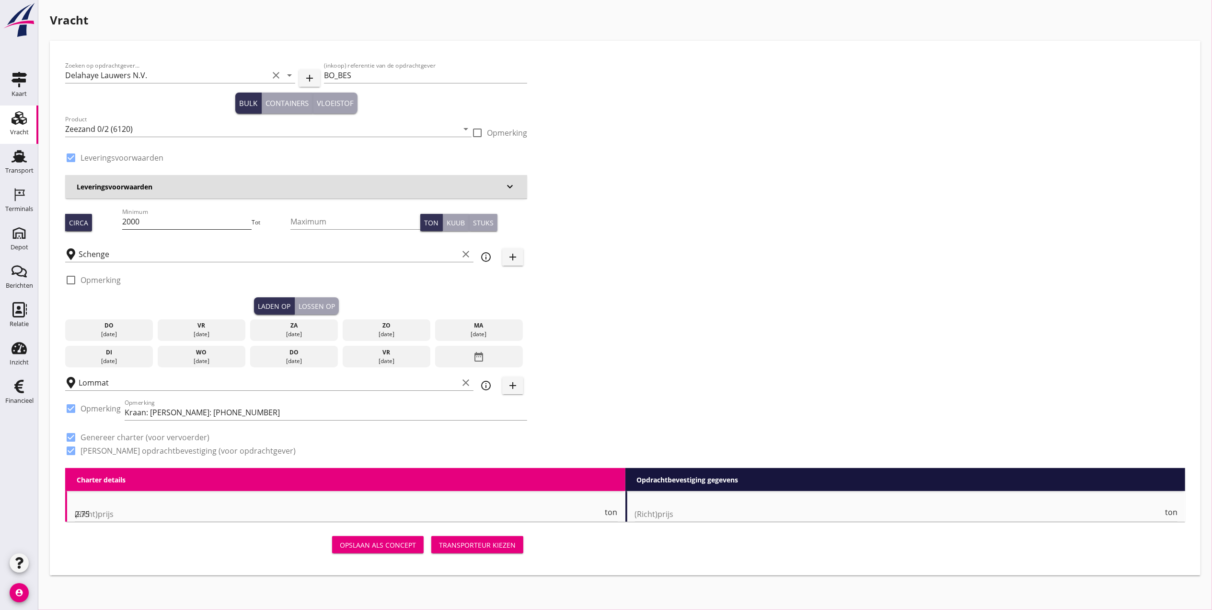
type input "1"
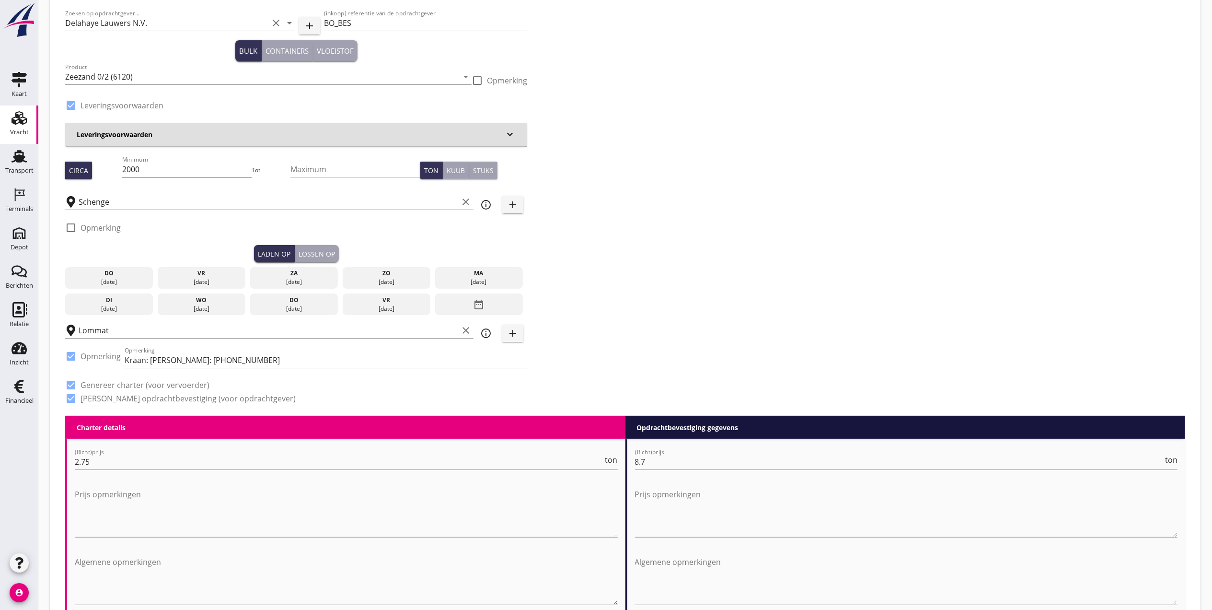
scroll to position [64, 0]
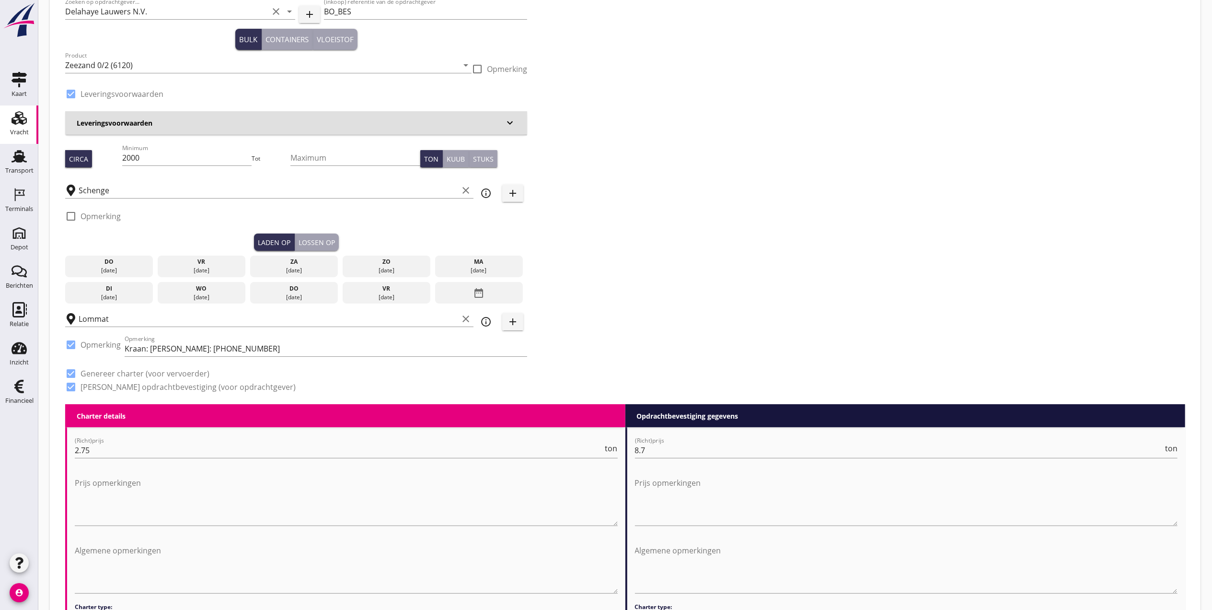
drag, startPoint x: 505, startPoint y: 267, endPoint x: 439, endPoint y: 278, distance: 66.6
click at [505, 267] on div "[DATE]" at bounding box center [478, 270] width 83 height 9
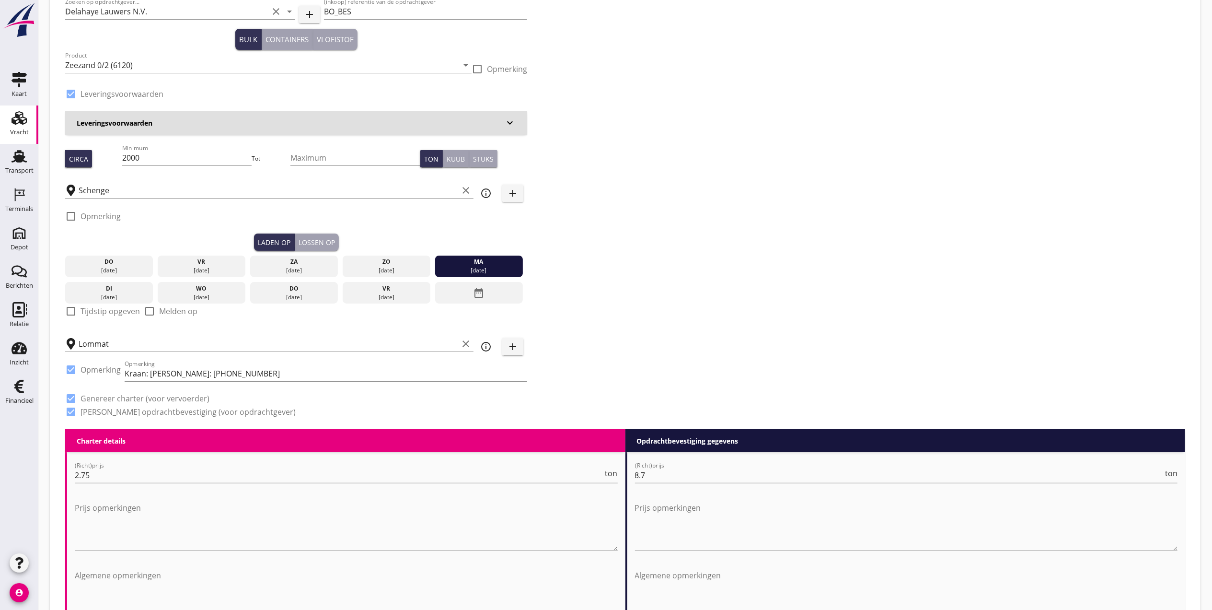
click at [325, 242] on div "Lossen op" at bounding box center [317, 242] width 36 height 10
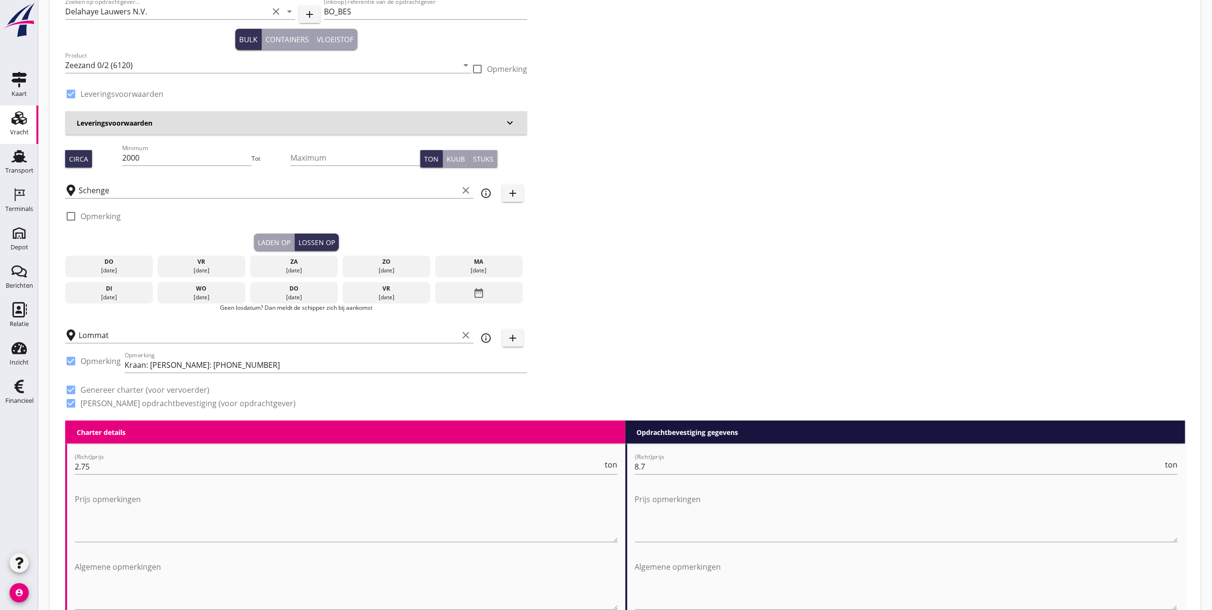
click at [121, 288] on div "di" at bounding box center [109, 288] width 83 height 9
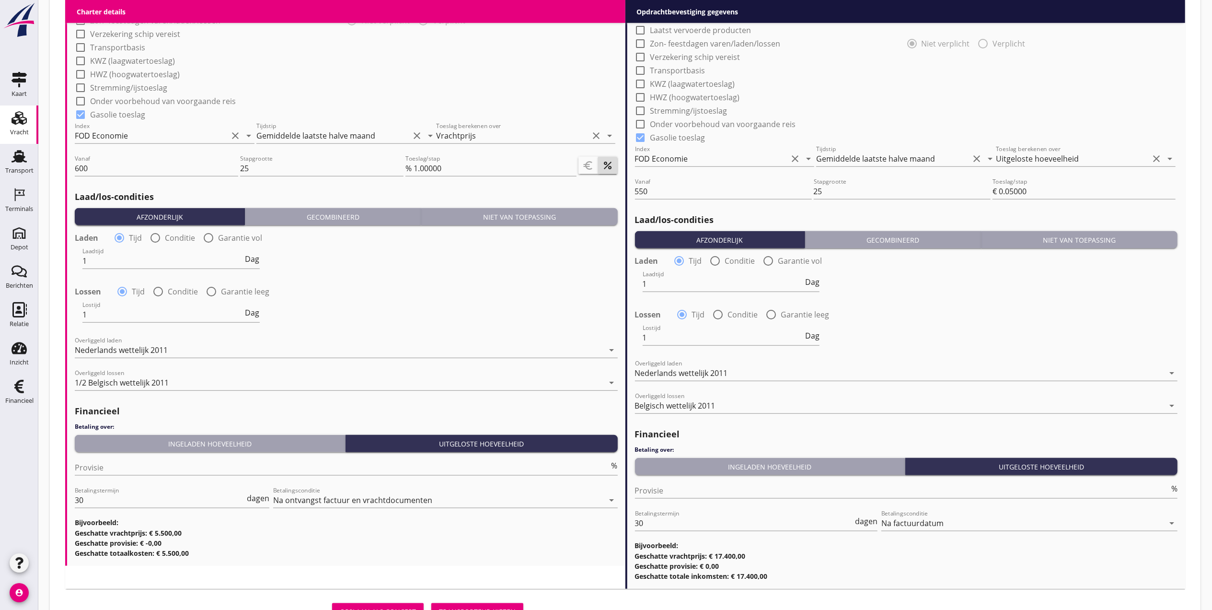
scroll to position [942, 0]
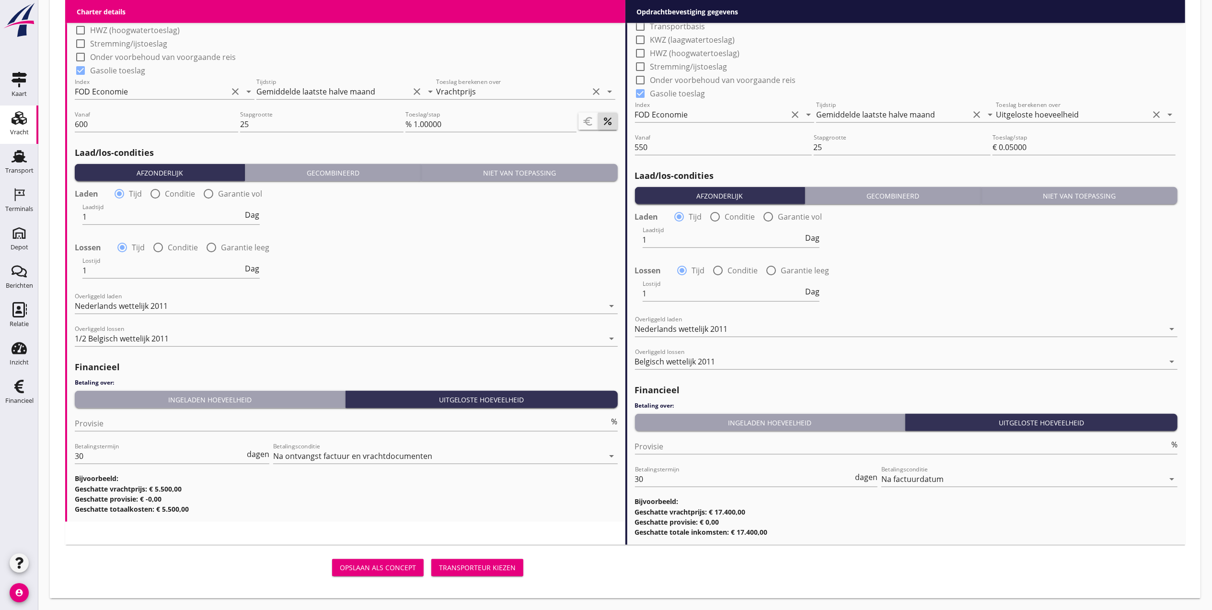
click at [503, 565] on div "Transporteur kiezen" at bounding box center [477, 567] width 77 height 10
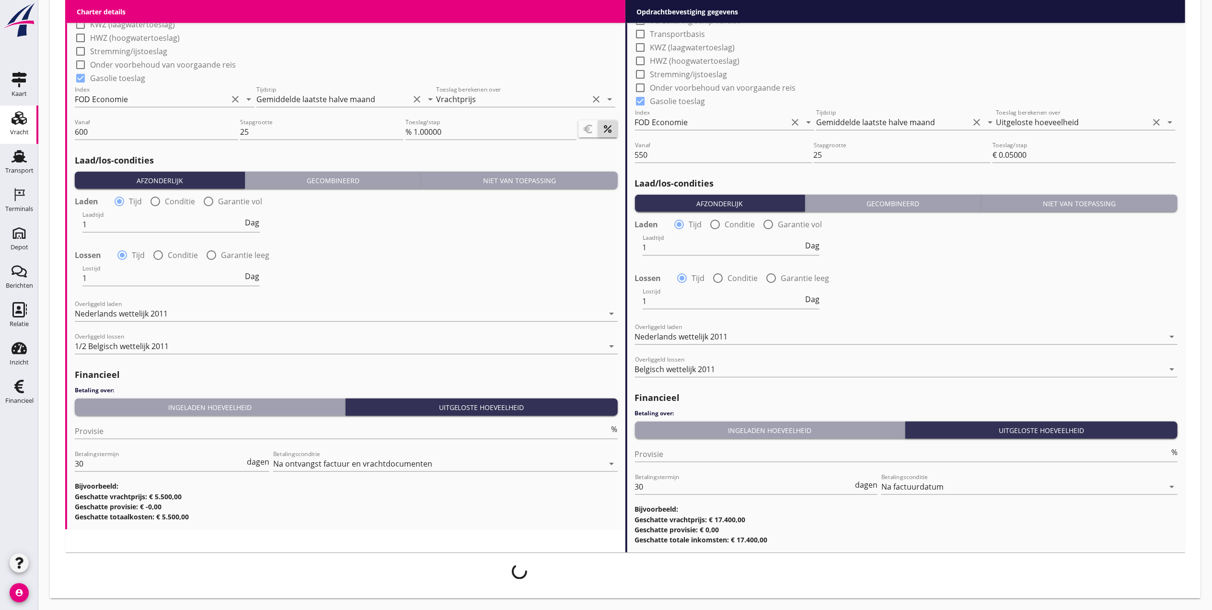
scroll to position [935, 0]
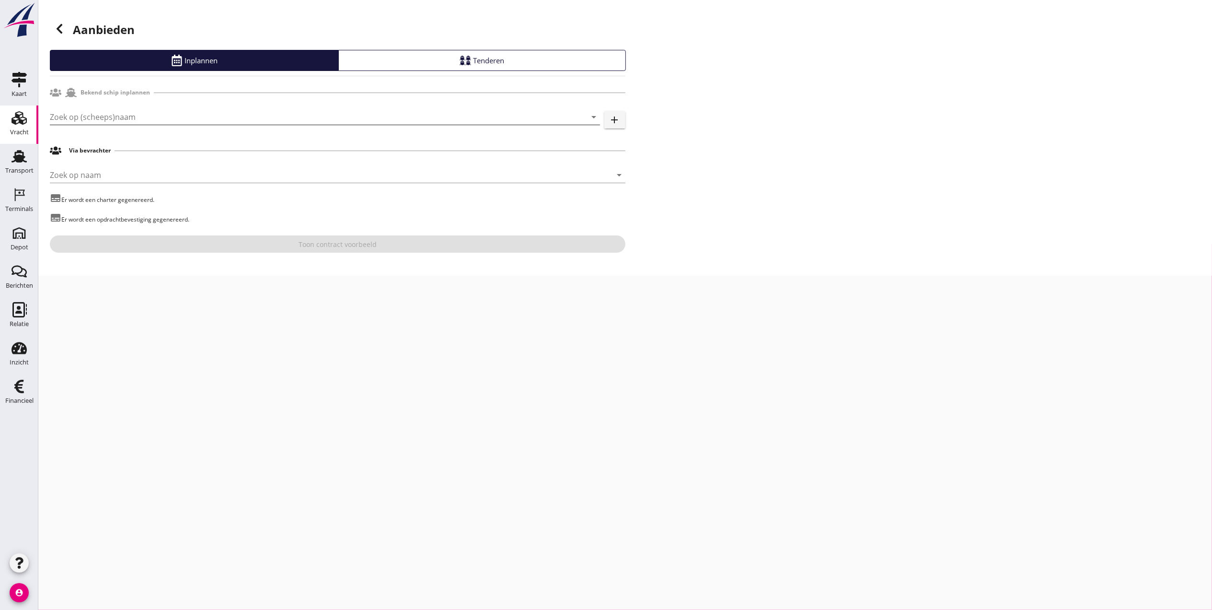
click at [198, 122] on input "Zoek op (scheeps)naam" at bounding box center [311, 116] width 523 height 15
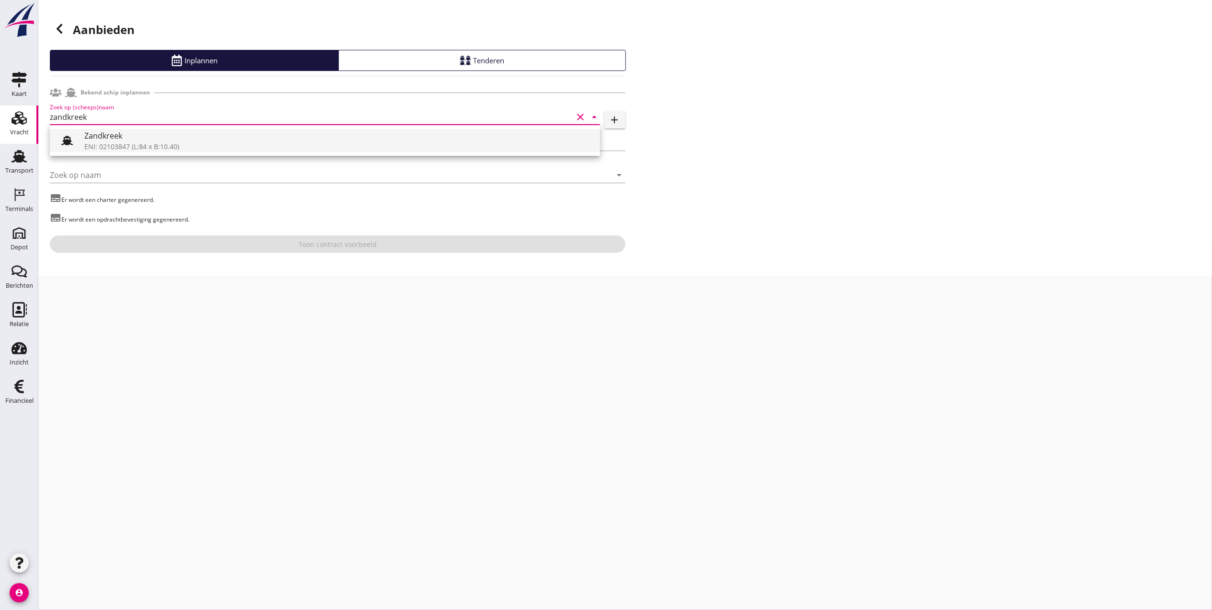
click at [213, 141] on div "Zandkreek" at bounding box center [338, 136] width 508 height 12
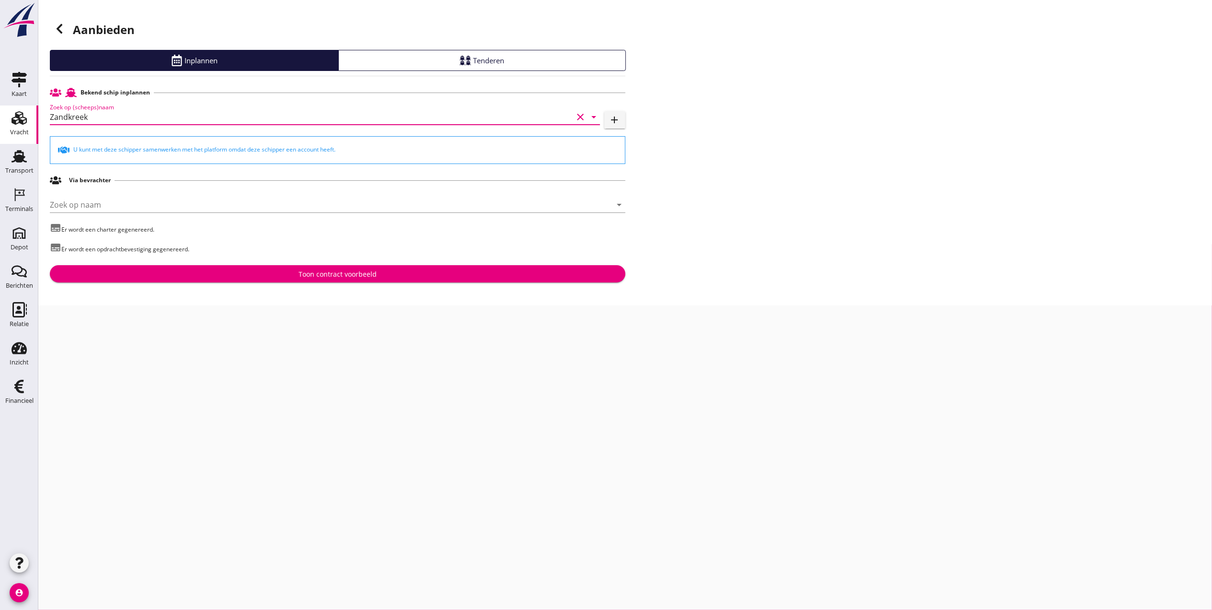
type input "Zandkreek"
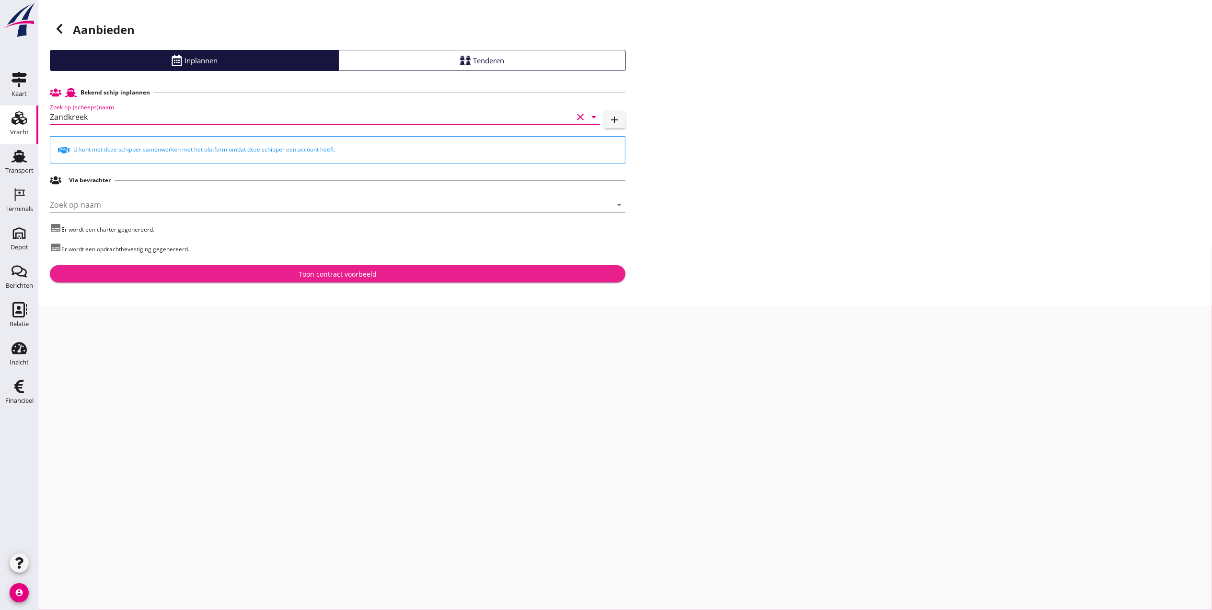
click at [353, 267] on button "Toon contract voorbeeld" at bounding box center [338, 273] width 576 height 17
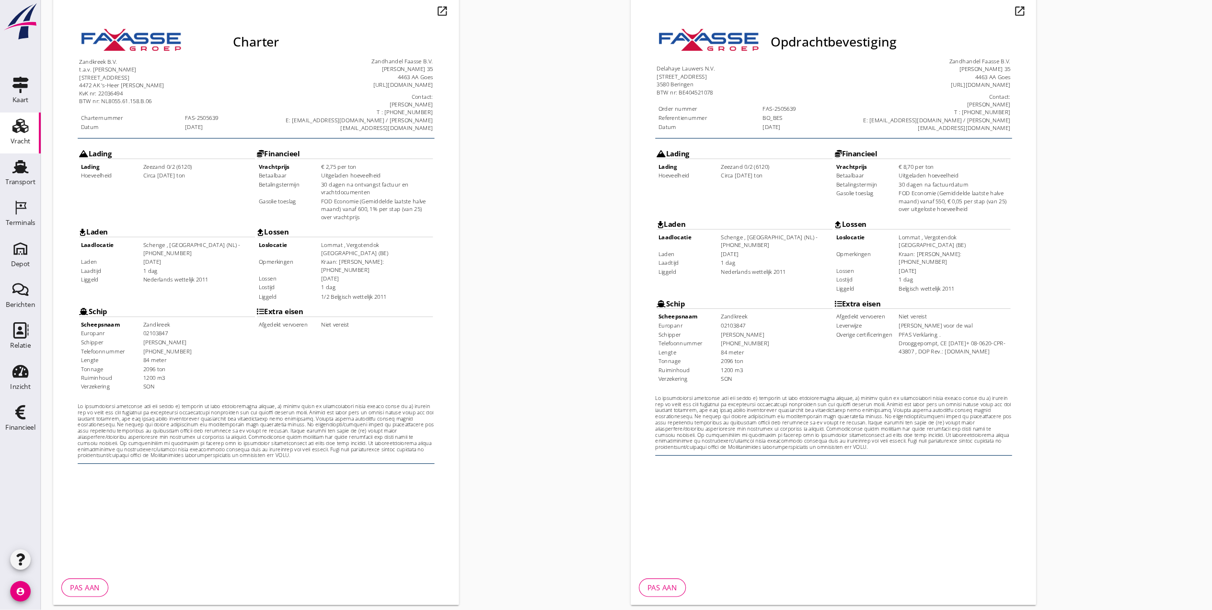
scroll to position [100, 0]
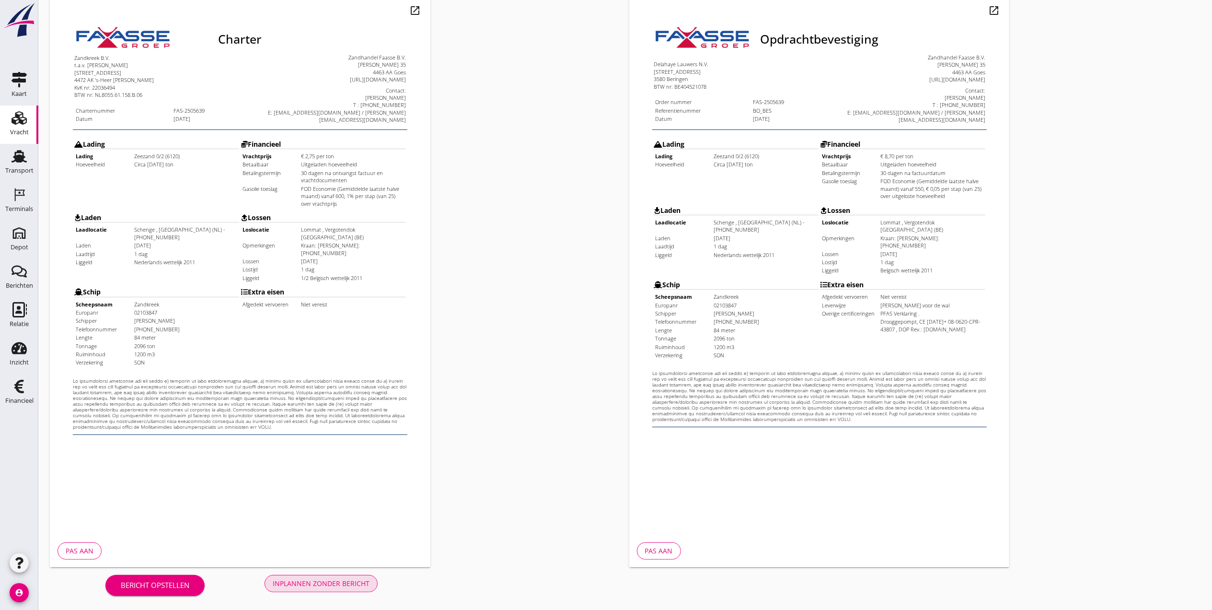
click at [327, 583] on div "Inplannen zonder bericht" at bounding box center [321, 583] width 97 height 10
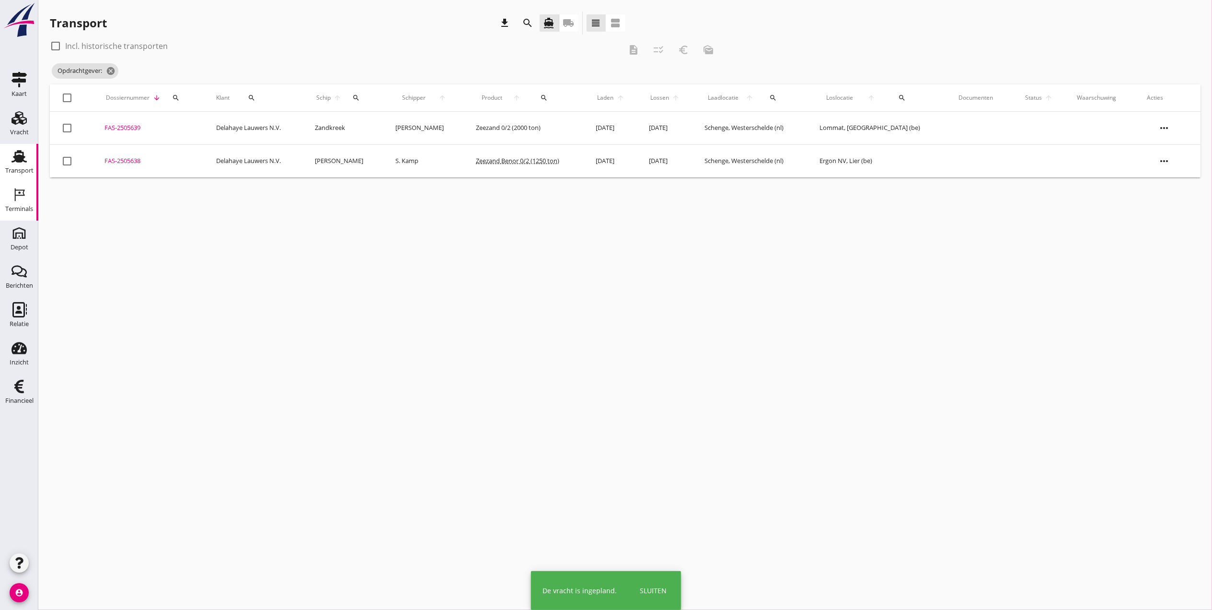
click at [26, 200] on icon "Terminals" at bounding box center [19, 194] width 15 height 15
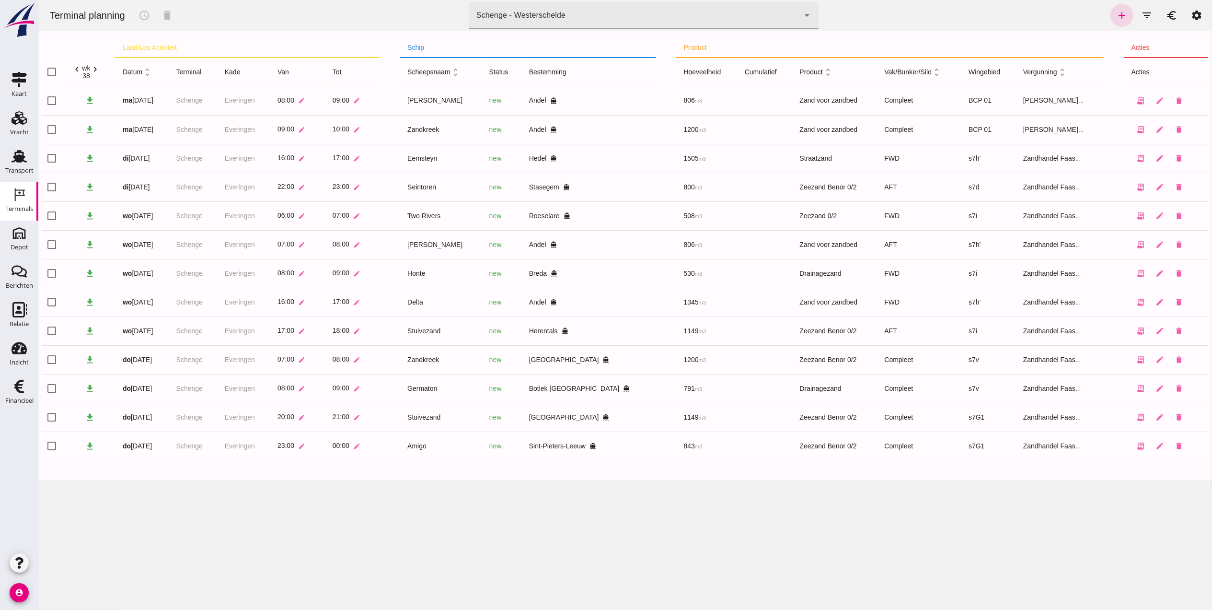
click at [98, 69] on icon "chevron_right" at bounding box center [95, 69] width 10 height 10
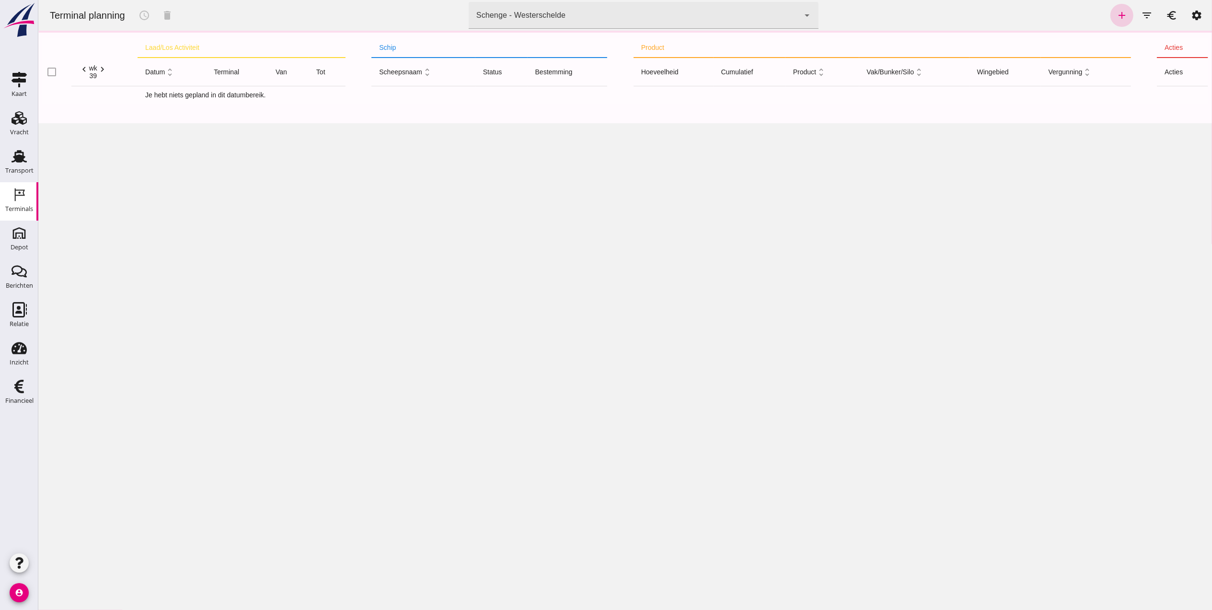
click at [1116, 13] on icon "add" at bounding box center [1122, 16] width 12 height 12
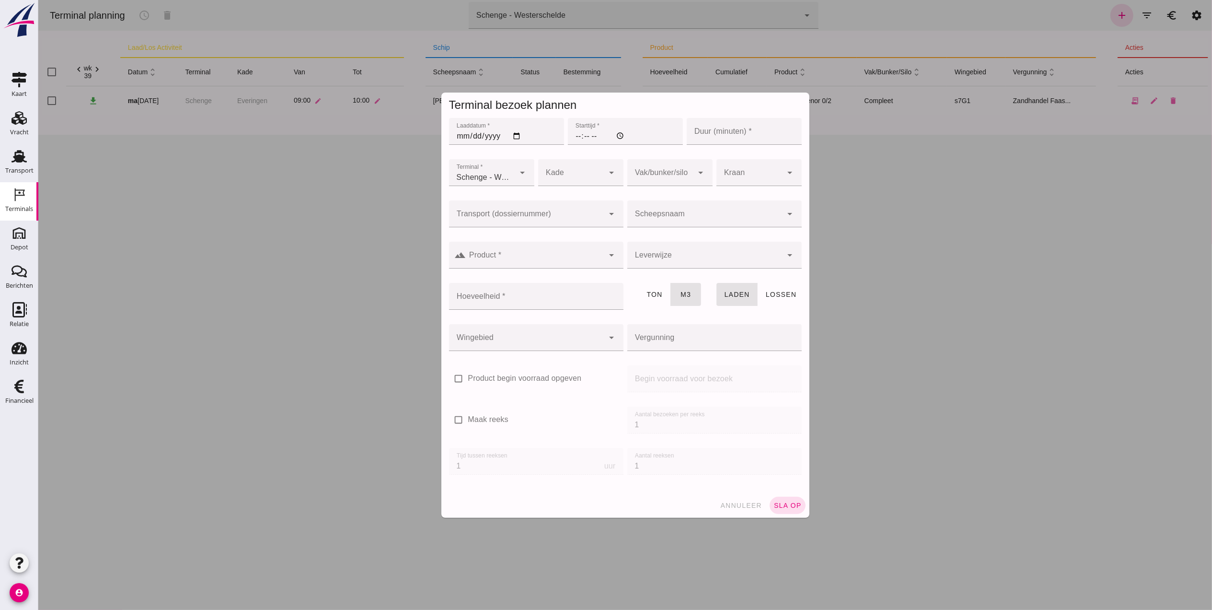
type input "Zandhandel Faasse B.V."
click at [516, 206] on div at bounding box center [526, 213] width 155 height 27
click at [504, 245] on div "FAS-250 5639" at bounding box center [530, 242] width 159 height 12
type input "FAS-2505639"
type input "franco_on_shore"
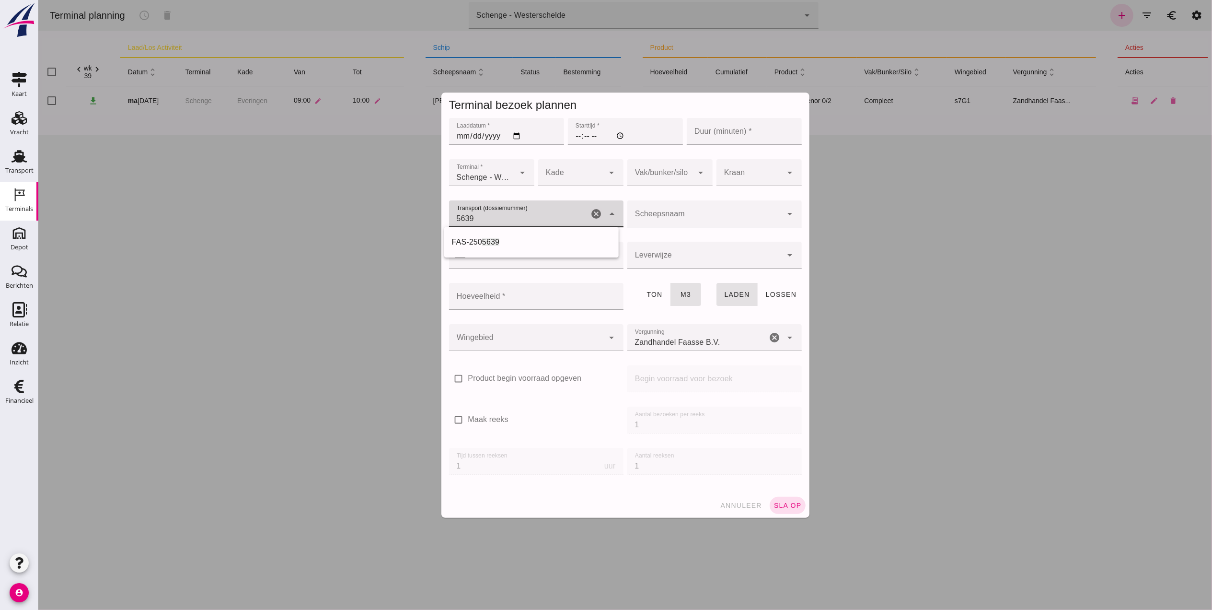
type input "1200"
type input "FAS-2505639"
click at [460, 137] on input "Laaddatum *" at bounding box center [506, 131] width 115 height 27
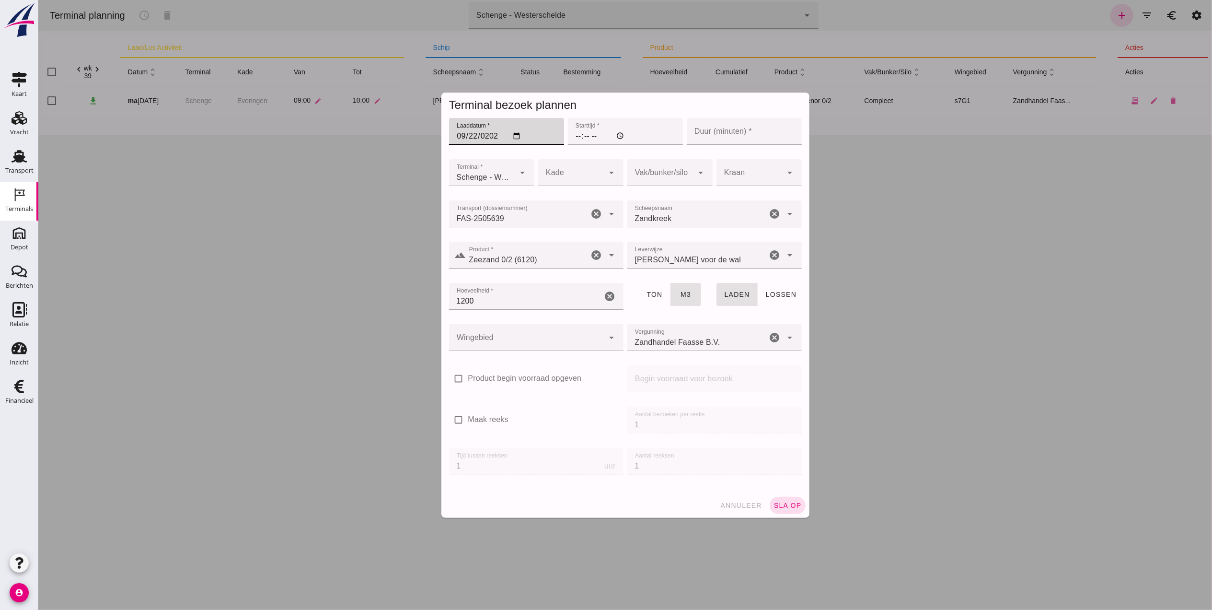
type input "[DATE]"
click at [577, 136] on input "Starttijd *" at bounding box center [624, 131] width 115 height 27
type input "11:00"
type input "60"
click at [565, 175] on div at bounding box center [571, 172] width 66 height 27
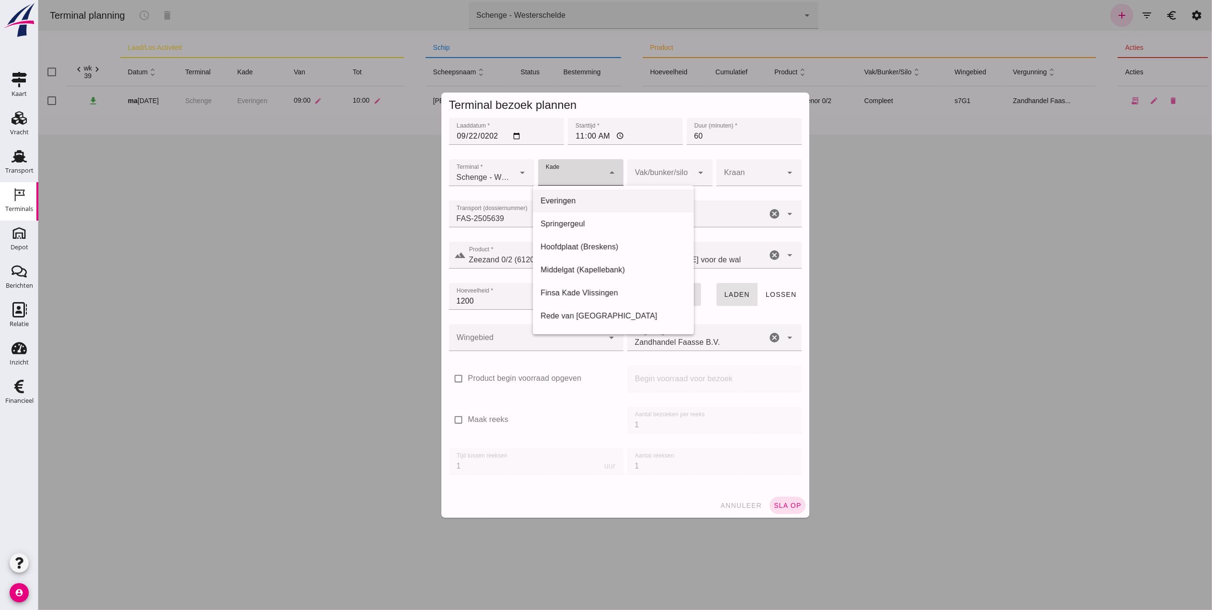
click at [588, 202] on div "Everingen" at bounding box center [613, 201] width 146 height 12
type input "7"
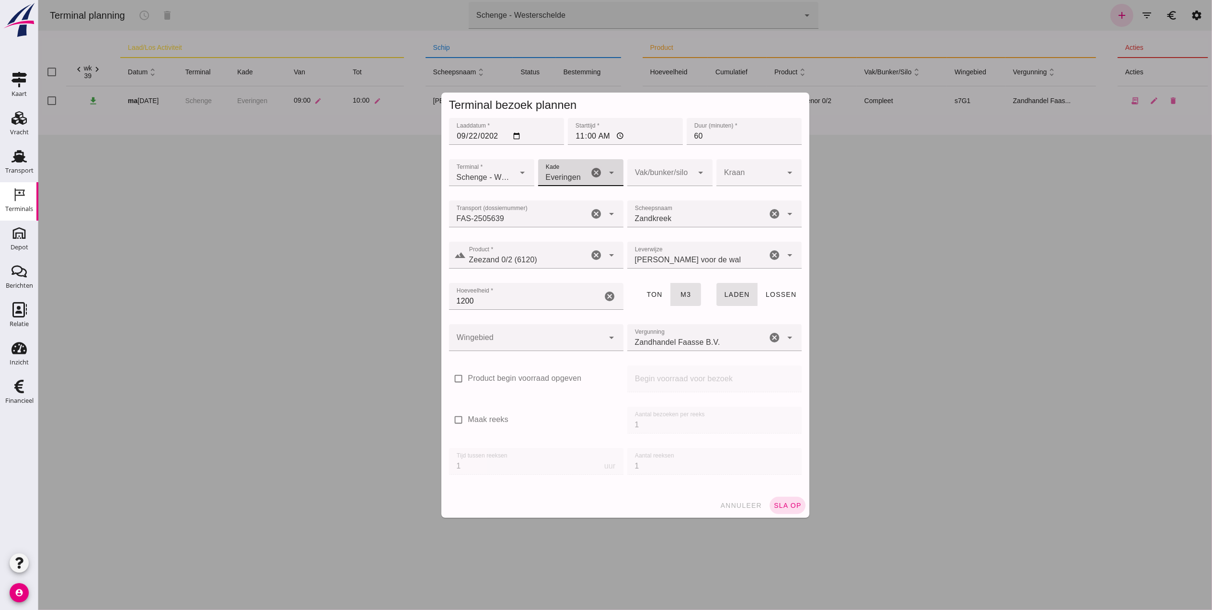
click at [695, 174] on icon "arrow_drop_down" at bounding box center [701, 173] width 12 height 12
click at [671, 243] on div "Compleet" at bounding box center [665, 247] width 70 height 12
type input "291"
click at [560, 324] on div at bounding box center [526, 337] width 155 height 27
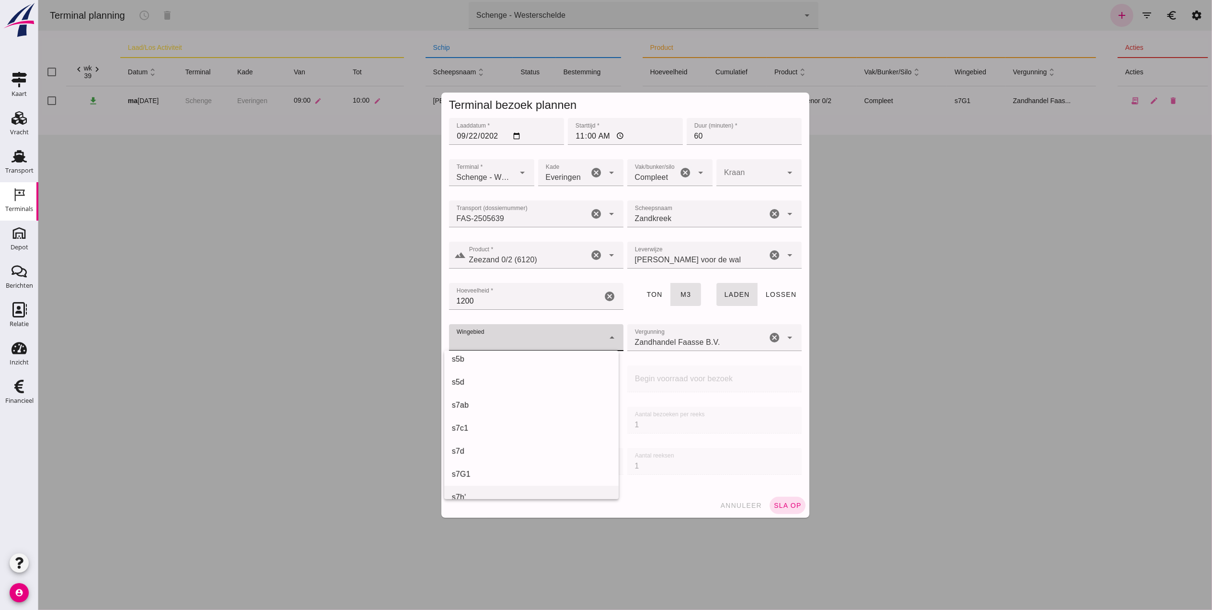
scroll to position [319, 0]
click at [492, 392] on div "s7G1" at bounding box center [530, 392] width 159 height 12
type input "224"
click at [547, 301] on input "1200" at bounding box center [525, 296] width 153 height 27
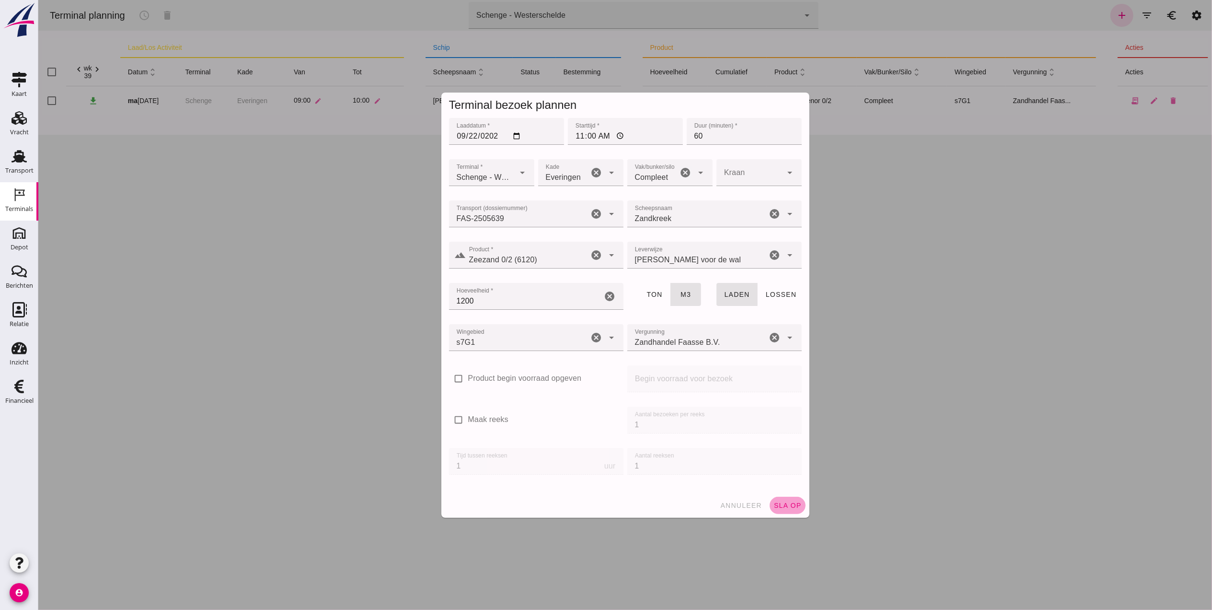
click at [789, 501] on span "sla op" at bounding box center [787, 505] width 28 height 8
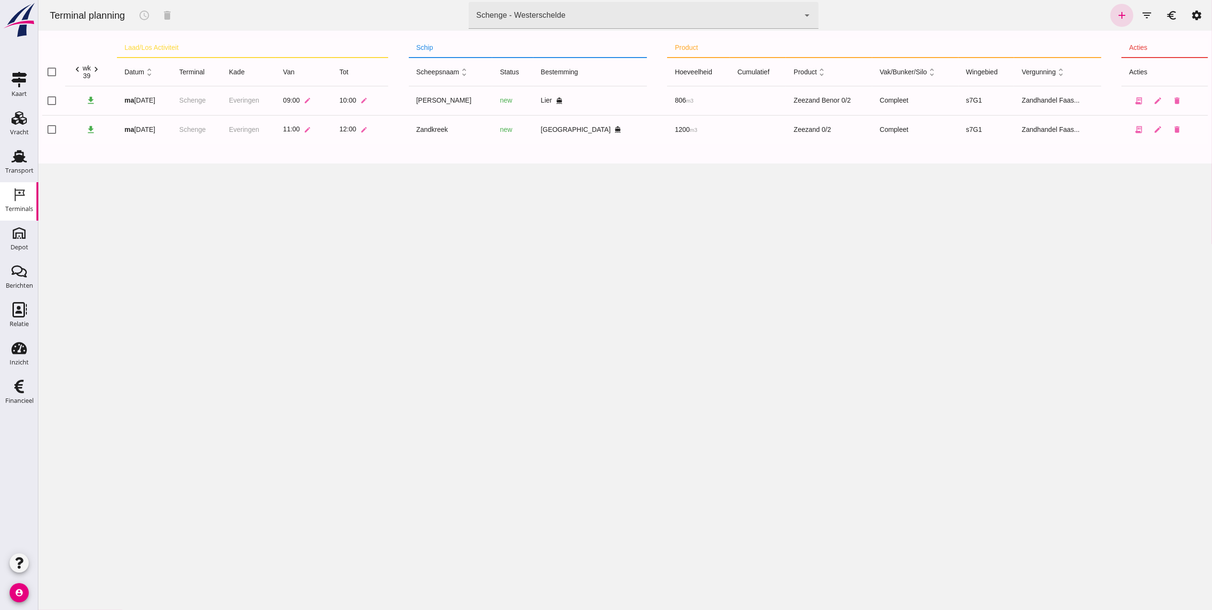
click at [902, 220] on div "Terminal planning schedule delete terminal Schenge - Westerschelde 9c876888-926…" at bounding box center [625, 305] width 1174 height 610
drag, startPoint x: 908, startPoint y: 292, endPoint x: 913, endPoint y: 279, distance: 14.1
click at [913, 282] on div "Terminal planning schedule delete terminal Schenge - Westerschelde 9c876888-926…" at bounding box center [625, 305] width 1174 height 610
